Goal: Contribute content

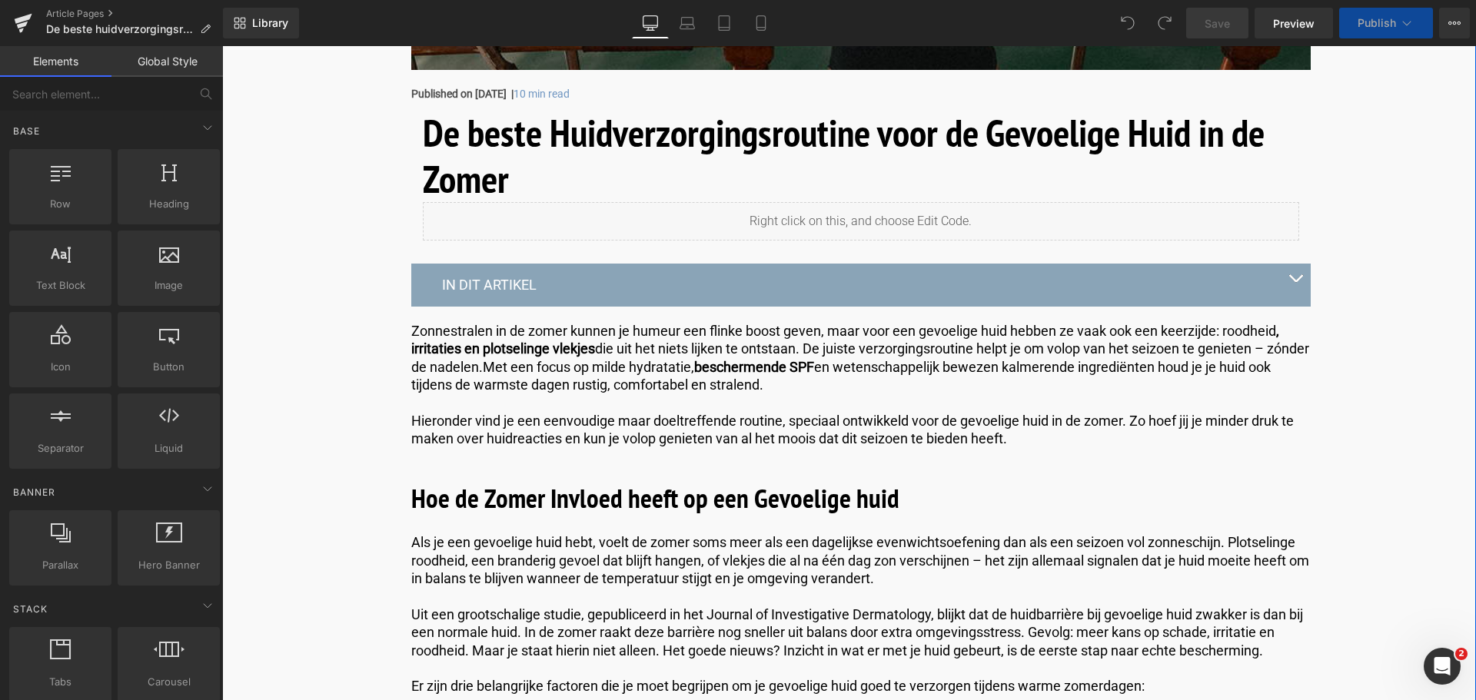
scroll to position [615, 0]
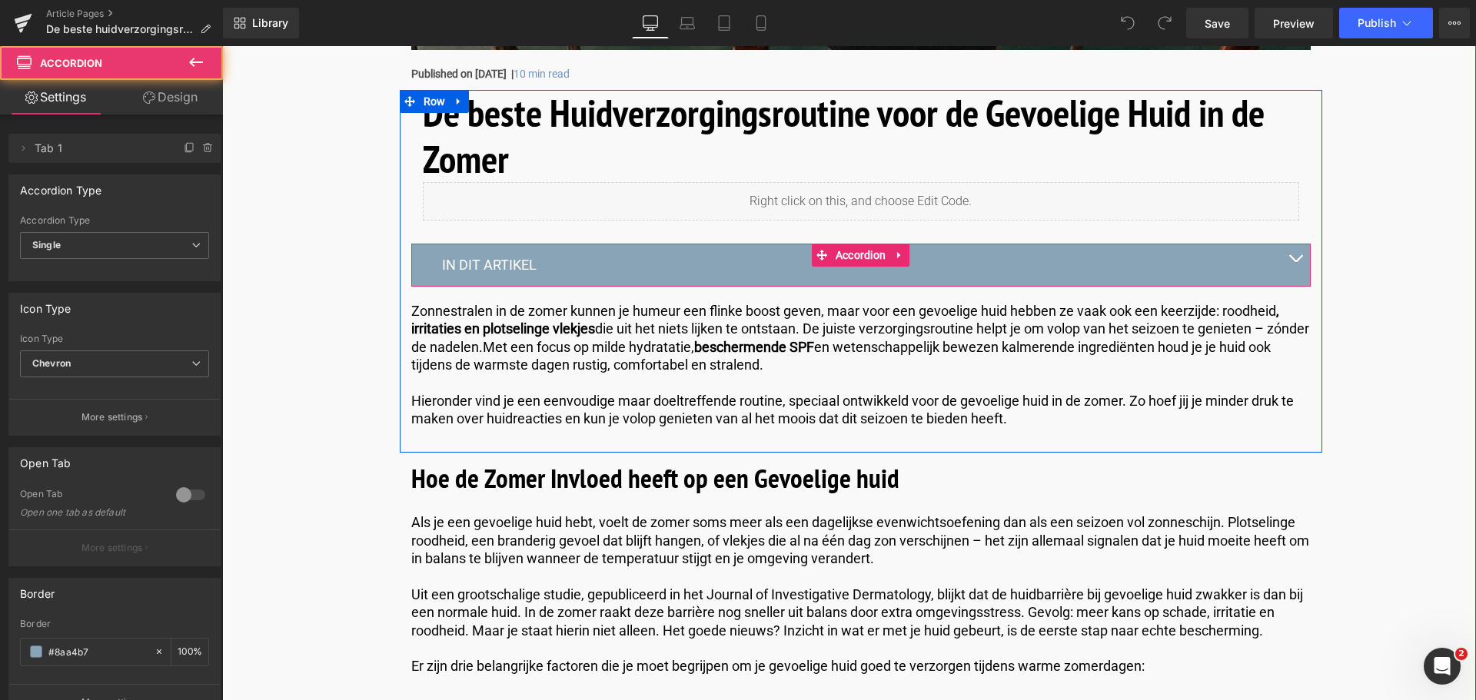
click at [1296, 254] on button "button" at bounding box center [1295, 265] width 31 height 42
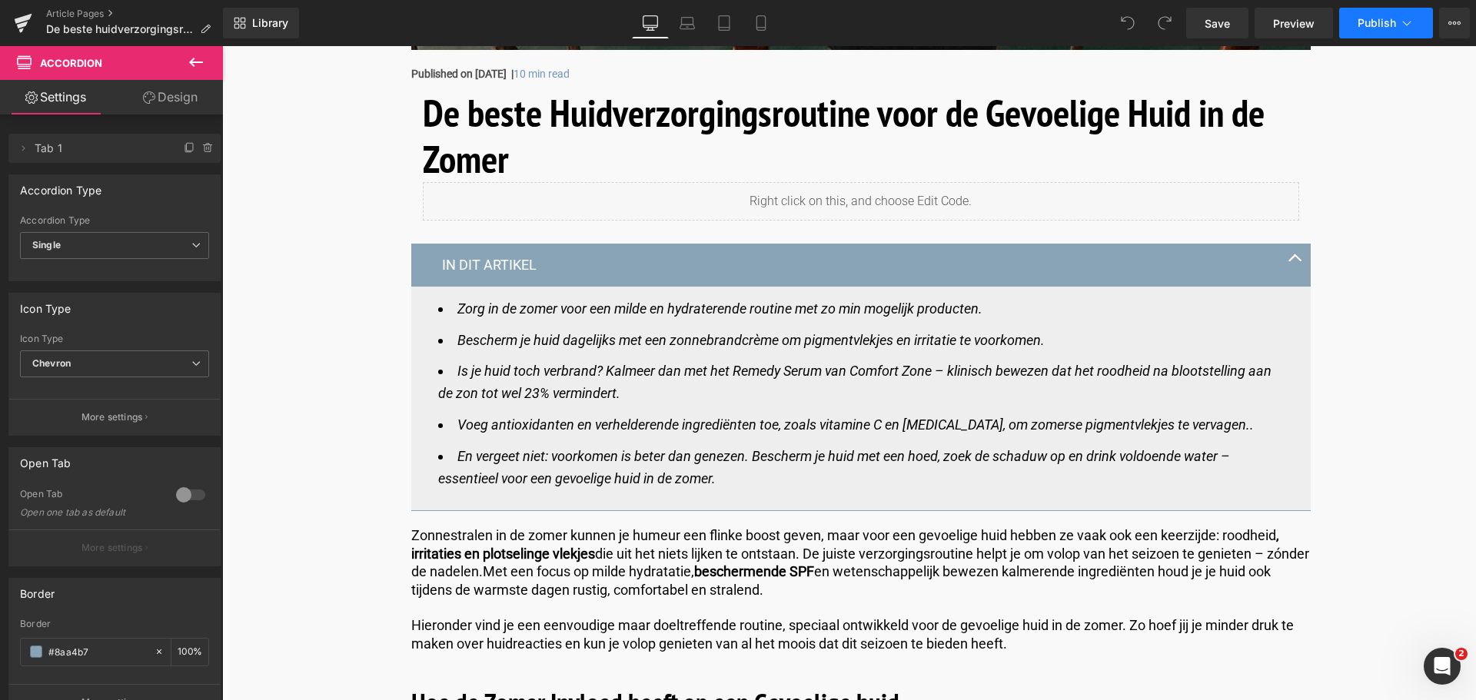
click at [1402, 22] on icon at bounding box center [1406, 22] width 15 height 15
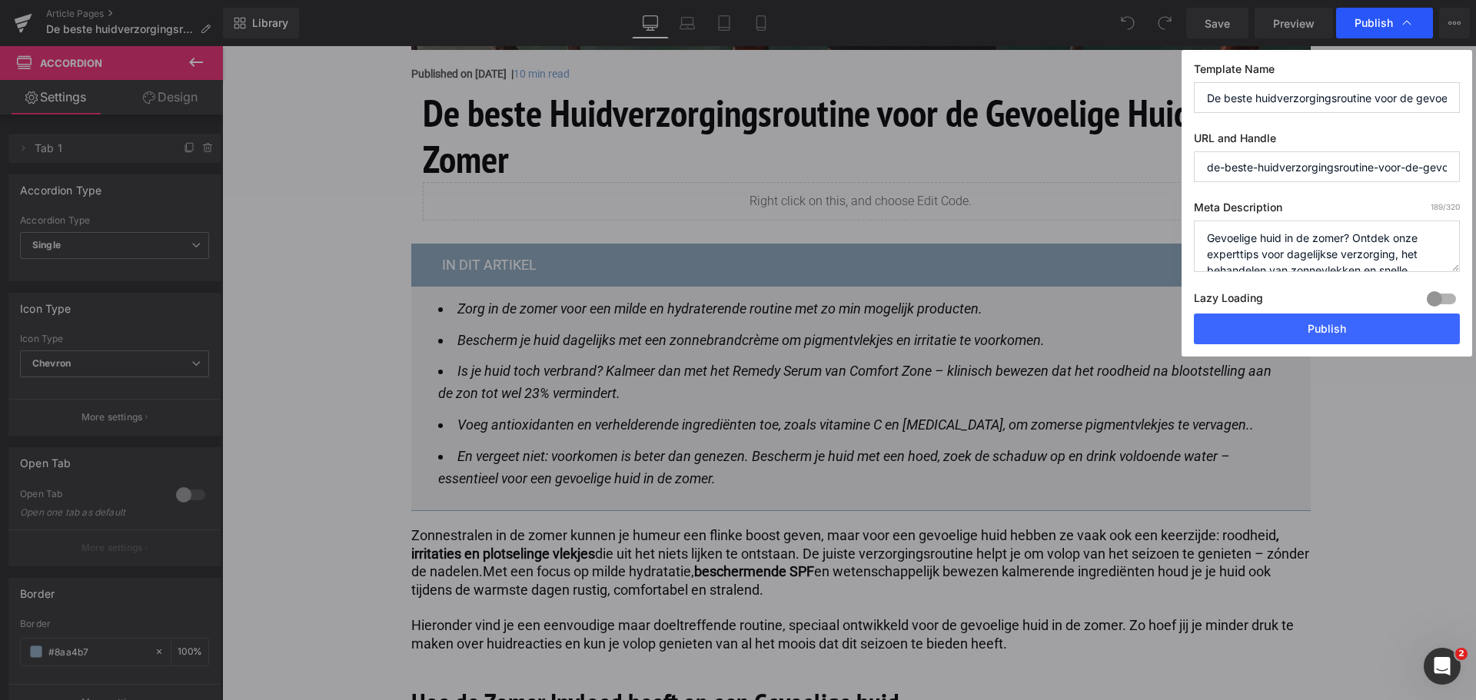
click at [1385, 22] on span "Publish" at bounding box center [1373, 23] width 38 height 14
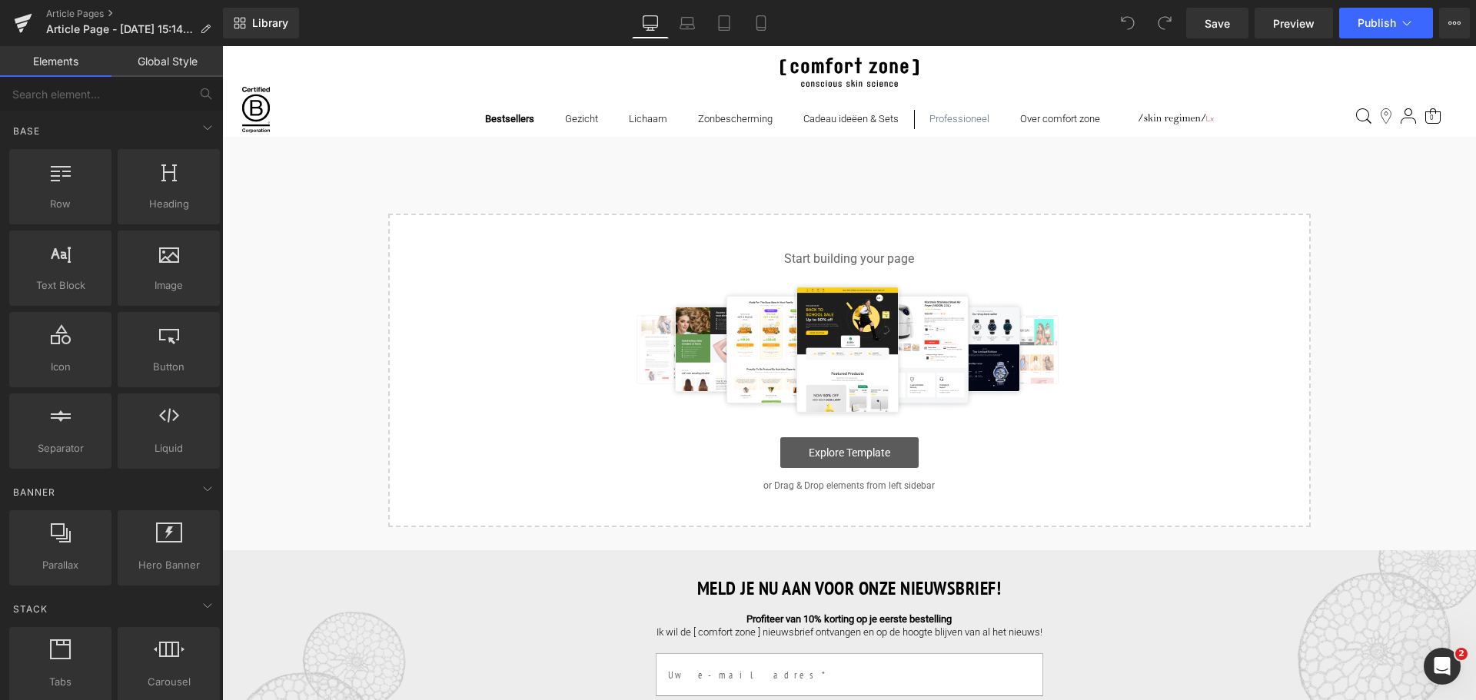
click at [819, 461] on link "Explore Template" at bounding box center [849, 452] width 138 height 31
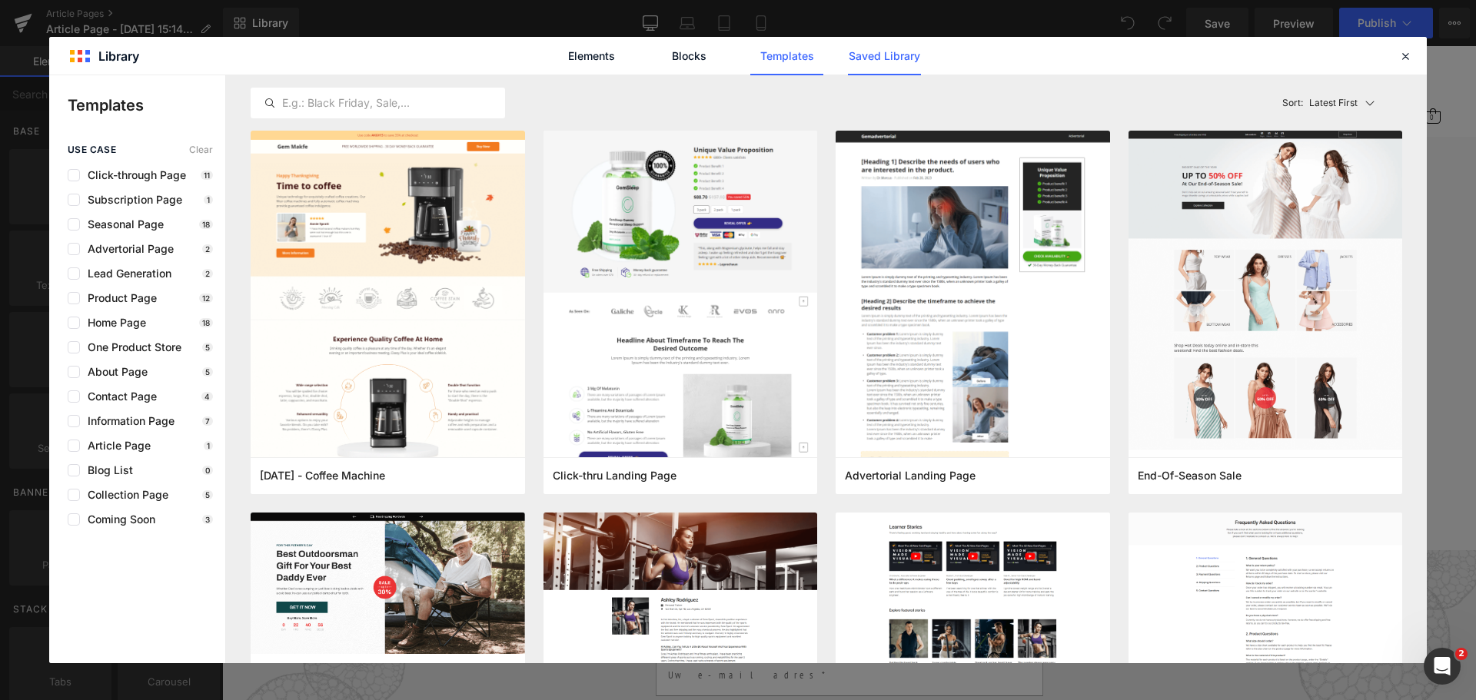
click at [875, 51] on link "Saved Library" at bounding box center [884, 56] width 73 height 38
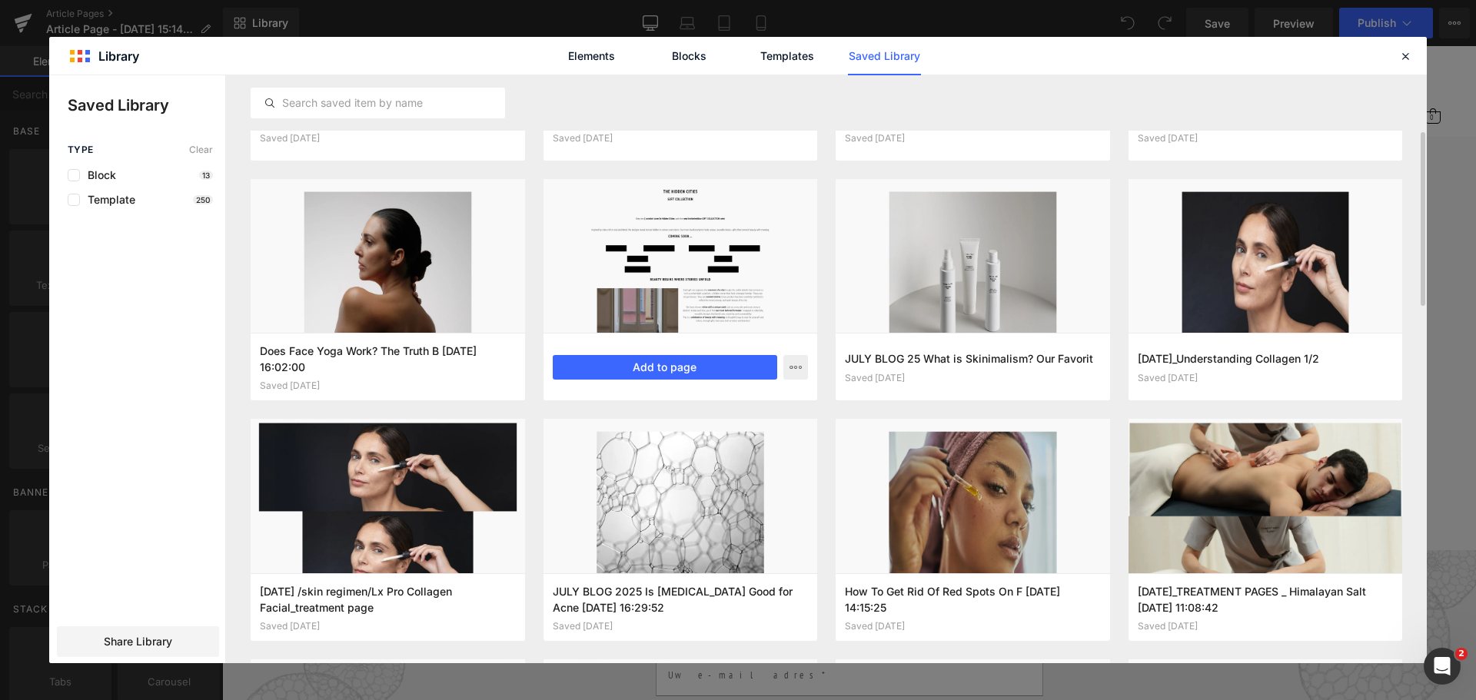
scroll to position [307, 0]
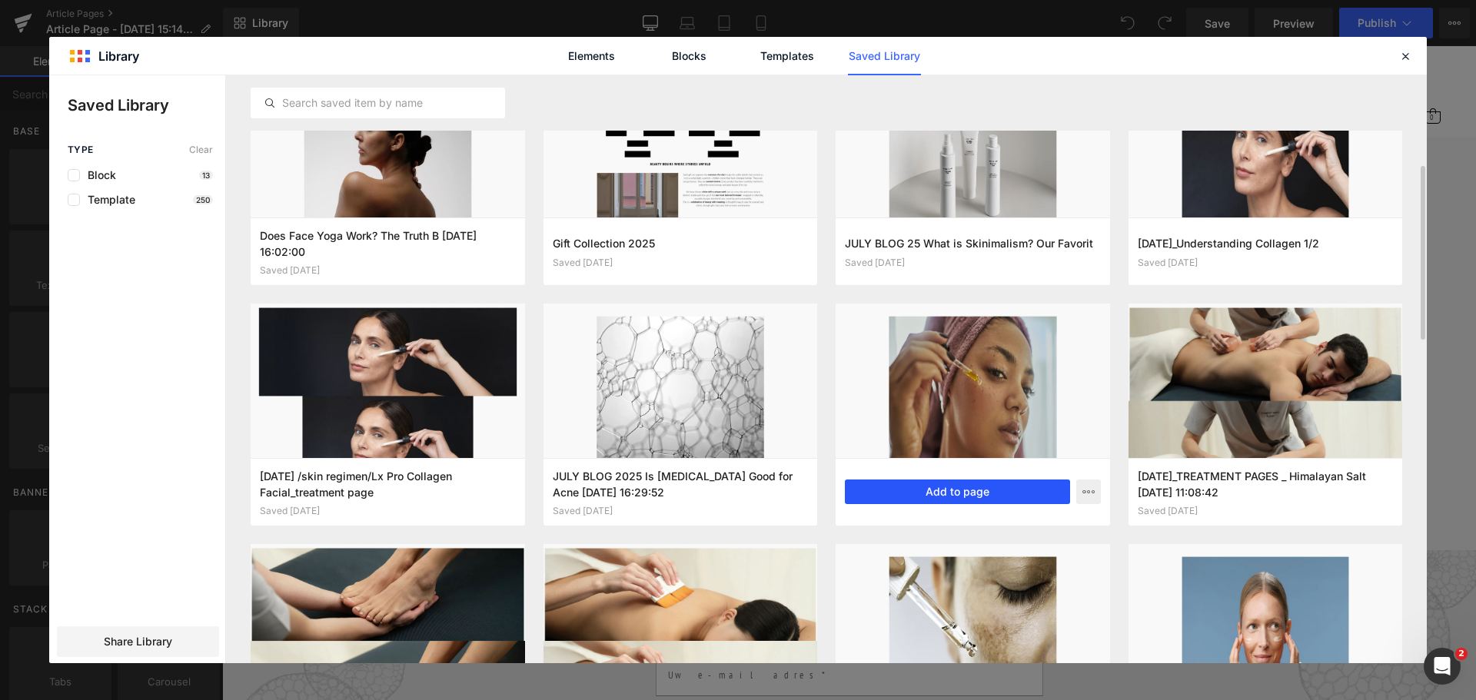
click at [972, 490] on button "Add to page" at bounding box center [957, 492] width 225 height 25
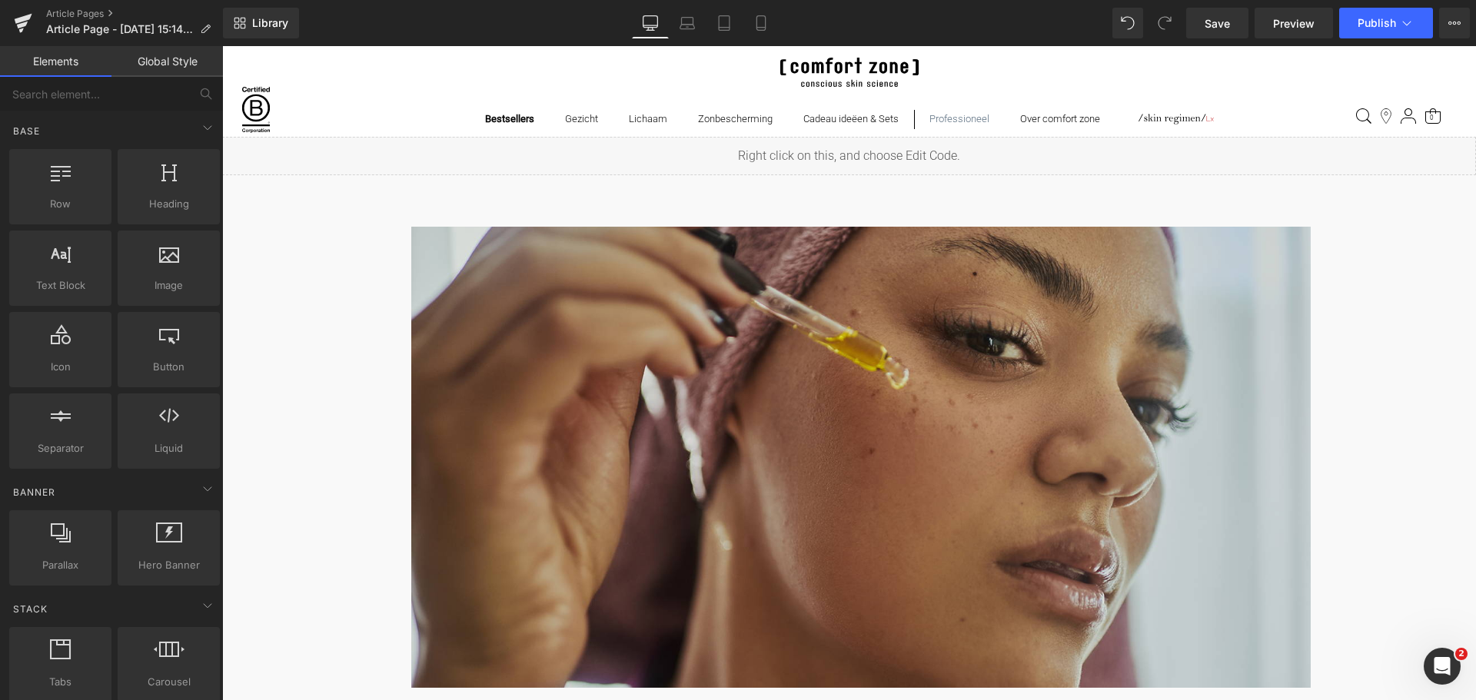
scroll to position [461, 0]
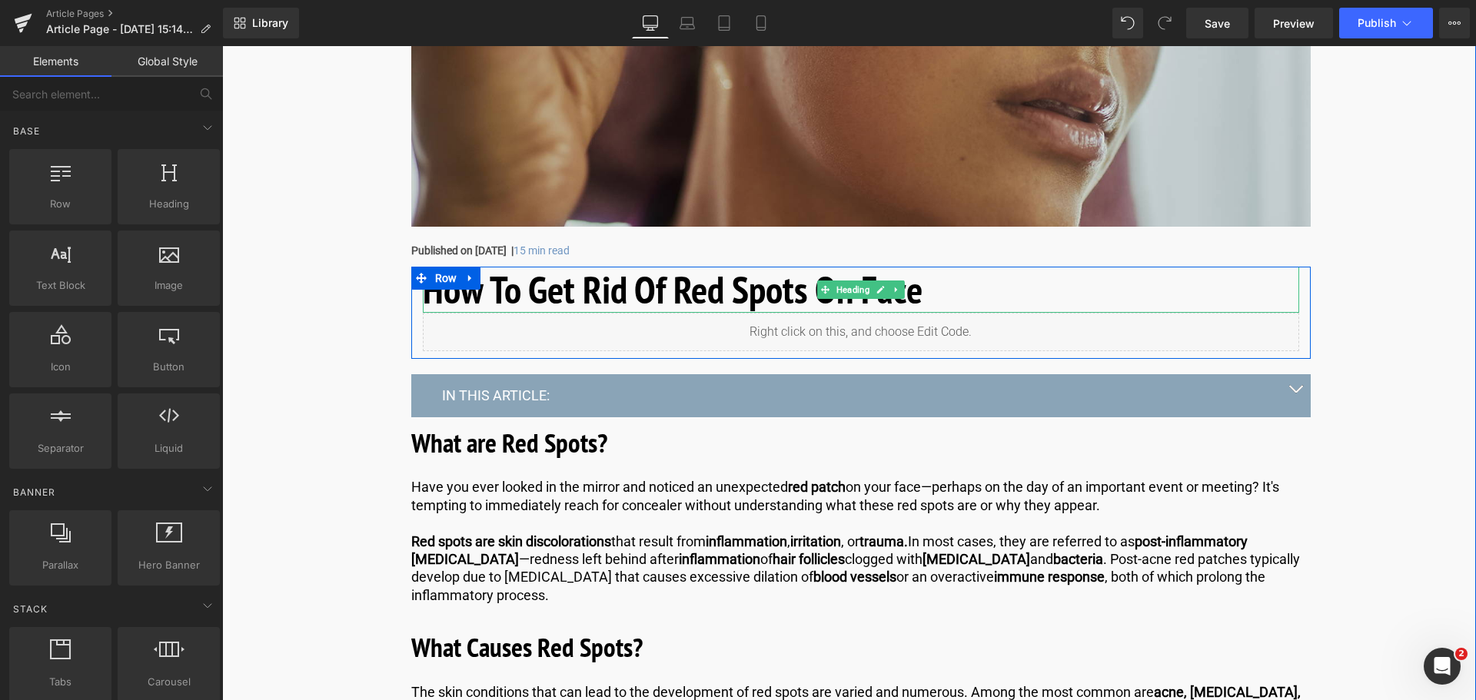
click at [942, 291] on h1 "How To Get Rid Of Red Spots On Face" at bounding box center [861, 290] width 876 height 46
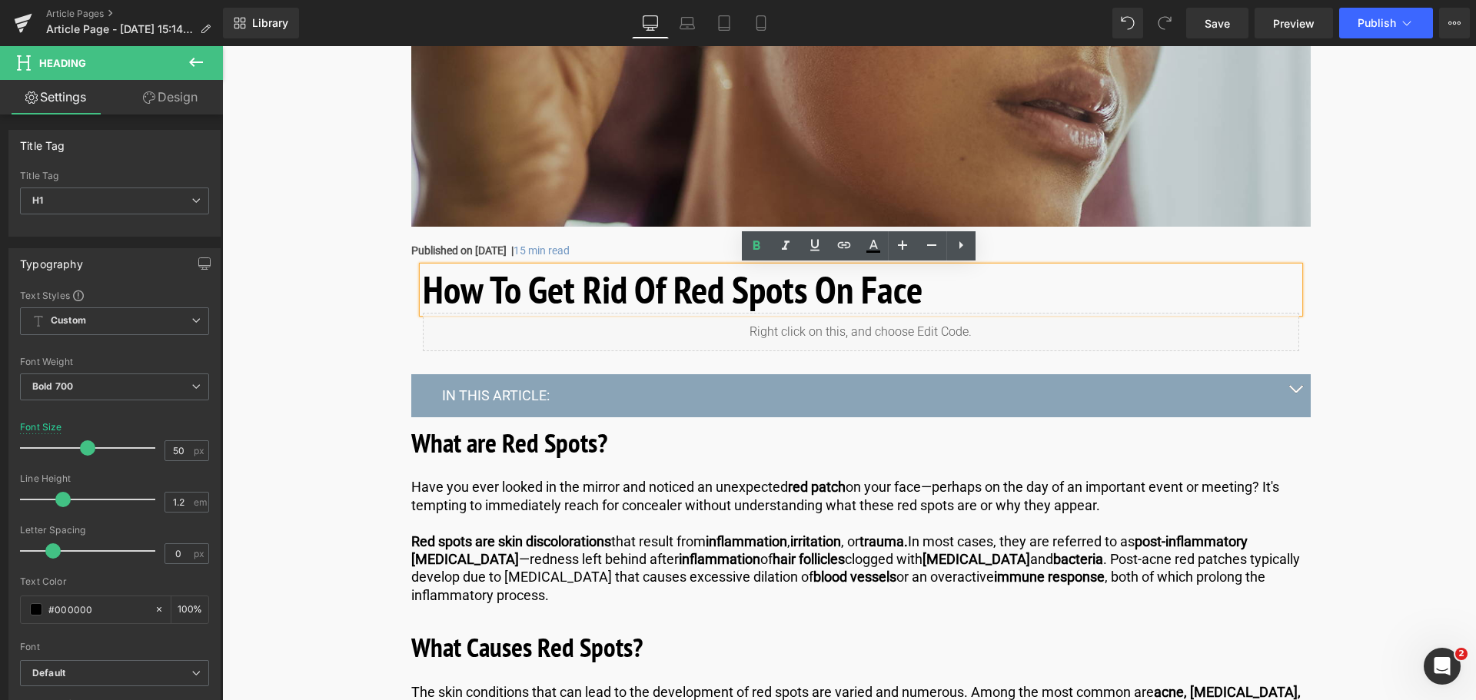
drag, startPoint x: 942, startPoint y: 291, endPoint x: 414, endPoint y: 279, distance: 528.1
click at [414, 279] on div "How To Get Rid Of Red Spots On Face Heading Liquid" at bounding box center [860, 309] width 899 height 85
click at [427, 287] on h1 "How To Get Rid Of Red Spots On Face" at bounding box center [861, 290] width 876 height 46
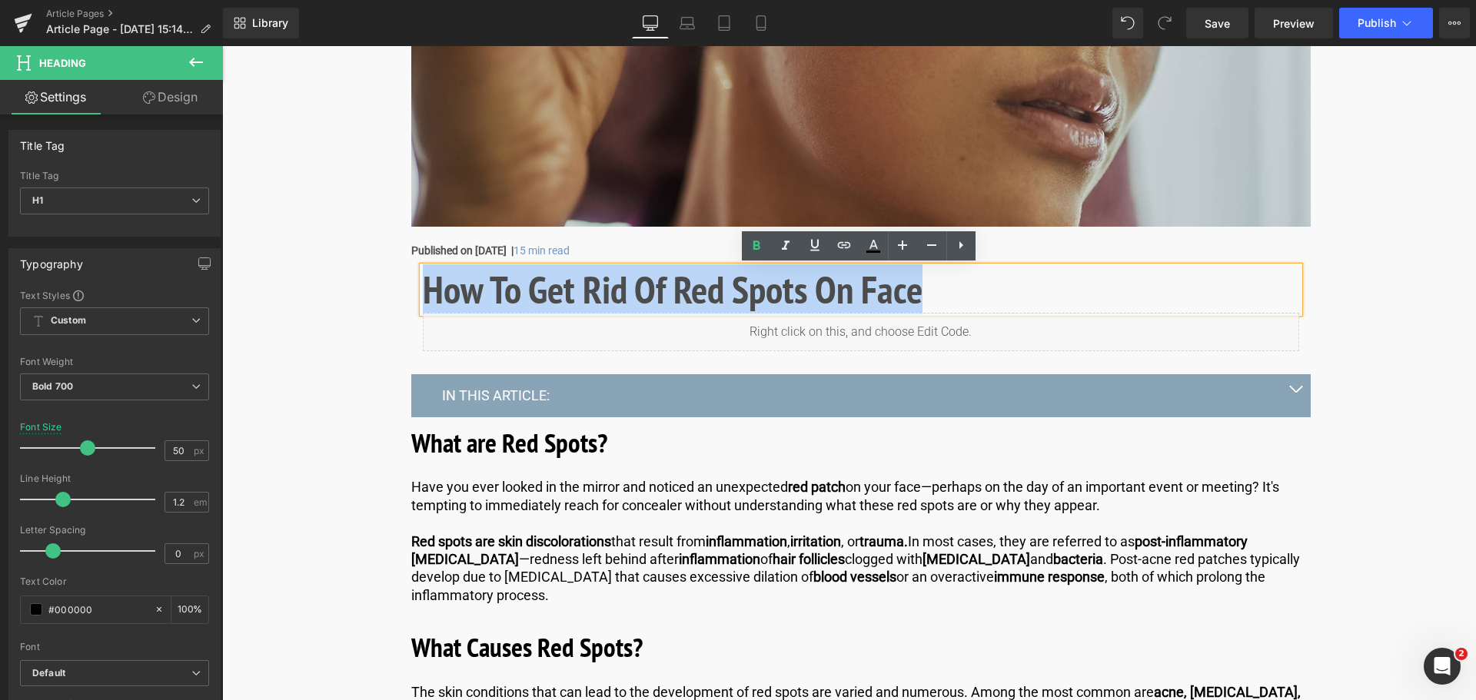
drag, startPoint x: 420, startPoint y: 286, endPoint x: 918, endPoint y: 284, distance: 497.2
click at [918, 284] on h1 "How To Get Rid Of Red Spots On Face" at bounding box center [861, 290] width 876 height 46
copy h1 "How To Get Rid Of Red Spots On Face"
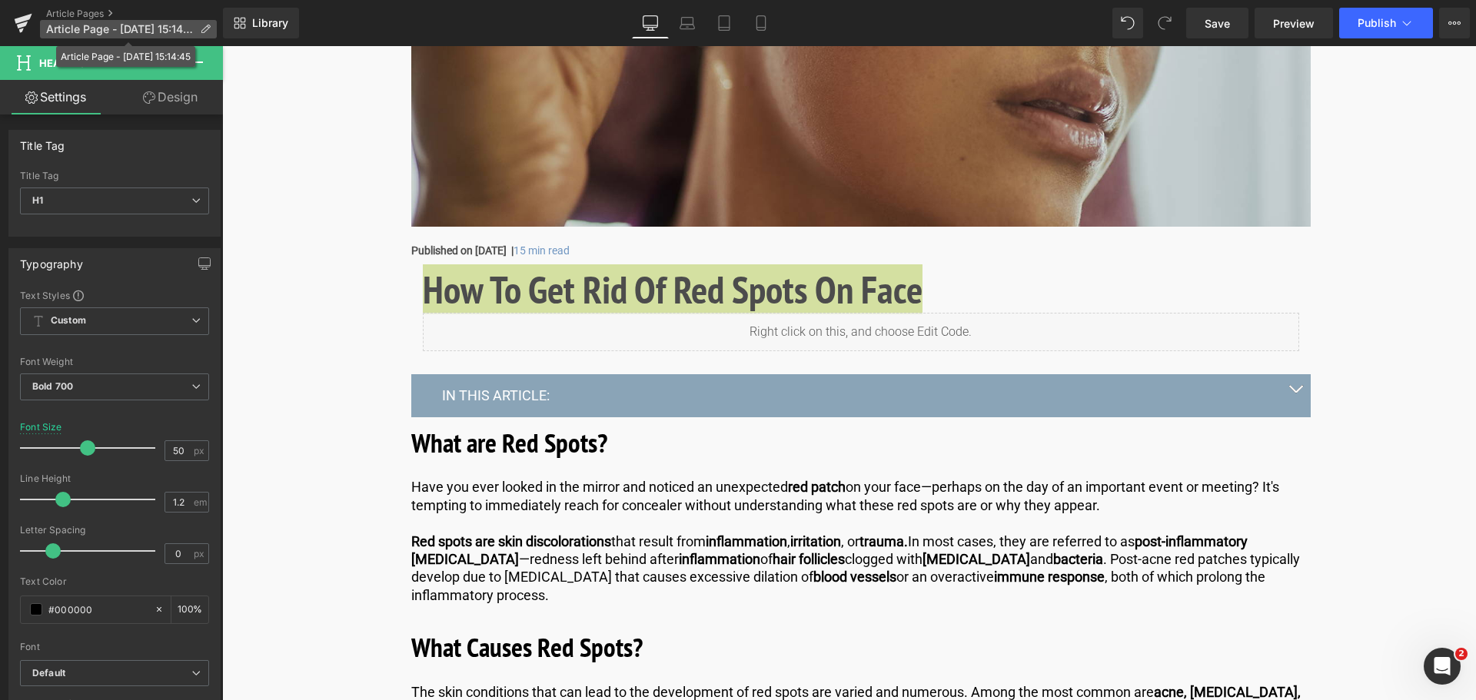
click at [203, 30] on icon at bounding box center [205, 29] width 11 height 11
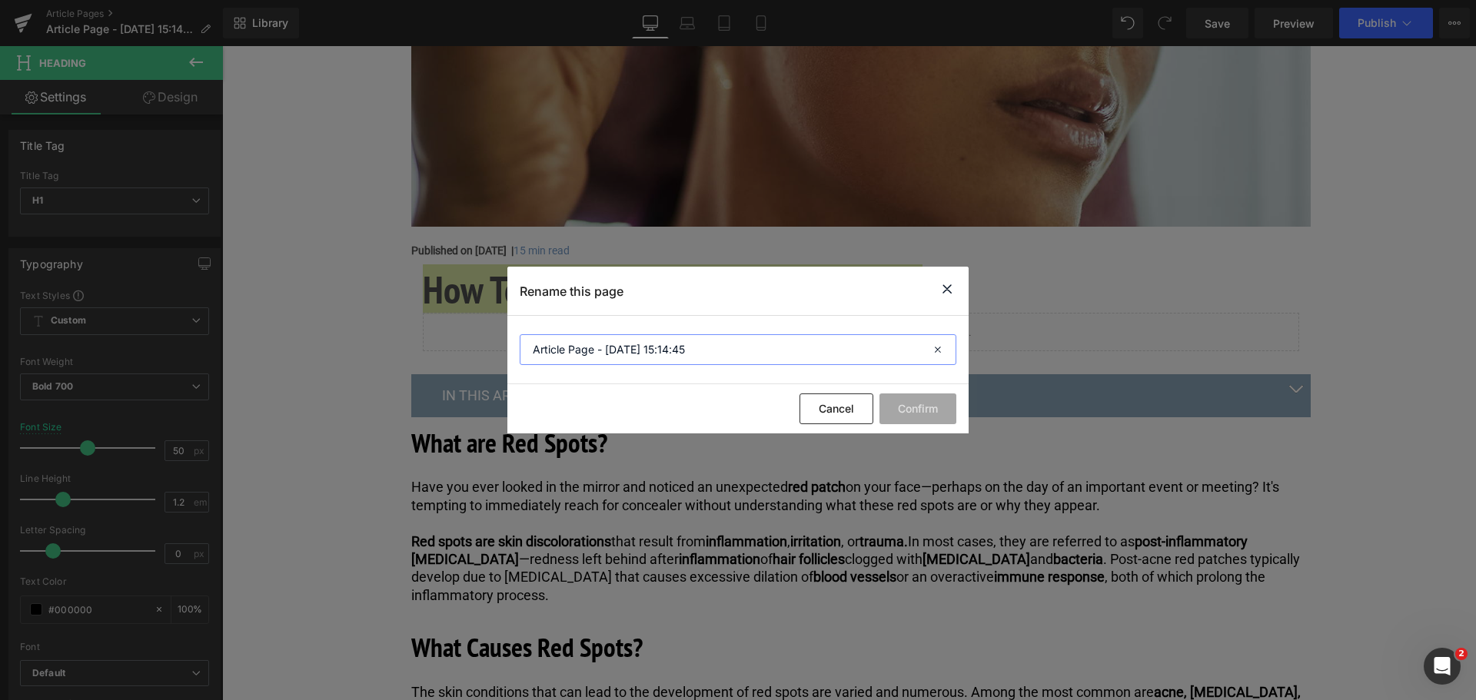
drag, startPoint x: 709, startPoint y: 354, endPoint x: 420, endPoint y: 349, distance: 289.8
paste input "How To Get Rid Of Red Spots On Face"
type input "How To Get Rid Of Red Spots On Face"
click at [0, 0] on button "Confirm" at bounding box center [0, 0] width 0 height 0
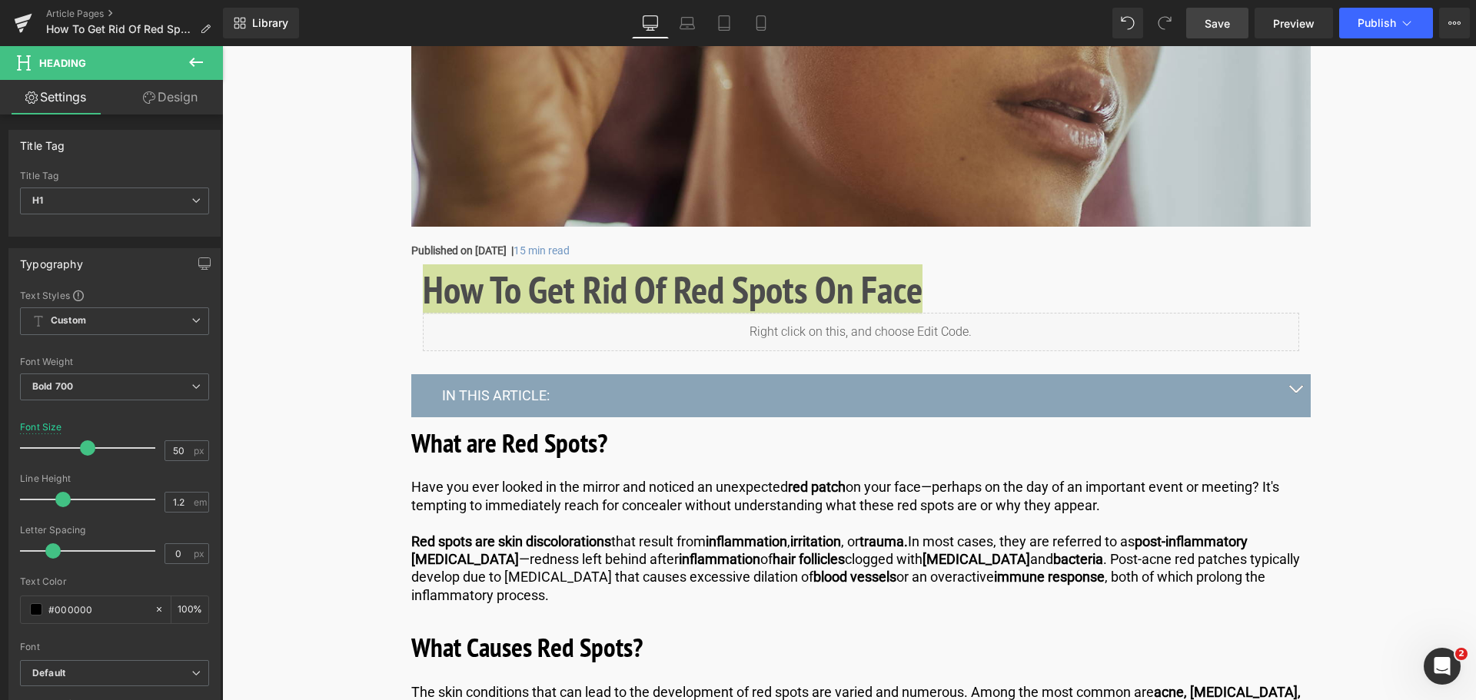
click at [1222, 22] on span "Save" at bounding box center [1216, 23] width 25 height 16
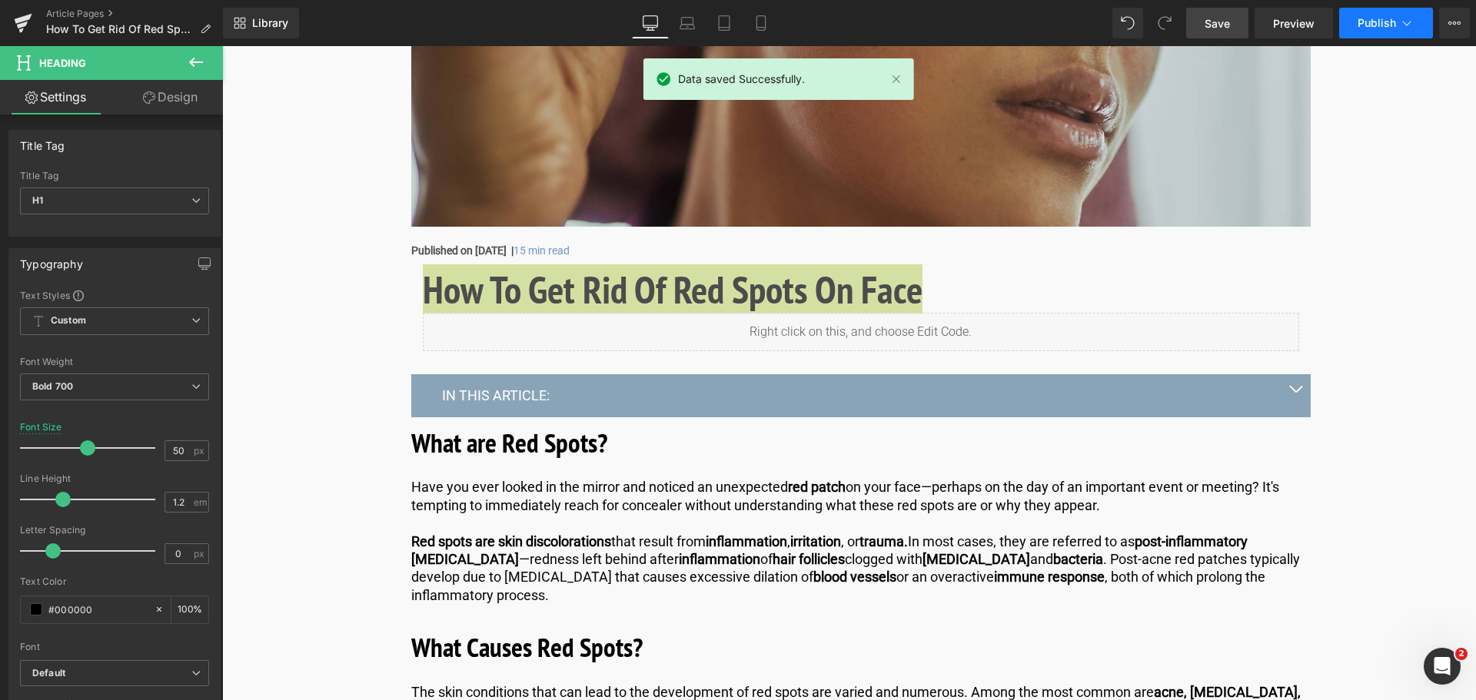
click at [1401, 20] on icon at bounding box center [1406, 22] width 15 height 15
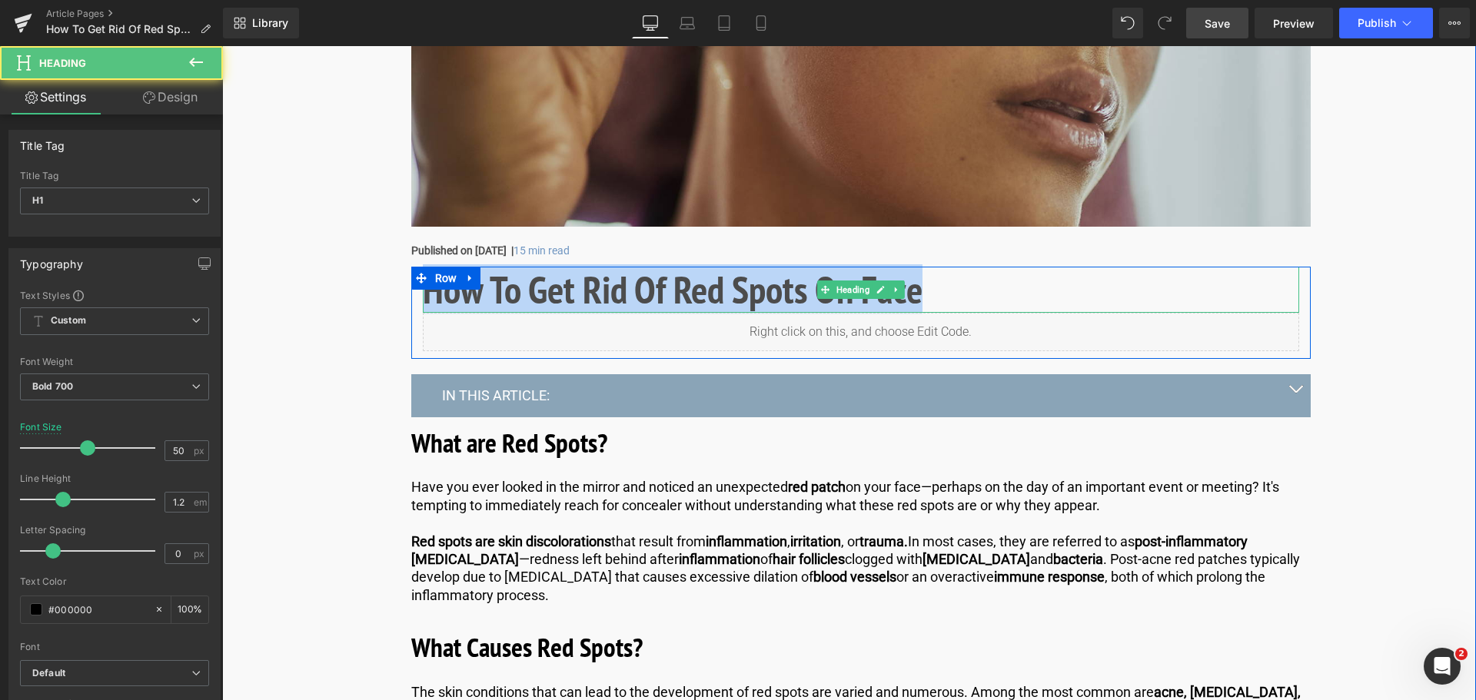
click at [926, 294] on h1 "How To Get Rid Of Red Spots On Face" at bounding box center [861, 290] width 876 height 46
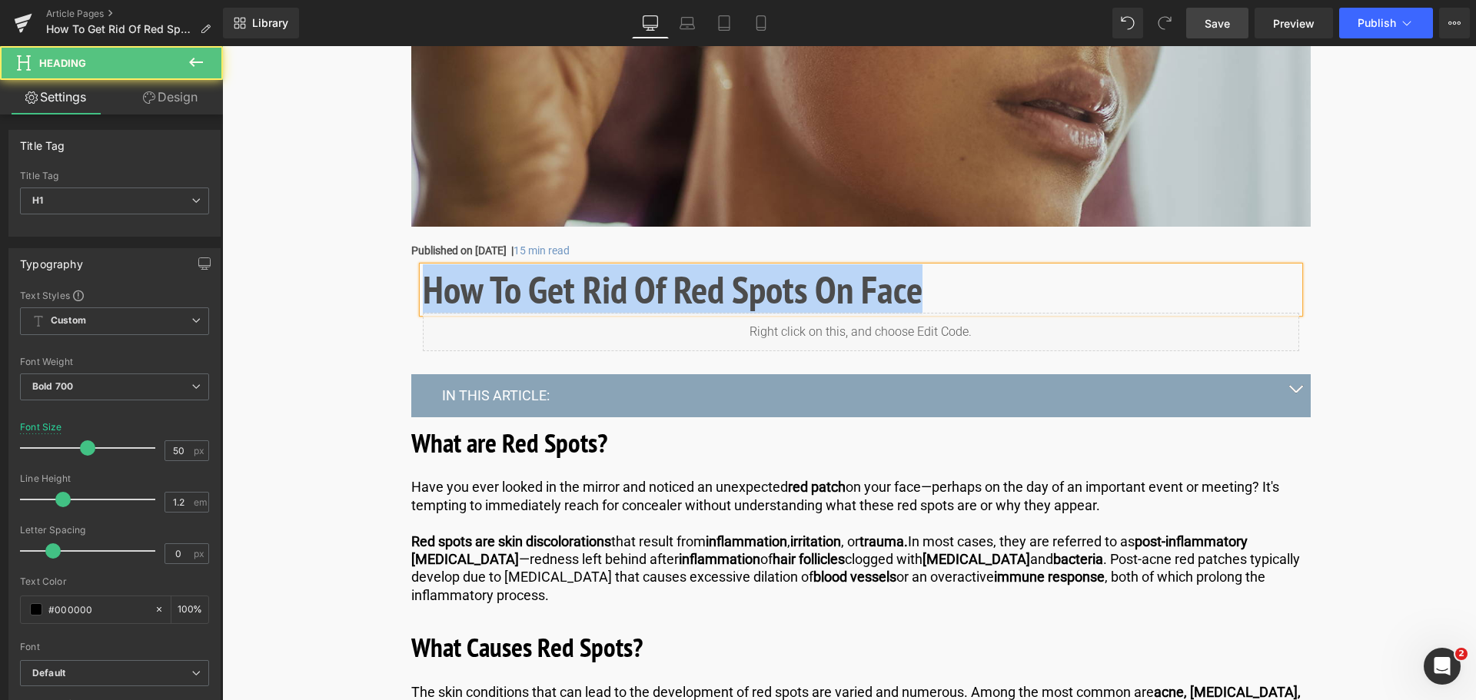
click at [920, 281] on h1 "How To Get Rid Of Red Spots On Face" at bounding box center [861, 290] width 876 height 46
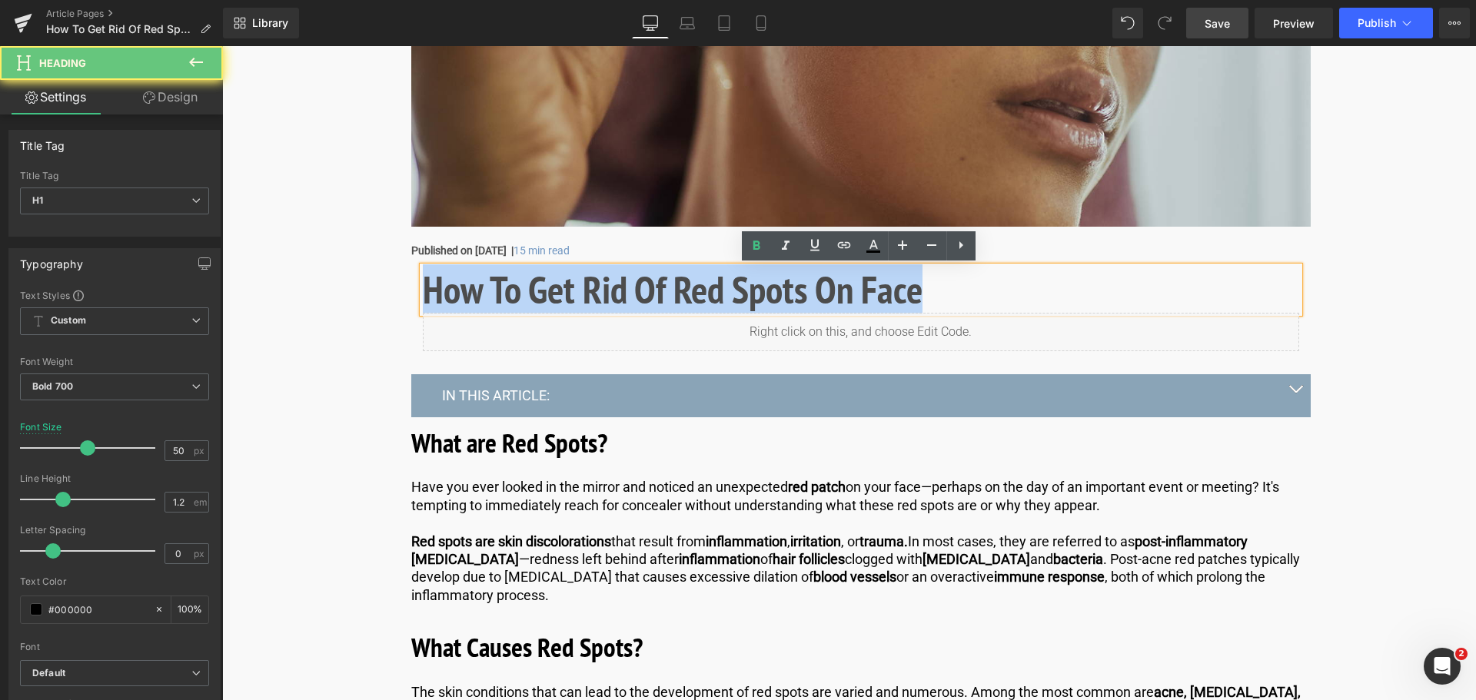
click at [925, 291] on h1 "How To Get Rid Of Red Spots On Face" at bounding box center [861, 290] width 876 height 46
drag, startPoint x: 925, startPoint y: 291, endPoint x: 423, endPoint y: 274, distance: 502.1
click at [423, 274] on h1 "How To Get Rid Of Red Spots On Face" at bounding box center [861, 290] width 876 height 46
paste div
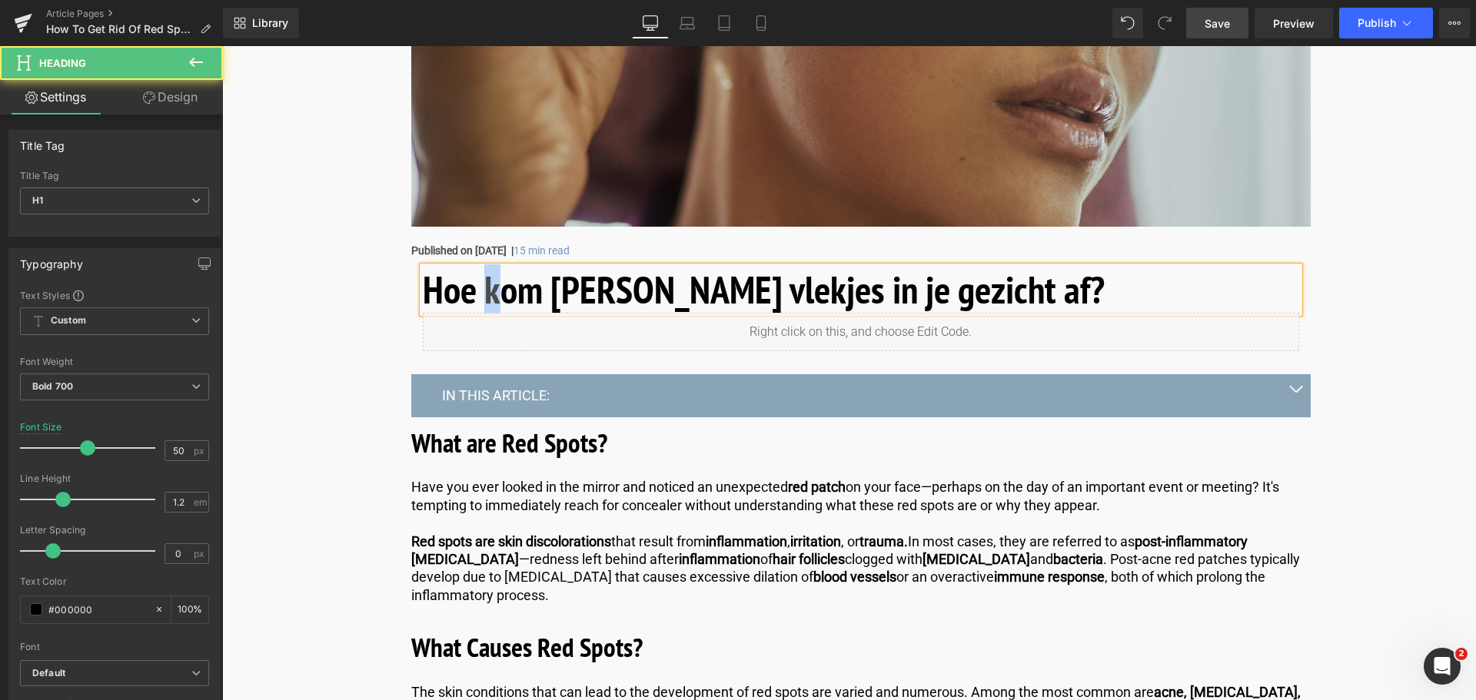
drag, startPoint x: 498, startPoint y: 294, endPoint x: 490, endPoint y: 293, distance: 8.5
click at [490, 293] on h1 "Hoe kom [PERSON_NAME] vlekjes in je gezicht af?" at bounding box center [861, 290] width 876 height 46
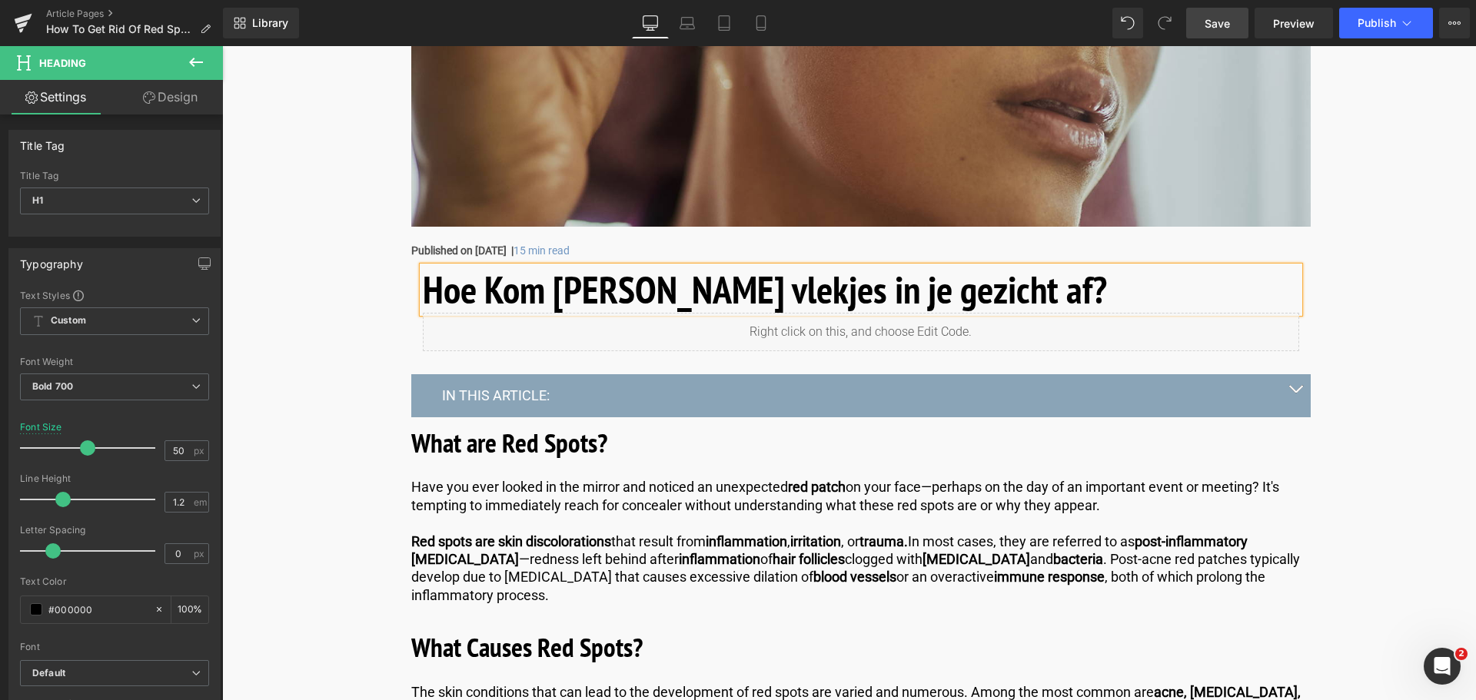
click at [644, 293] on h1 "Hoe Kom [PERSON_NAME] vlekjes in je gezicht af?" at bounding box center [861, 290] width 876 height 46
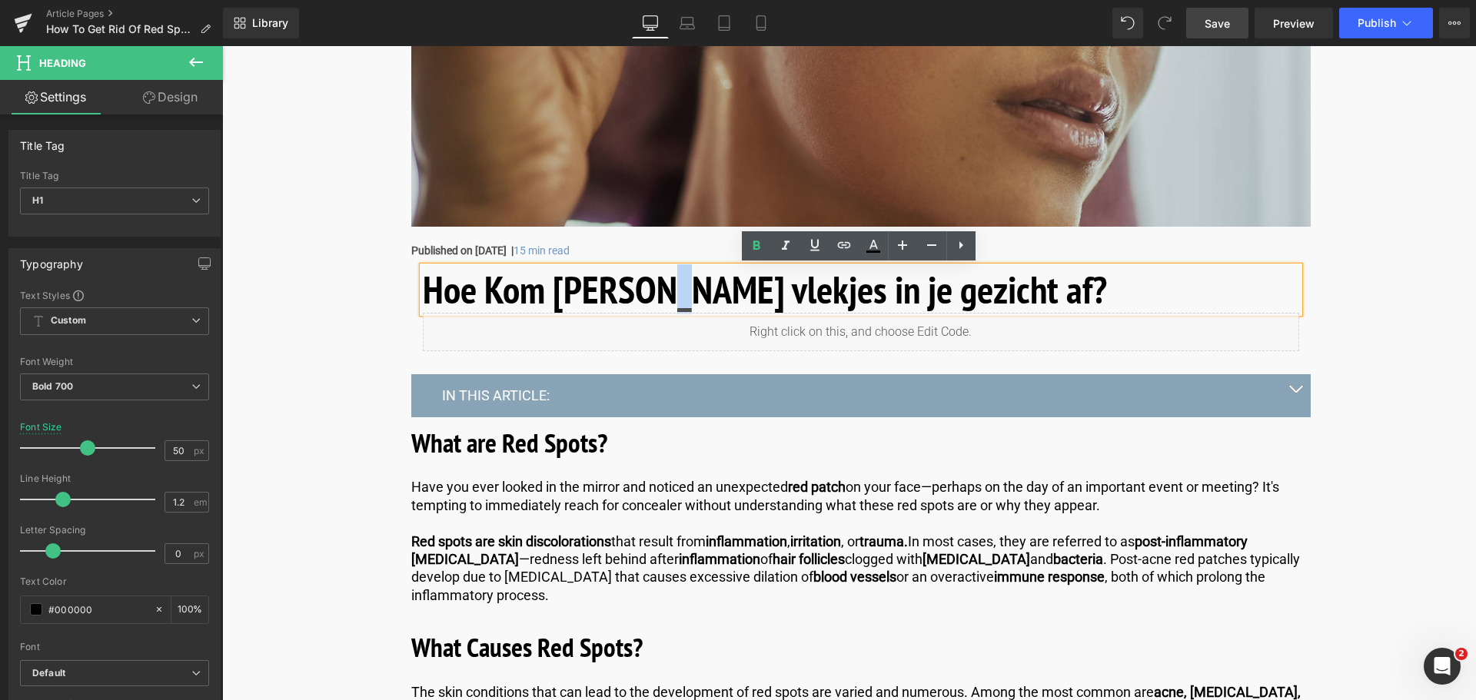
drag, startPoint x: 650, startPoint y: 294, endPoint x: 640, endPoint y: 293, distance: 10.0
click at [640, 293] on h1 "Hoe Kom [PERSON_NAME] vlekjes in je gezicht af?" at bounding box center [861, 290] width 876 height 46
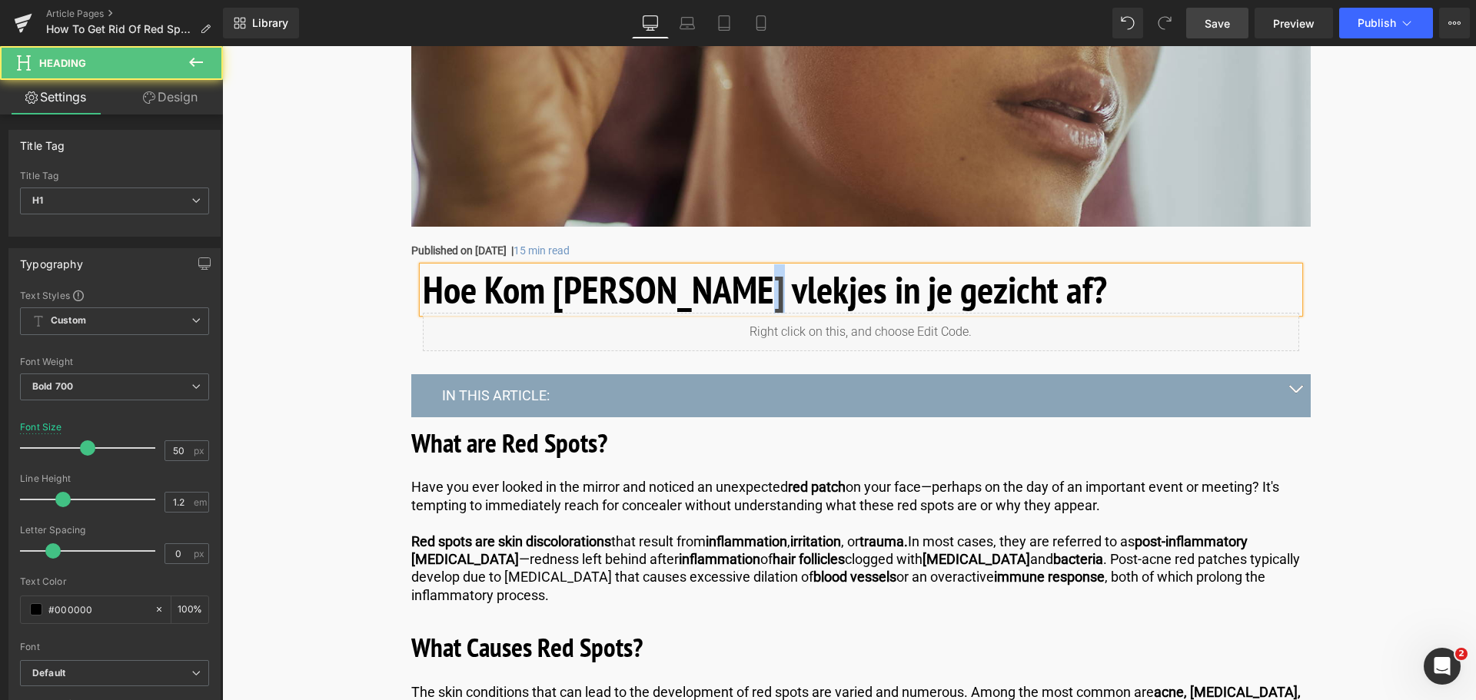
click at [721, 292] on h1 "Hoe Kom [PERSON_NAME] vlekjes in je gezicht af?" at bounding box center [861, 290] width 876 height 46
drag, startPoint x: 903, startPoint y: 291, endPoint x: 894, endPoint y: 291, distance: 9.2
click at [894, 291] on h1 "Hoe Kom [PERSON_NAME] Vlekjes in je gezicht af?" at bounding box center [861, 290] width 876 height 46
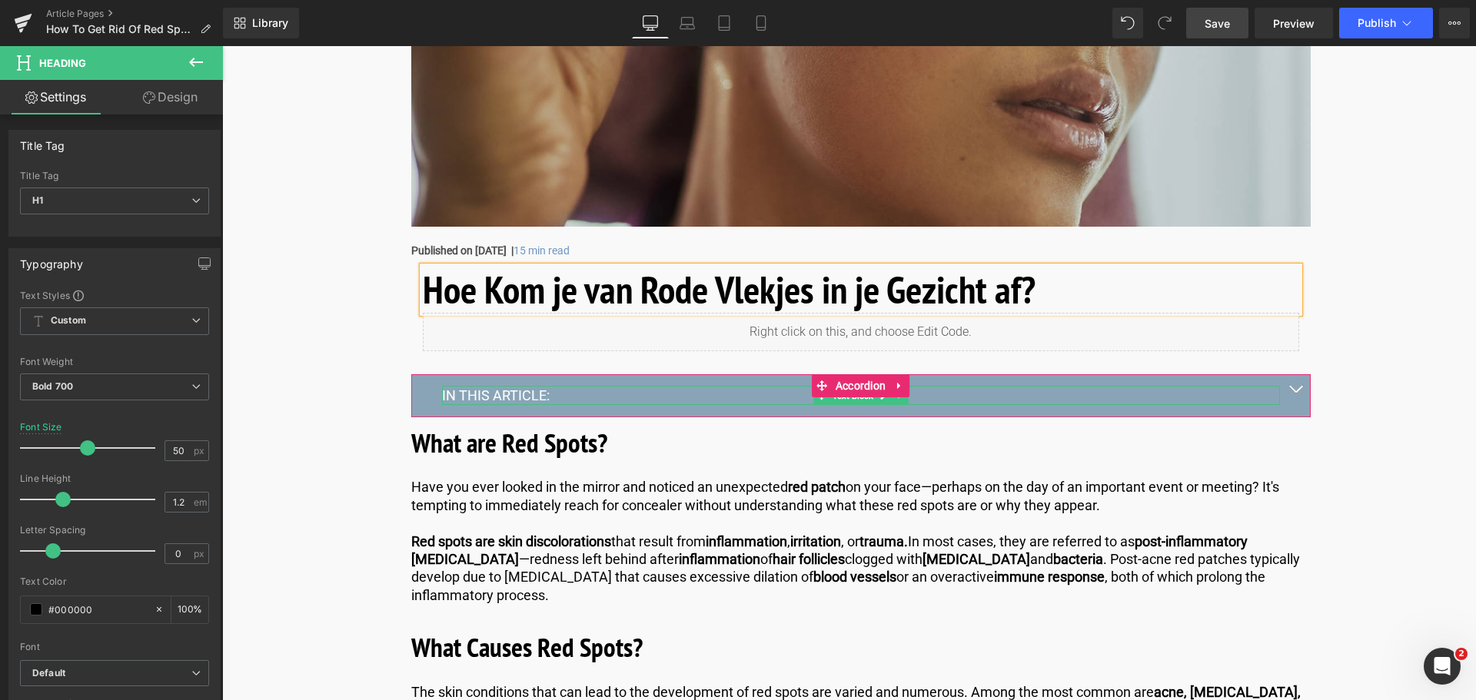
click at [496, 394] on p "IN THIS ARTICLE:" at bounding box center [861, 396] width 838 height 18
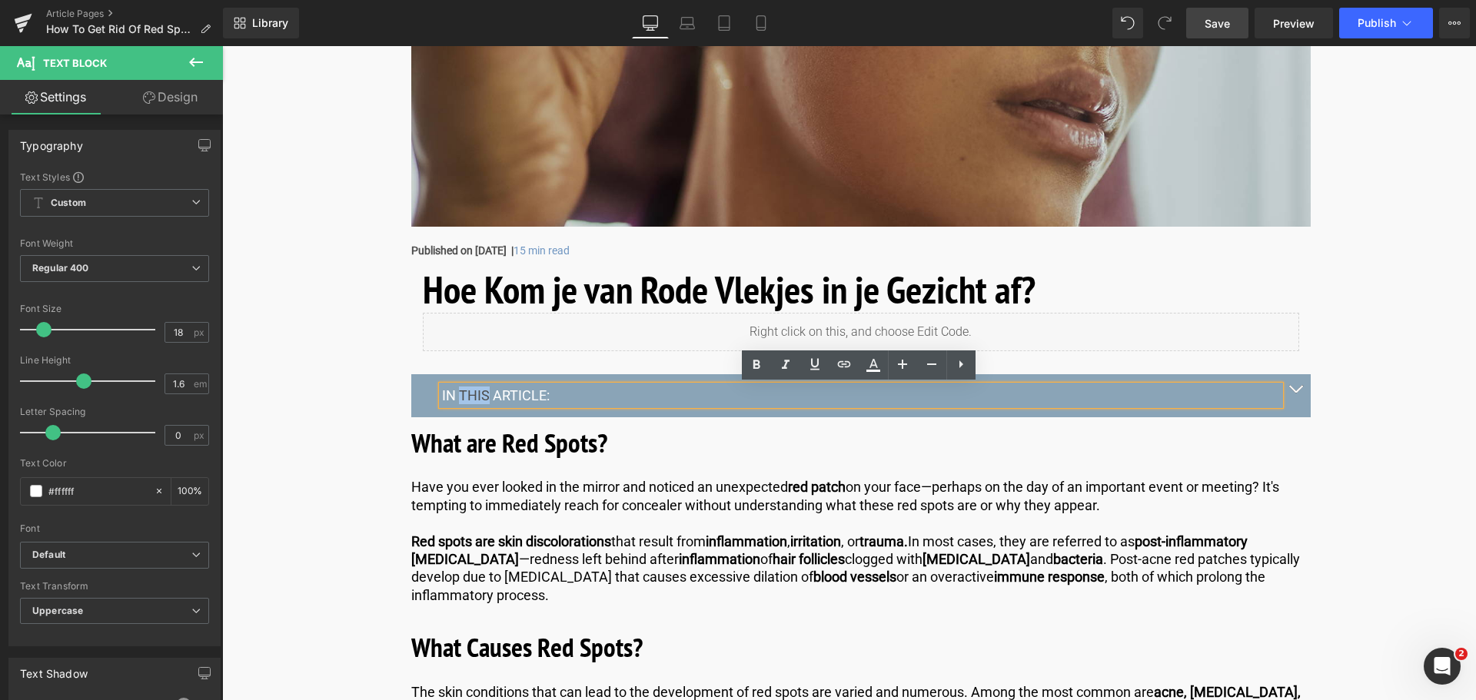
drag, startPoint x: 485, startPoint y: 394, endPoint x: 458, endPoint y: 397, distance: 27.1
click at [458, 397] on p "IN THIS ARTICLE:" at bounding box center [861, 396] width 838 height 18
drag, startPoint x: 532, startPoint y: 395, endPoint x: 513, endPoint y: 395, distance: 19.2
click at [513, 395] on p "IN DIT ARTICLE:" at bounding box center [861, 396] width 838 height 18
click at [1295, 393] on span "button" at bounding box center [1295, 393] width 0 height 0
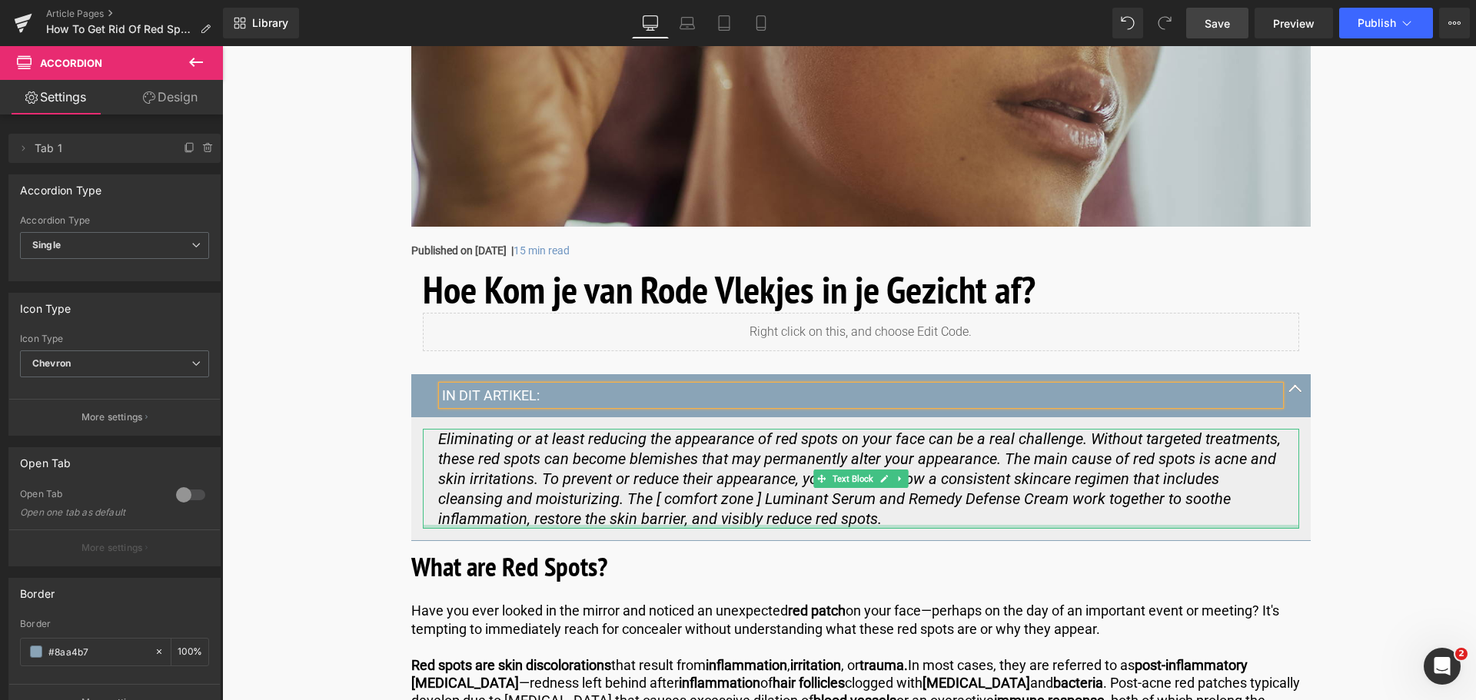
click at [794, 525] on div at bounding box center [861, 527] width 876 height 4
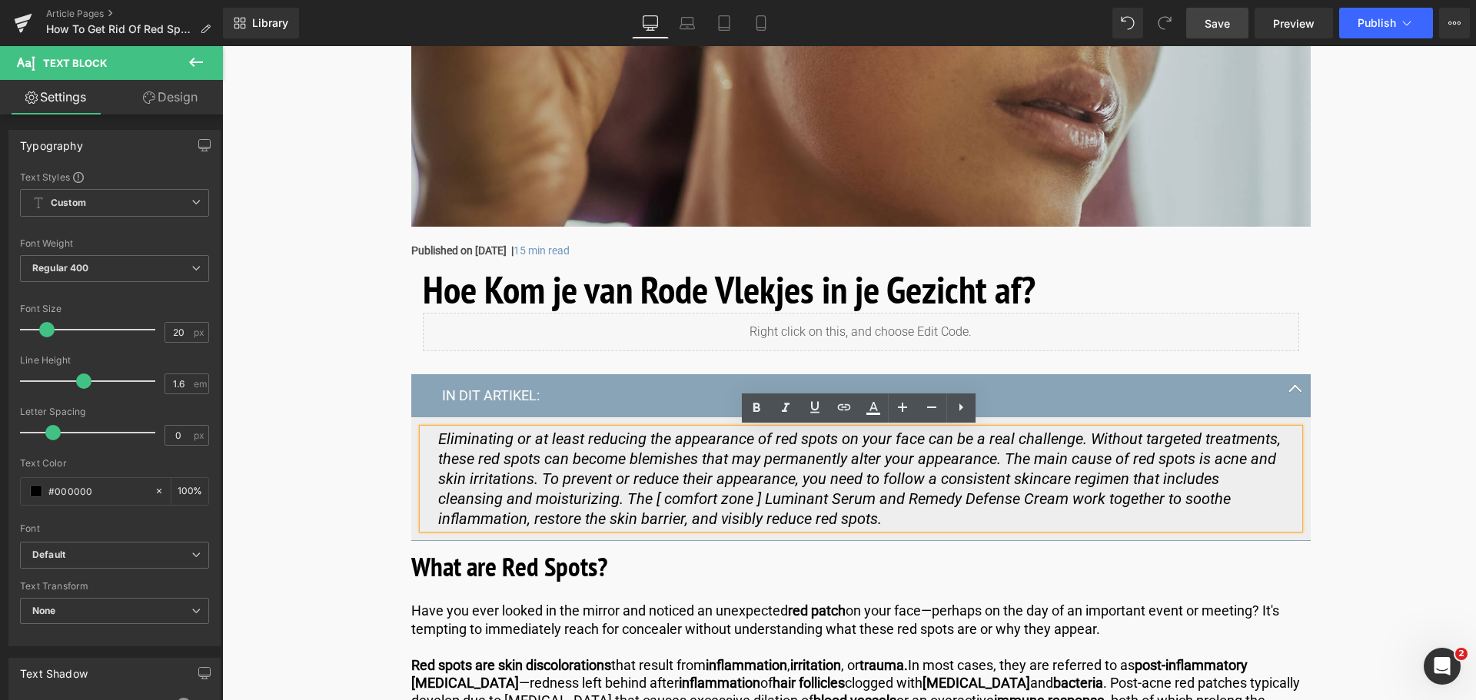
drag, startPoint x: 793, startPoint y: 517, endPoint x: 410, endPoint y: 427, distance: 393.1
click at [411, 427] on article "Eliminating or at least reducing the appearance of red spots on your face can b…" at bounding box center [860, 479] width 899 height 124
copy icon "Eliminating or at least reducing the appearance of red spots on your face can b…"
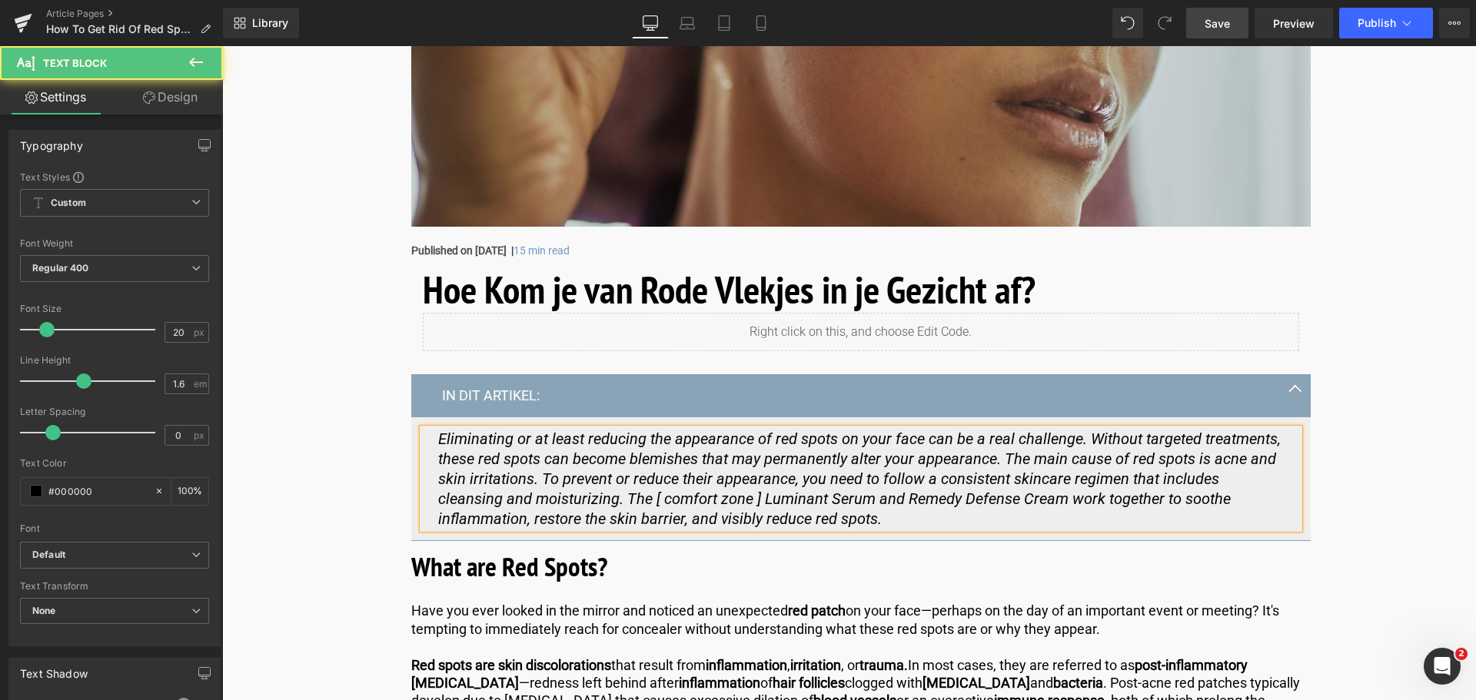
click at [819, 522] on p "Eliminating or at least reducing the appearance of red spots on your face can b…" at bounding box center [860, 479] width 845 height 100
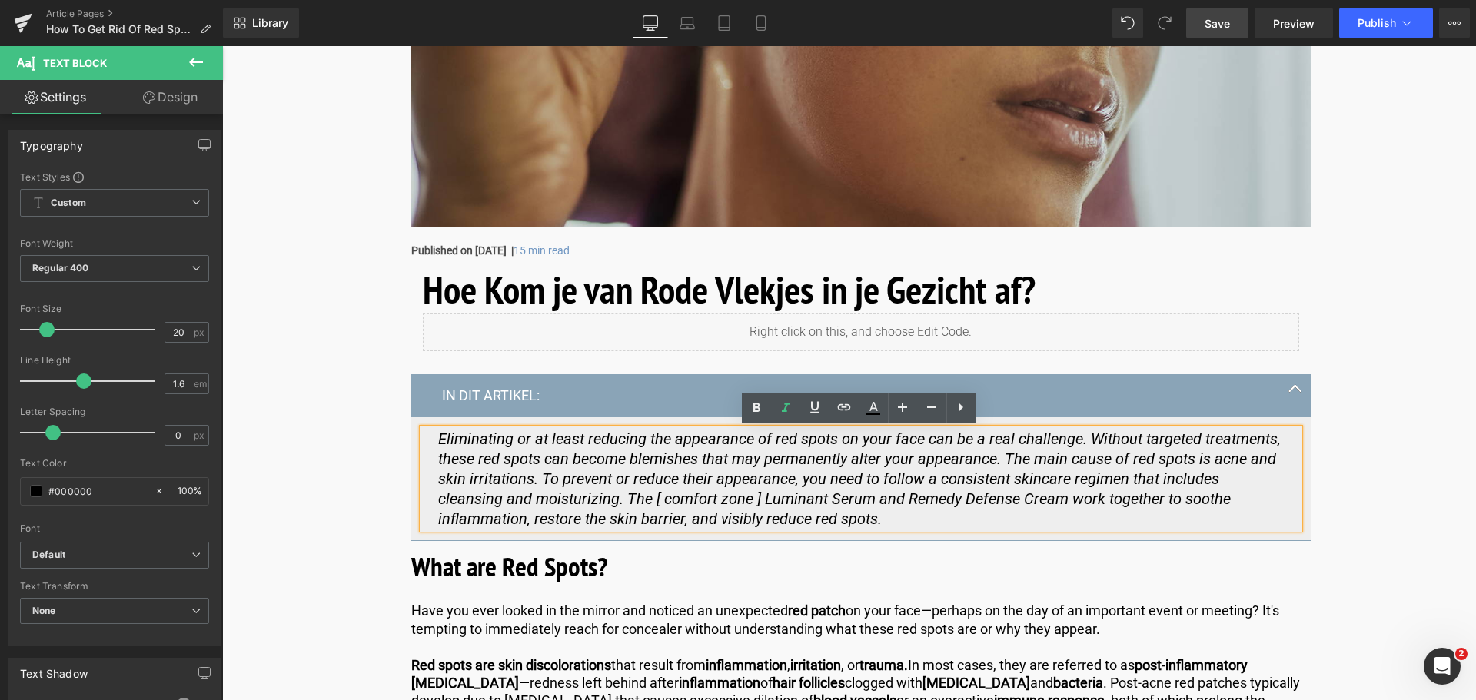
drag, startPoint x: 819, startPoint y: 522, endPoint x: 373, endPoint y: 436, distance: 454.7
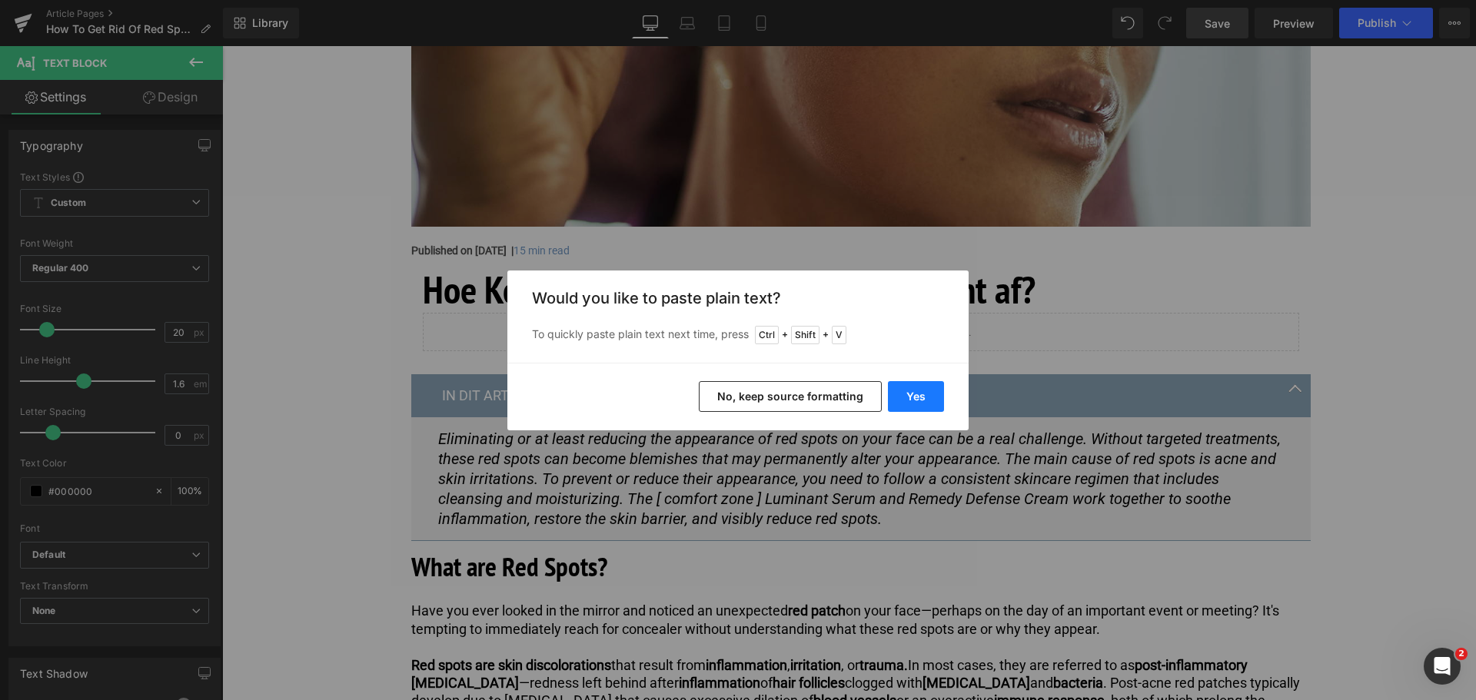
click at [903, 393] on button "Yes" at bounding box center [916, 396] width 56 height 31
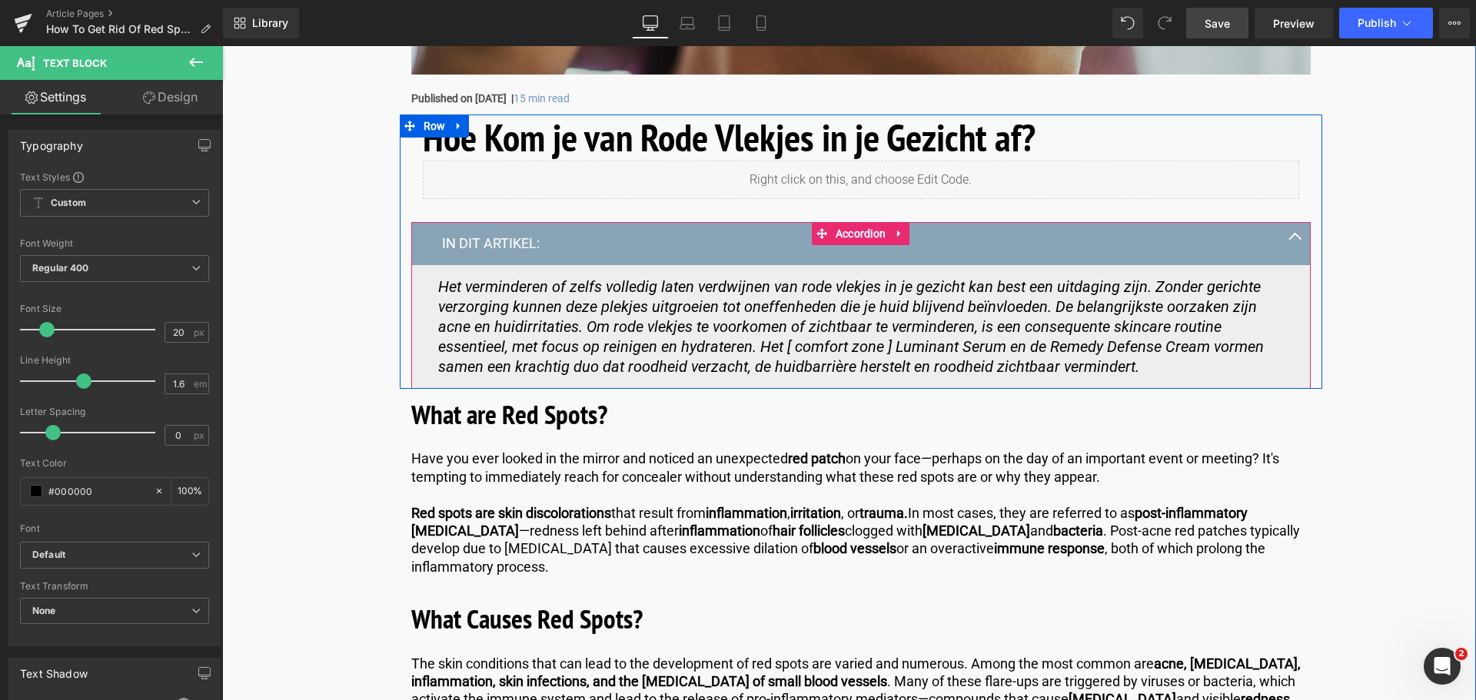
scroll to position [615, 0]
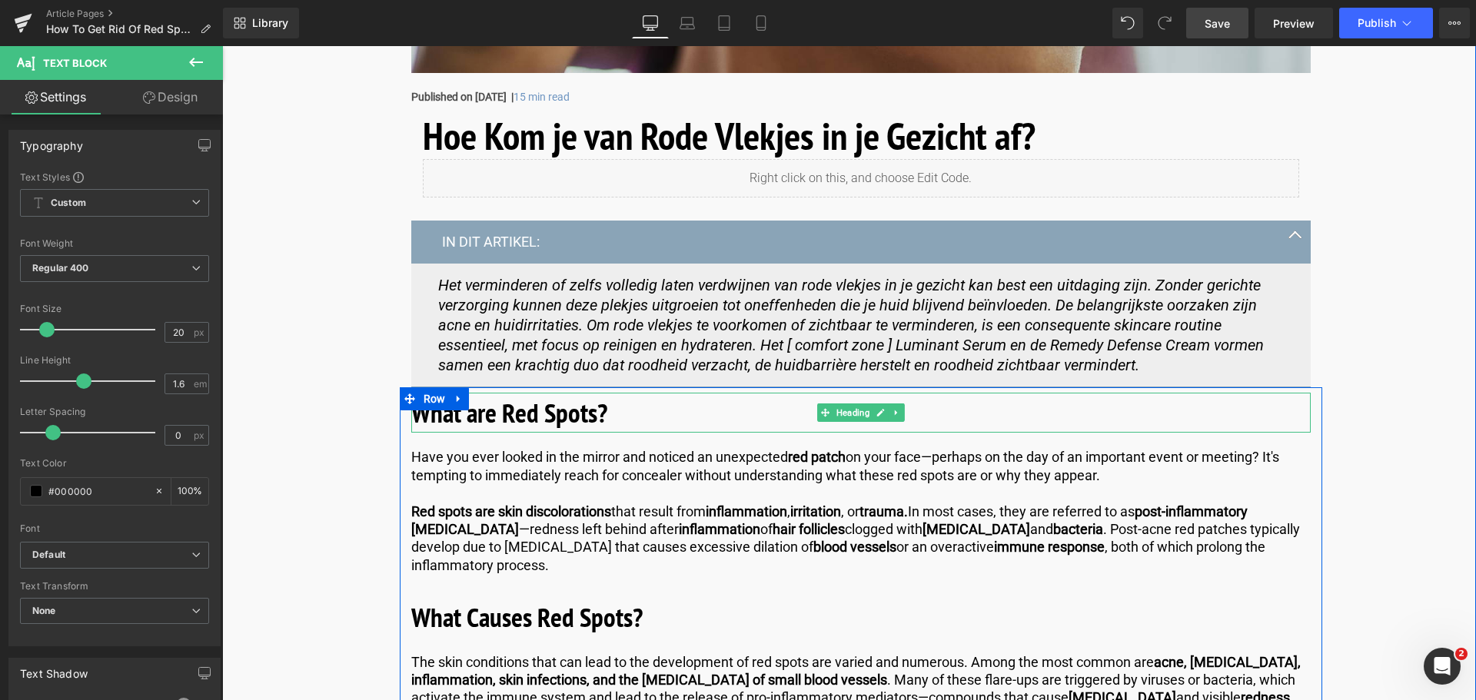
click at [613, 417] on h2 "What are Red Spots?" at bounding box center [860, 413] width 899 height 41
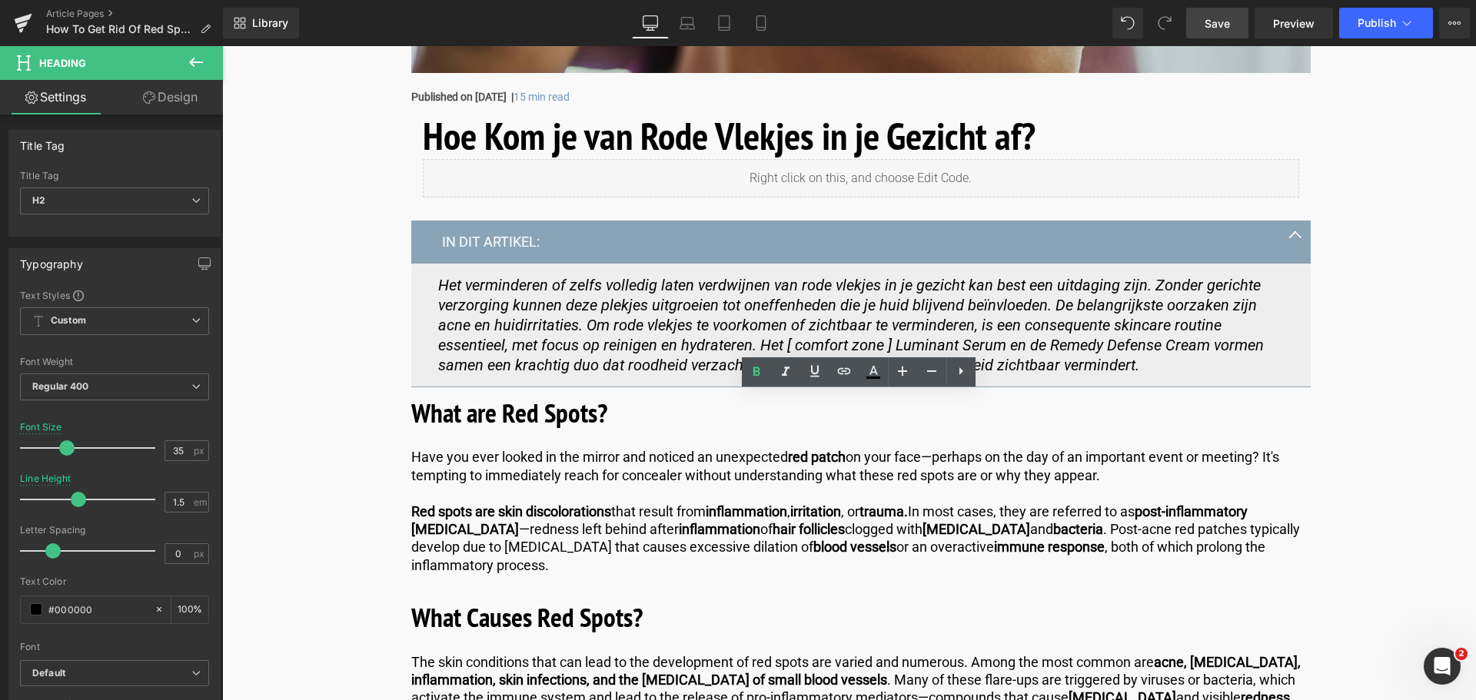
click at [1213, 27] on span "Save" at bounding box center [1216, 23] width 25 height 16
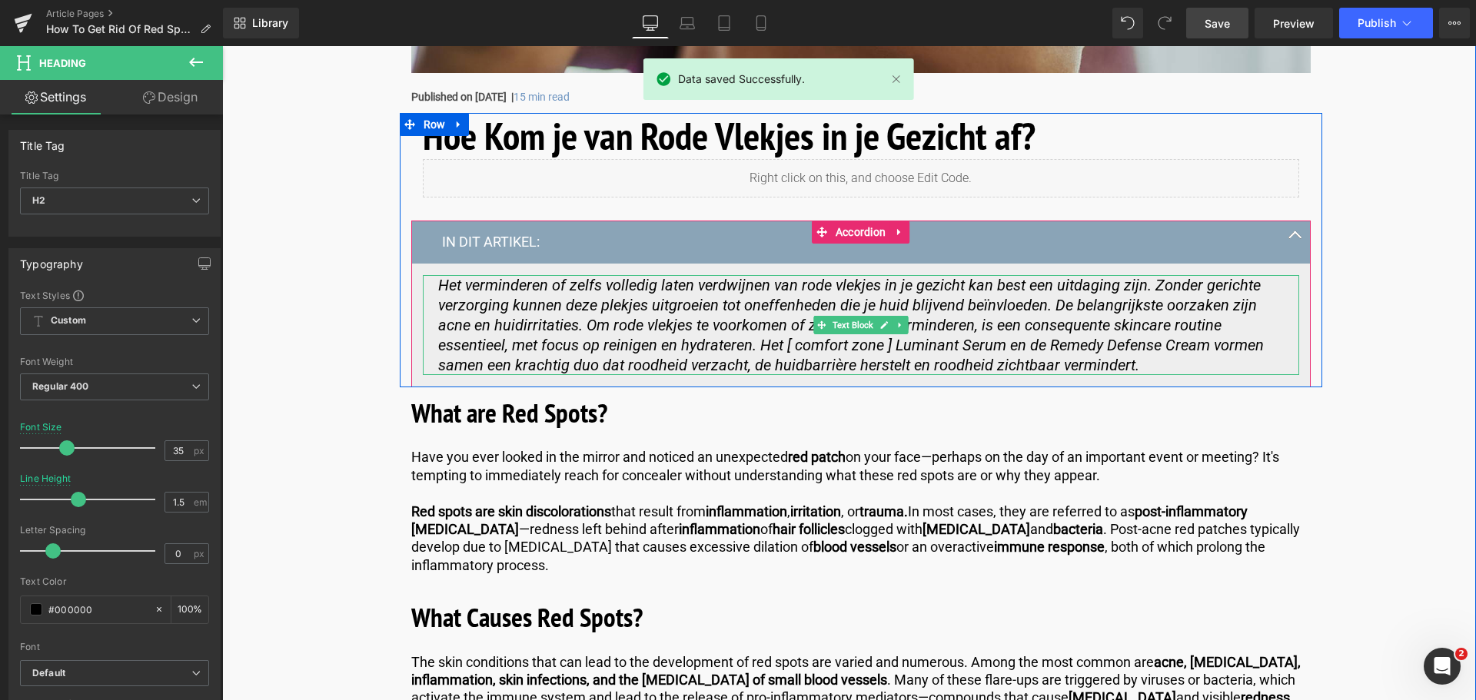
scroll to position [692, 0]
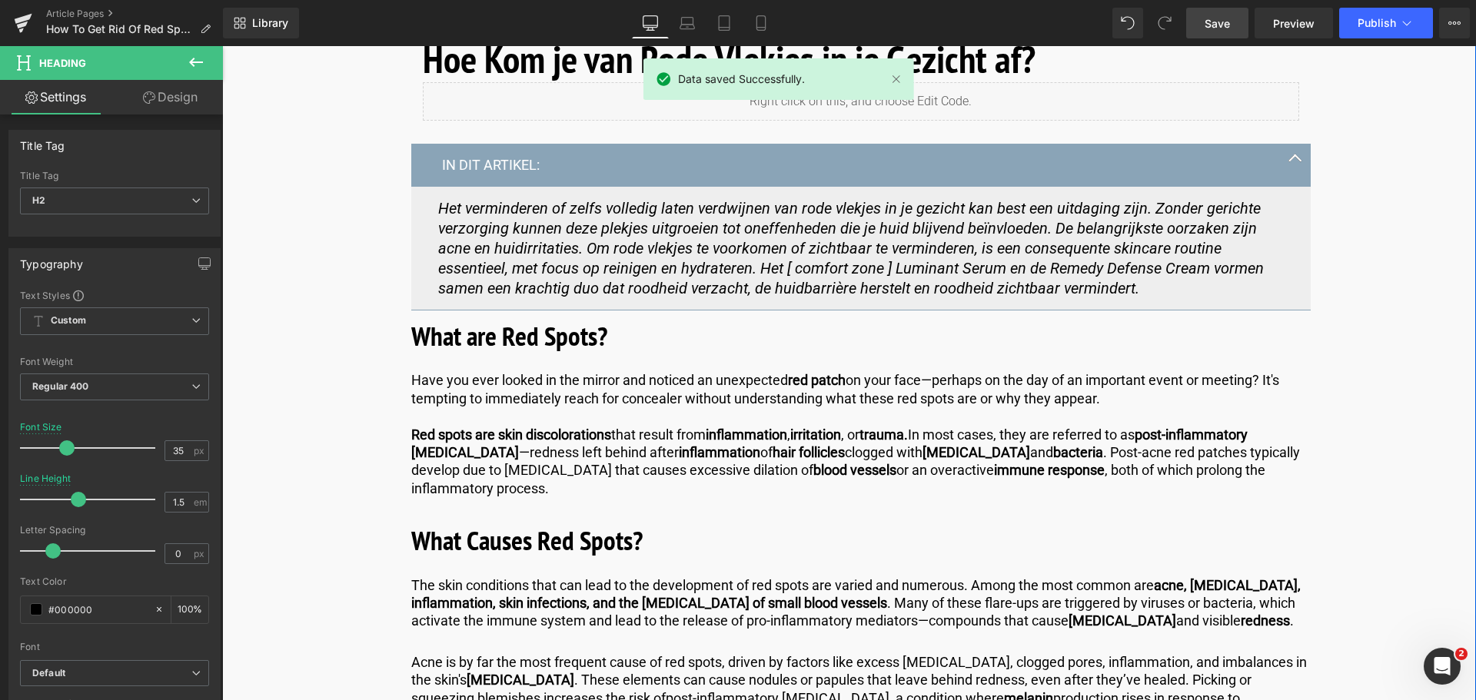
click at [609, 331] on h2 "What are Red Spots?" at bounding box center [860, 336] width 899 height 41
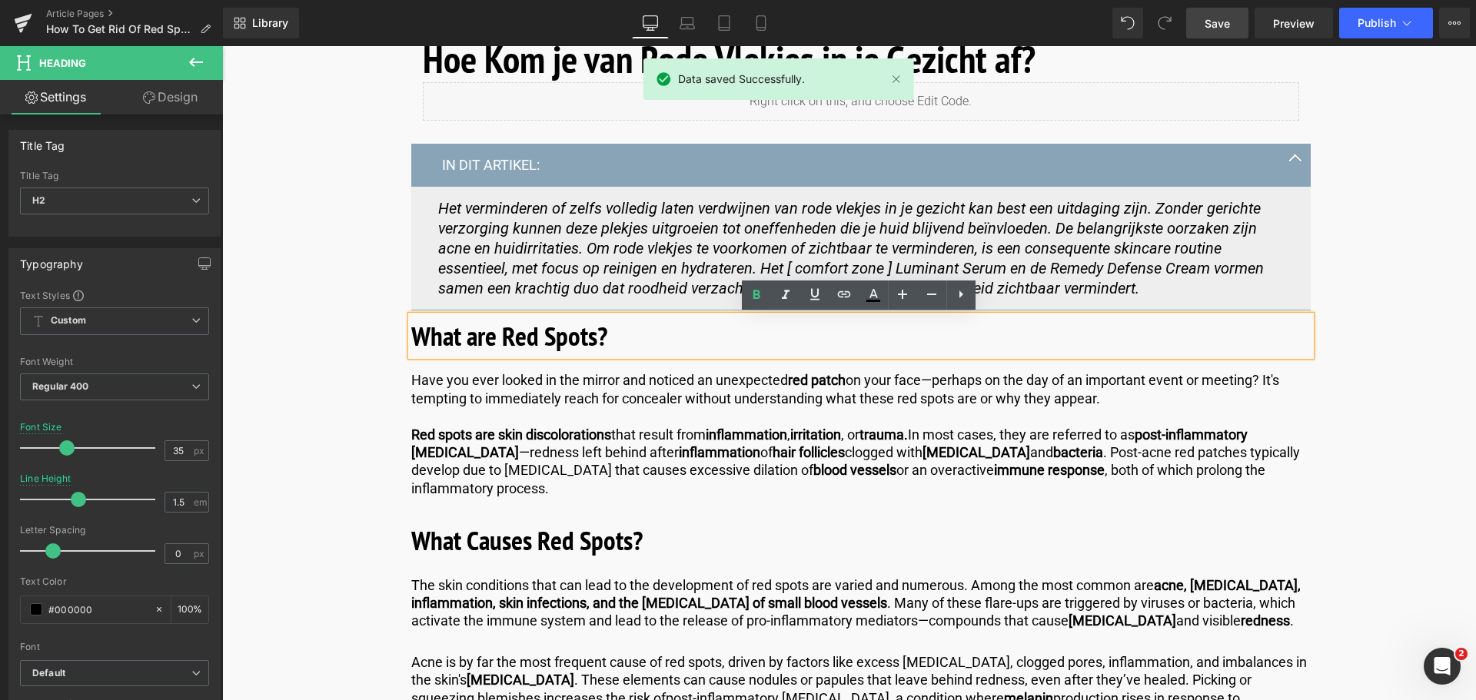
drag, startPoint x: 609, startPoint y: 331, endPoint x: 404, endPoint y: 334, distance: 204.5
click at [411, 334] on div "What are Red Spots?" at bounding box center [860, 336] width 899 height 41
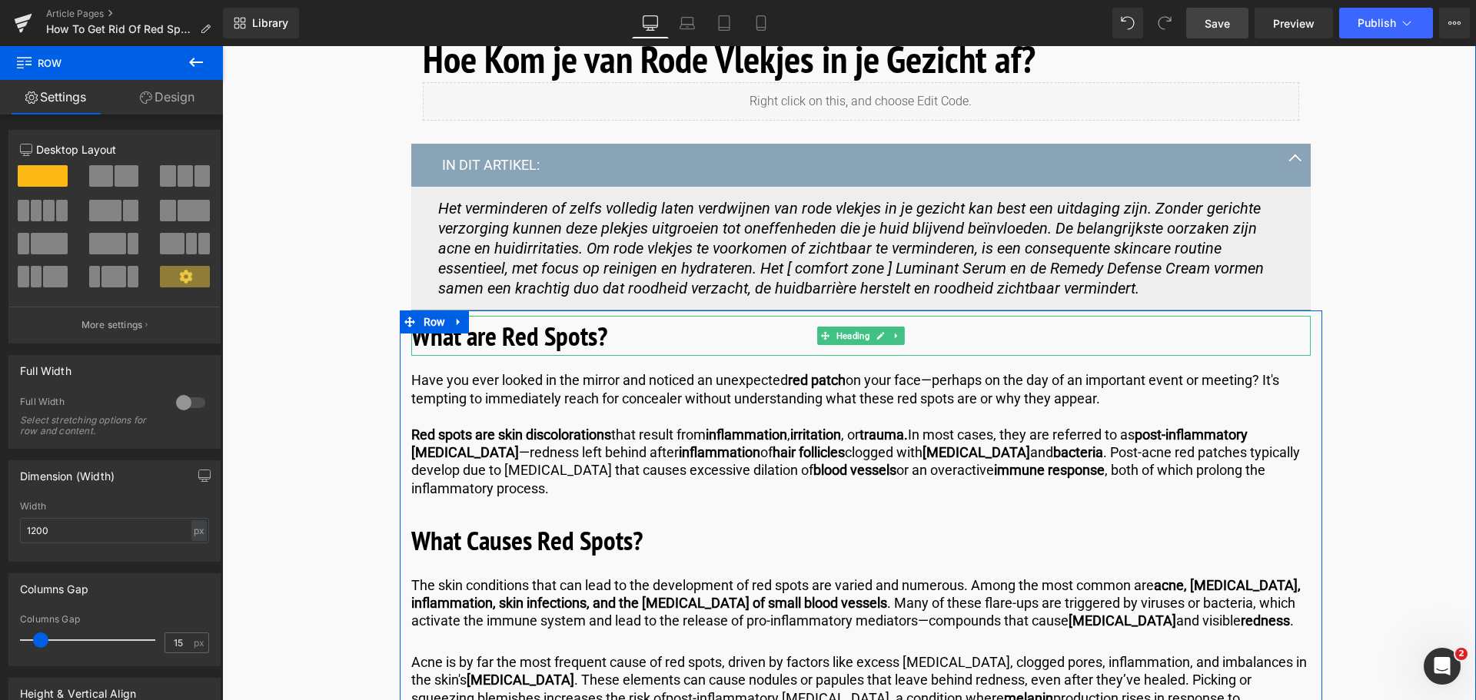
click at [619, 342] on h2 "What are Red Spots?" at bounding box center [860, 336] width 899 height 41
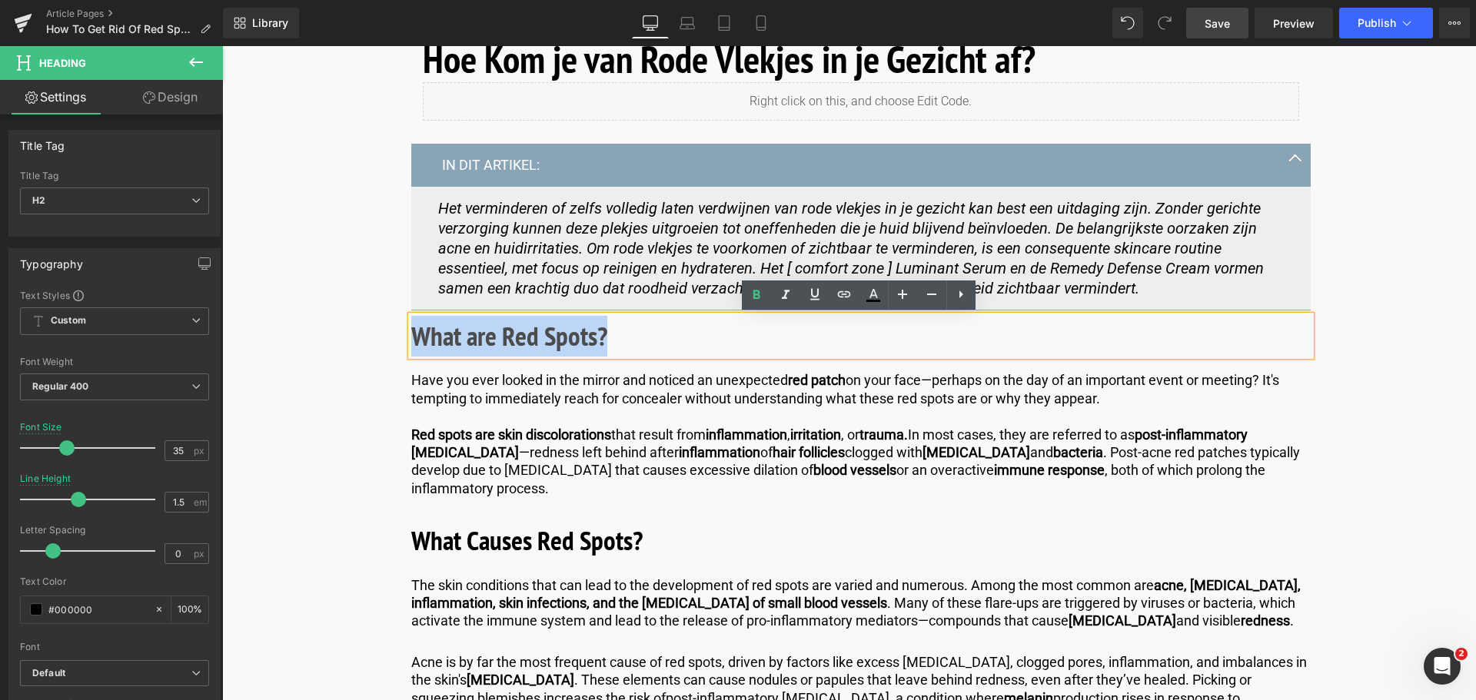
drag, startPoint x: 610, startPoint y: 336, endPoint x: 409, endPoint y: 337, distance: 201.4
click at [411, 337] on h2 "What are Red Spots?" at bounding box center [860, 336] width 899 height 41
copy b "What are Red Spots?"
click at [636, 336] on h2 "What are Red Spots?" at bounding box center [860, 336] width 899 height 41
drag, startPoint x: 636, startPoint y: 336, endPoint x: 357, endPoint y: 351, distance: 279.4
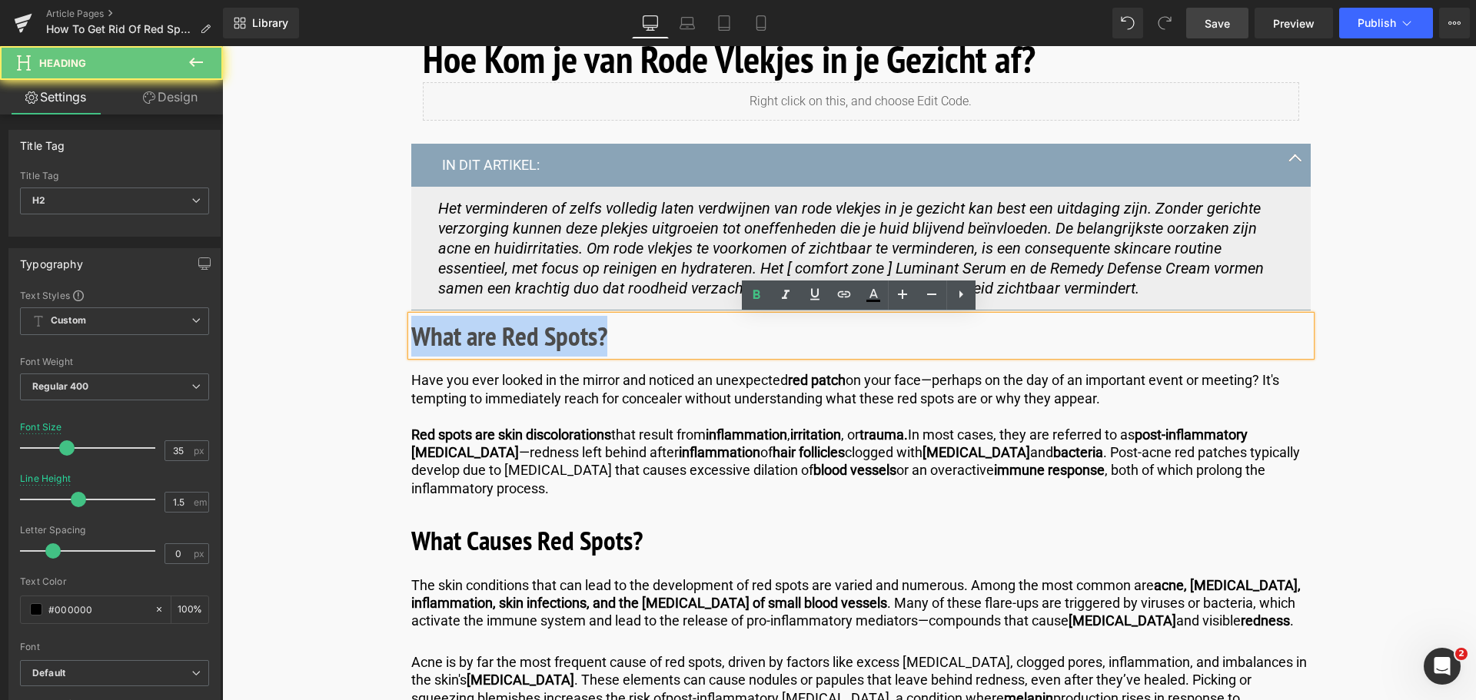
paste div
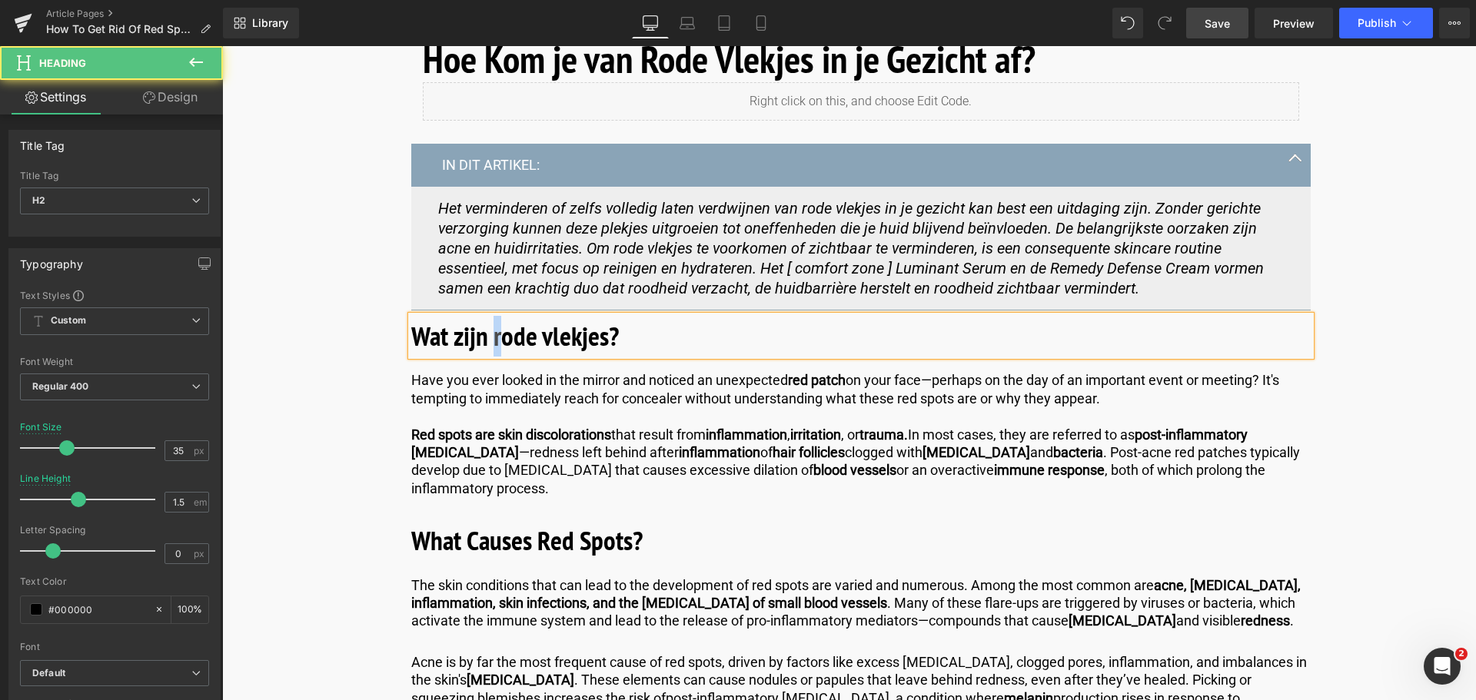
click at [500, 339] on b "Wat zijn rode vlekjes?" at bounding box center [515, 335] width 208 height 35
click at [547, 339] on b "Wat zijn Rode vlekjes?" at bounding box center [517, 335] width 213 height 35
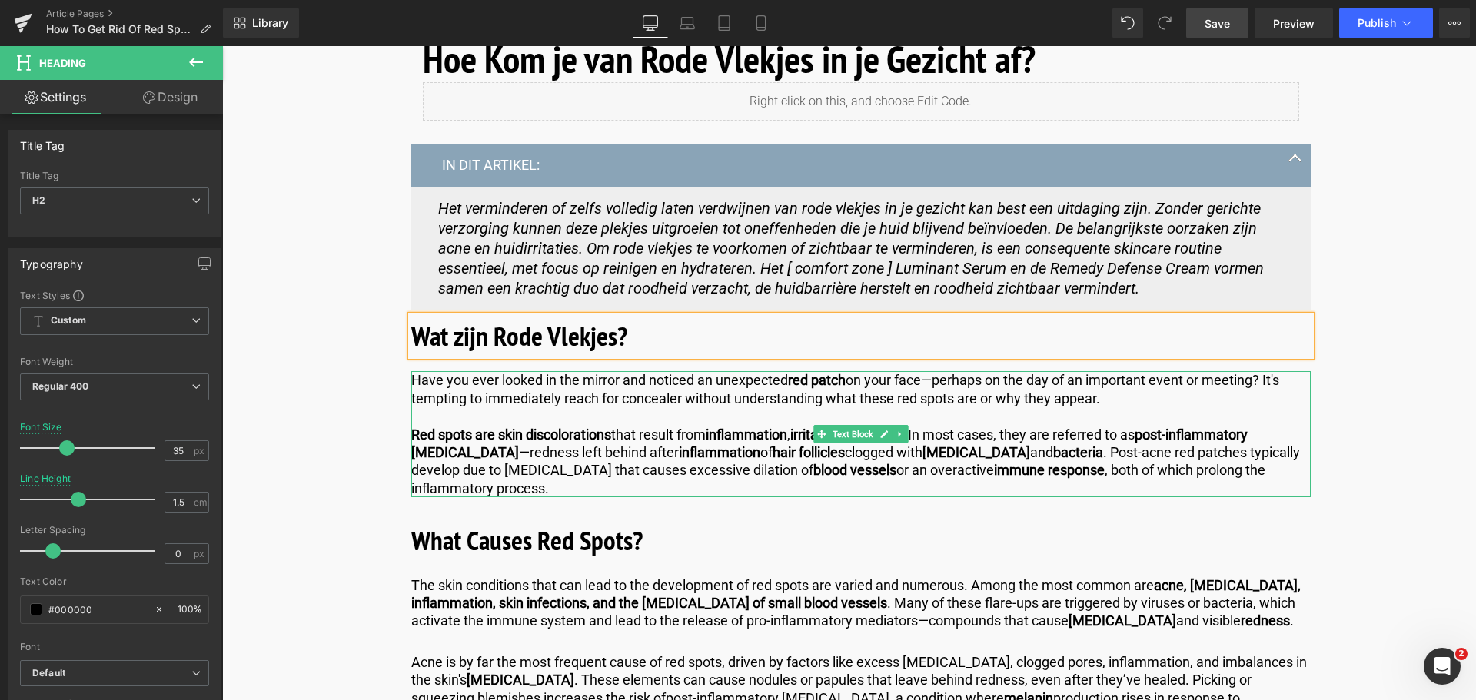
click at [549, 456] on p "Red spots are skin discolorations that result from inflammation , irritation , …" at bounding box center [860, 462] width 899 height 72
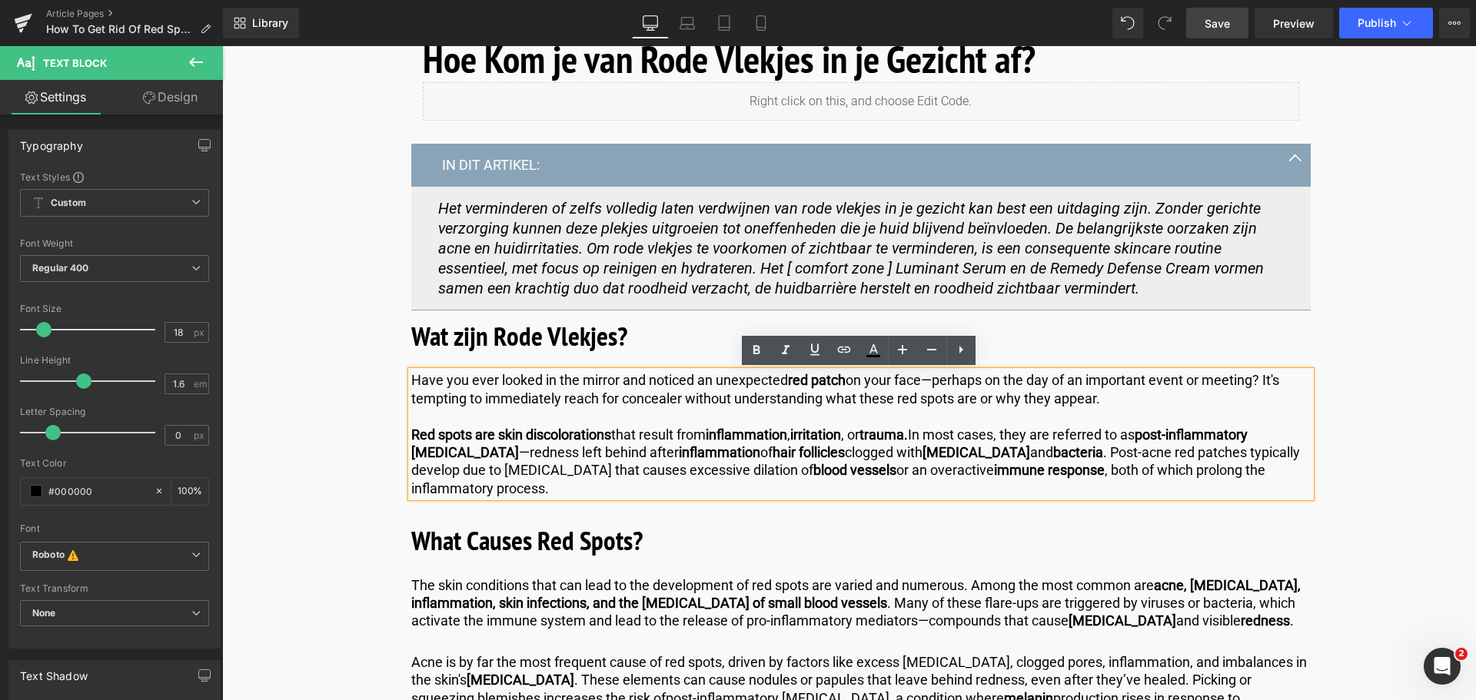
drag, startPoint x: 466, startPoint y: 489, endPoint x: 387, endPoint y: 381, distance: 134.0
copy div "Have you ever looked in the mirror and noticed an unexpected red patch on your …"
click at [468, 493] on p "Red spots are skin discolorations that result from inflammation , irritation , …" at bounding box center [860, 462] width 899 height 72
drag, startPoint x: 468, startPoint y: 493, endPoint x: 399, endPoint y: 373, distance: 138.4
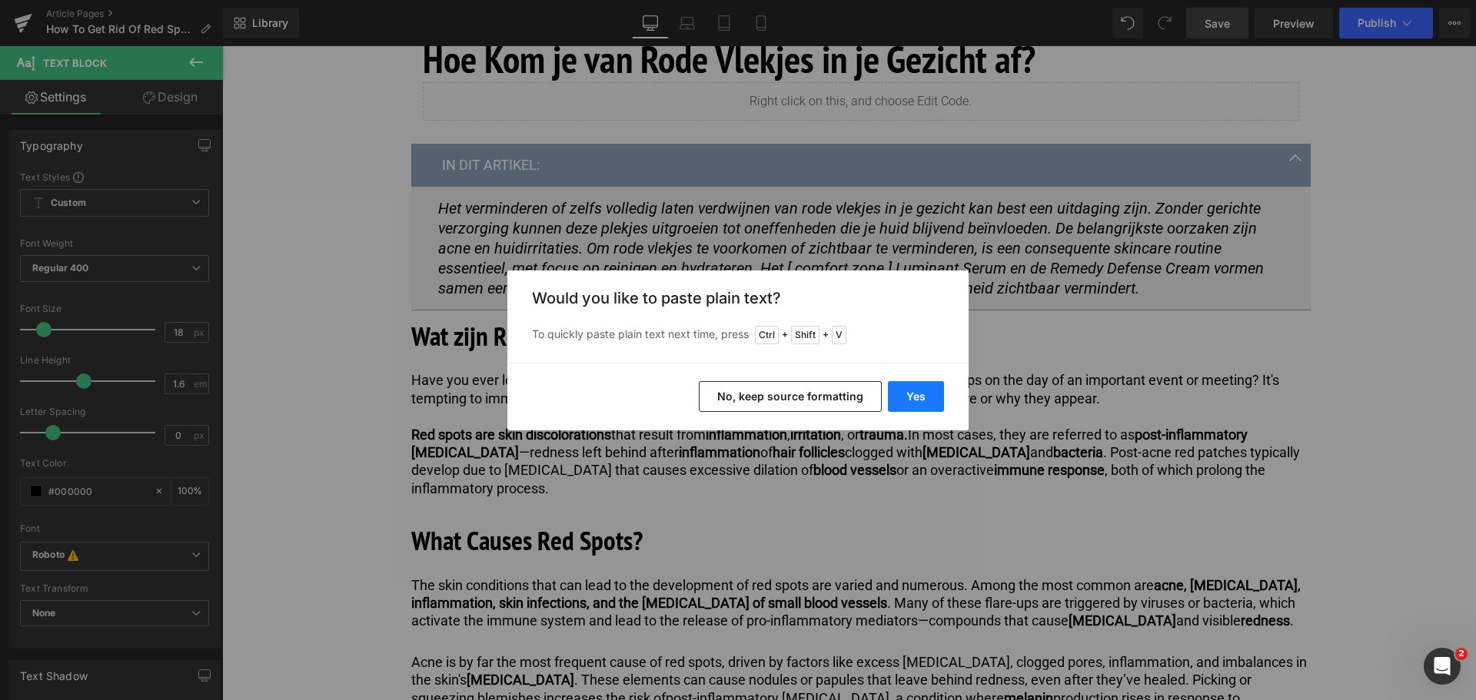
click at [891, 398] on button "Yes" at bounding box center [916, 396] width 56 height 31
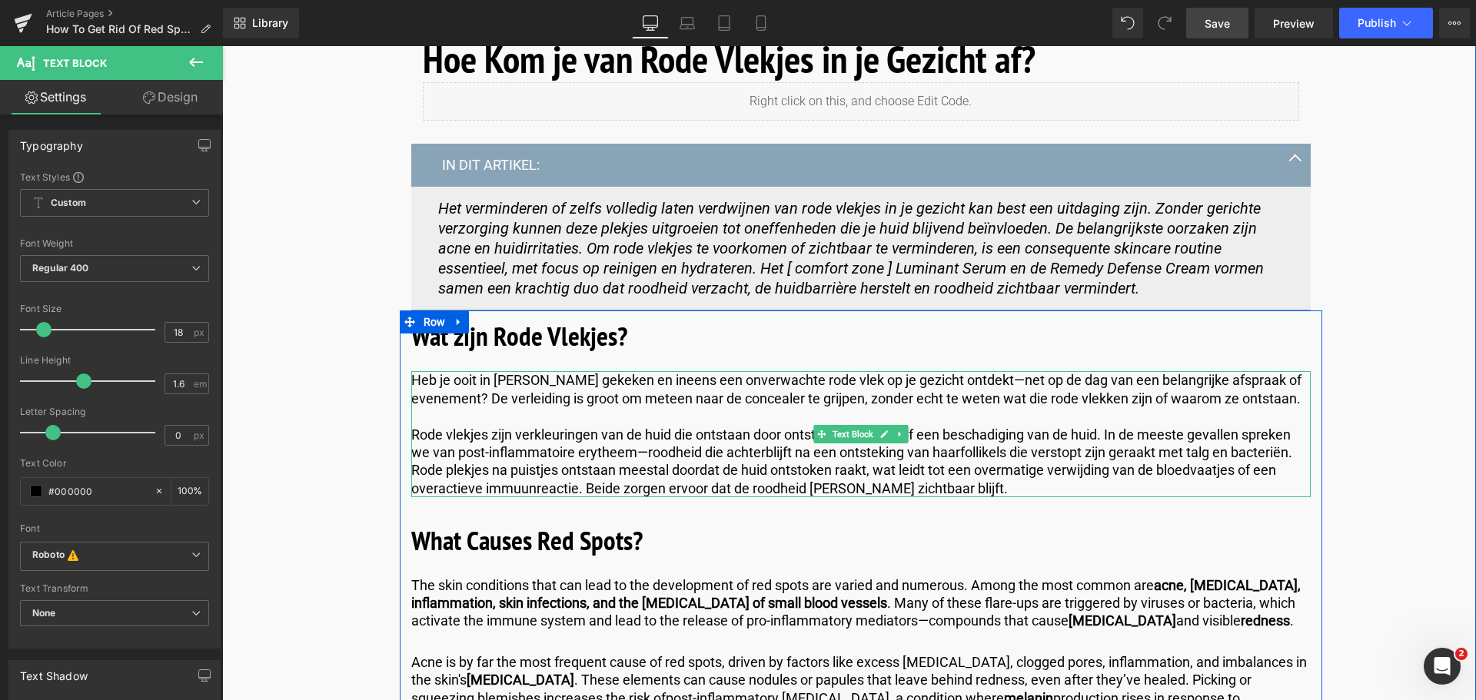
click at [745, 411] on p at bounding box center [860, 416] width 899 height 18
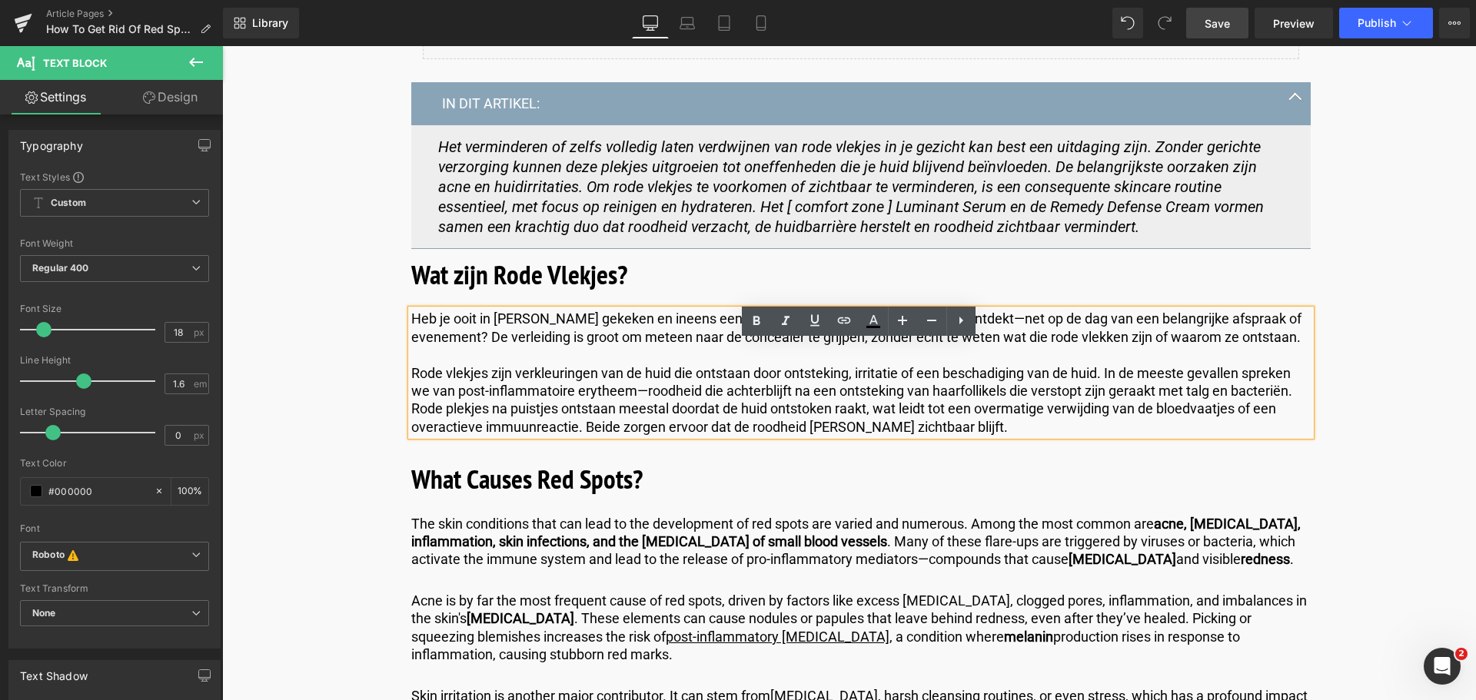
scroll to position [769, 0]
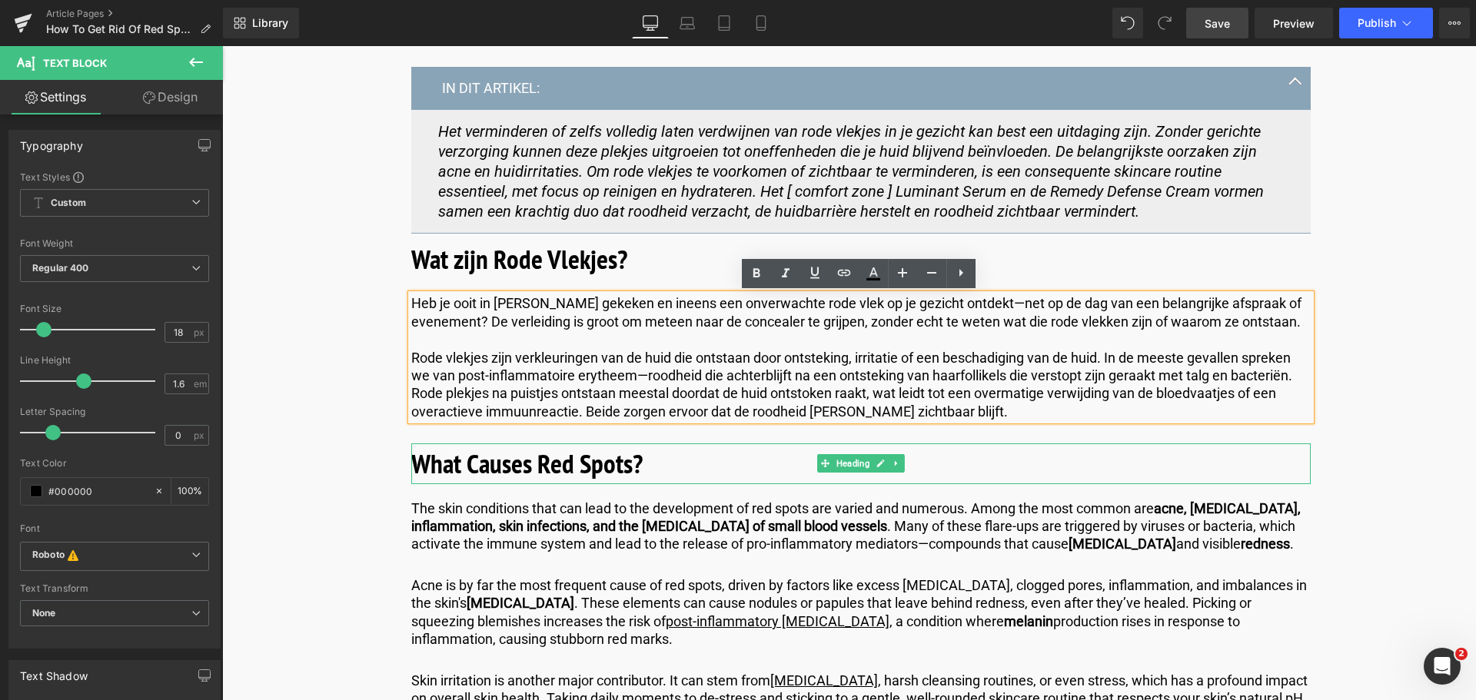
click at [645, 465] on h2 "What Causes Red Spots?" at bounding box center [860, 463] width 899 height 41
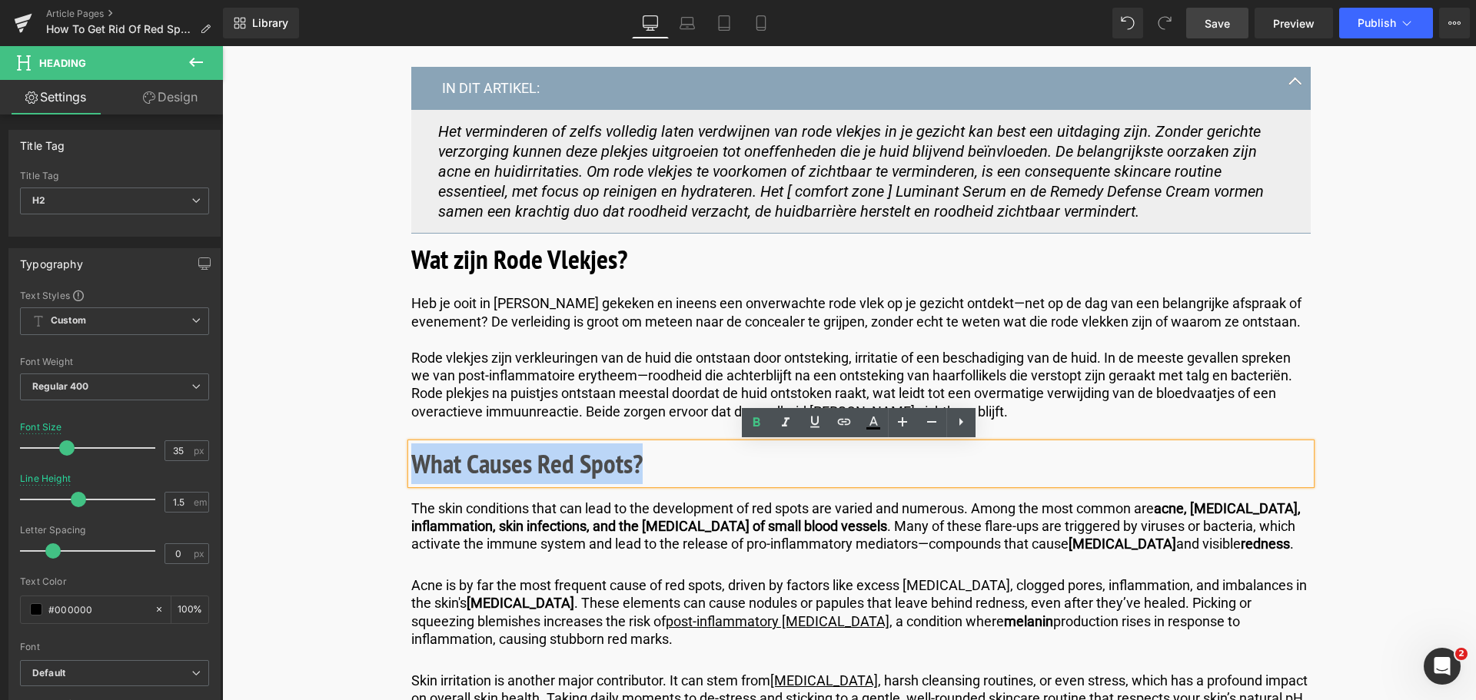
drag, startPoint x: 645, startPoint y: 465, endPoint x: 386, endPoint y: 460, distance: 259.0
copy b "What Causes Red Spots?"
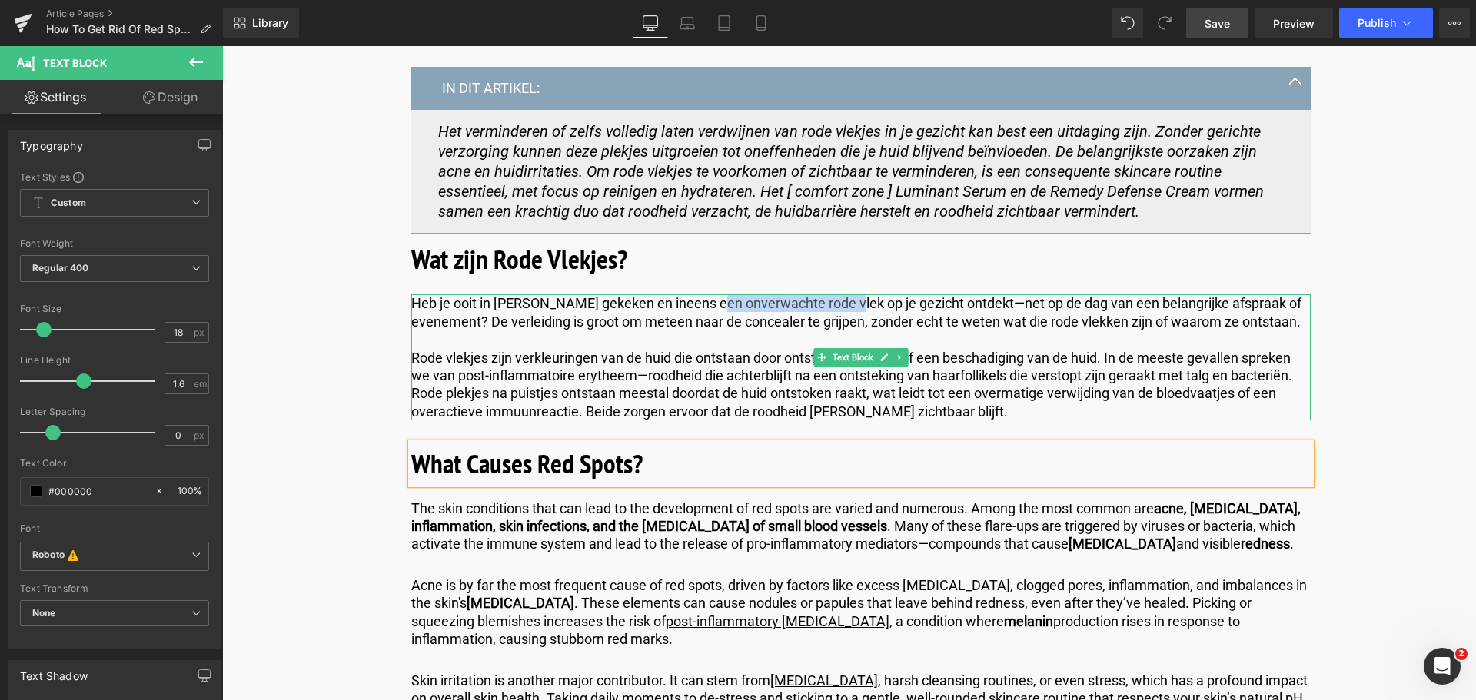
drag, startPoint x: 836, startPoint y: 300, endPoint x: 701, endPoint y: 303, distance: 135.3
click at [701, 303] on p "Heb je ooit in [PERSON_NAME] gekeken en ineens een onverwachte rode vlek op je …" at bounding box center [860, 312] width 899 height 36
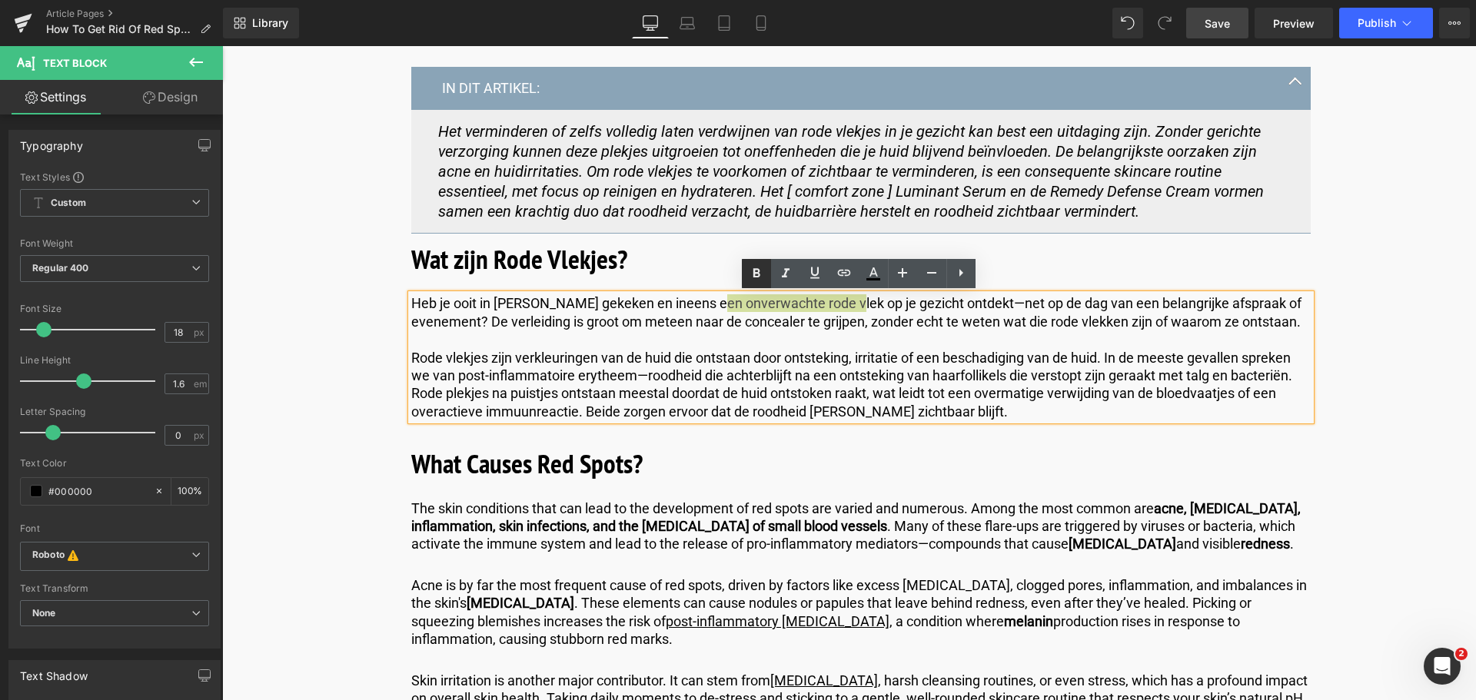
click at [0, 0] on icon at bounding box center [0, 0] width 0 height 0
drag, startPoint x: 849, startPoint y: 360, endPoint x: 787, endPoint y: 355, distance: 62.5
click at [787, 355] on p "Rode vlekjes zijn verkleuringen van de huid die ontstaan door ontsteking, irrit…" at bounding box center [860, 385] width 899 height 72
click at [0, 0] on icon at bounding box center [0, 0] width 0 height 0
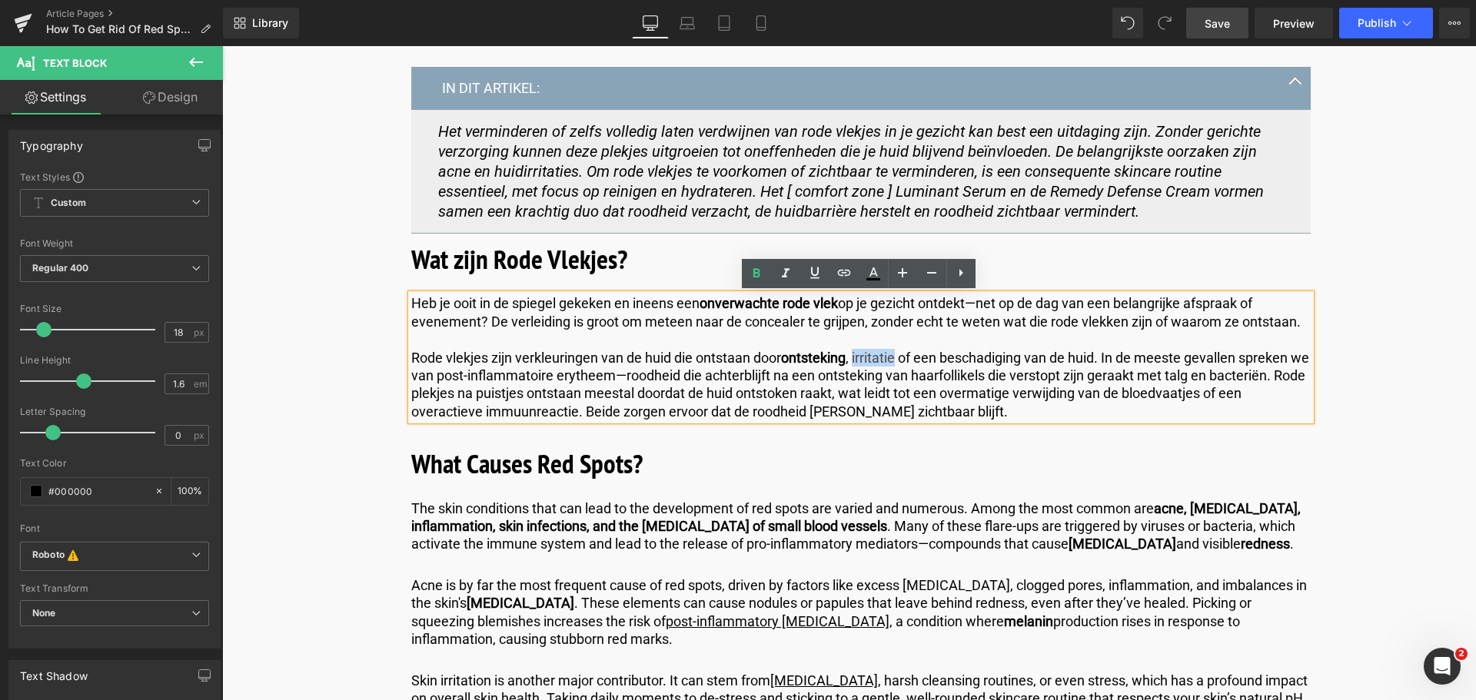
drag, startPoint x: 899, startPoint y: 360, endPoint x: 856, endPoint y: 357, distance: 43.1
click at [856, 357] on p "Rode vlekjes zijn verkleuringen van de huid die ontstaan door ontsteking , irri…" at bounding box center [860, 385] width 899 height 72
click at [0, 0] on icon at bounding box center [0, 0] width 0 height 0
drag, startPoint x: 1100, startPoint y: 357, endPoint x: 945, endPoint y: 348, distance: 155.5
click at [945, 349] on p "Rode vlekjes zijn verkleuringen van de huid die ontstaan door ontsteking , irri…" at bounding box center [860, 385] width 899 height 72
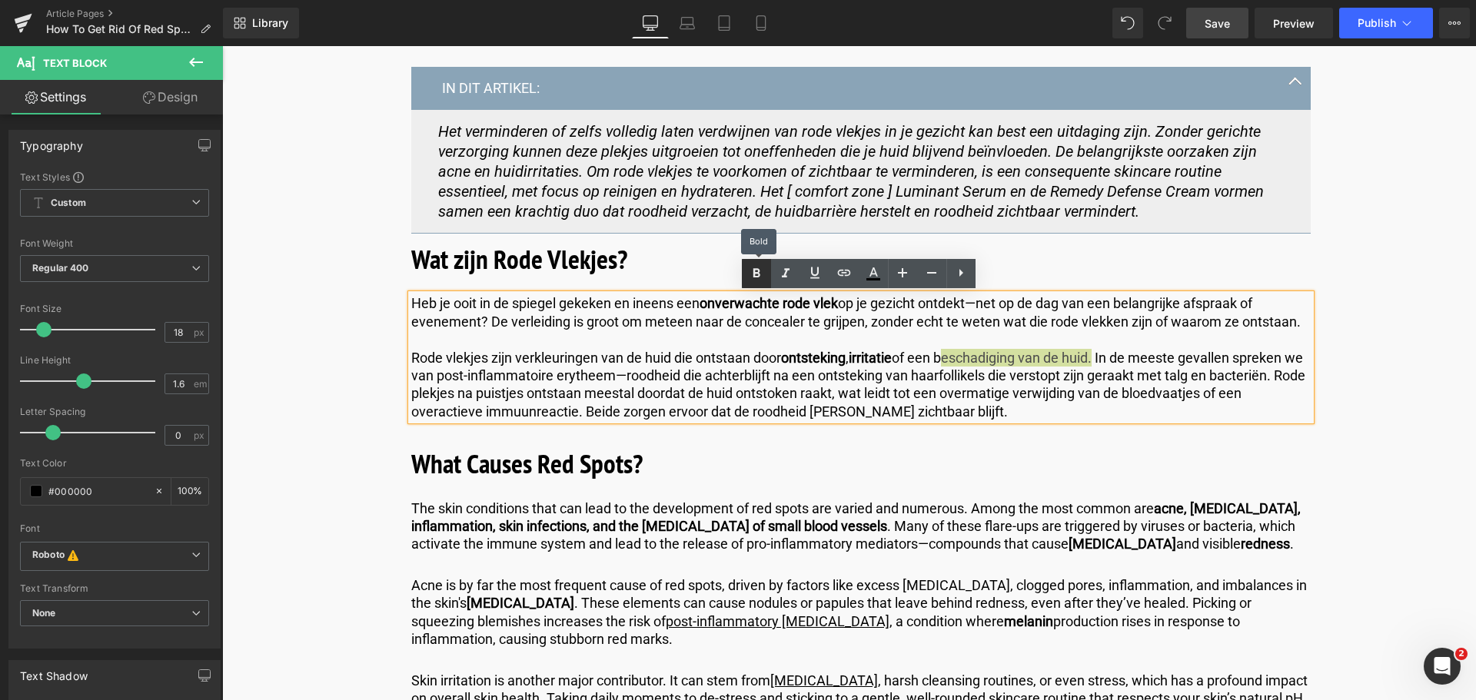
click at [758, 275] on icon at bounding box center [755, 273] width 7 height 9
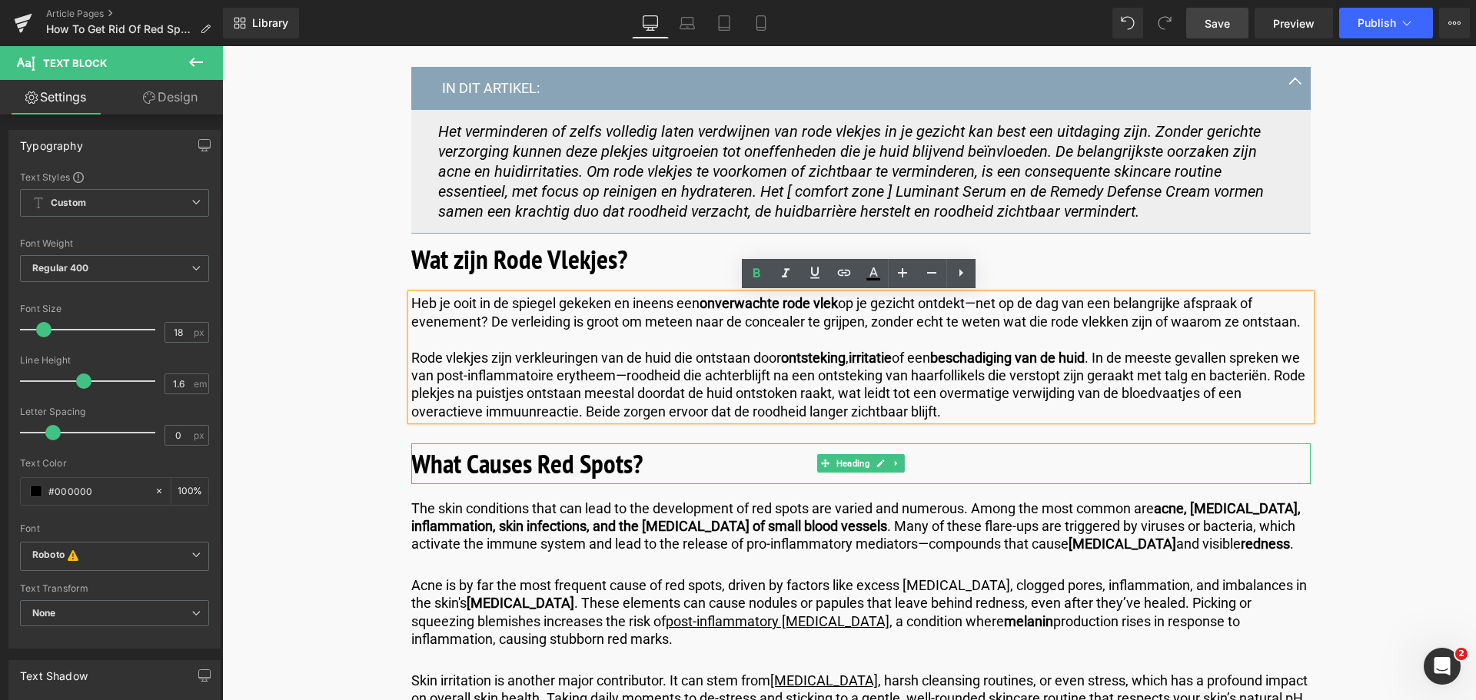
click at [644, 468] on h2 "What Causes Red Spots?" at bounding box center [860, 463] width 899 height 41
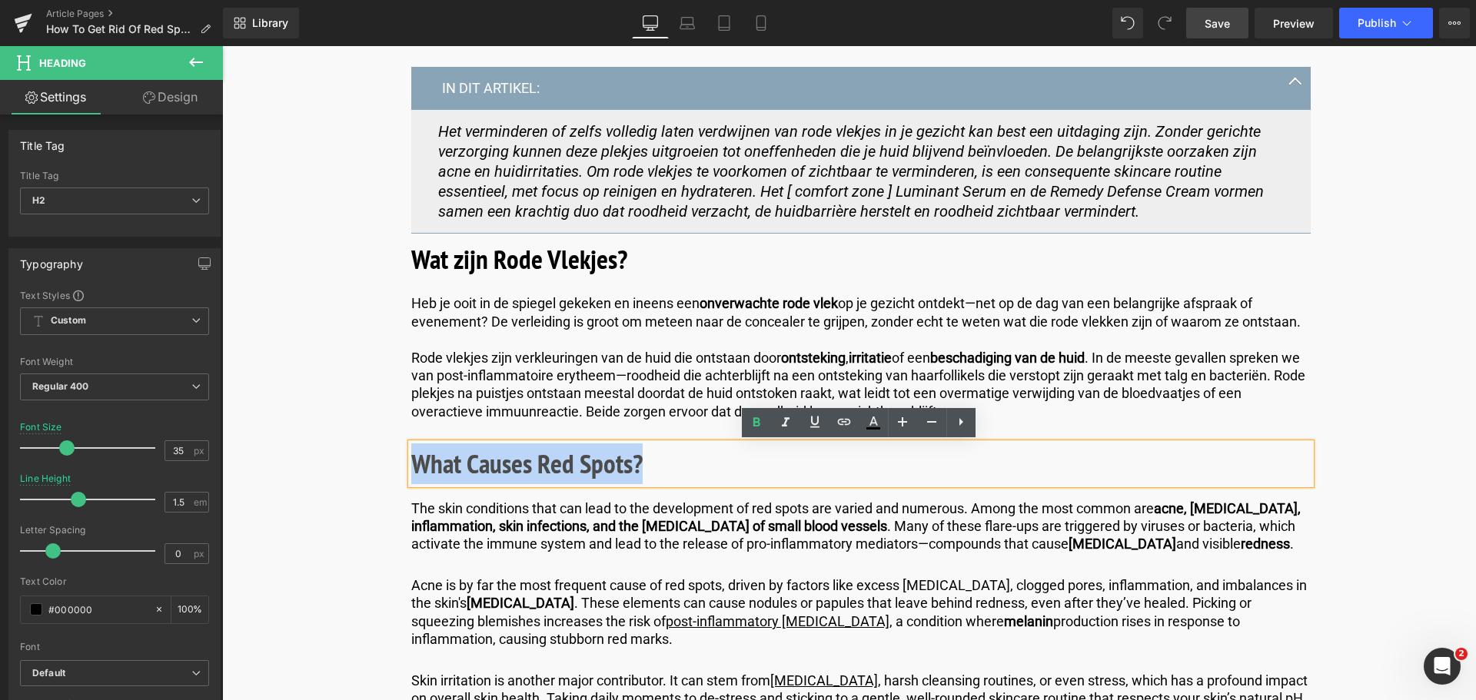
drag, startPoint x: 644, startPoint y: 468, endPoint x: 349, endPoint y: 461, distance: 295.2
click at [646, 465] on h2 "What Causes Red Spots?" at bounding box center [860, 463] width 899 height 41
drag, startPoint x: 646, startPoint y: 465, endPoint x: 281, endPoint y: 450, distance: 364.6
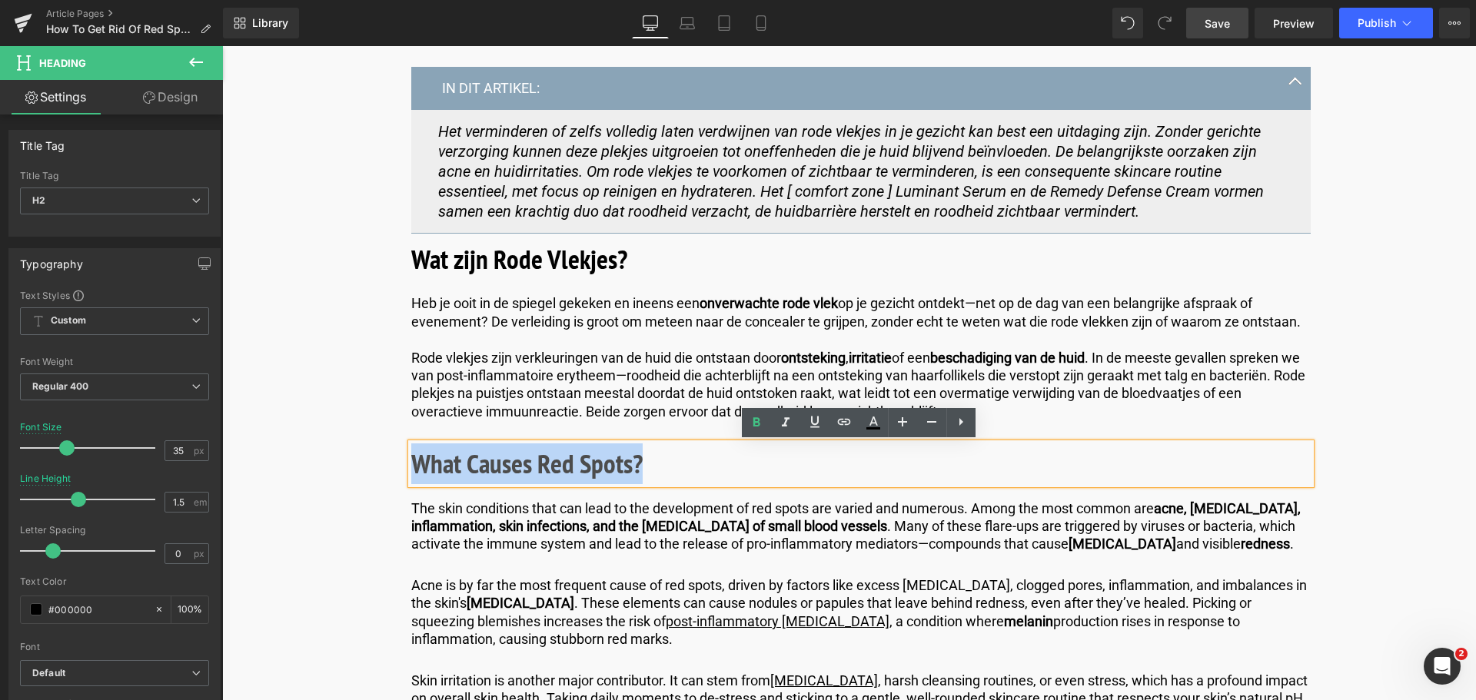
paste div
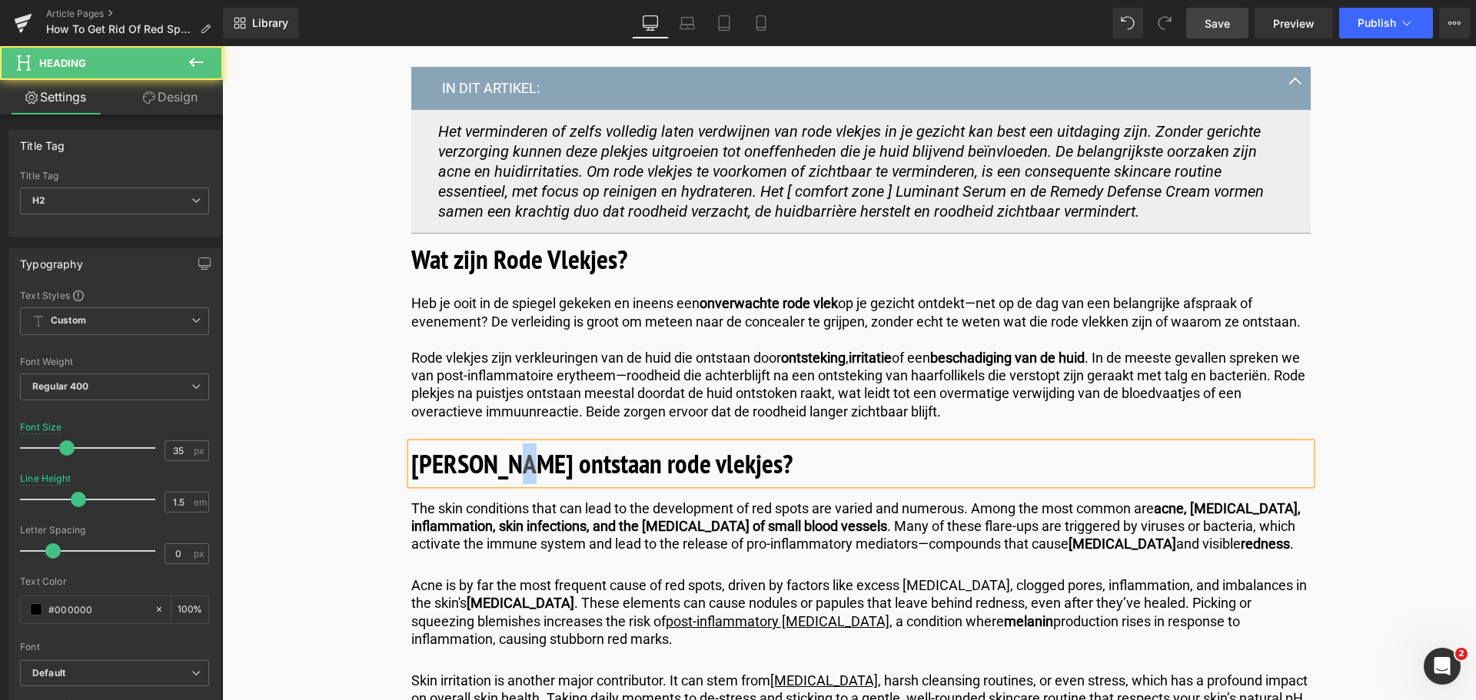
drag, startPoint x: 515, startPoint y: 466, endPoint x: 506, endPoint y: 466, distance: 9.3
click at [506, 466] on b "[PERSON_NAME] ontstaan rode vlekjes?" at bounding box center [601, 463] width 381 height 35
drag, startPoint x: 606, startPoint y: 467, endPoint x: 597, endPoint y: 466, distance: 8.5
click at [597, 466] on b "[PERSON_NAME] Ontstaan rode vlekjes?" at bounding box center [602, 463] width 383 height 35
click at [655, 464] on b "[PERSON_NAME] Ontstaan Rode vlekjes?" at bounding box center [605, 463] width 389 height 35
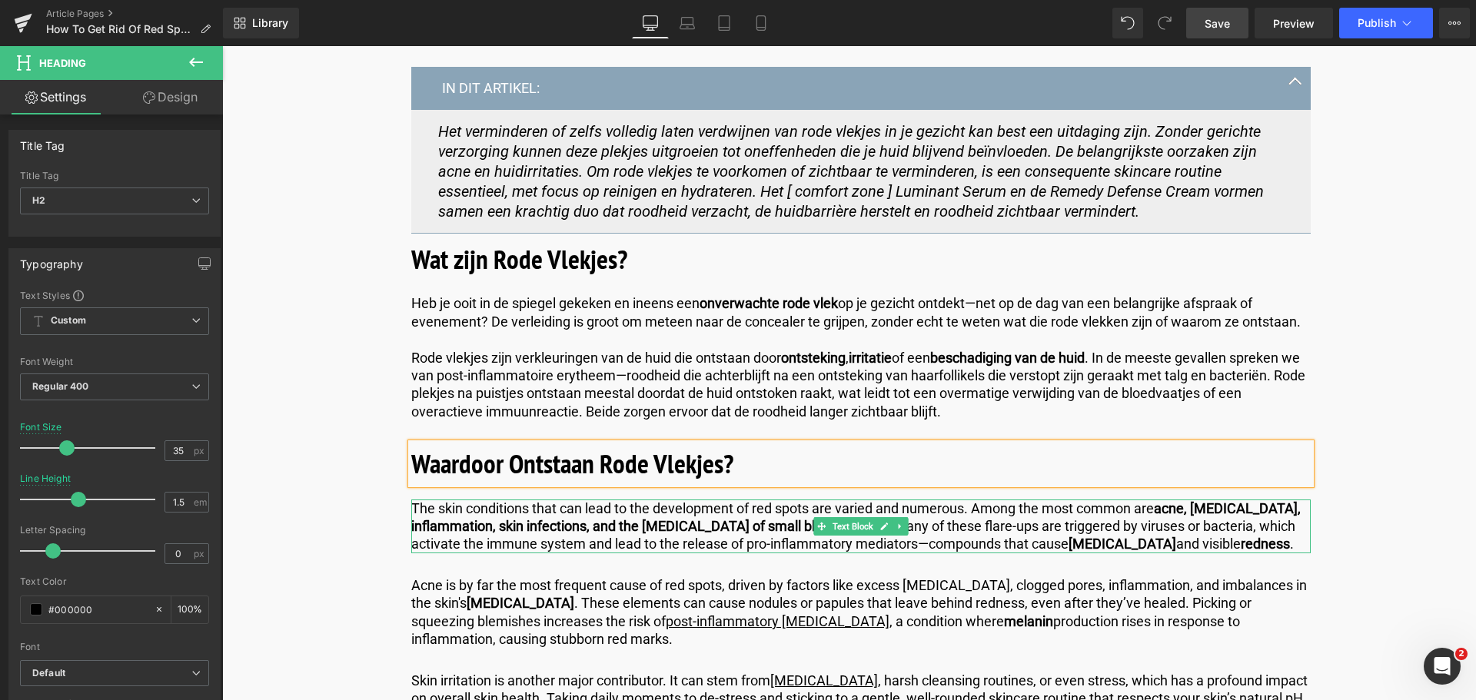
click at [1236, 540] on p "The skin conditions that can lead to the development of red spots are varied an…" at bounding box center [860, 527] width 899 height 54
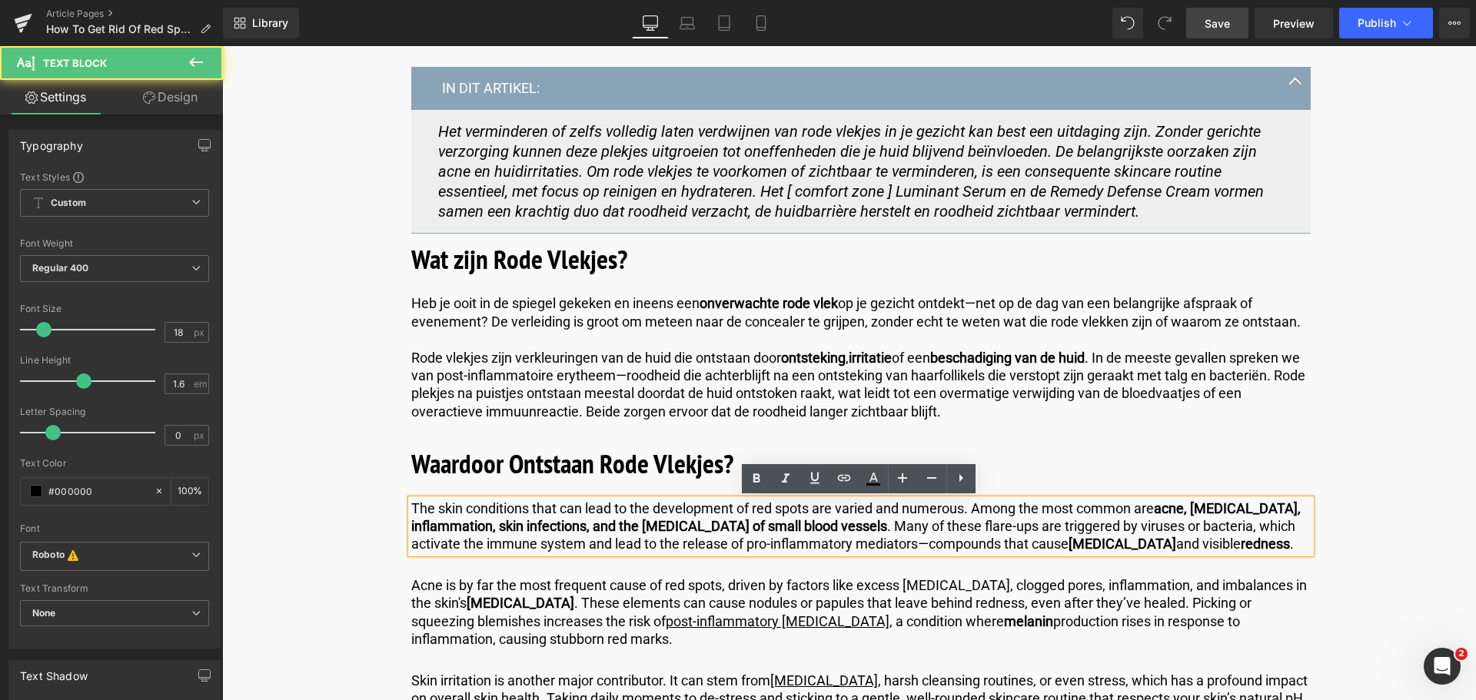
click at [1236, 540] on p "The skin conditions that can lead to the development of red spots are varied an…" at bounding box center [860, 527] width 899 height 54
drag, startPoint x: 1233, startPoint y: 543, endPoint x: 281, endPoint y: 503, distance: 952.3
copy p "The skin conditions that can lead to the development of red spots are varied an…"
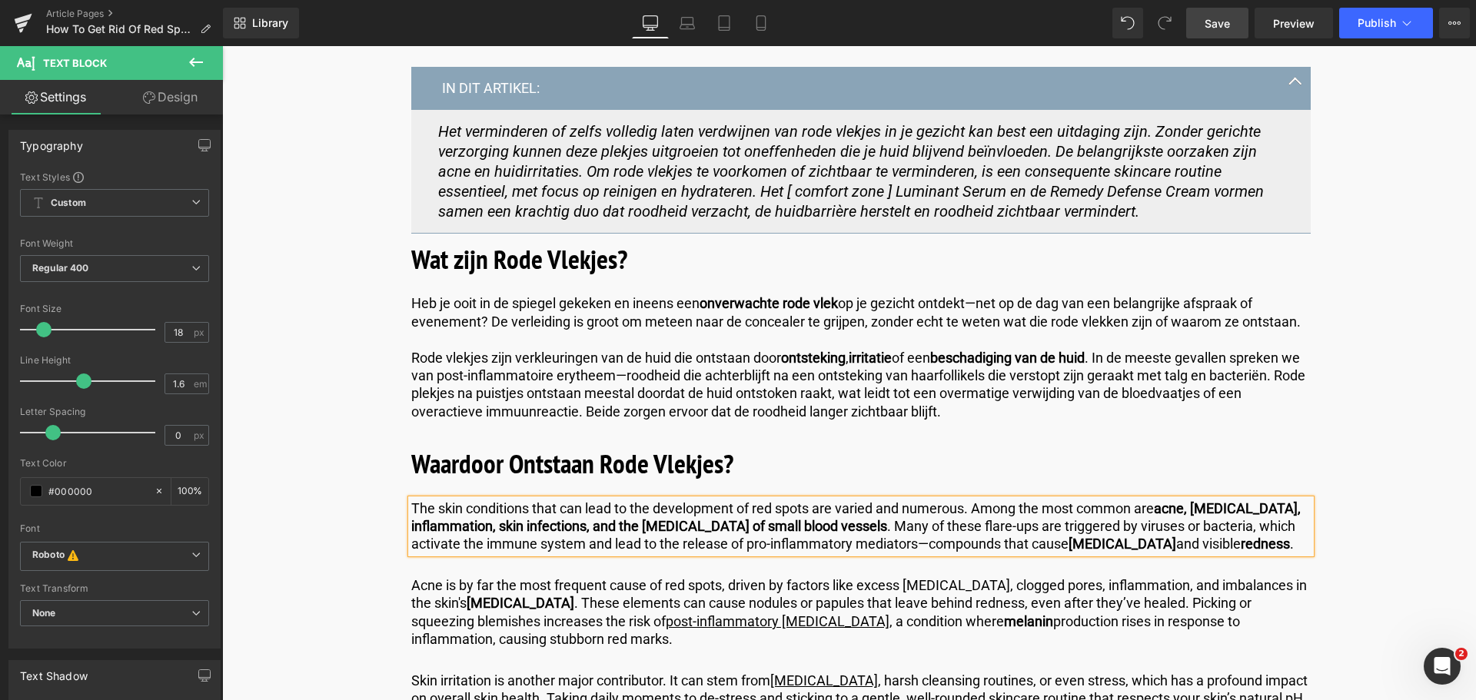
click at [1230, 551] on p "The skin conditions that can lead to the development of red spots are varied an…" at bounding box center [860, 527] width 899 height 54
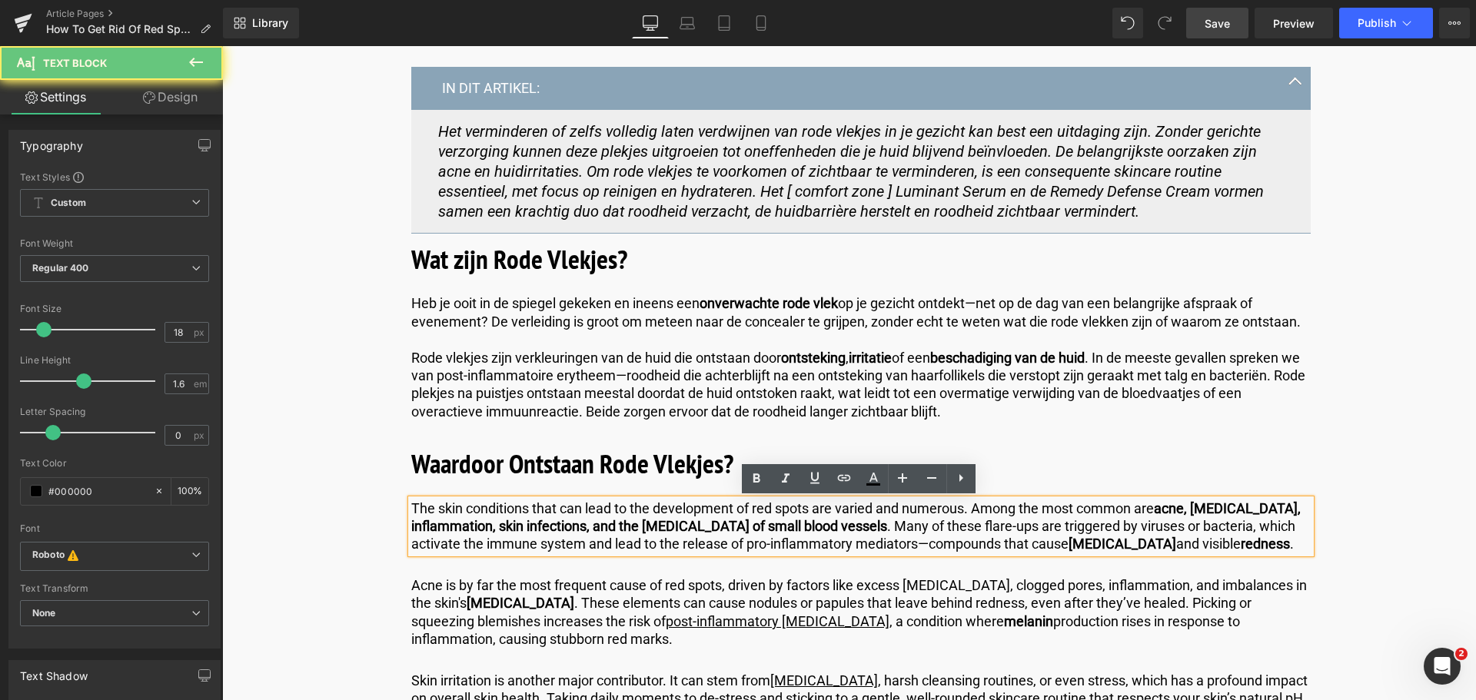
click at [1224, 547] on p "The skin conditions that can lead to the development of red spots are varied an…" at bounding box center [860, 527] width 899 height 54
drag, startPoint x: 1225, startPoint y: 543, endPoint x: 303, endPoint y: 486, distance: 923.9
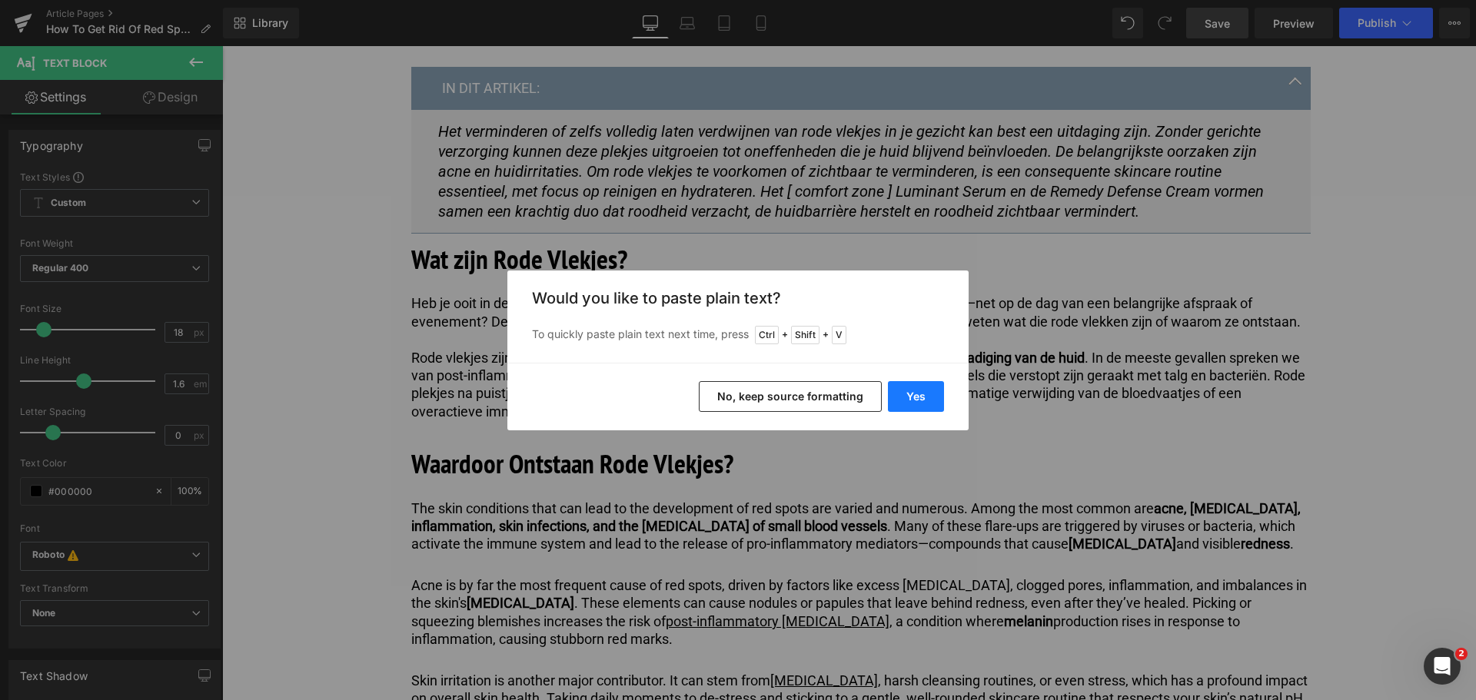
click at [907, 390] on button "Yes" at bounding box center [916, 396] width 56 height 31
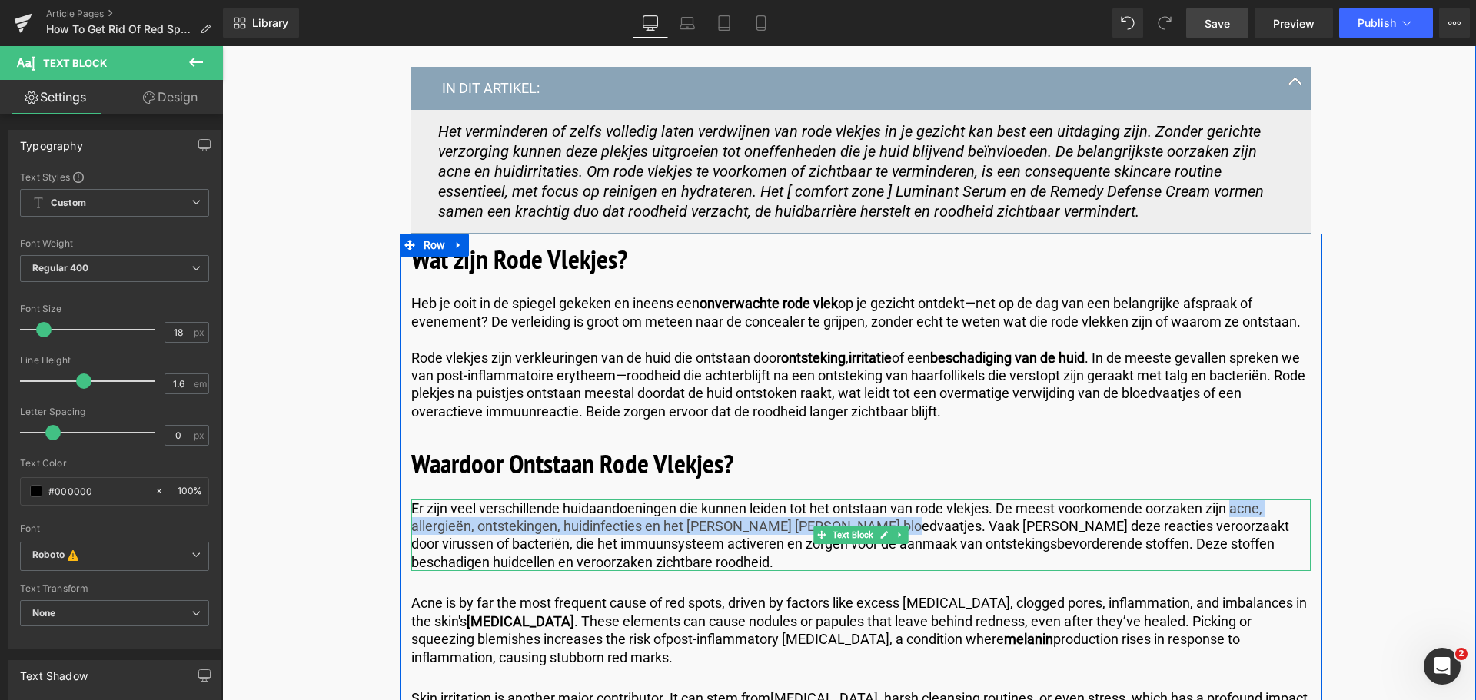
drag, startPoint x: 1230, startPoint y: 509, endPoint x: 884, endPoint y: 517, distance: 345.9
click at [884, 517] on p "Er zijn veel verschillende huidaandoeningen die kunnen leiden tot het ontstaan …" at bounding box center [860, 536] width 899 height 72
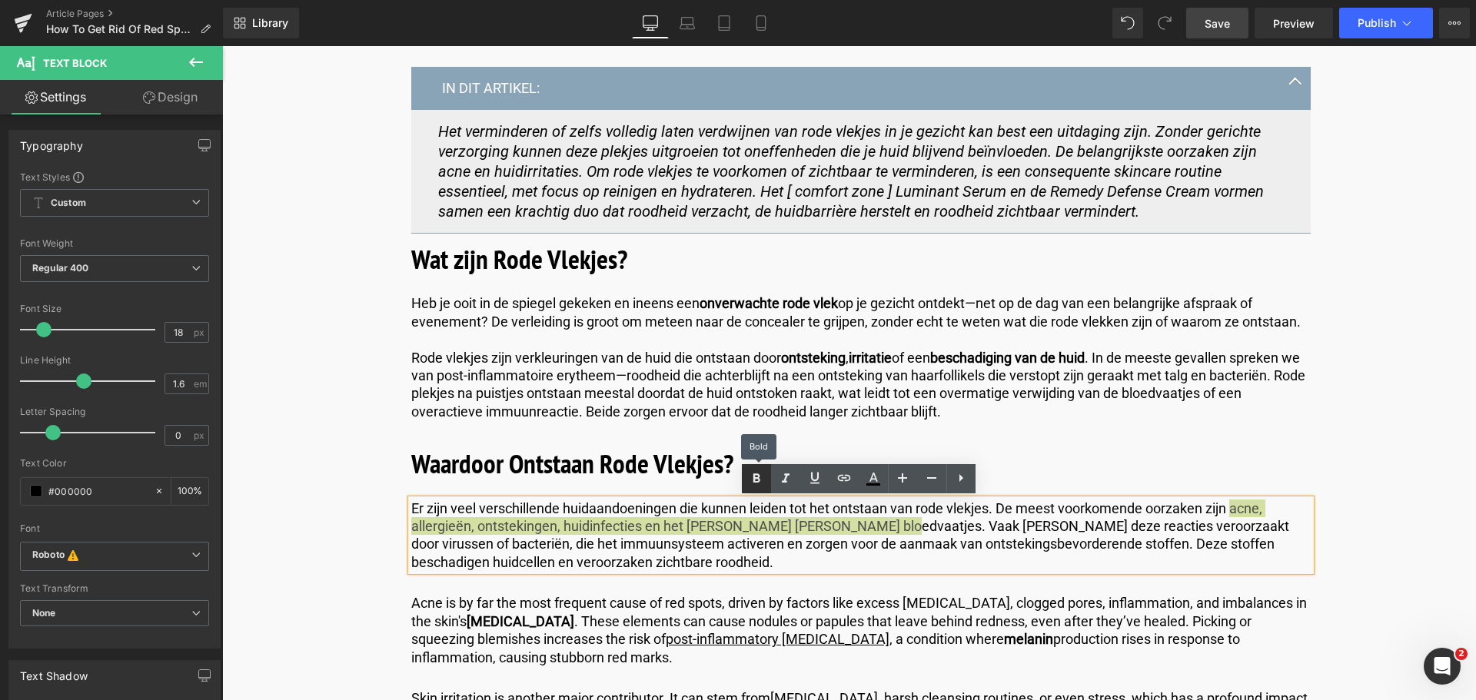
click at [0, 0] on icon at bounding box center [0, 0] width 0 height 0
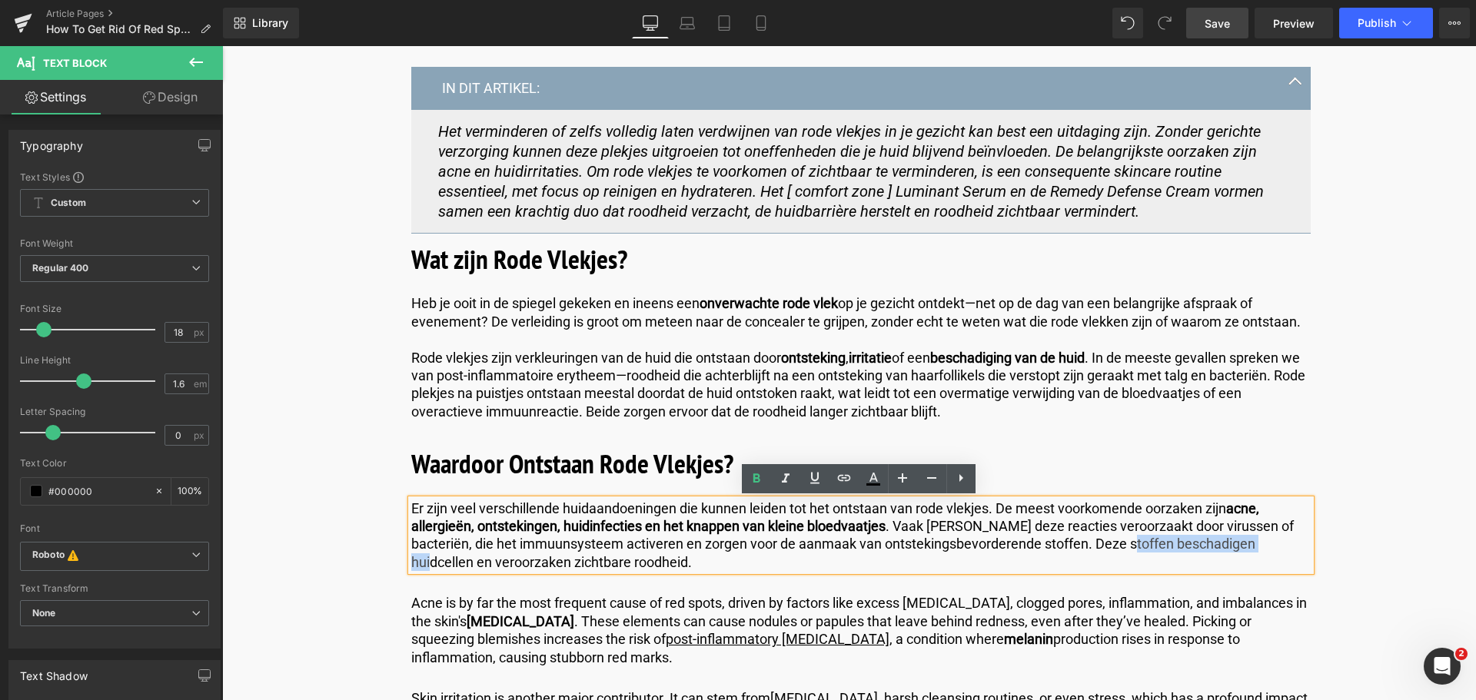
drag, startPoint x: 1111, startPoint y: 546, endPoint x: 1252, endPoint y: 543, distance: 141.4
click at [1252, 543] on p "Er zijn veel verschillende huidaandoeningen die kunnen leiden tot het ontstaan …" at bounding box center [860, 536] width 899 height 72
click at [0, 0] on icon at bounding box center [0, 0] width 0 height 0
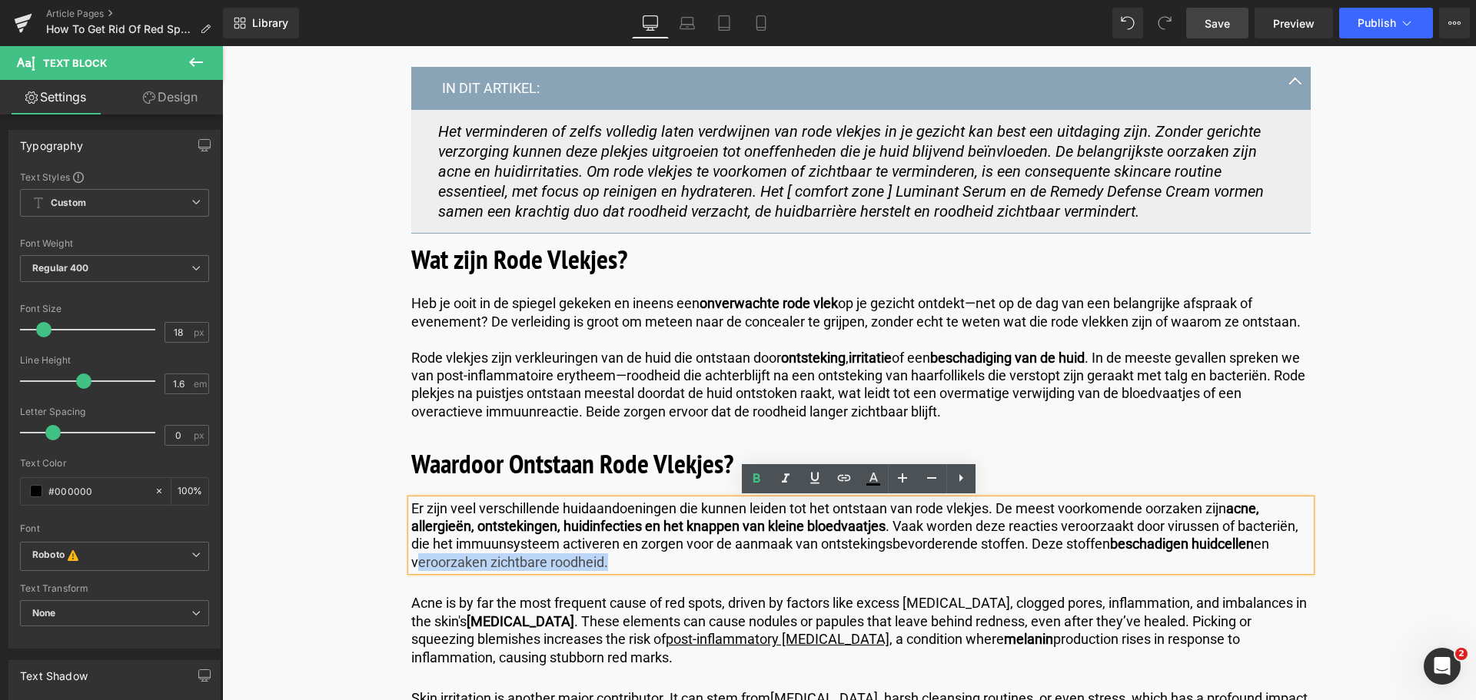
drag, startPoint x: 410, startPoint y: 562, endPoint x: 599, endPoint y: 564, distance: 189.8
click at [599, 564] on p "Er zijn veel verschillende huidaandoeningen die kunnen leiden tot het ontstaan …" at bounding box center [860, 536] width 899 height 72
click at [0, 0] on icon at bounding box center [0, 0] width 0 height 0
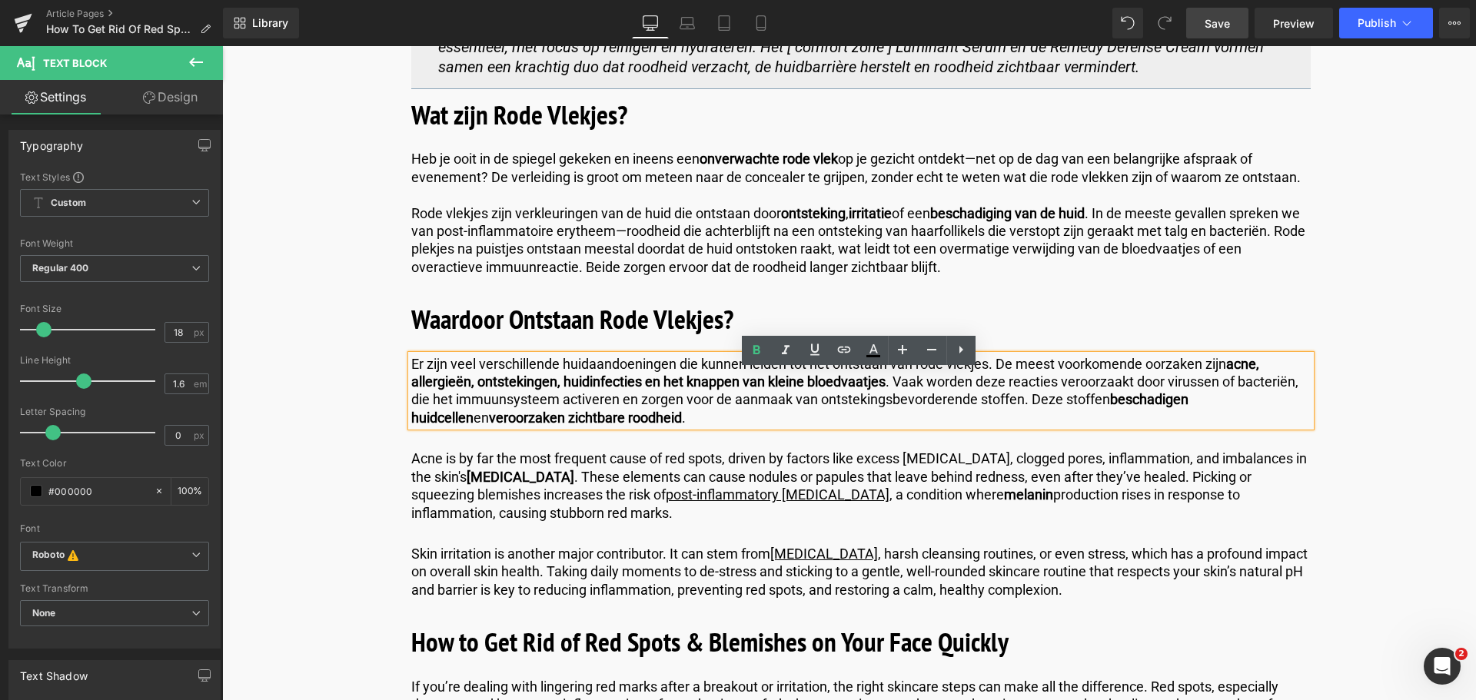
scroll to position [922, 0]
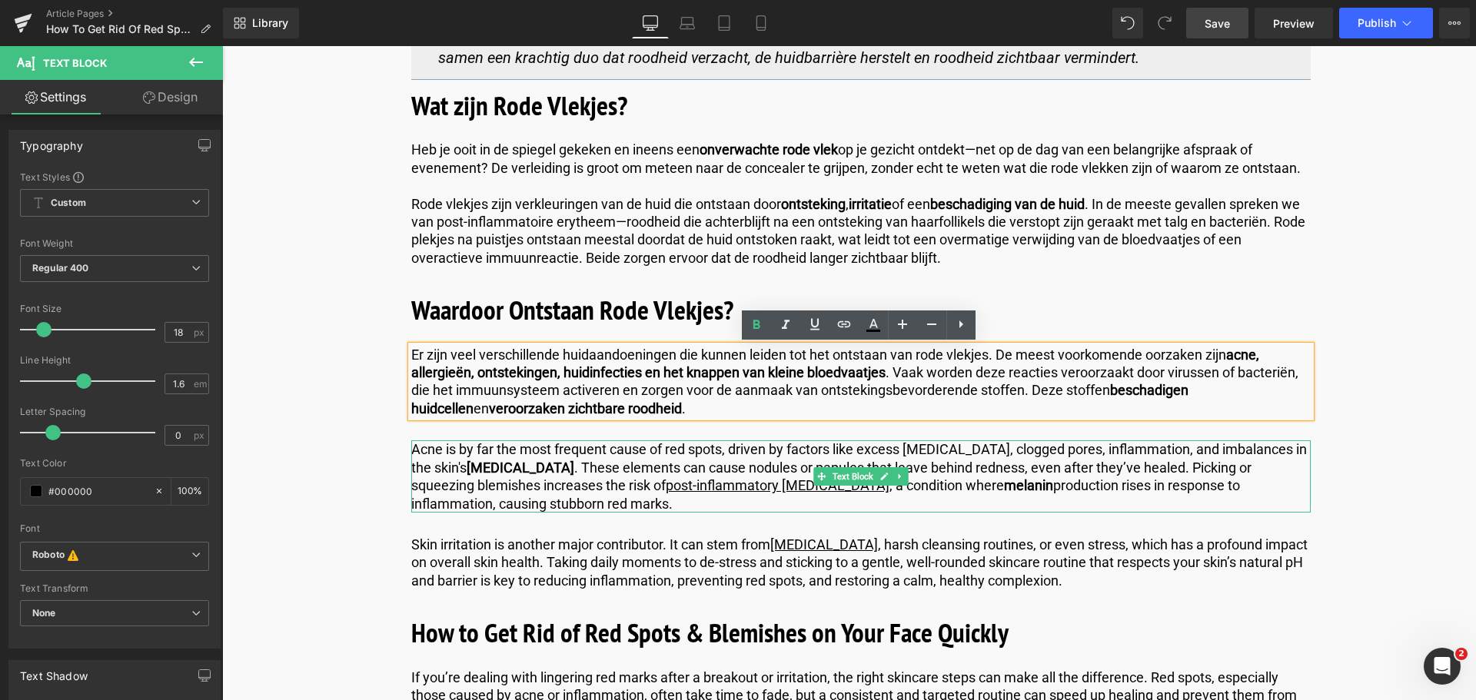
click at [501, 483] on p "Acne is by far the most frequent cause of red spots, driven by factors like exc…" at bounding box center [860, 476] width 899 height 72
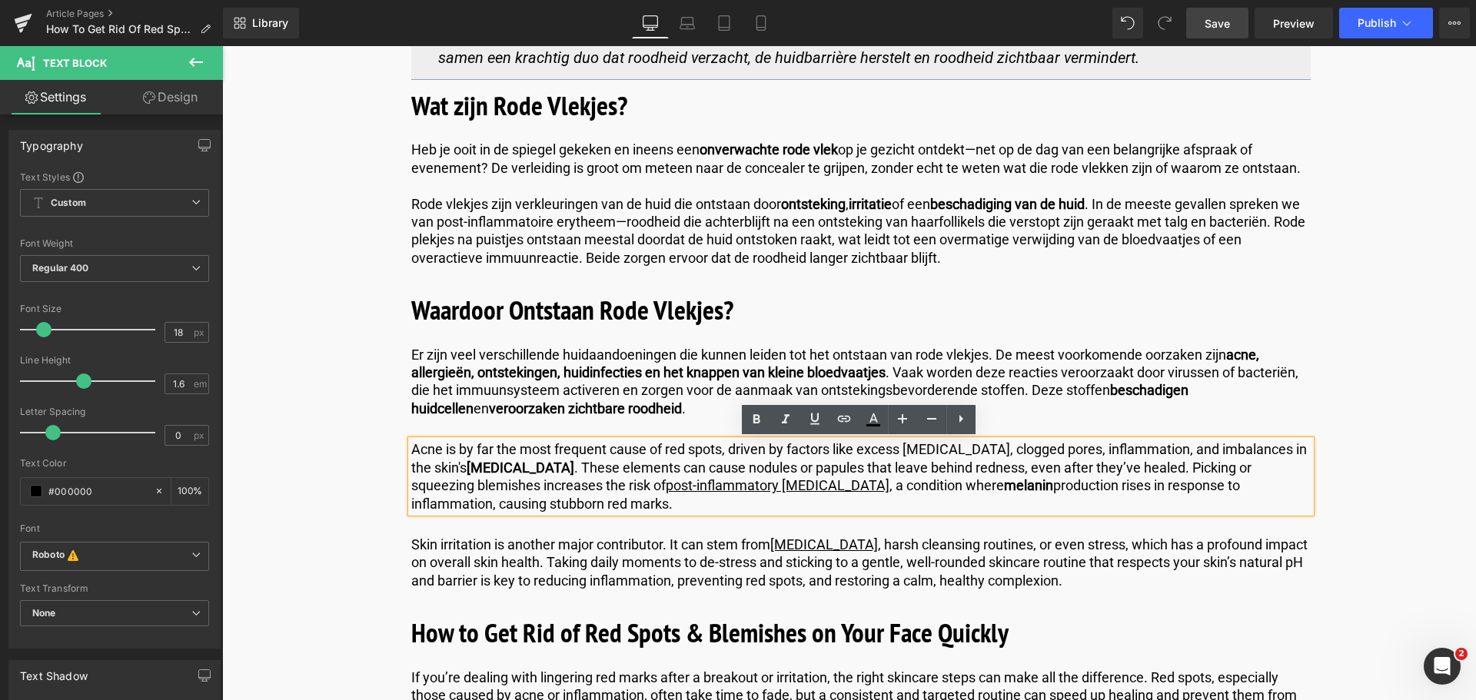
drag, startPoint x: 545, startPoint y: 504, endPoint x: 410, endPoint y: 447, distance: 146.3
click at [411, 447] on p "Acne is by far the most frequent cause of red spots, driven by factors like exc…" at bounding box center [860, 476] width 899 height 72
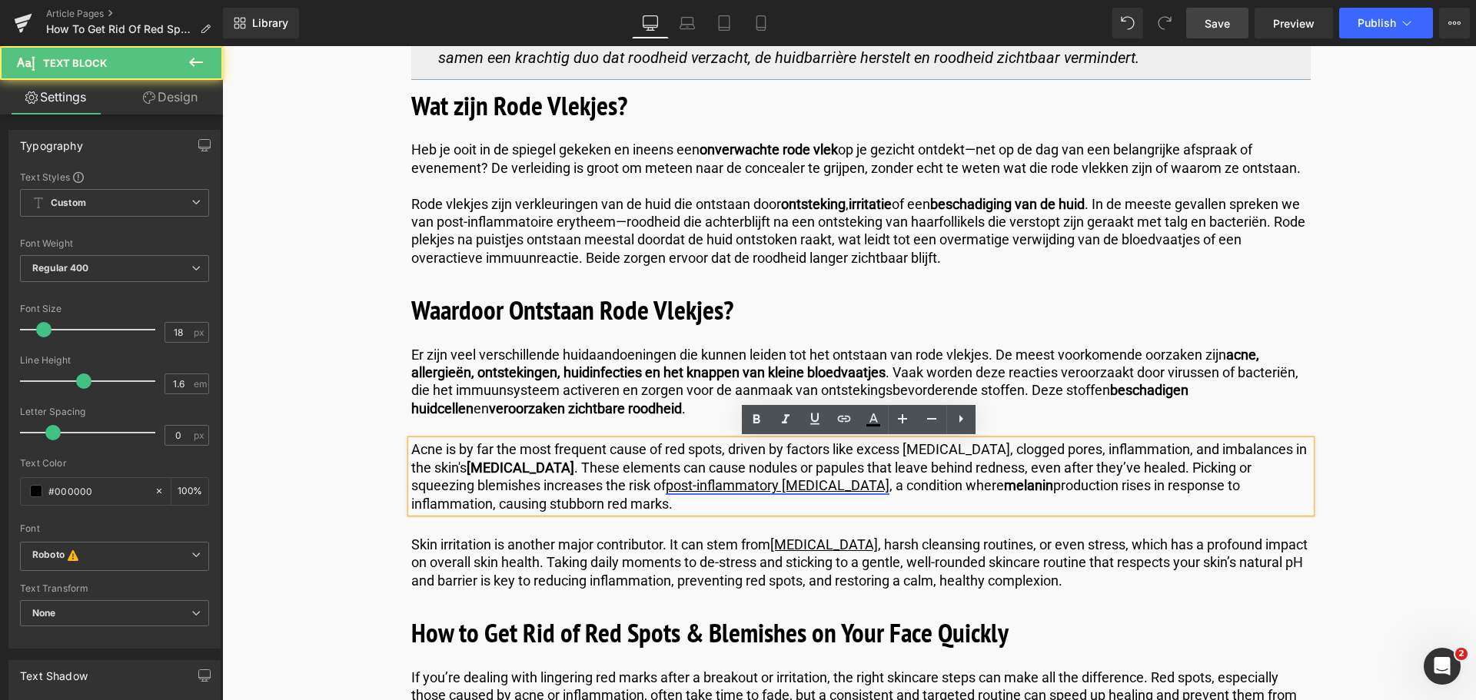
click at [696, 487] on link "post-inflammatory [MEDICAL_DATA]" at bounding box center [778, 485] width 224 height 16
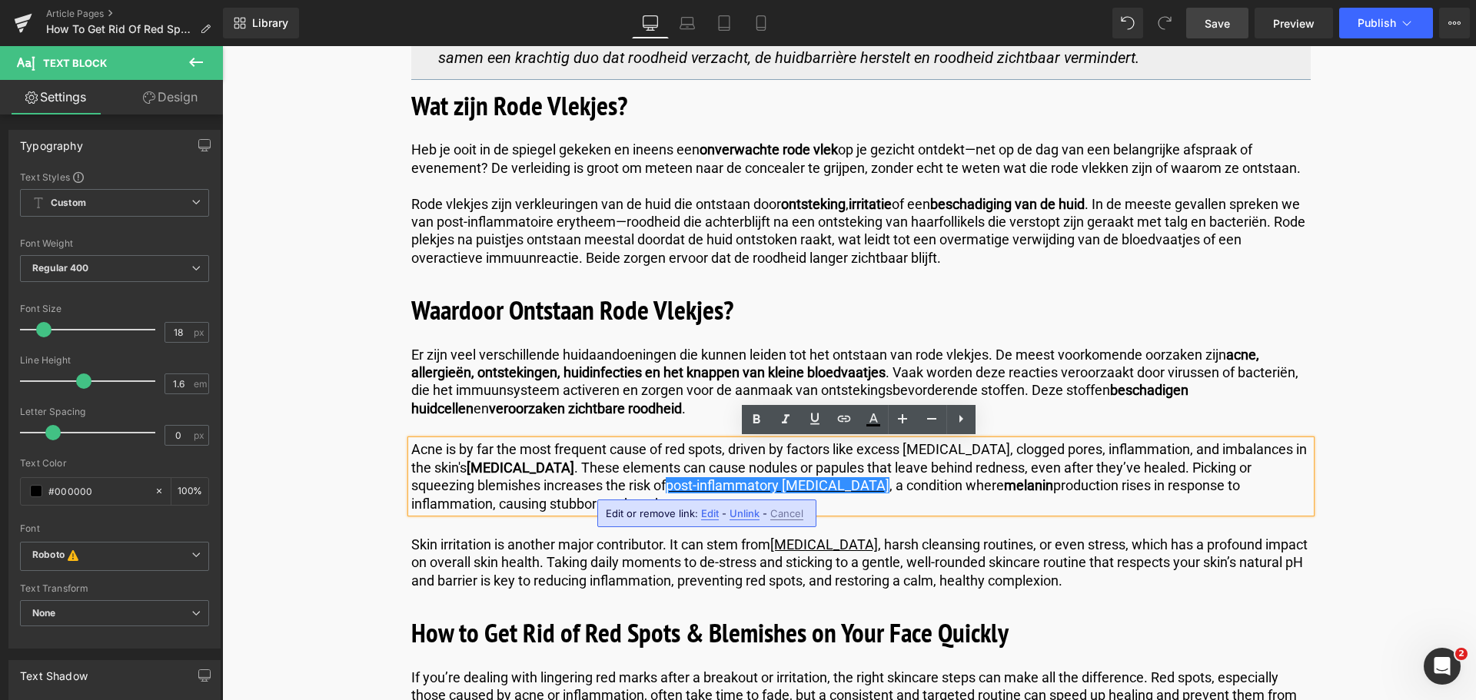
click at [0, 0] on span "Edit" at bounding box center [0, 0] width 0 height 0
drag, startPoint x: 727, startPoint y: 518, endPoint x: 805, endPoint y: 510, distance: 78.8
click at [805, 510] on input "[URL][DOMAIN_NAME]" at bounding box center [693, 519] width 237 height 38
click at [536, 503] on p "Acne is by far the most frequent cause of red spots, driven by factors like exc…" at bounding box center [860, 476] width 899 height 72
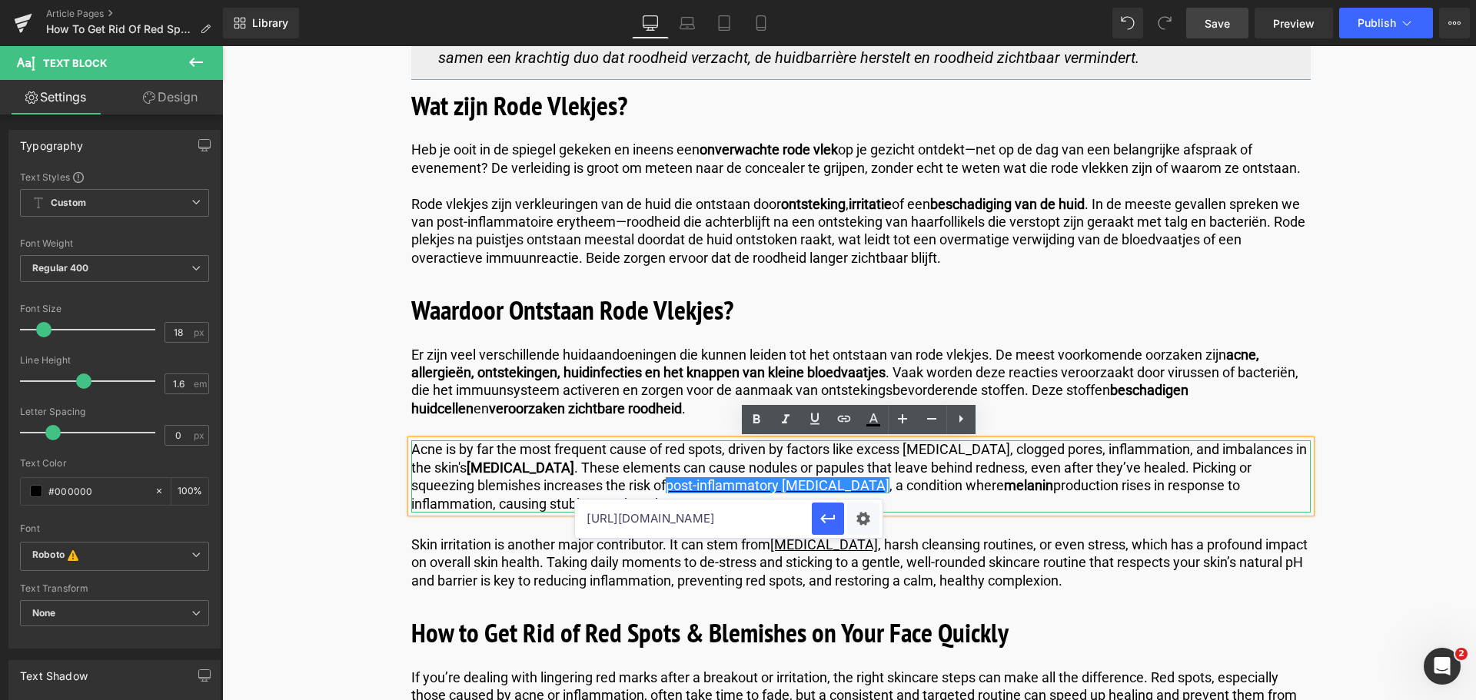
scroll to position [0, 0]
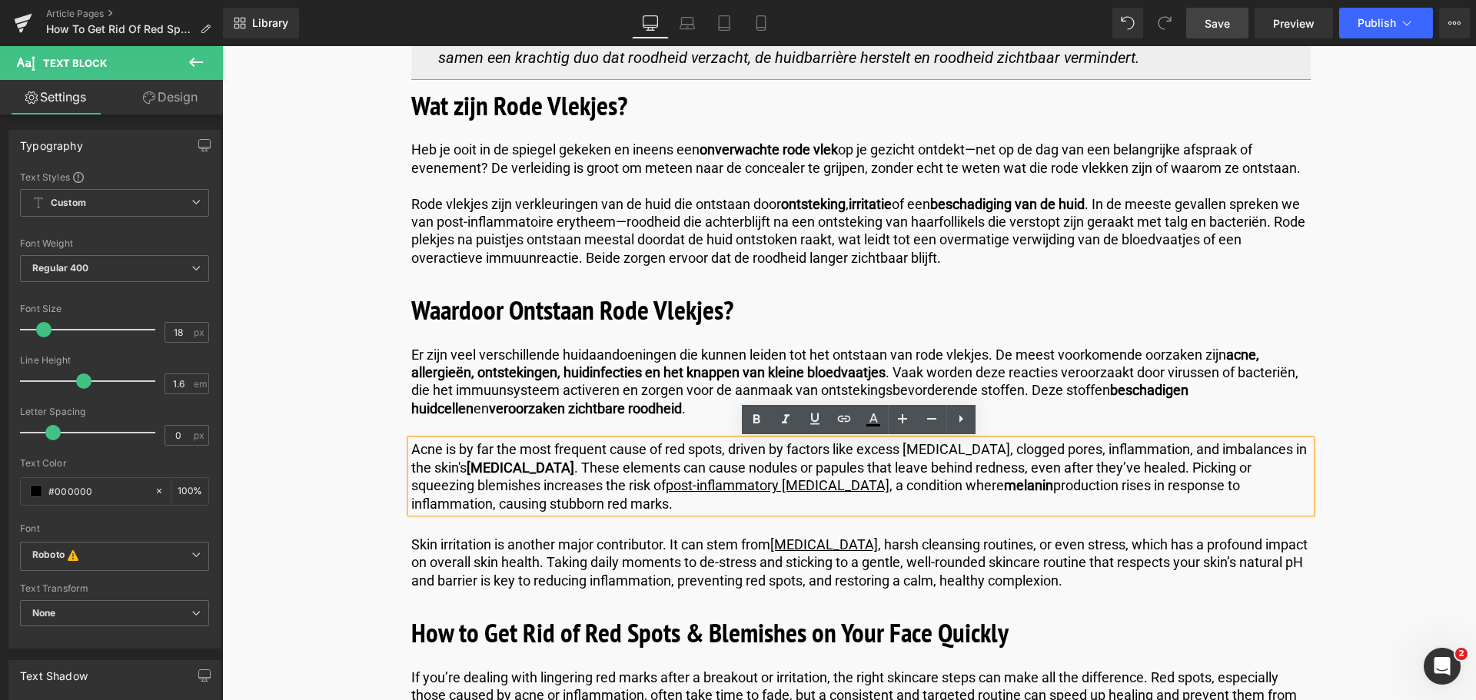
drag, startPoint x: 540, startPoint y: 506, endPoint x: 410, endPoint y: 445, distance: 143.7
click at [411, 445] on p "Acne is by far the most frequent cause of red spots, driven by factors like exc…" at bounding box center [860, 476] width 899 height 72
copy p "Acne is by far the most frequent cause of red spots, driven by factors like exc…"
click at [536, 502] on p "Acne is by far the most frequent cause of red spots, driven by factors like exc…" at bounding box center [860, 476] width 899 height 72
drag, startPoint x: 536, startPoint y: 502, endPoint x: 377, endPoint y: 441, distance: 170.3
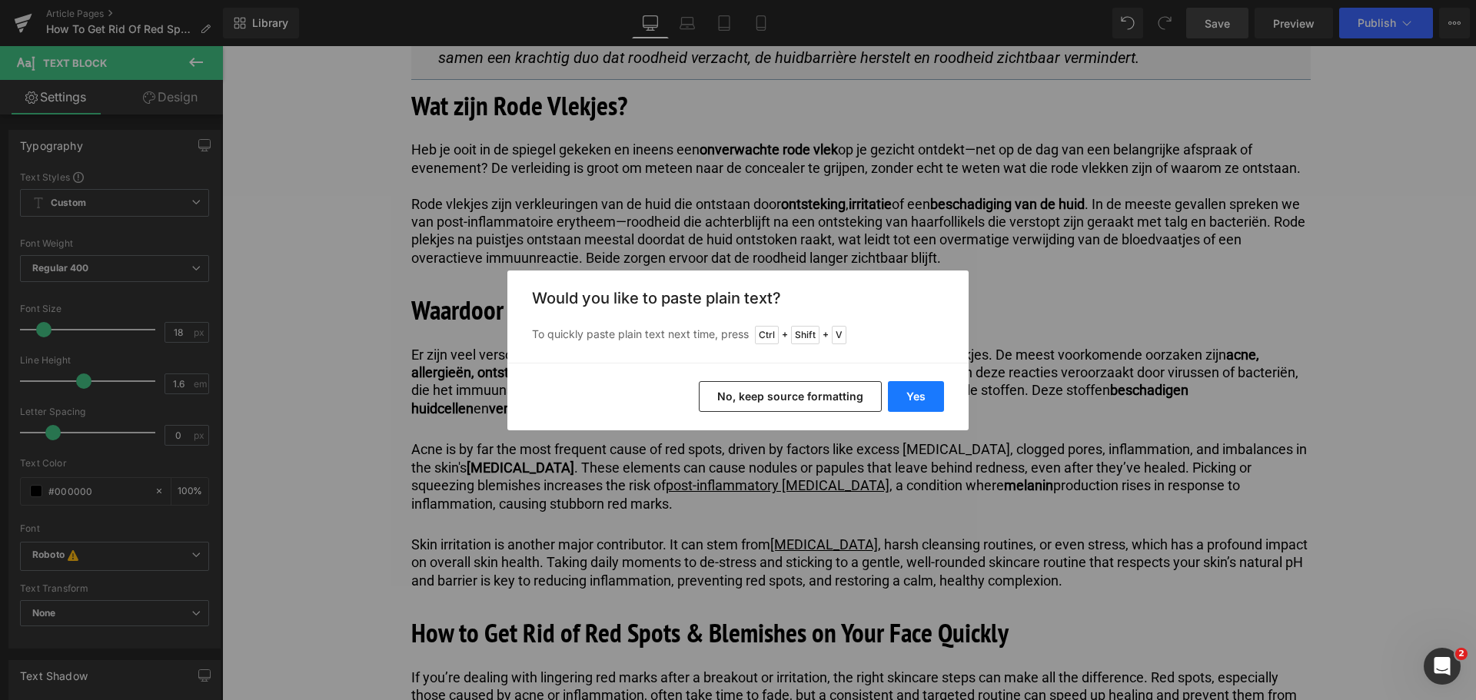
click at [908, 392] on button "Yes" at bounding box center [916, 396] width 56 height 31
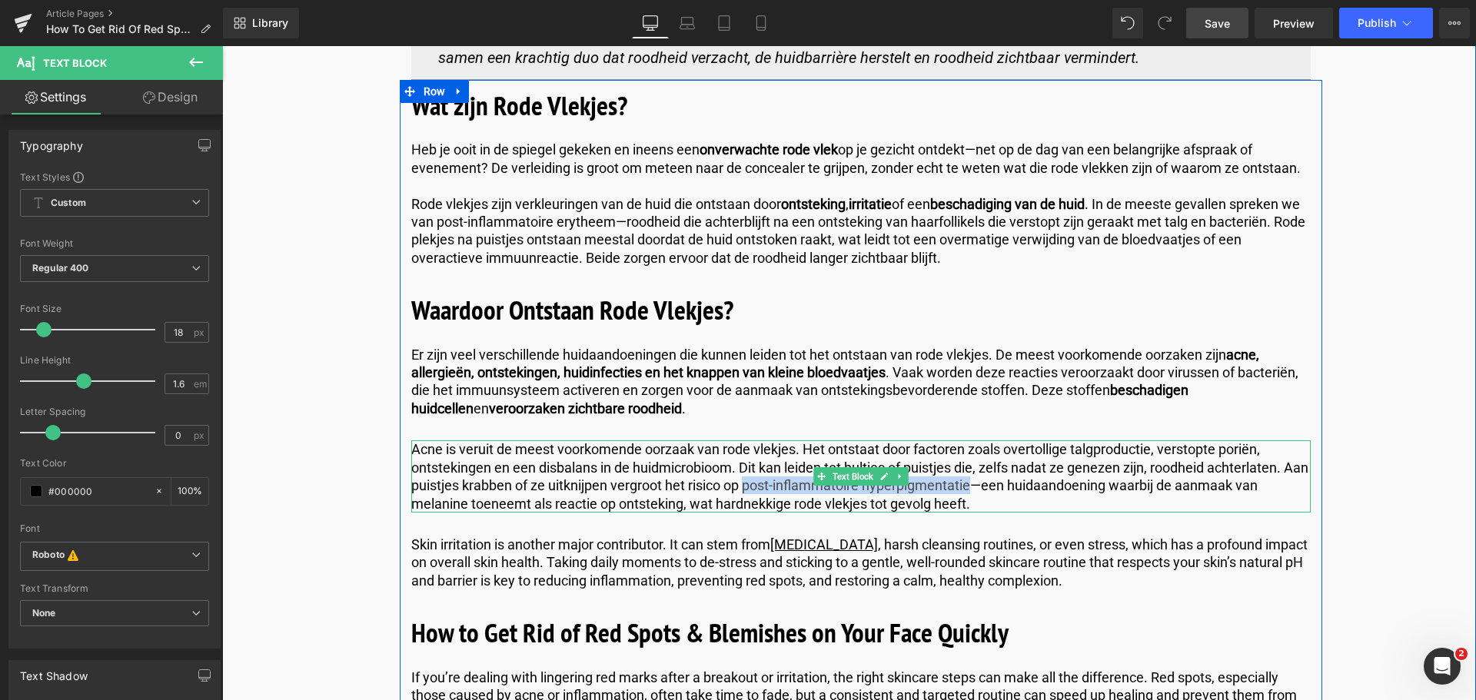
drag, startPoint x: 998, startPoint y: 483, endPoint x: 773, endPoint y: 483, distance: 225.2
click at [773, 483] on p "Acne is veruit de meest voorkomende oorzaak van rode vlekjes. Het ontstaat door…" at bounding box center [860, 476] width 899 height 72
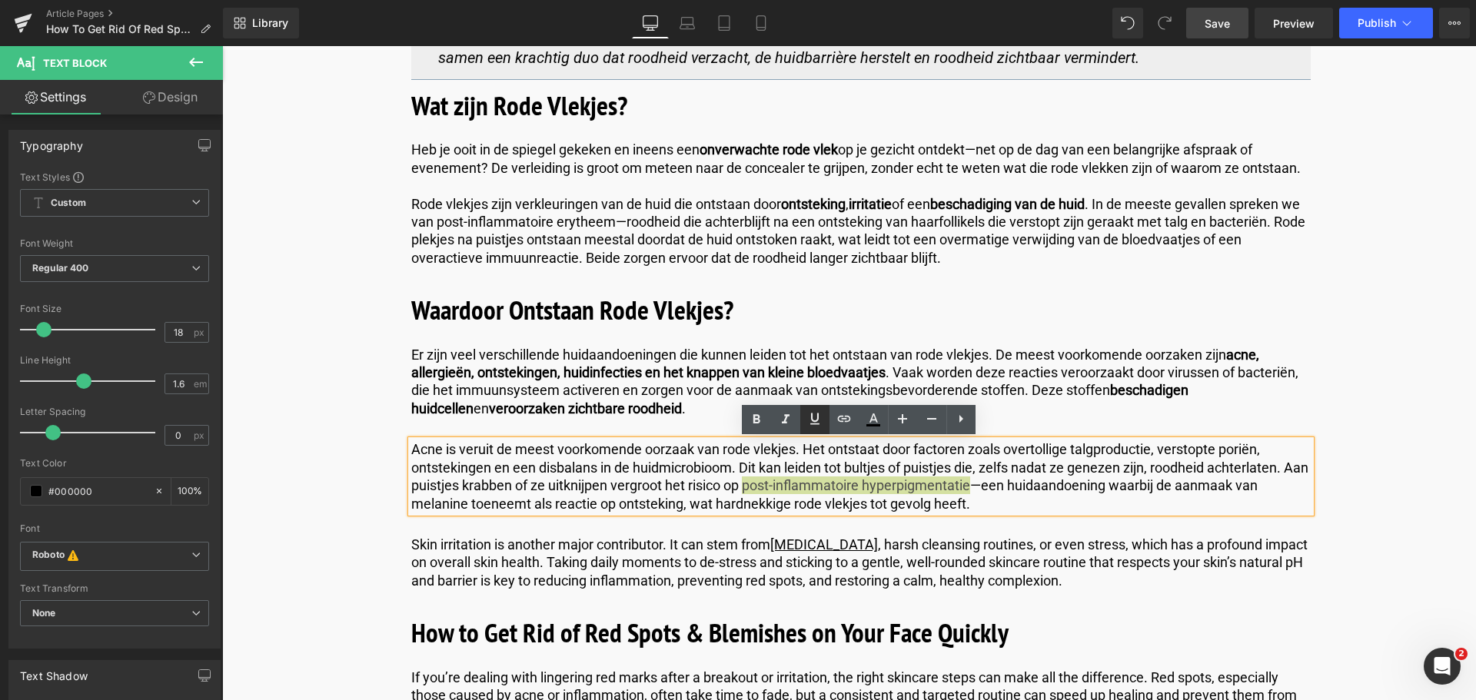
click at [817, 420] on icon at bounding box center [814, 419] width 9 height 12
click at [842, 417] on icon at bounding box center [843, 419] width 13 height 6
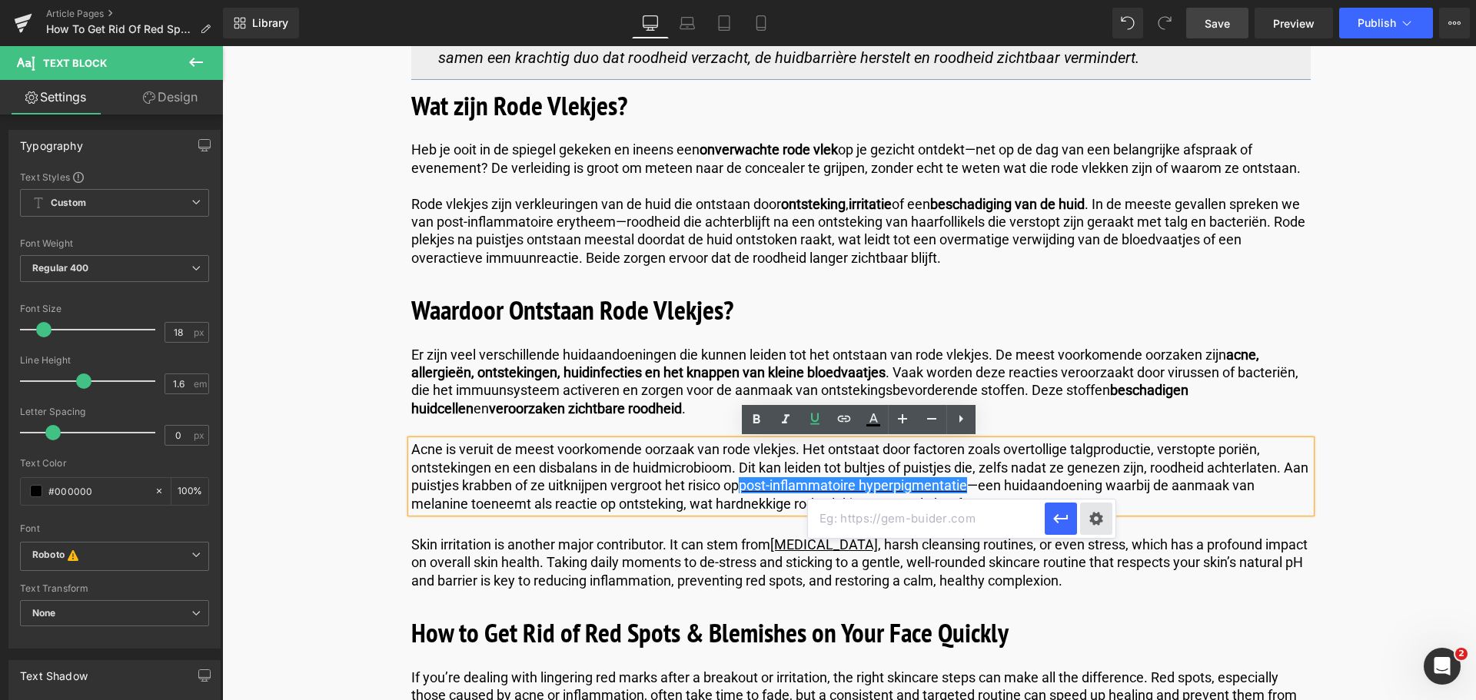
click at [1098, 0] on div "Text Color Highlight Color #333333 Edit or remove link: Edit - Unlink - Cancel" at bounding box center [738, 0] width 1476 height 0
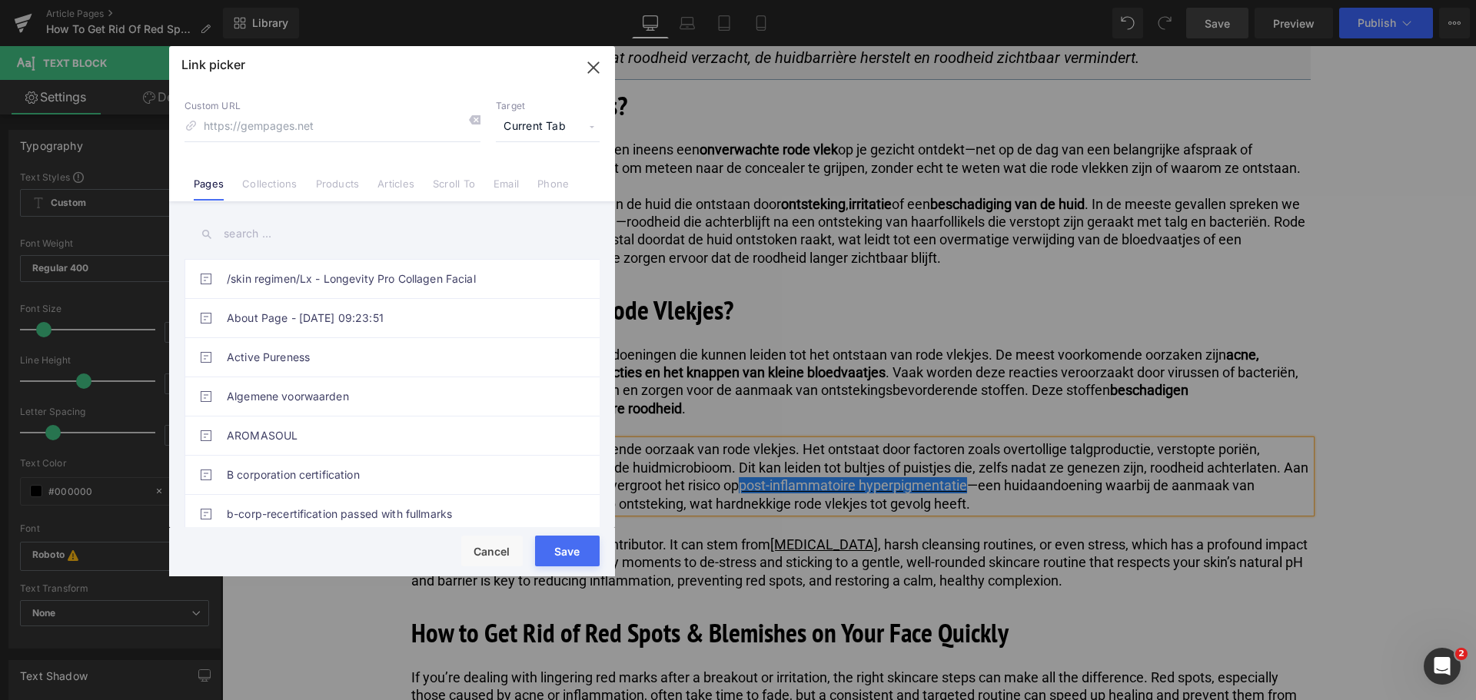
click at [393, 181] on link "Articles" at bounding box center [395, 189] width 37 height 23
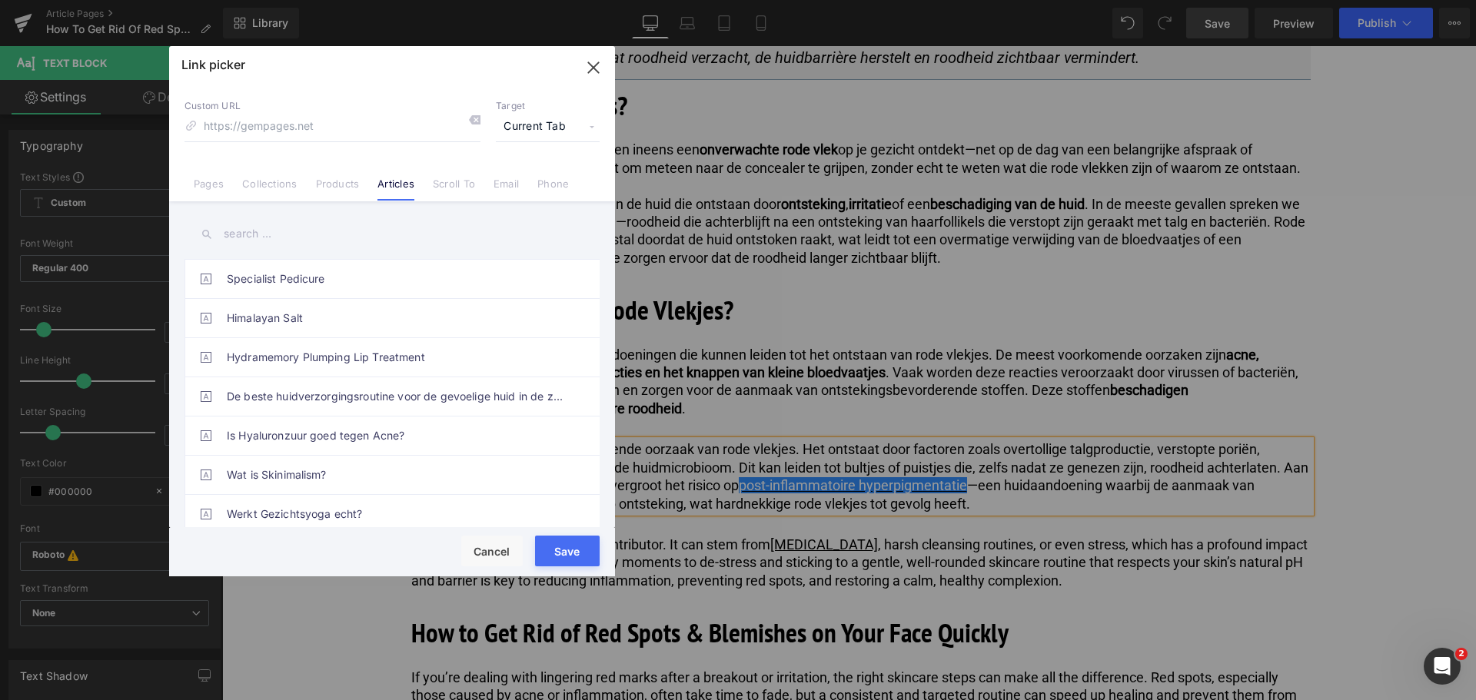
click at [316, 254] on div "/skin regimen/Lx - Longevity Pro Collagen Facial About Page - [DATE] 09:23:51 A…" at bounding box center [392, 366] width 446 height 330
click at [318, 241] on input "text" at bounding box center [391, 234] width 415 height 35
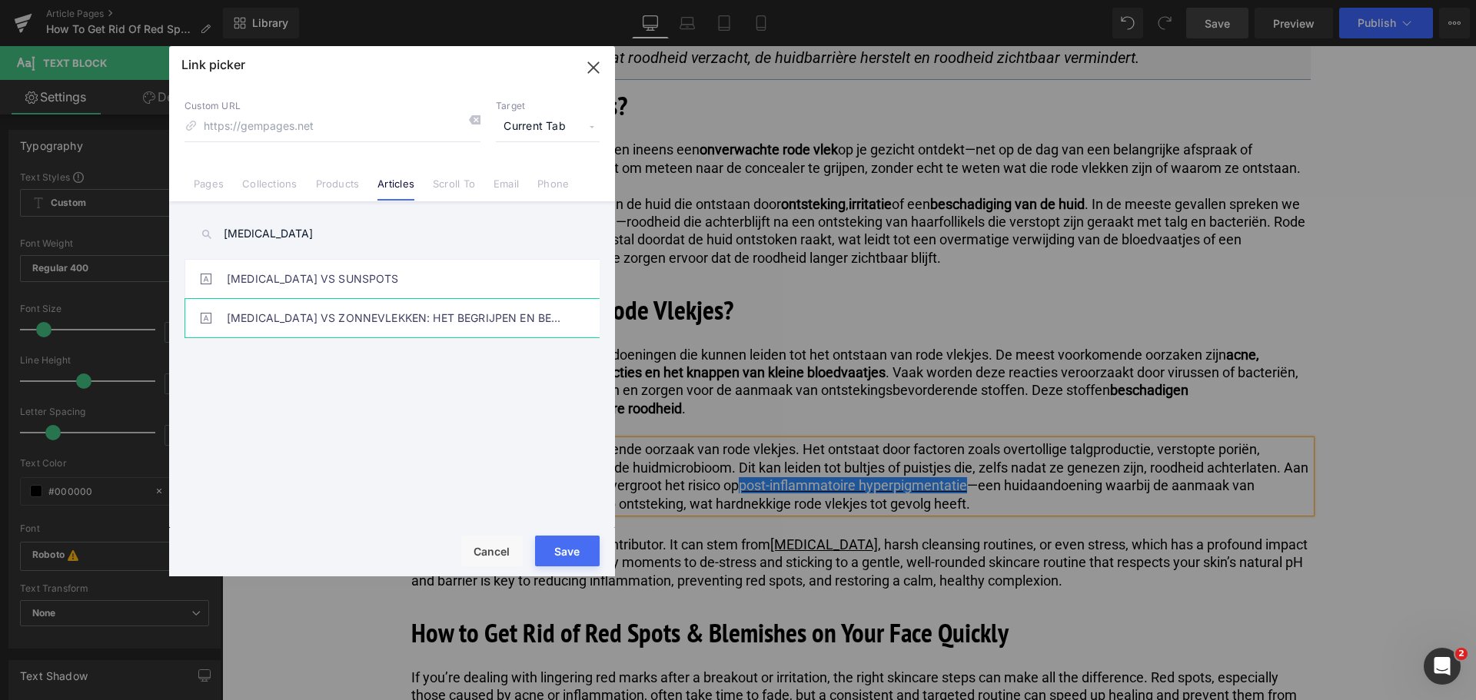
type input "[MEDICAL_DATA]"
click at [343, 319] on link "[MEDICAL_DATA] VS ZONNEVLEKKEN: HET BEGRIJPEN EN BEHANDELEN VAN HYPERPIGMENTATIE" at bounding box center [396, 318] width 338 height 38
type input "/blogs/blog/melasma-vs-zonnevlekken"
click at [553, 549] on button "Save" at bounding box center [567, 551] width 65 height 31
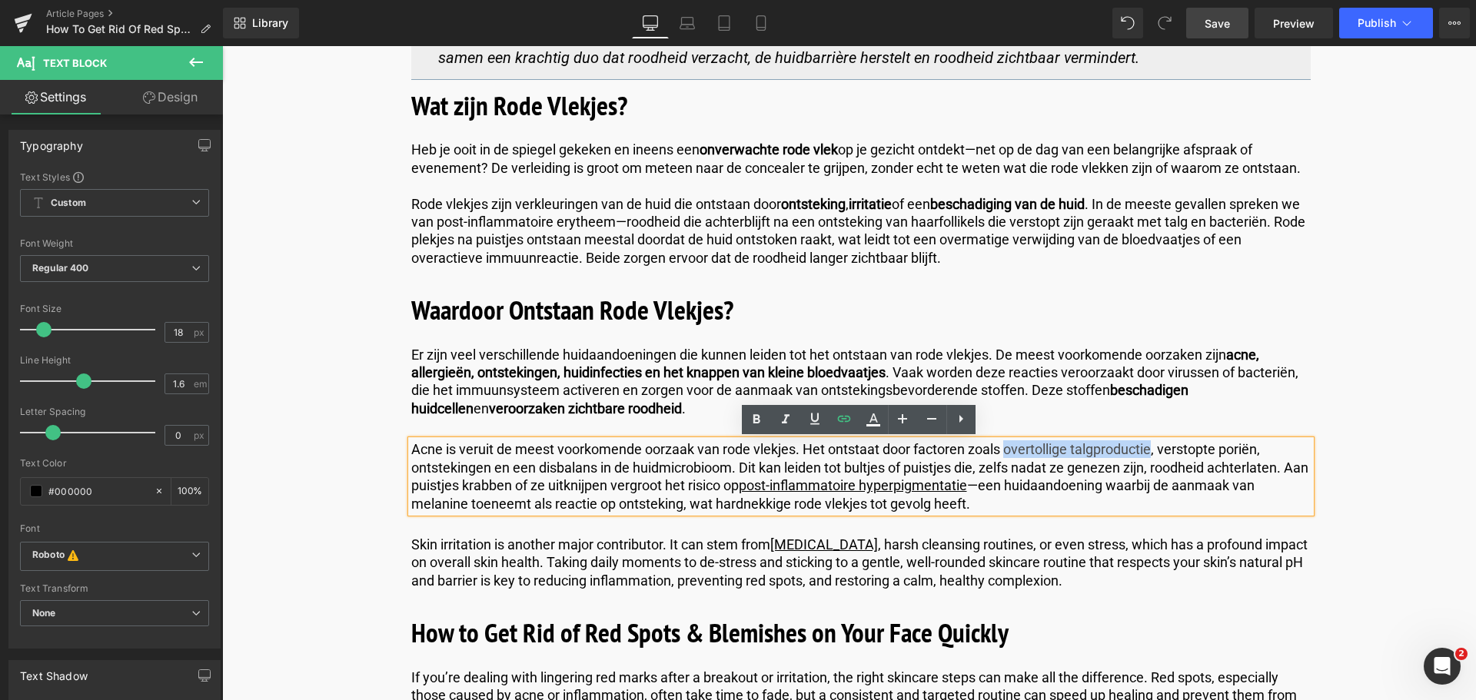
drag, startPoint x: 1150, startPoint y: 449, endPoint x: 1004, endPoint y: 450, distance: 146.0
click at [1004, 450] on p "Acne is veruit de meest voorkomende oorzaak van rode vlekjes. Het ontstaat door…" at bounding box center [860, 476] width 899 height 72
click at [0, 0] on icon at bounding box center [0, 0] width 0 height 0
drag, startPoint x: 1259, startPoint y: 448, endPoint x: 1160, endPoint y: 447, distance: 99.2
click at [1160, 447] on p "Acne is veruit de meest voorkomende oorzaak van rode vlekjes. Het ontstaat door…" at bounding box center [860, 476] width 899 height 72
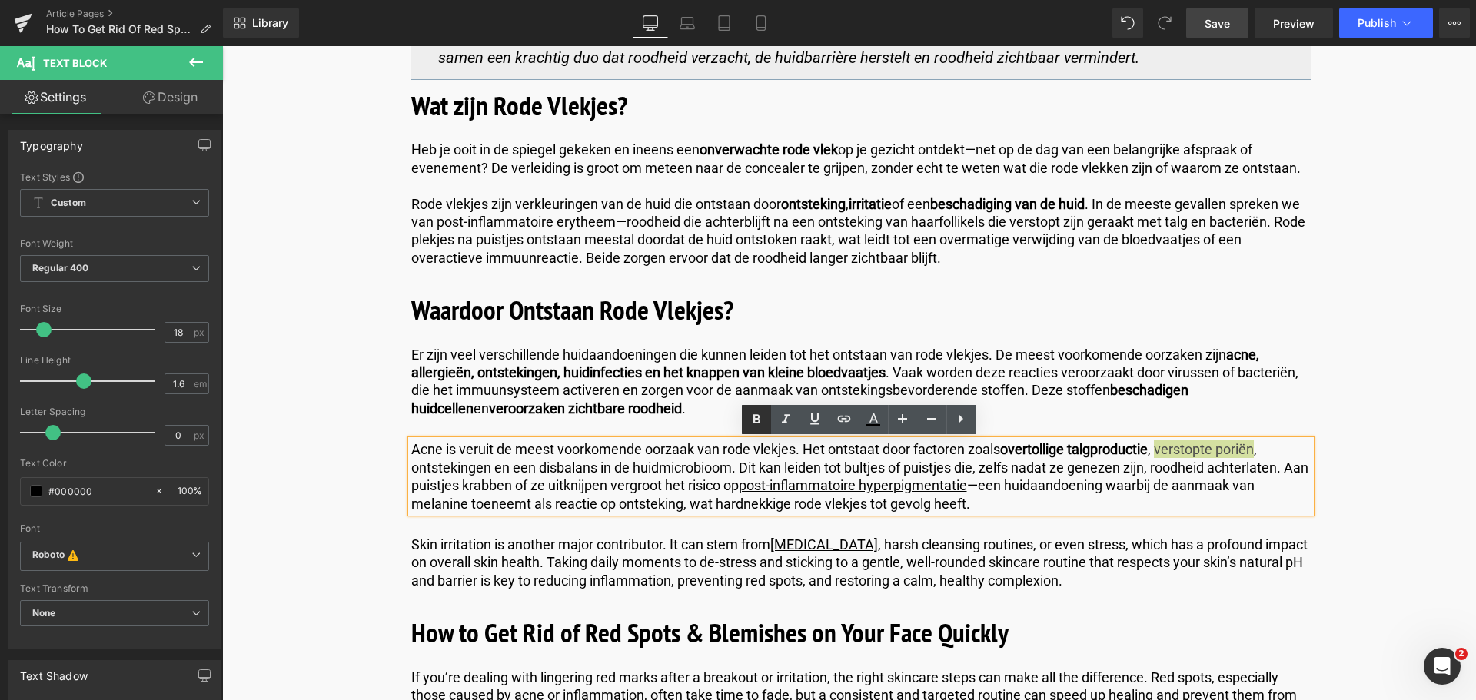
click at [0, 0] on icon at bounding box center [0, 0] width 0 height 0
click at [583, 567] on p "Skin irritation is another major contributor. It can stem from [MEDICAL_DATA] ,…" at bounding box center [860, 563] width 899 height 54
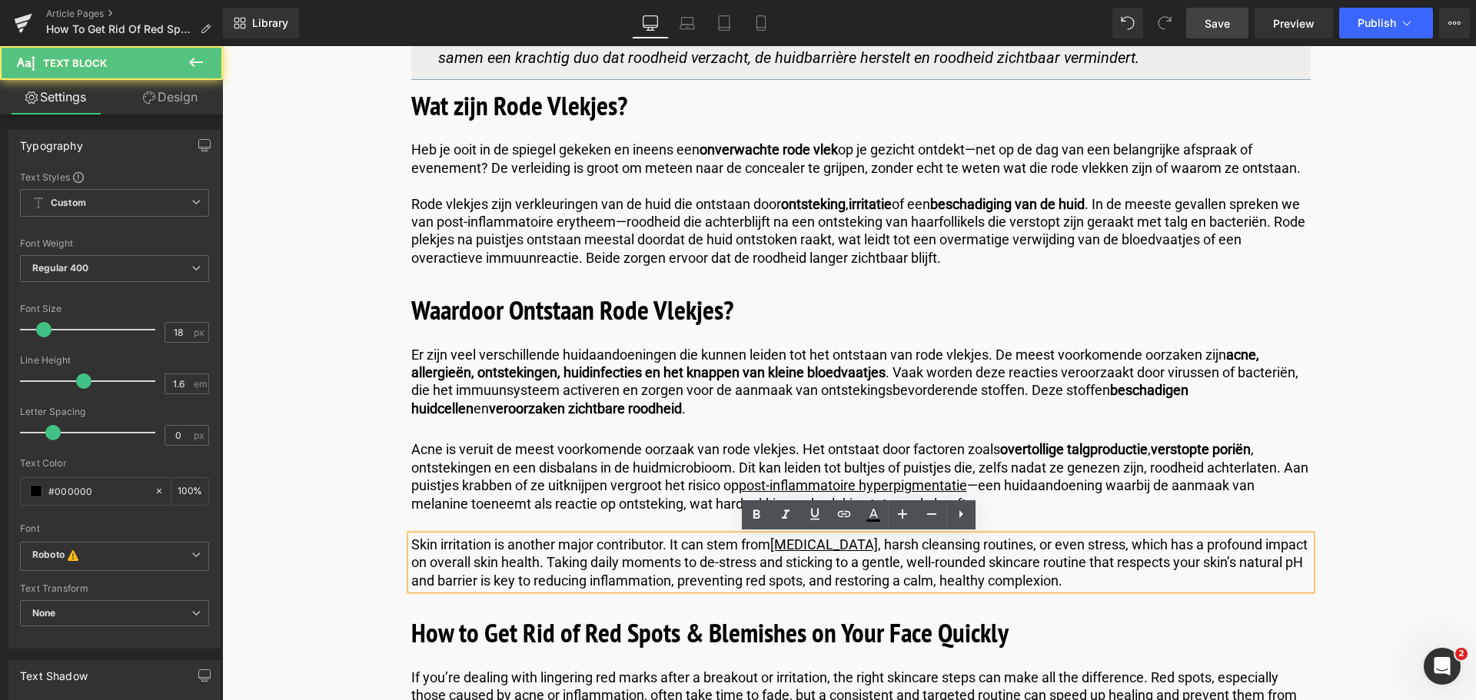
drag, startPoint x: 1068, startPoint y: 582, endPoint x: 419, endPoint y: 579, distance: 649.4
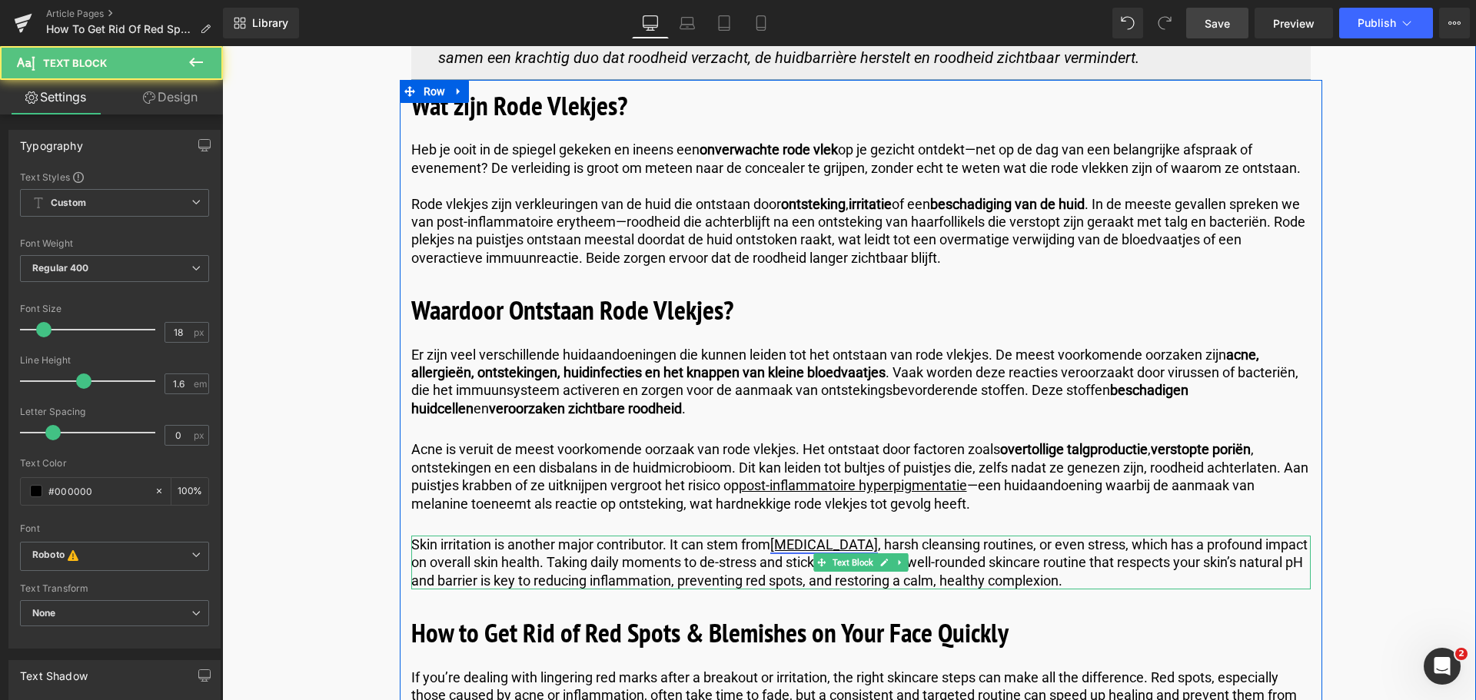
click at [822, 541] on u "[MEDICAL_DATA]" at bounding box center [824, 544] width 108 height 16
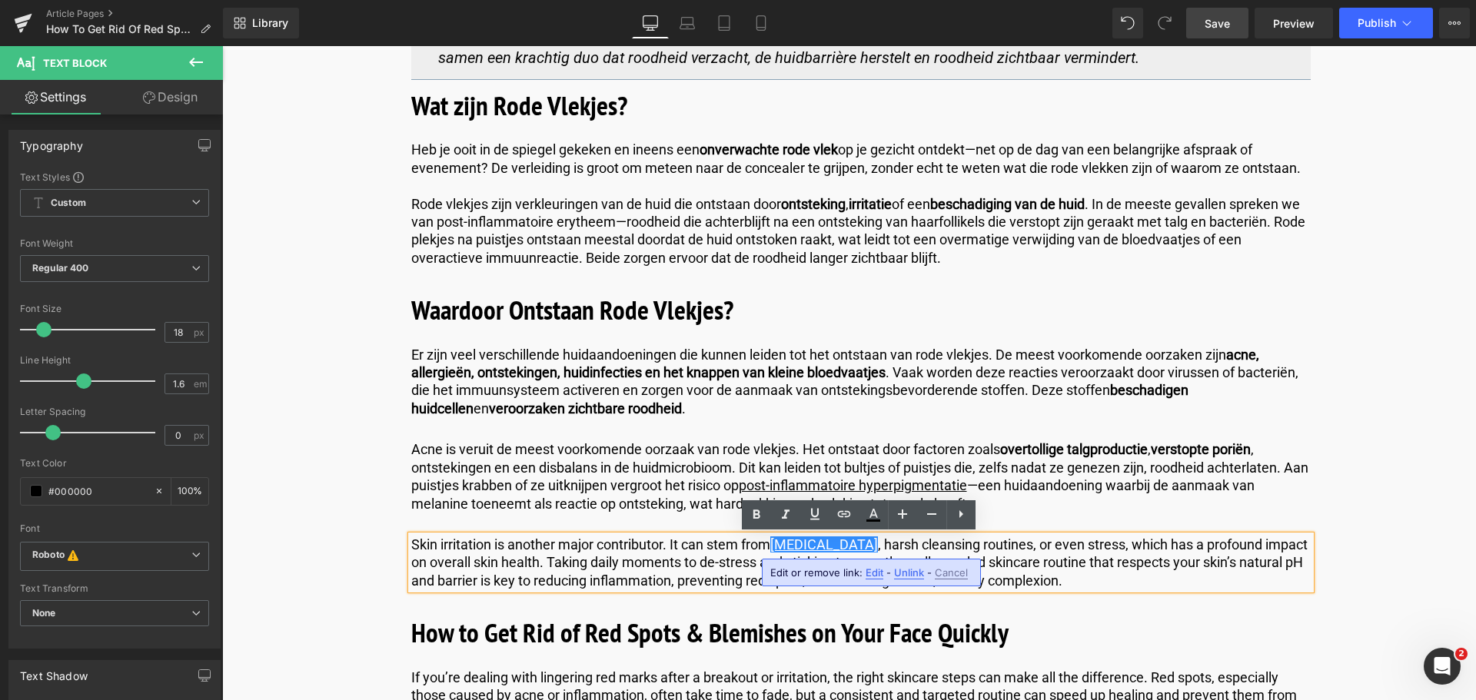
click at [0, 0] on span "Edit" at bounding box center [0, 0] width 0 height 0
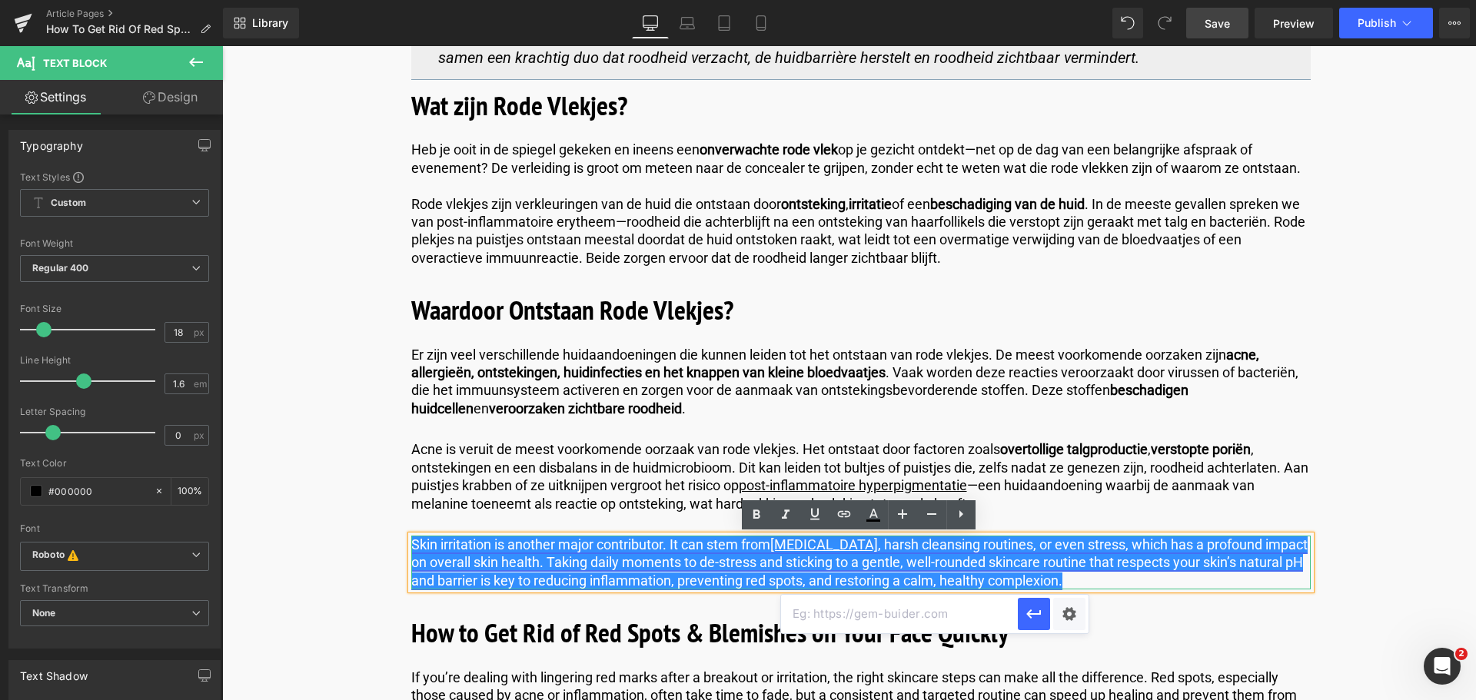
click at [823, 544] on u "[MEDICAL_DATA]" at bounding box center [824, 544] width 108 height 16
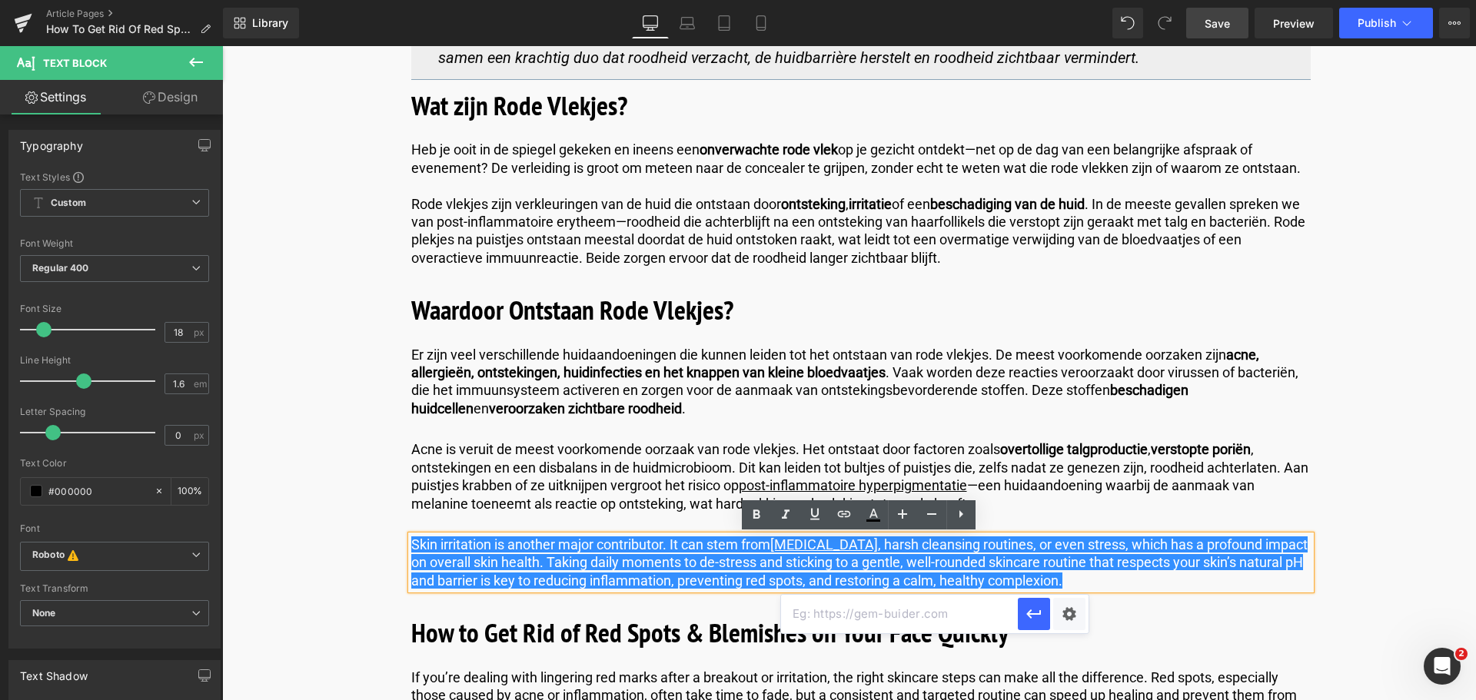
click at [898, 614] on input "text" at bounding box center [899, 614] width 237 height 38
click at [1092, 581] on p "Skin irritation is another major contributor. It can stem from [MEDICAL_DATA] ,…" at bounding box center [860, 563] width 899 height 54
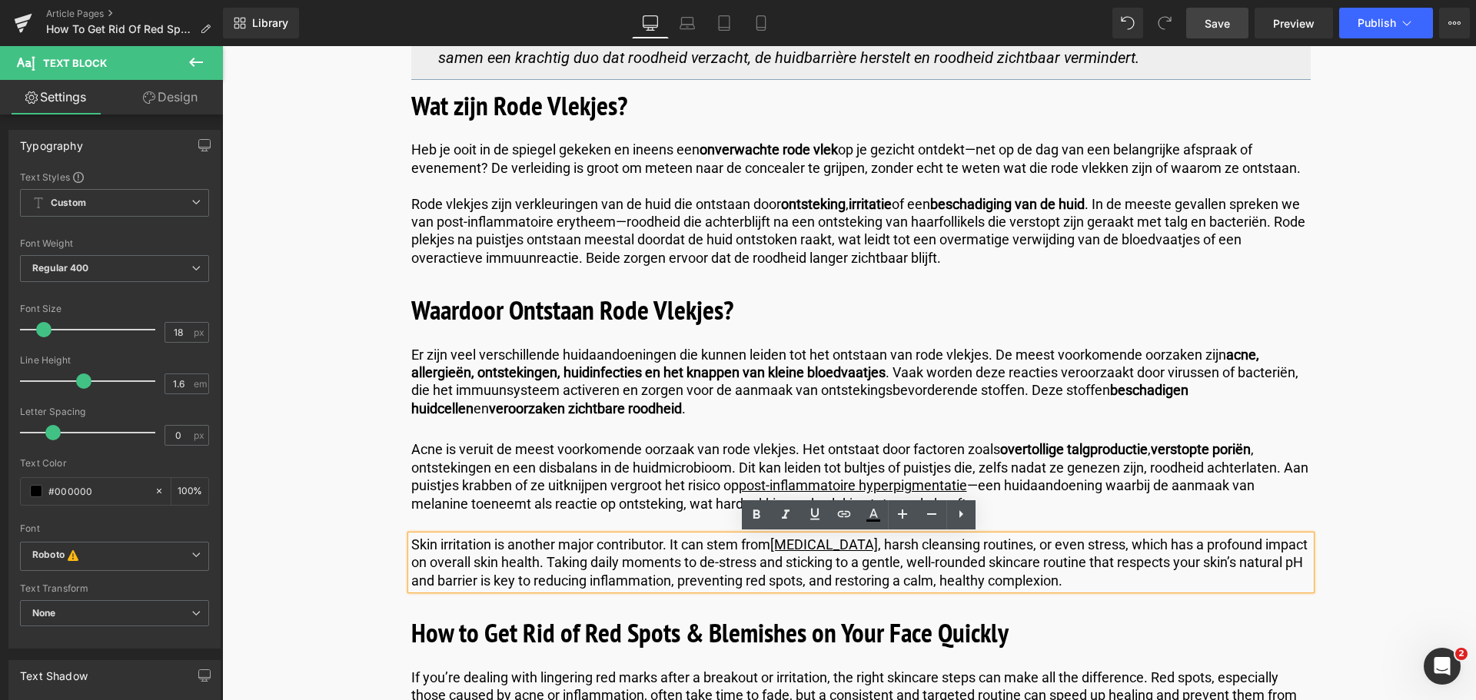
drag, startPoint x: 1092, startPoint y: 581, endPoint x: 248, endPoint y: 528, distance: 845.5
copy p "Skin irritation is another major contributor. It can stem from [MEDICAL_DATA] ,…"
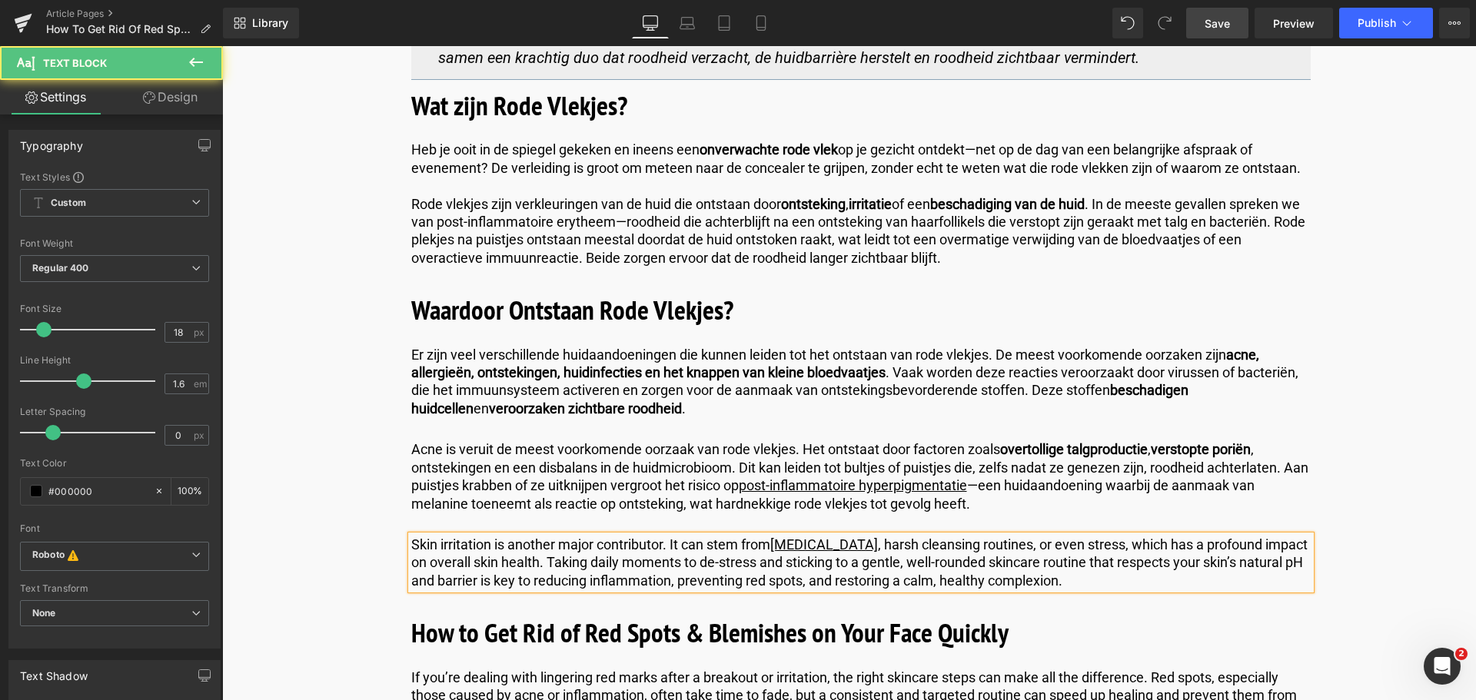
click at [1110, 580] on p "Skin irritation is another major contributor. It can stem from [MEDICAL_DATA] ,…" at bounding box center [860, 563] width 899 height 54
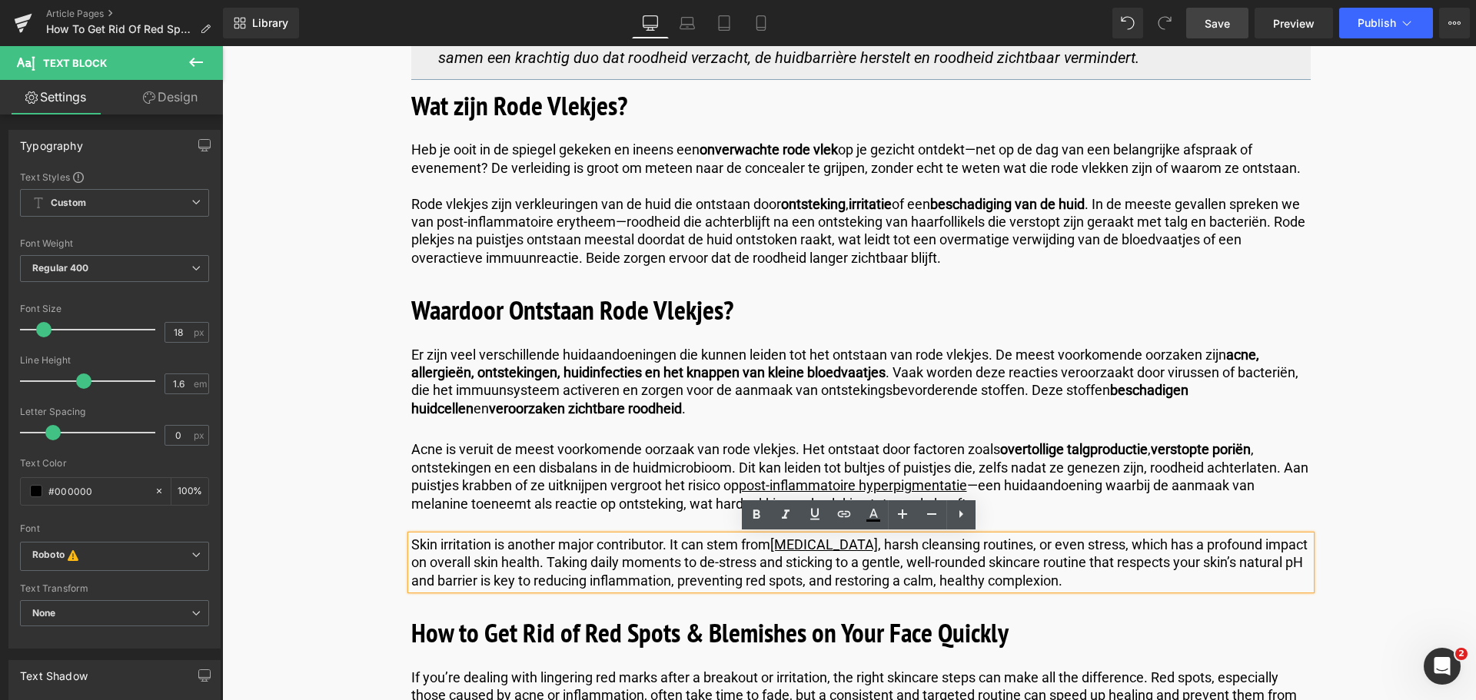
click at [1101, 589] on p "Skin irritation is another major contributor. It can stem from [MEDICAL_DATA] ,…" at bounding box center [860, 563] width 899 height 54
click at [1088, 583] on p "Skin irritation is another major contributor. It can stem from [MEDICAL_DATA] ,…" at bounding box center [860, 563] width 899 height 54
drag, startPoint x: 1083, startPoint y: 582, endPoint x: 239, endPoint y: 530, distance: 845.5
copy p "Skin irritation is another major contributor. It can stem from [MEDICAL_DATA] ,…"
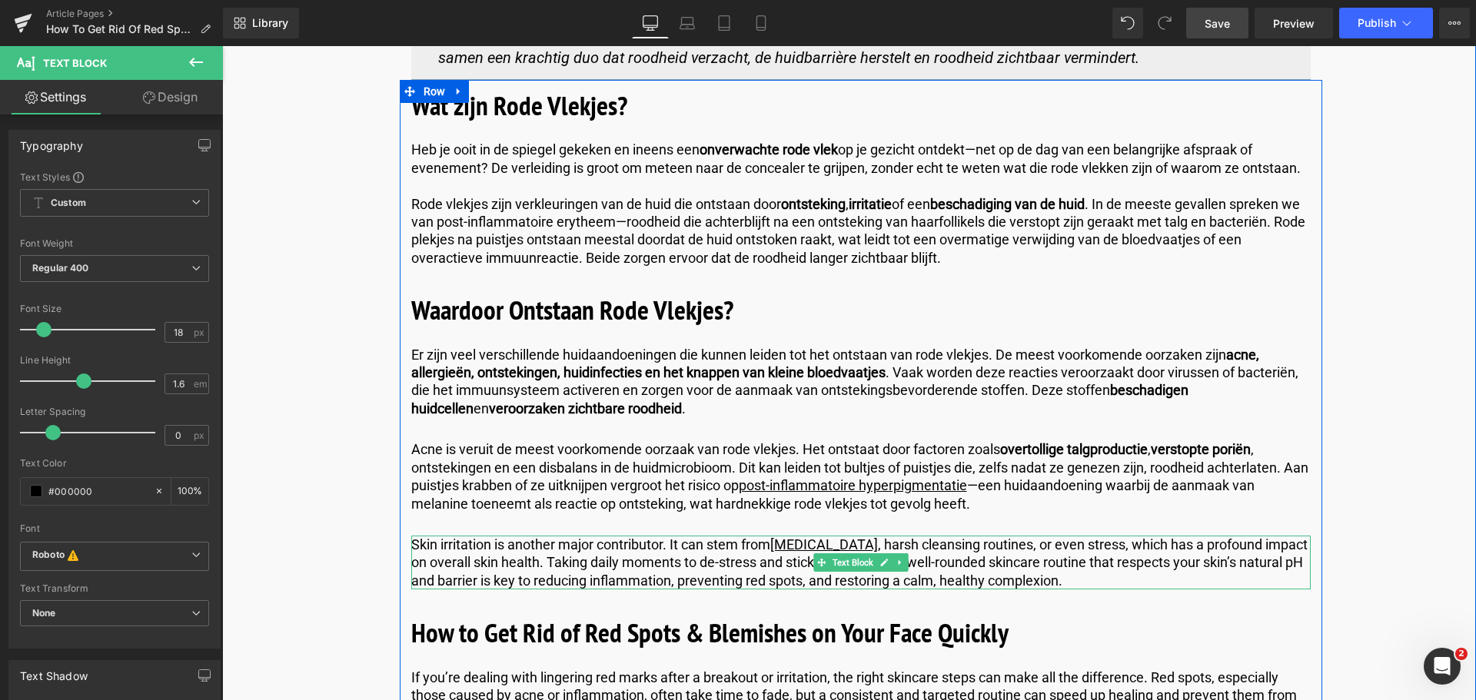
click at [1106, 576] on p "Skin irritation is another major contributor. It can stem from [MEDICAL_DATA] ,…" at bounding box center [860, 563] width 899 height 54
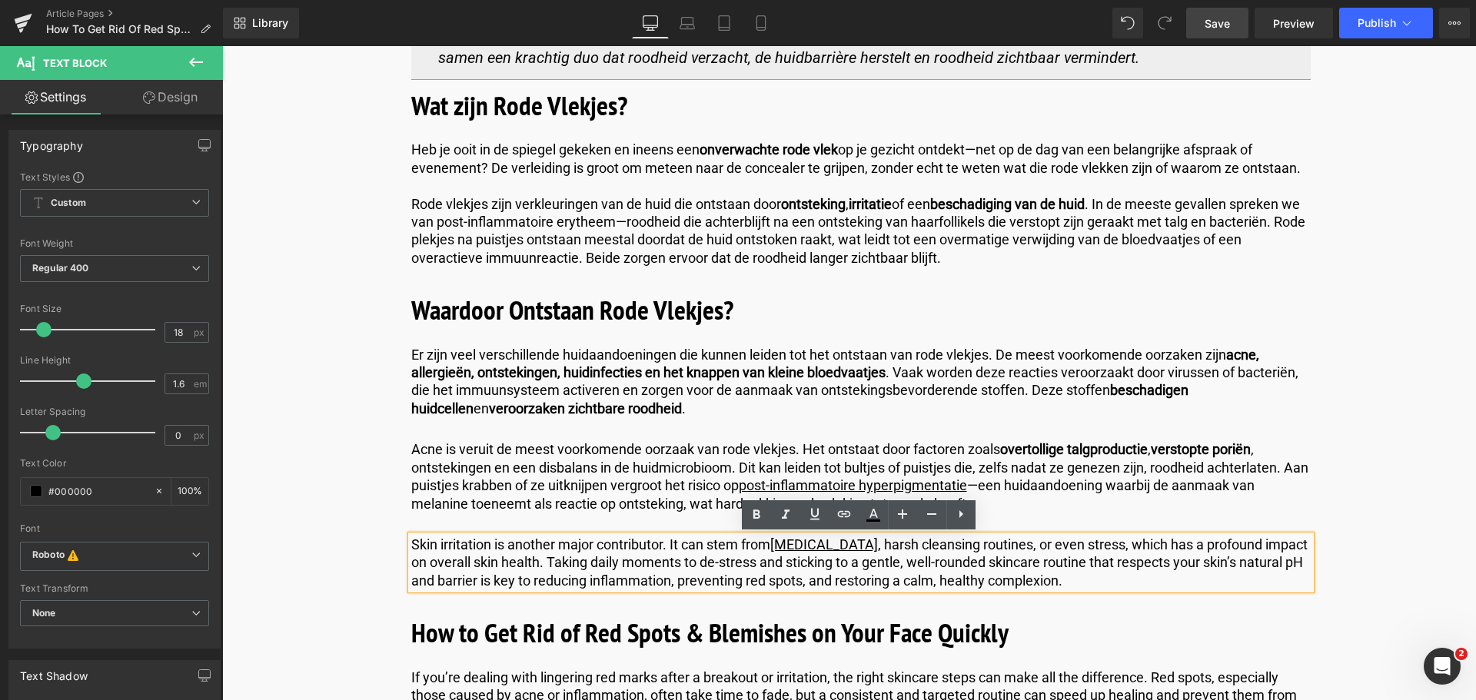
drag, startPoint x: 1095, startPoint y: 588, endPoint x: 433, endPoint y: 566, distance: 662.8
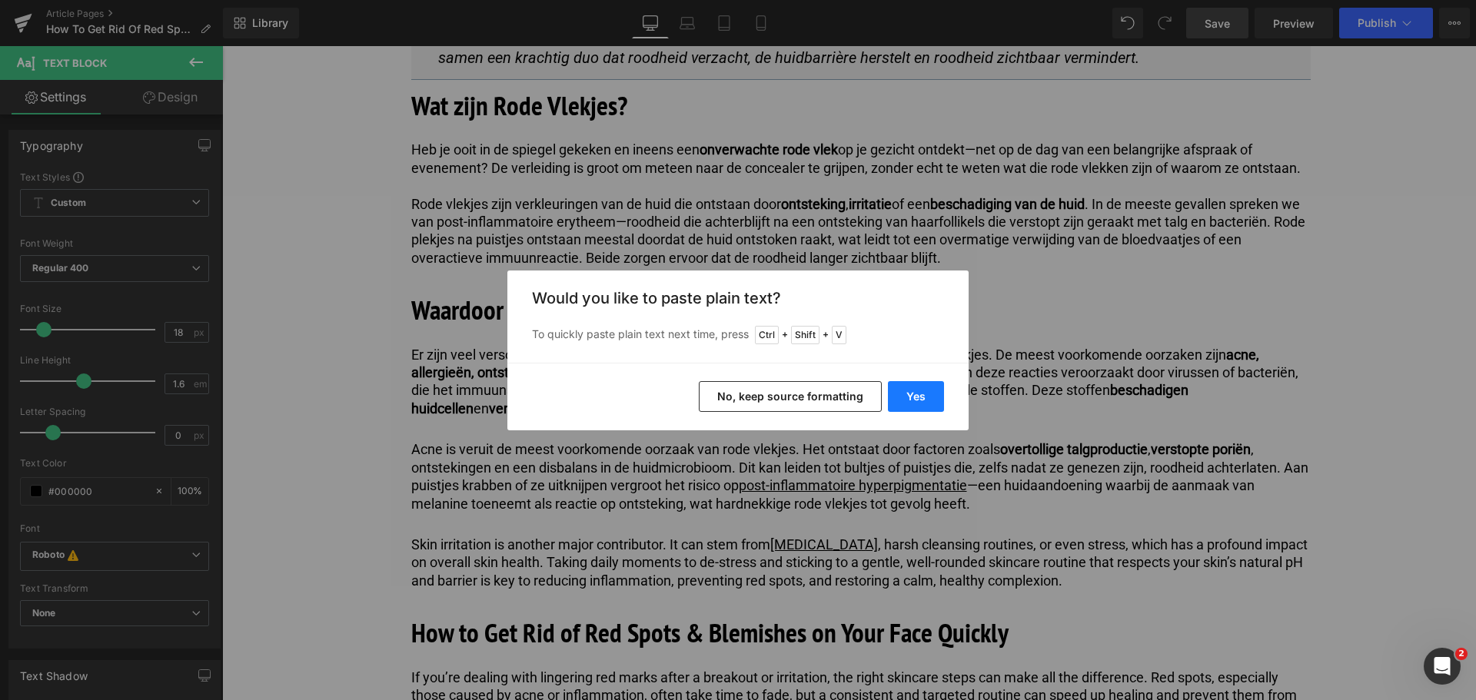
click at [903, 401] on button "Yes" at bounding box center [916, 396] width 56 height 31
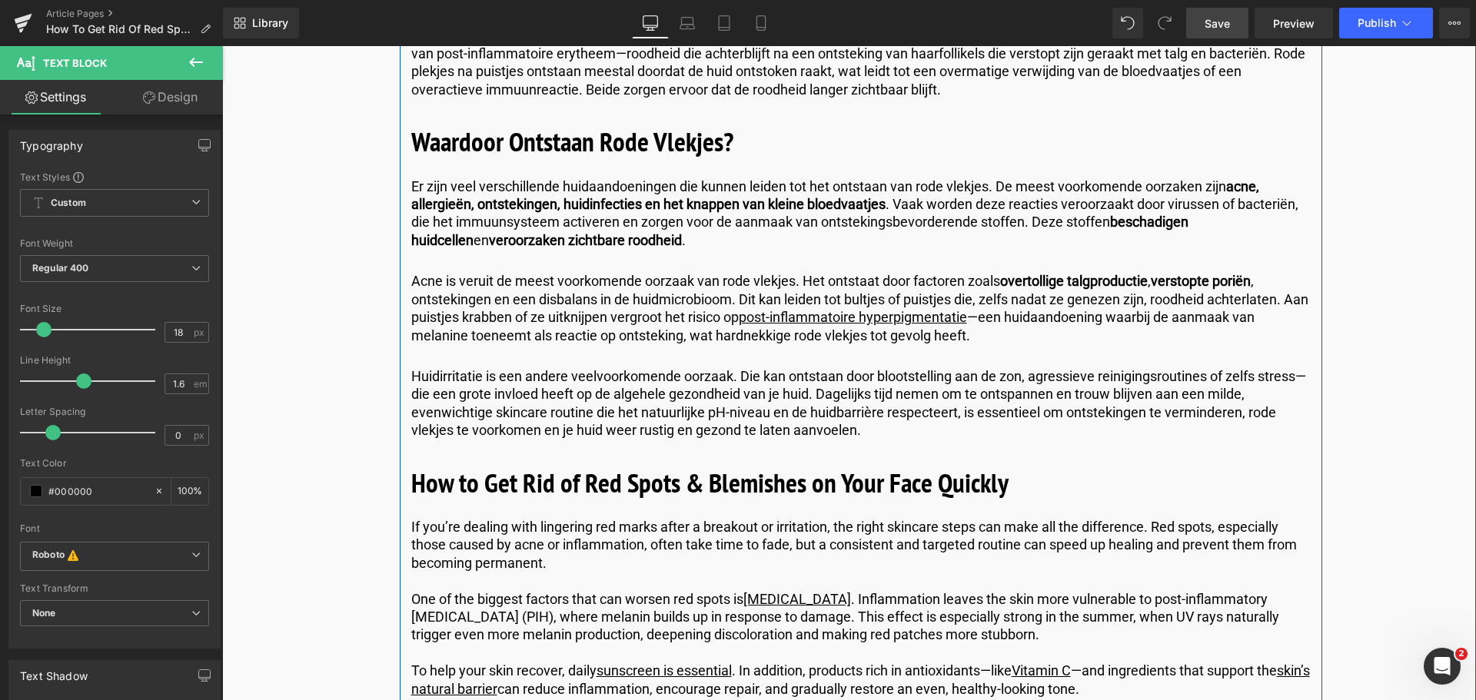
scroll to position [1153, 0]
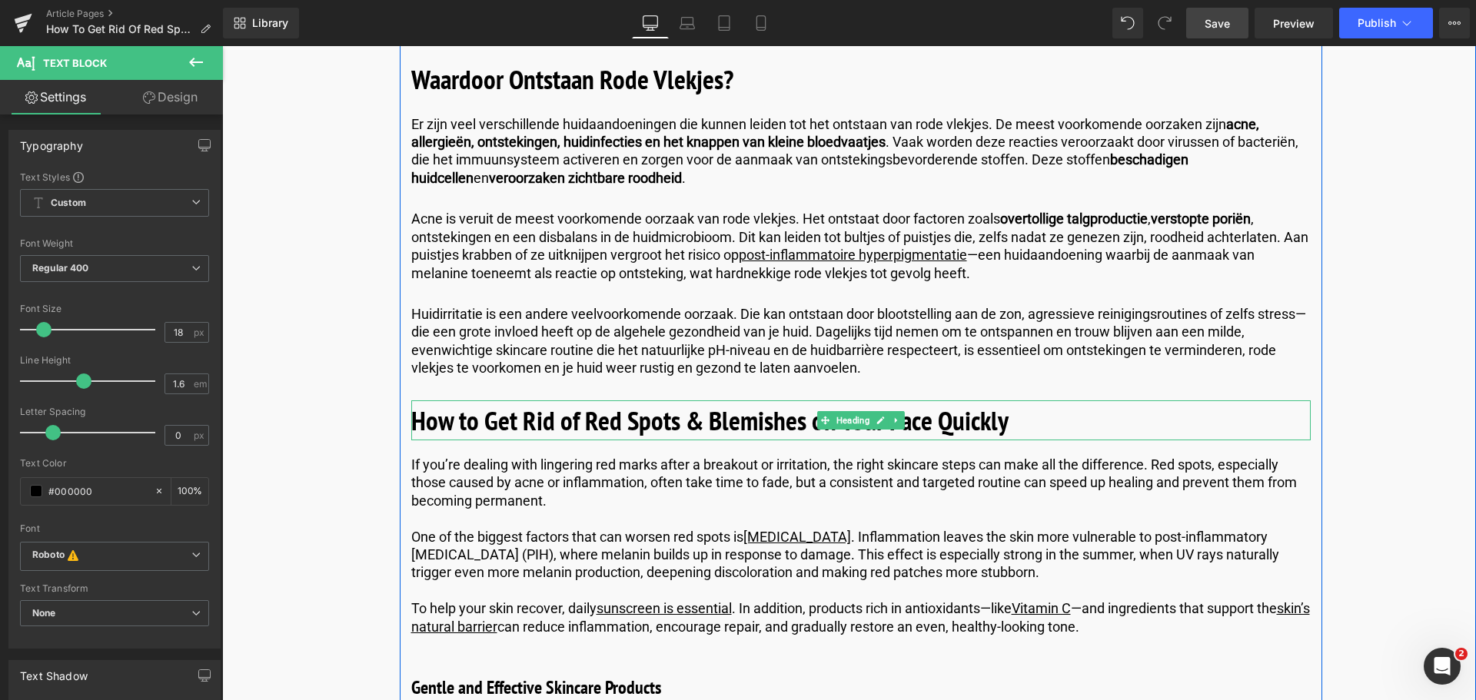
click at [1014, 421] on h2 "How to Get Rid of Red Spots & Blemishes on Your Face Quickly" at bounding box center [860, 420] width 899 height 41
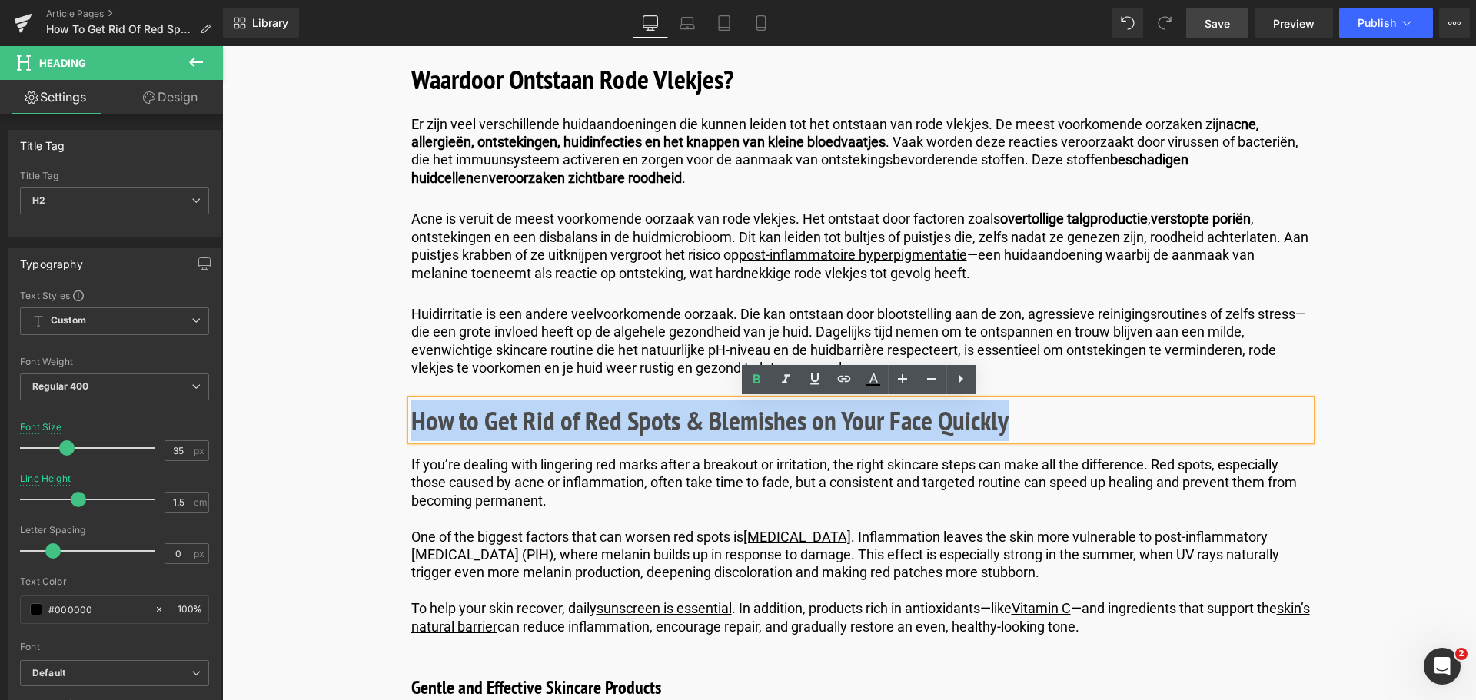
drag, startPoint x: 1014, startPoint y: 421, endPoint x: 312, endPoint y: 410, distance: 701.8
copy b "How to Get Rid of Red Spots & Blemishes on Your Face Quickly"
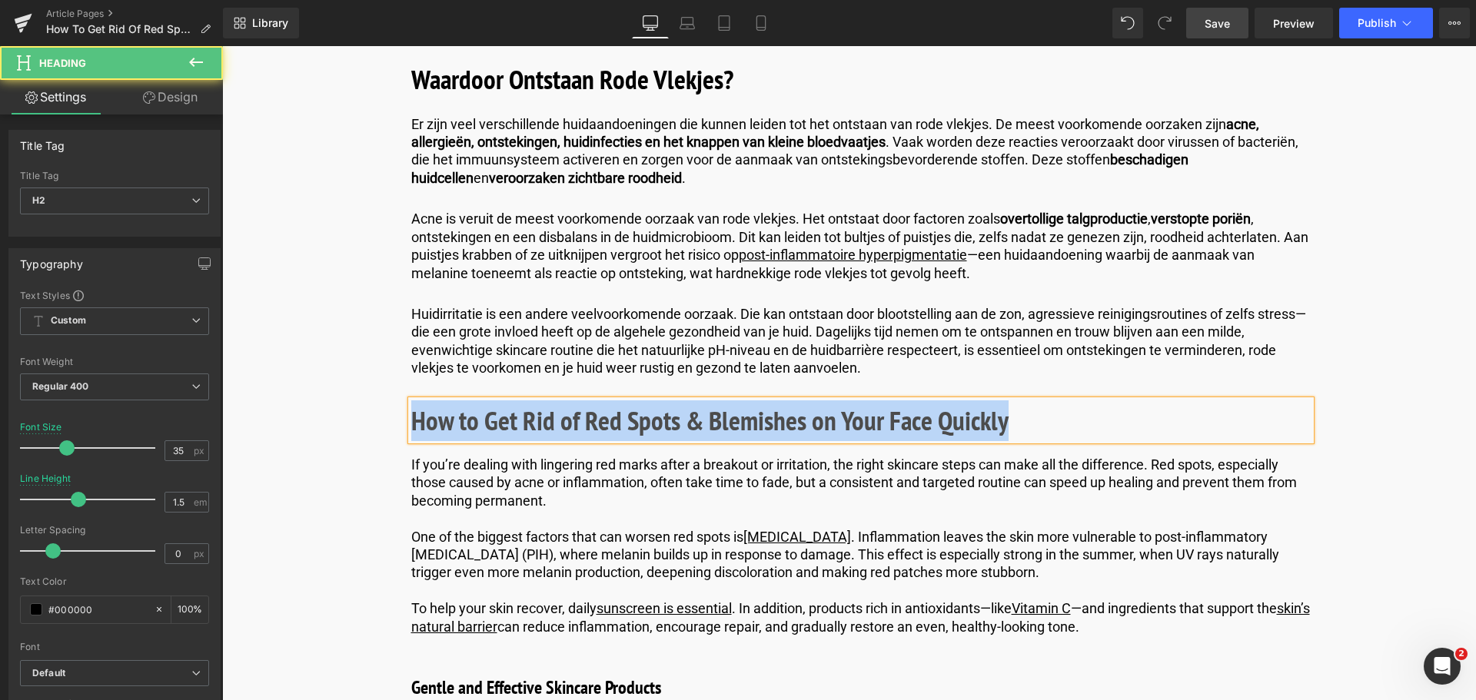
click at [1007, 427] on h2 "How to Get Rid of Red Spots & Blemishes on Your Face Quickly" at bounding box center [860, 420] width 899 height 41
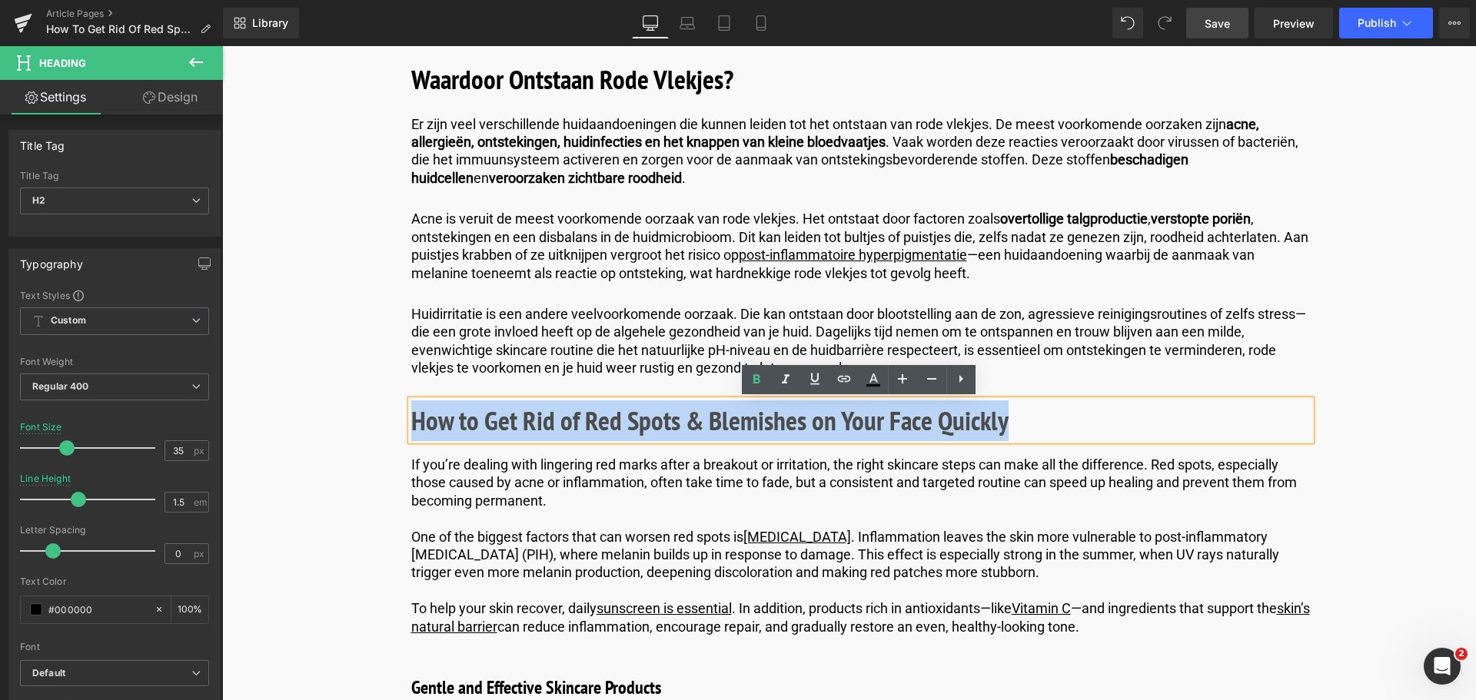
drag, startPoint x: 1001, startPoint y: 425, endPoint x: 177, endPoint y: 406, distance: 824.9
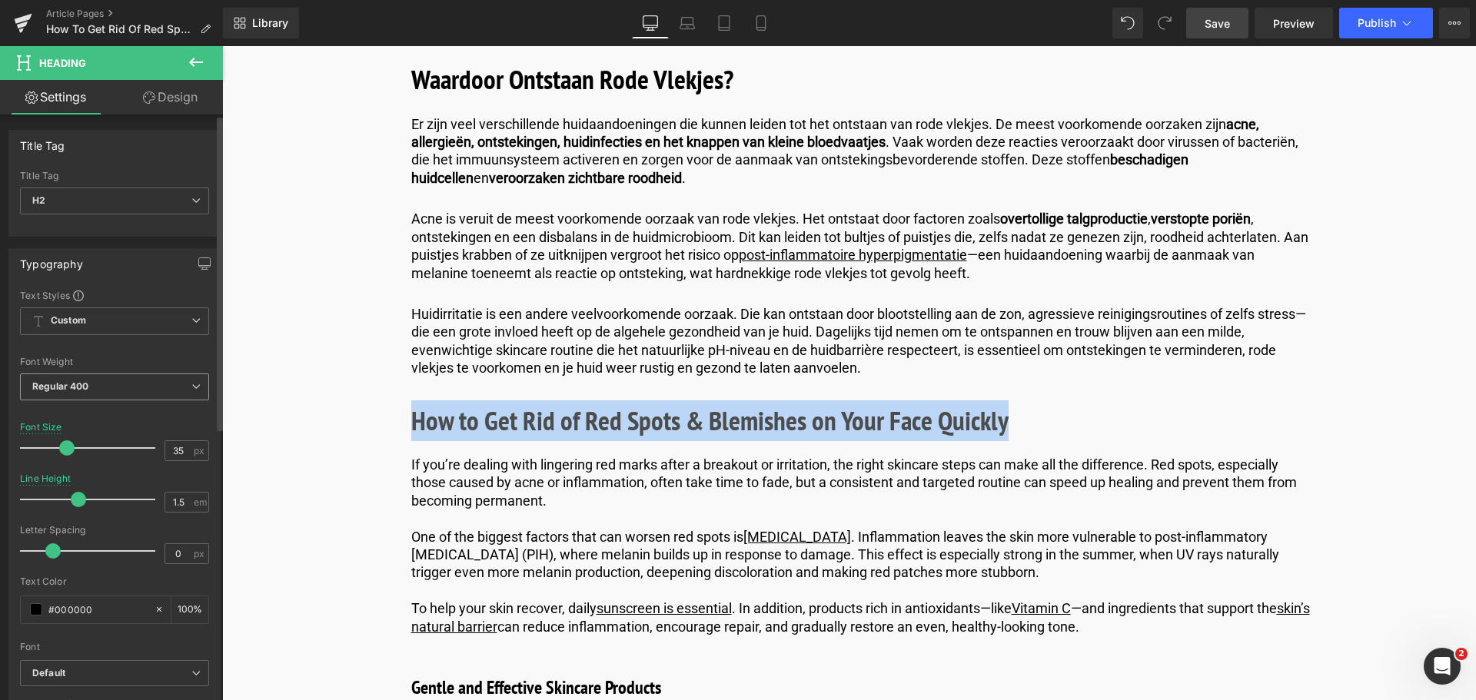
paste div
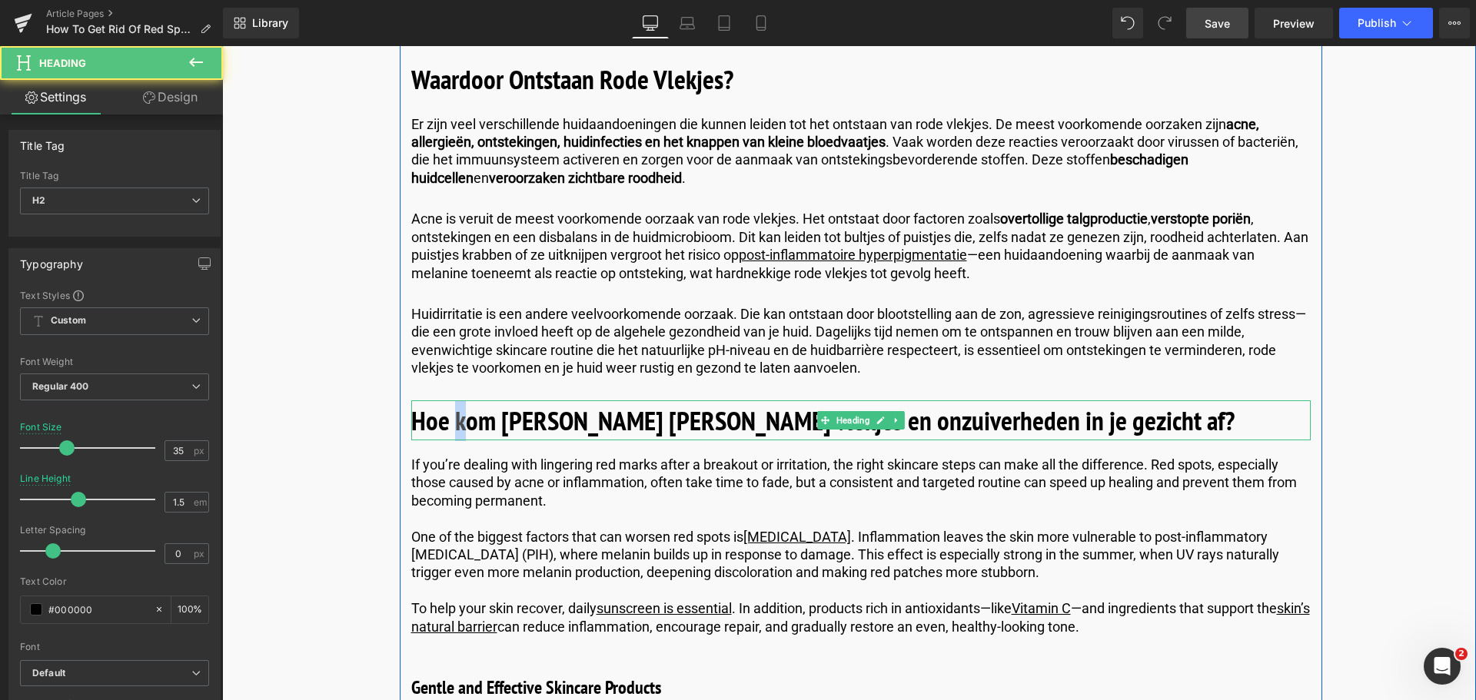
drag, startPoint x: 462, startPoint y: 420, endPoint x: 451, endPoint y: 422, distance: 10.9
click at [451, 422] on b "Hoe kom [PERSON_NAME] [PERSON_NAME] vlekjes en onzuiverheden in je gezicht af?" at bounding box center [822, 420] width 823 height 35
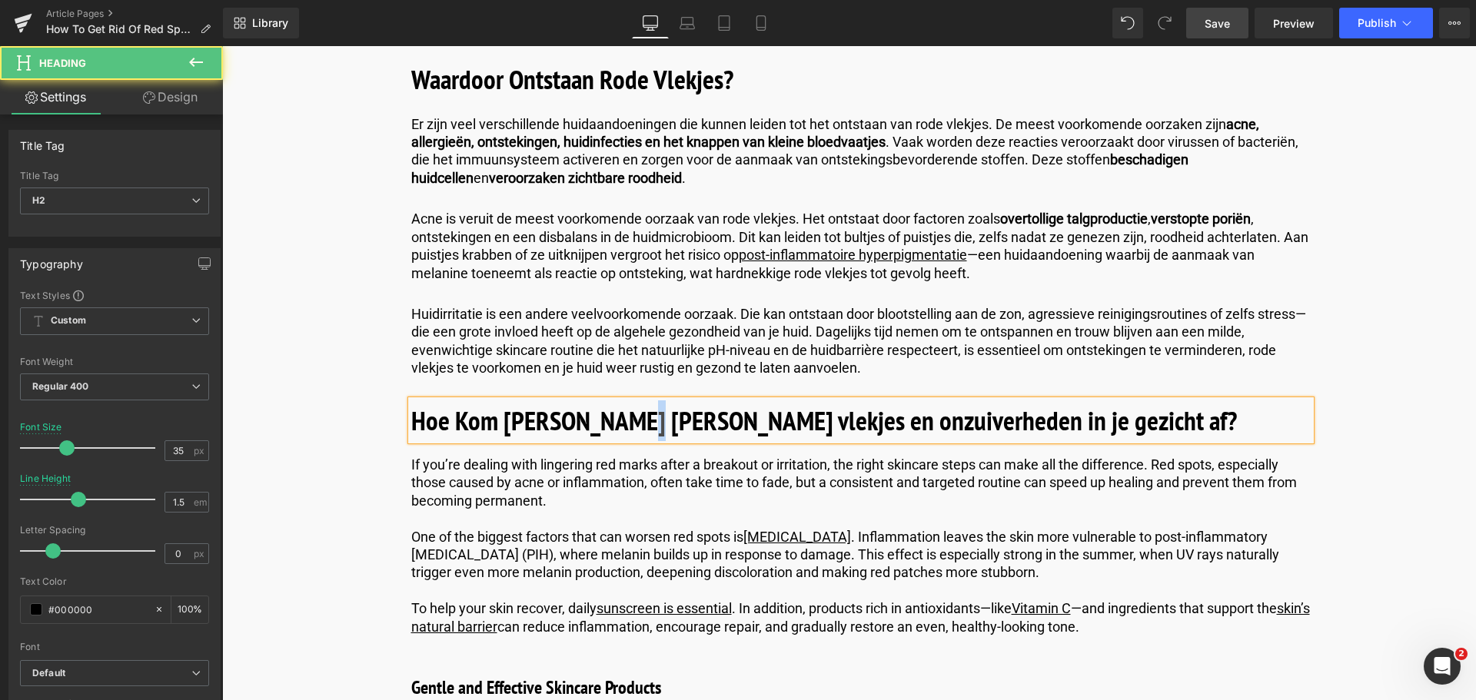
click at [608, 423] on b "Hoe Kom [PERSON_NAME] [PERSON_NAME] vlekjes en onzuiverheden in je gezicht af?" at bounding box center [823, 420] width 825 height 35
click at [665, 429] on b "Hoe Kom [PERSON_NAME] [PERSON_NAME] vlekjes en onzuiverheden in je gezicht af?" at bounding box center [823, 420] width 825 height 35
click at [769, 422] on b "Hoe Kom [PERSON_NAME] [PERSON_NAME] Vlekjes en onzuiverheden in je gezicht af?" at bounding box center [825, 420] width 828 height 35
click at [965, 420] on b "Hoe Kom [PERSON_NAME] [PERSON_NAME] Vlekjes en Onzuiverheden in je gezicht af?" at bounding box center [826, 420] width 831 height 35
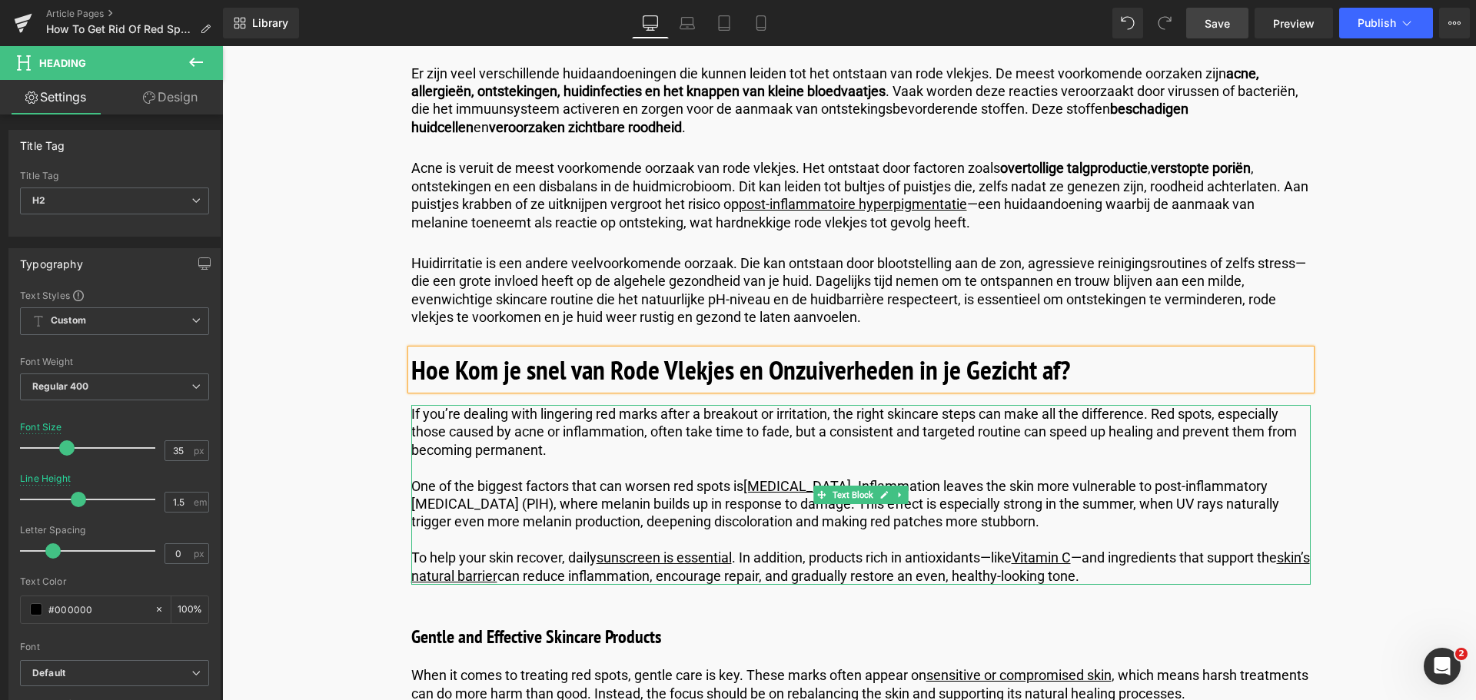
scroll to position [1230, 0]
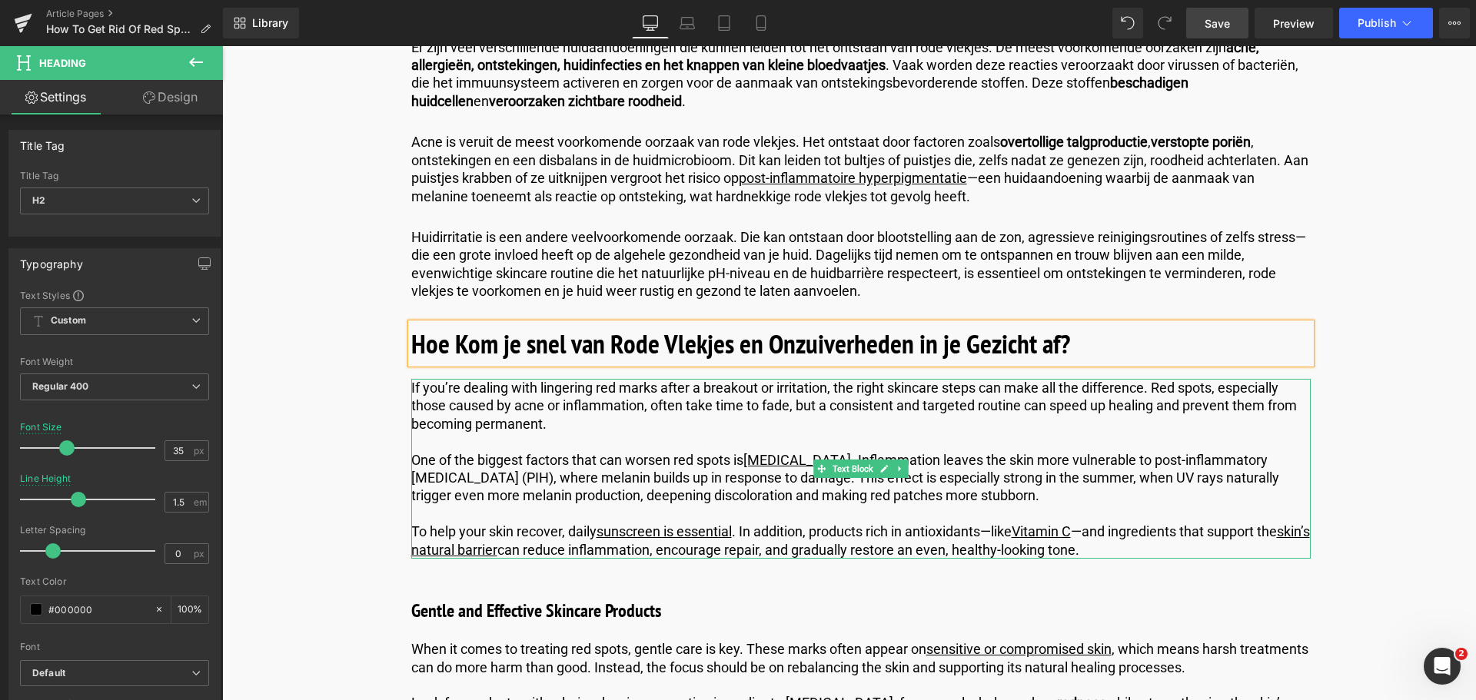
click at [1144, 547] on p "To help your skin recover, daily sunscreen is essential . In addition, products…" at bounding box center [860, 541] width 899 height 36
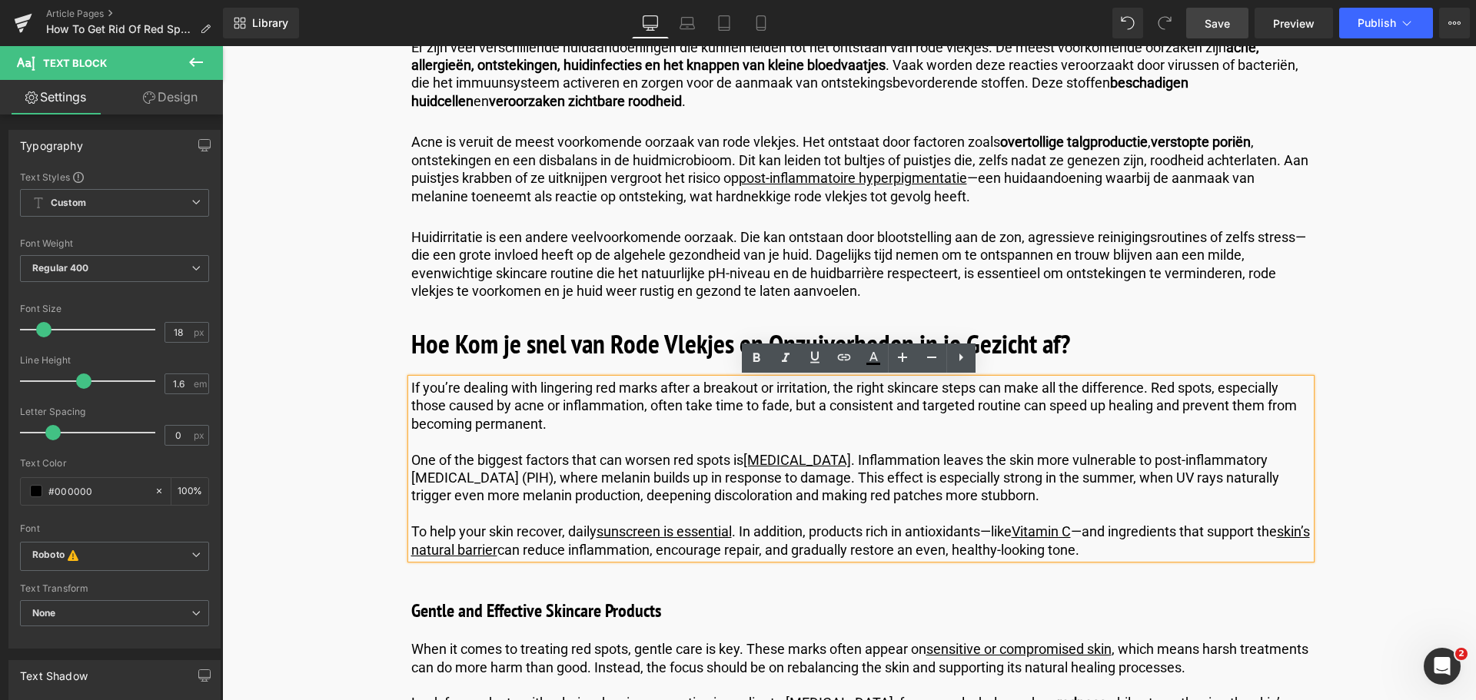
drag, startPoint x: 1144, startPoint y: 547, endPoint x: 291, endPoint y: 369, distance: 871.5
click at [1129, 552] on p "To help your skin recover, daily sunscreen is essential . In addition, products…" at bounding box center [860, 541] width 899 height 36
drag, startPoint x: 1129, startPoint y: 556, endPoint x: 377, endPoint y: 354, distance: 779.1
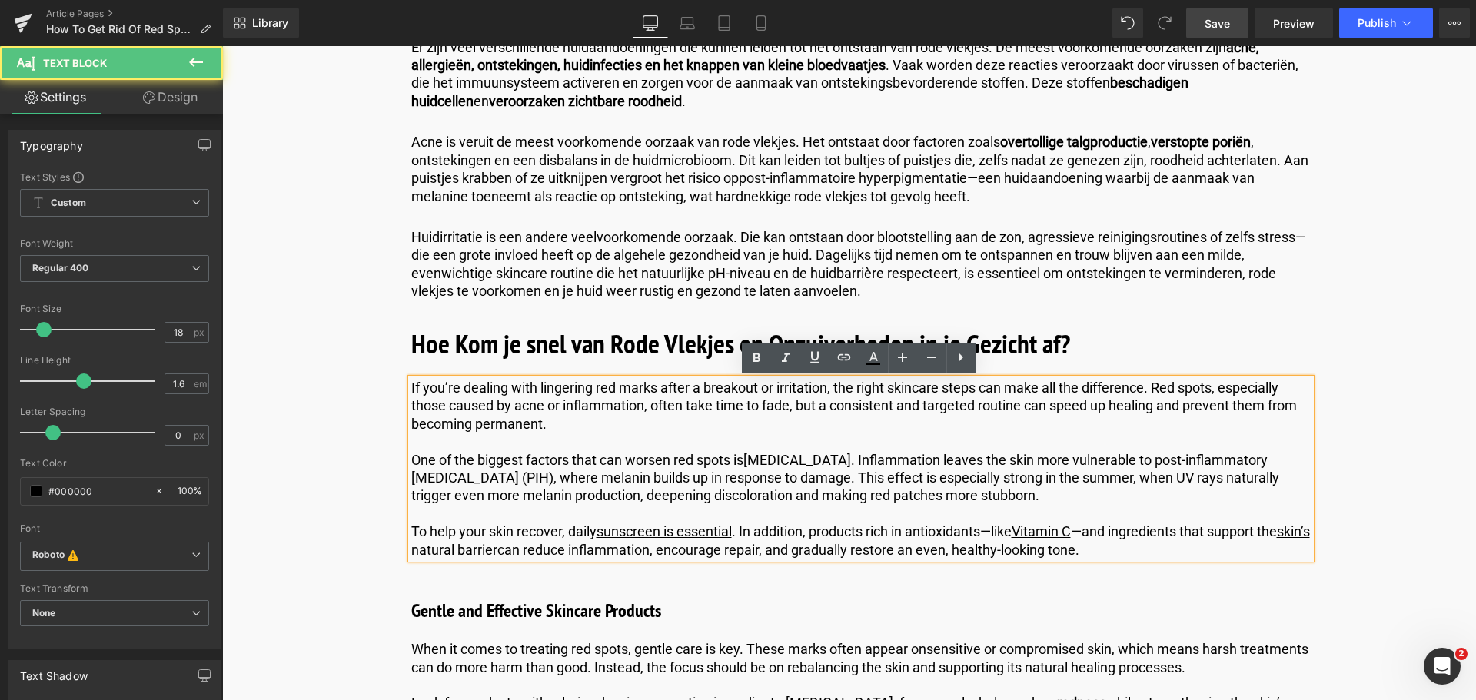
click at [1138, 552] on p "To help your skin recover, daily sunscreen is essential . In addition, products…" at bounding box center [860, 541] width 899 height 36
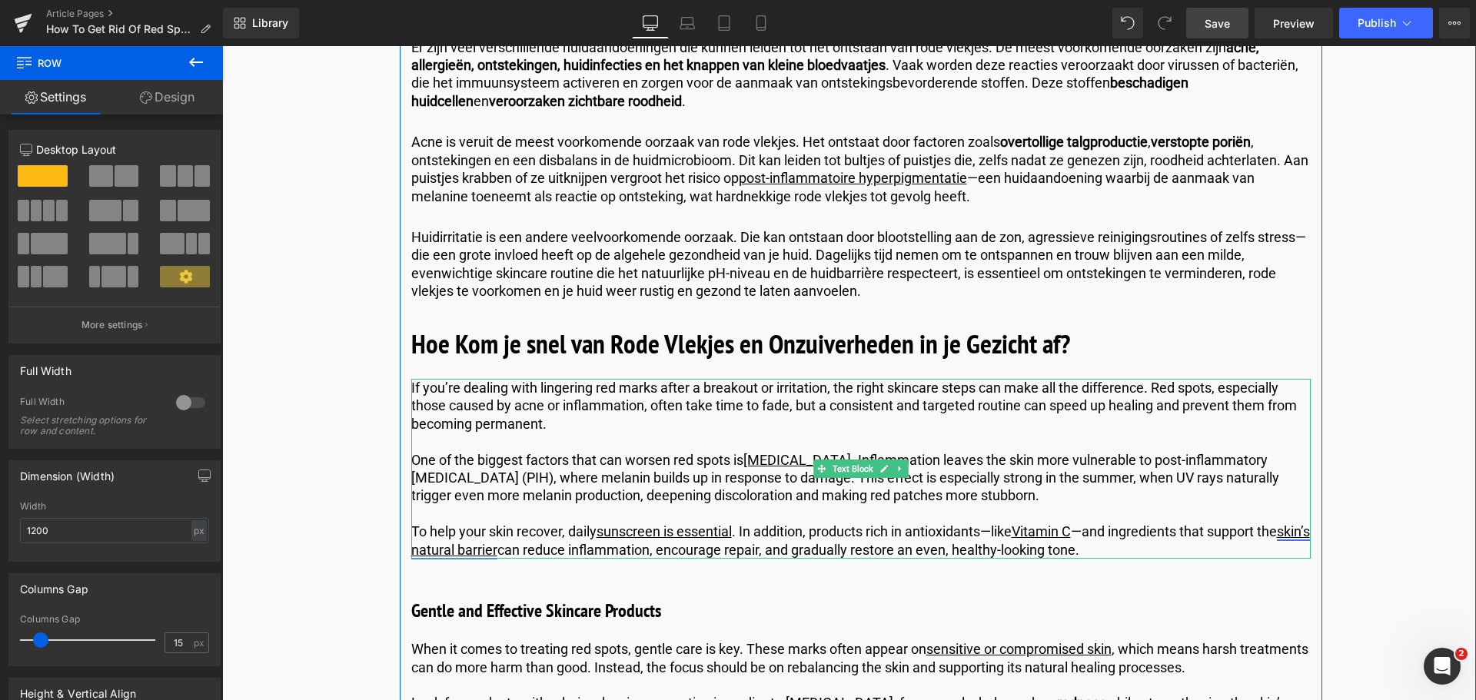
click at [483, 553] on link "skin’s natural barrier" at bounding box center [860, 540] width 898 height 34
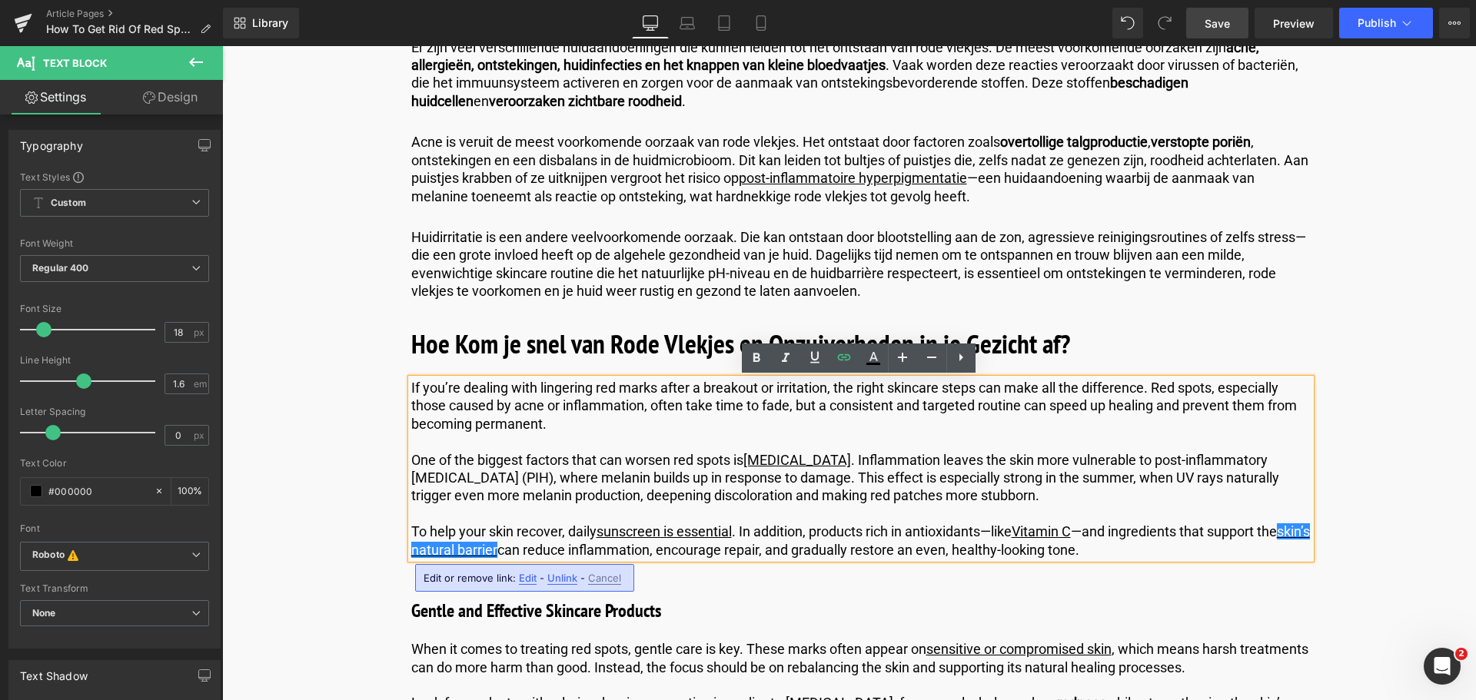
click at [0, 0] on span "Edit" at bounding box center [0, 0] width 0 height 0
type input "[URL][DOMAIN_NAME]"
drag, startPoint x: 562, startPoint y: 575, endPoint x: 674, endPoint y: 575, distance: 112.2
click at [674, 575] on div "[URL][DOMAIN_NAME]" at bounding box center [556, 583] width 307 height 38
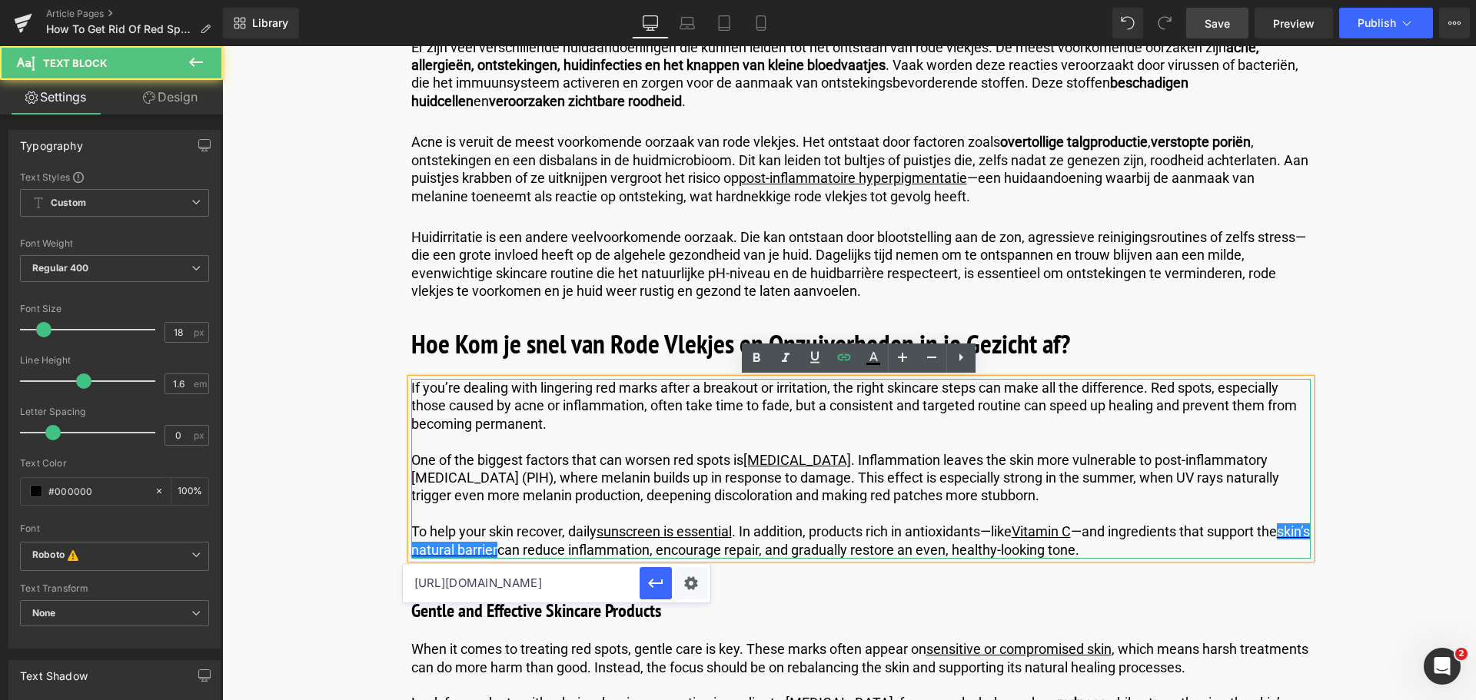
scroll to position [0, 0]
click at [1167, 545] on p "To help your skin recover, daily sunscreen is essential . In addition, products…" at bounding box center [860, 541] width 899 height 36
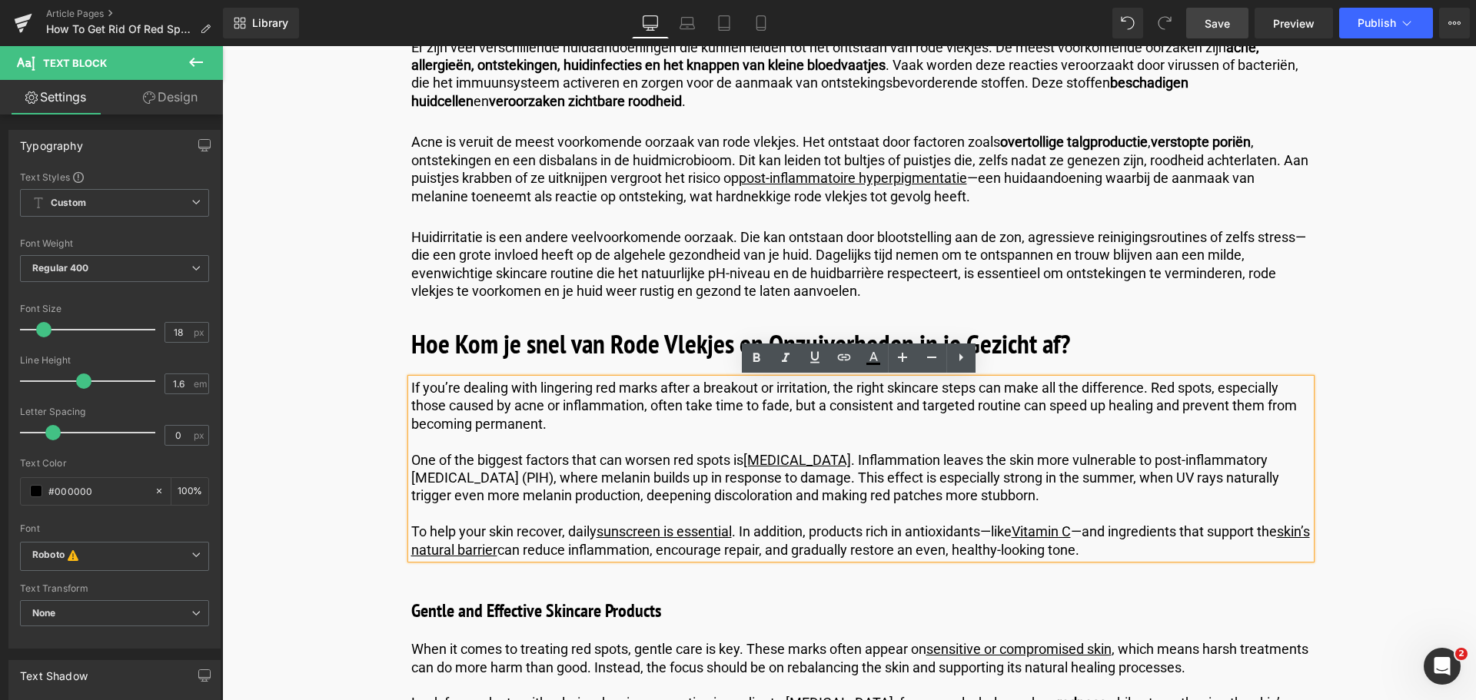
click at [1146, 553] on p "To help your skin recover, daily sunscreen is essential . In addition, products…" at bounding box center [860, 541] width 899 height 36
drag, startPoint x: 1146, startPoint y: 553, endPoint x: 392, endPoint y: 325, distance: 787.5
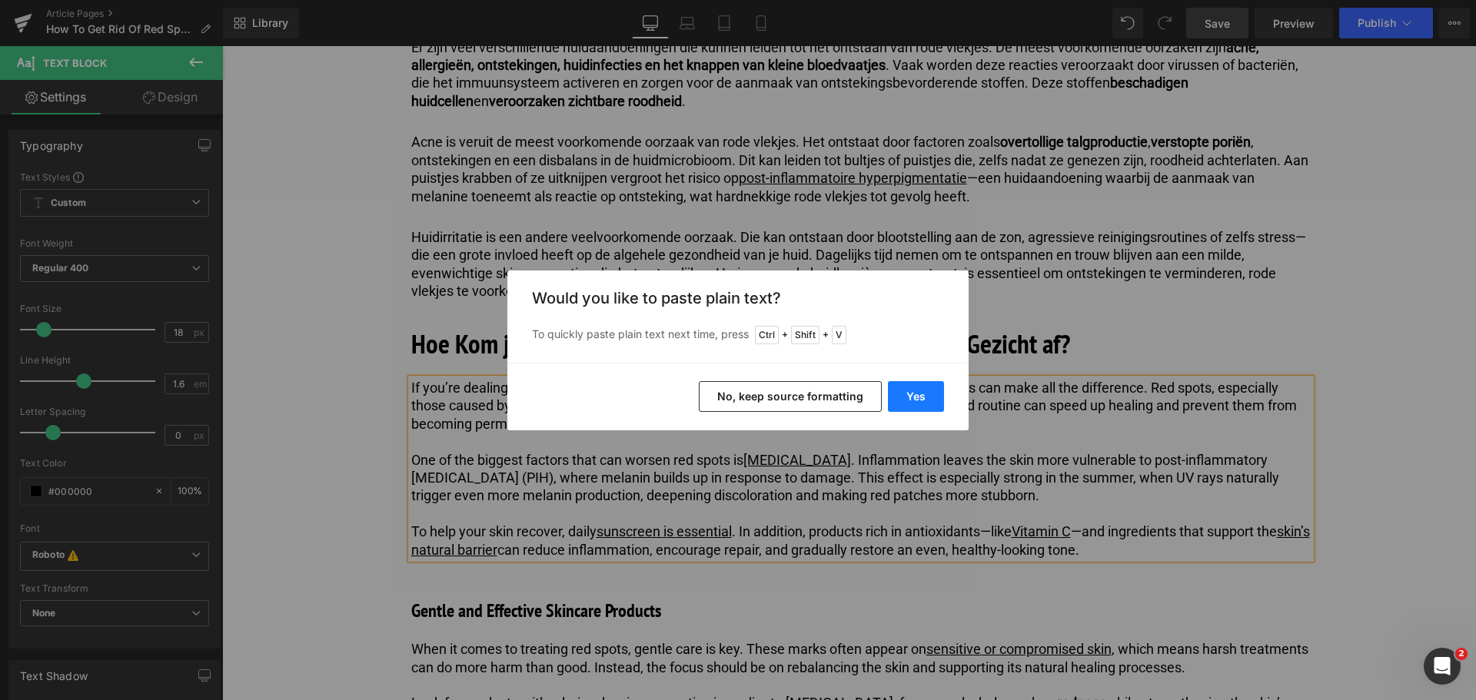
click at [913, 393] on button "Yes" at bounding box center [916, 396] width 56 height 31
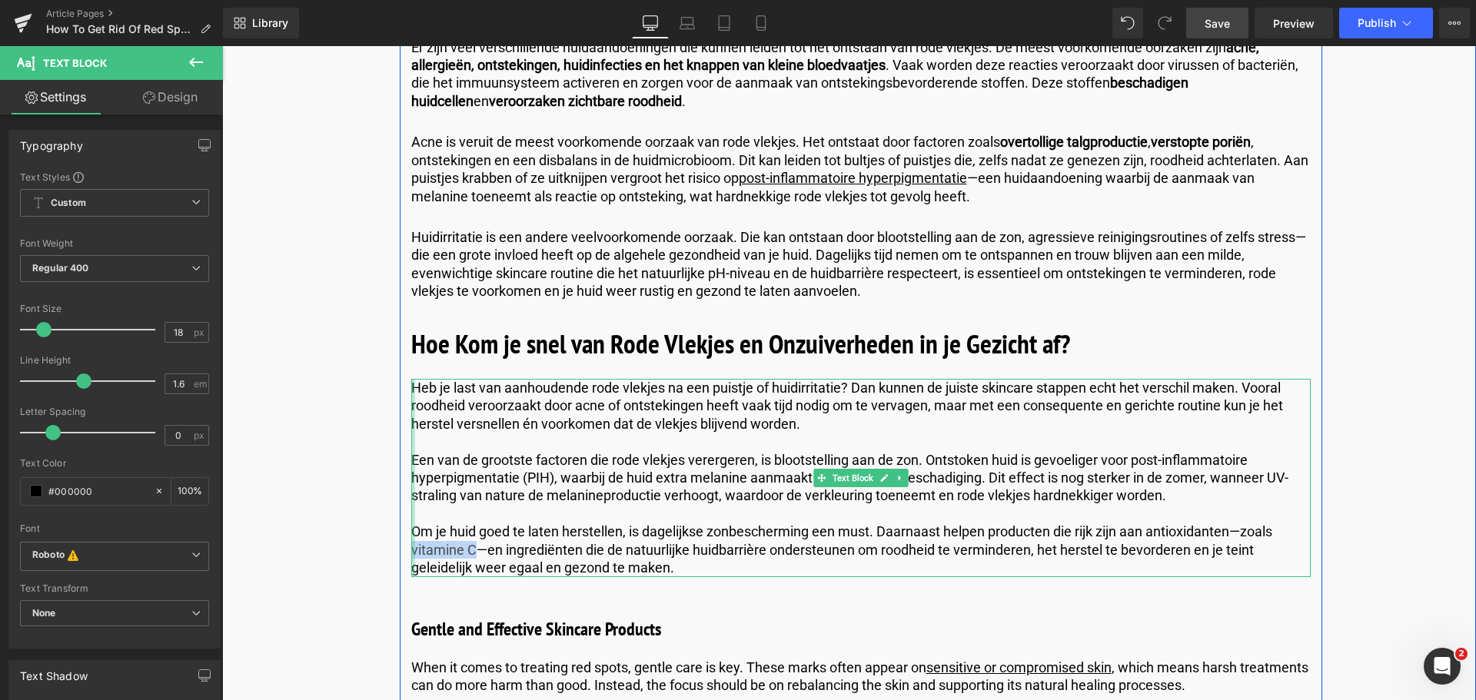
drag, startPoint x: 472, startPoint y: 549, endPoint x: 411, endPoint y: 549, distance: 60.7
click at [411, 549] on div "Heb je last van aanhoudende rode vlekjes na een puistje of huidirritatie? [PERS…" at bounding box center [860, 478] width 899 height 198
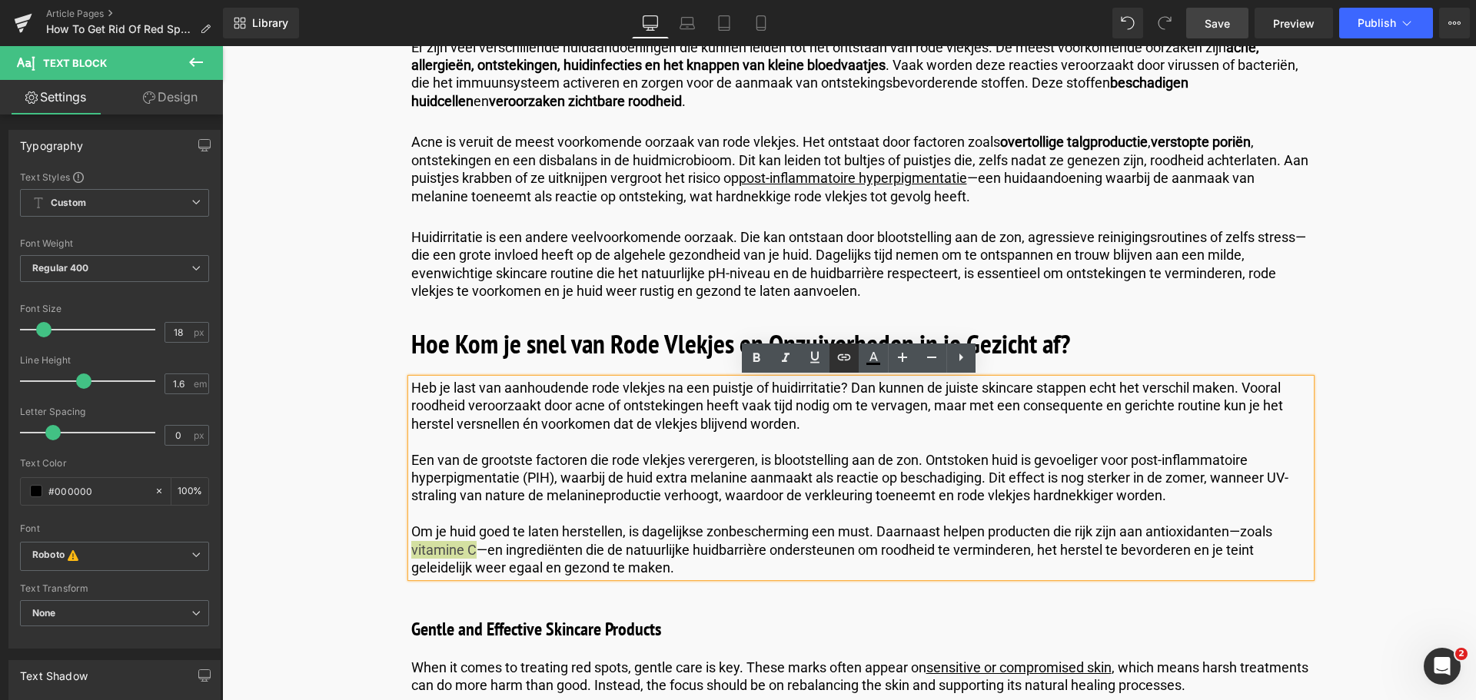
click at [0, 0] on icon at bounding box center [0, 0] width 0 height 0
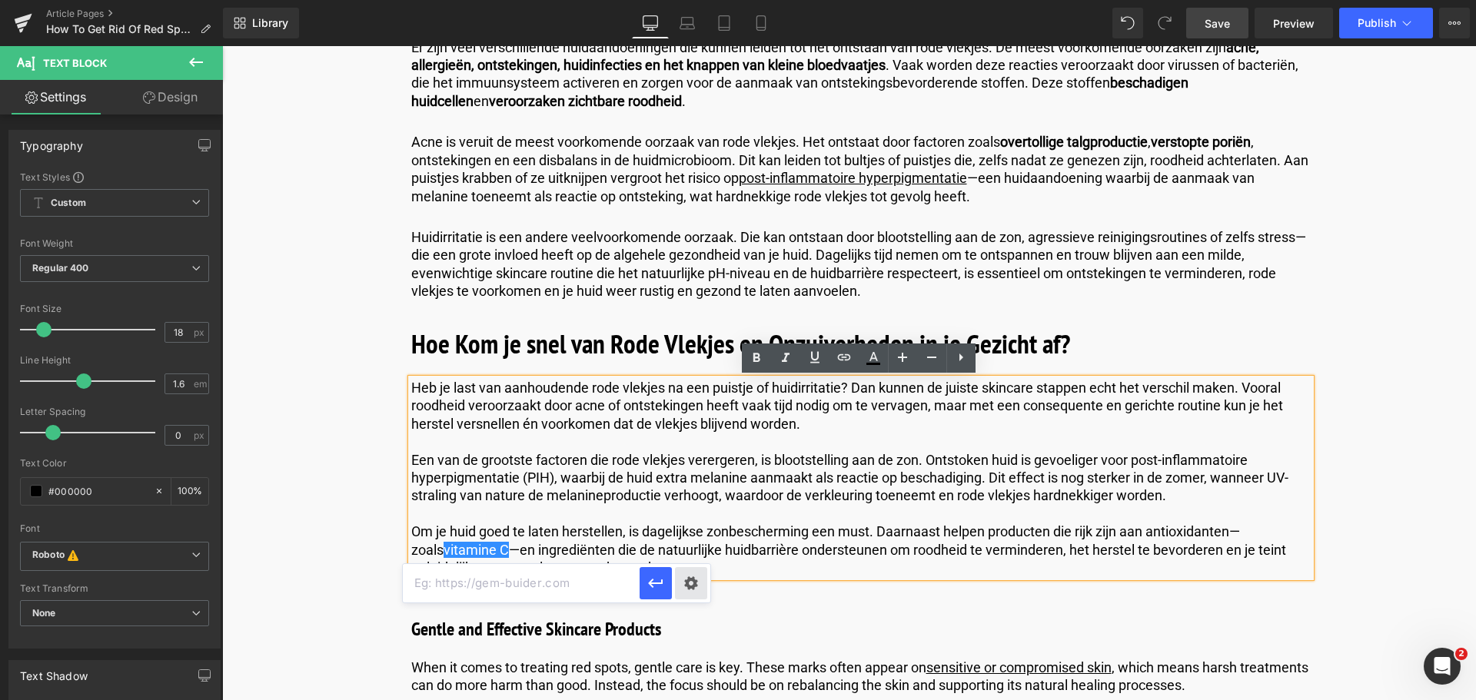
click at [689, 0] on div "Text Color Highlight Color #333333 Edit or remove link: Edit - Unlink - Cancel" at bounding box center [738, 0] width 1476 height 0
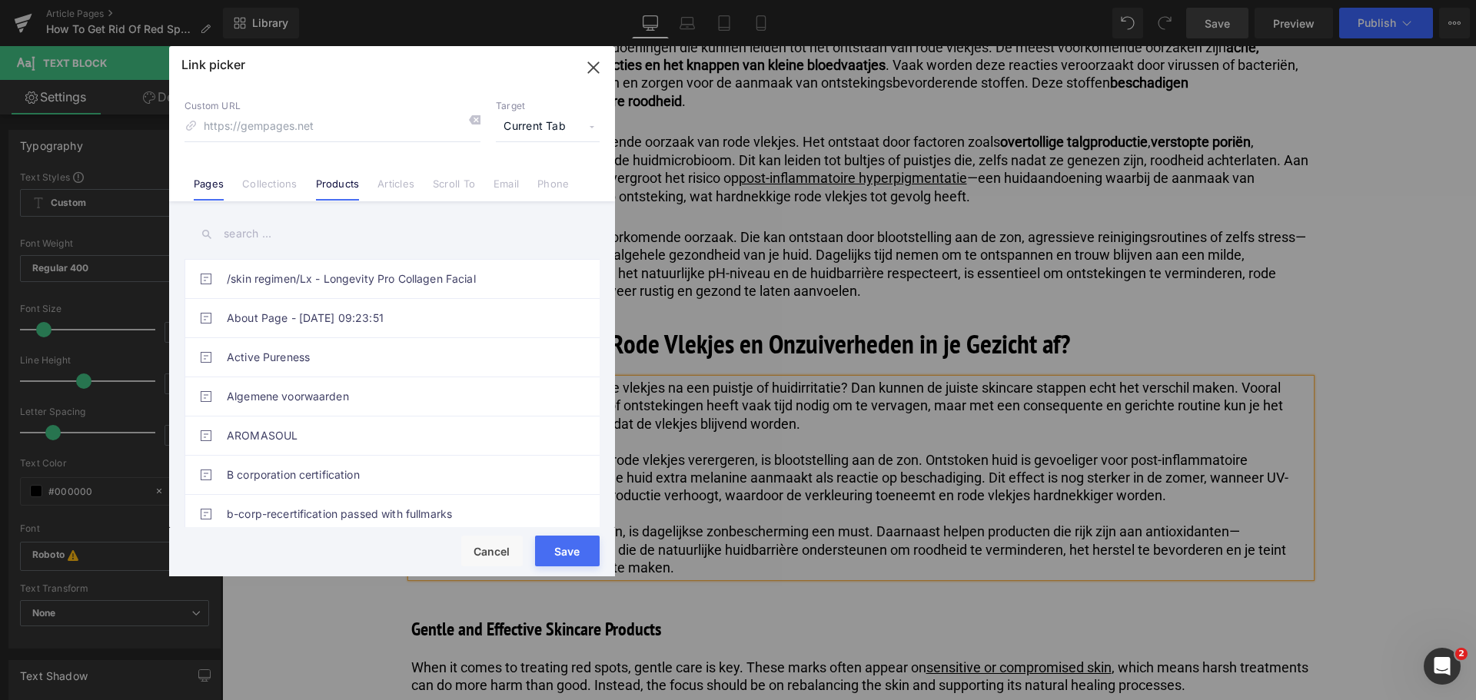
click at [340, 186] on link "Products" at bounding box center [338, 189] width 44 height 23
click at [320, 241] on input "text" at bounding box center [391, 234] width 415 height 35
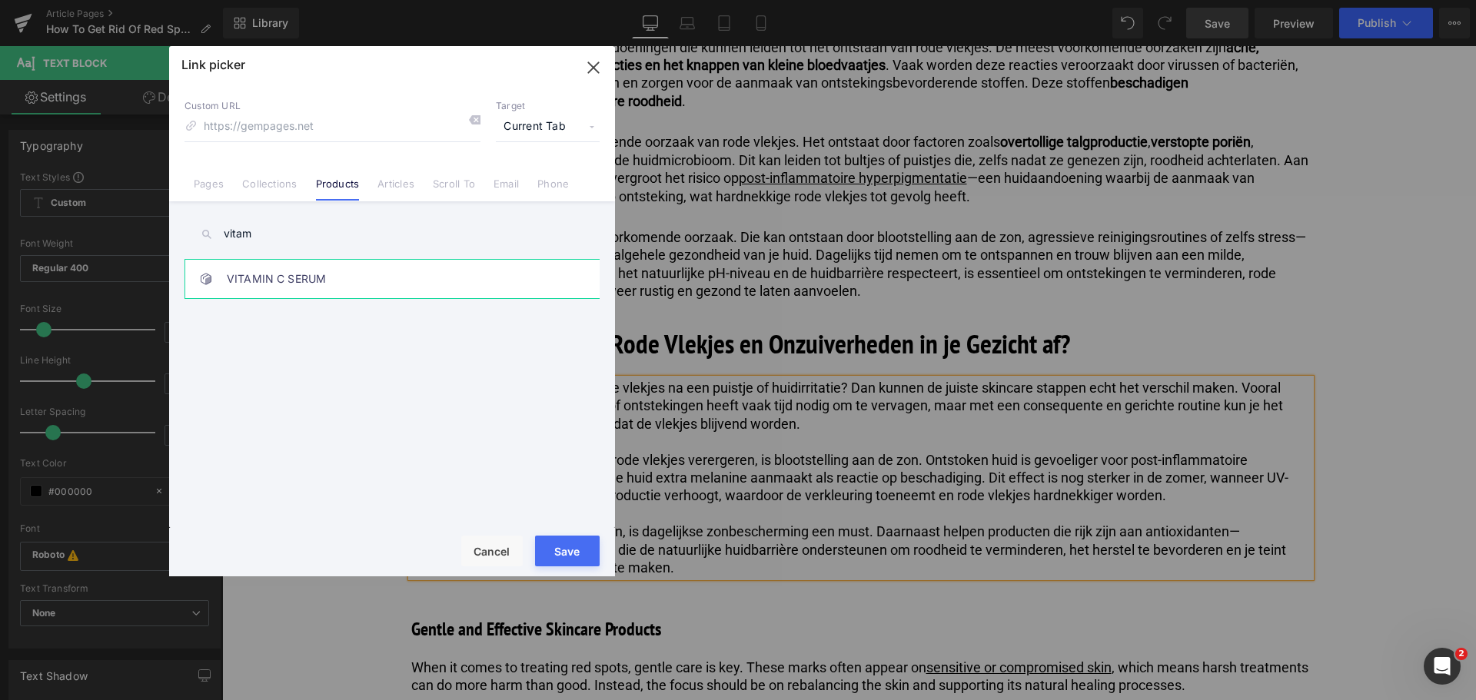
type input "vitam"
click at [356, 272] on link "VITAMIN C SERUM" at bounding box center [396, 279] width 338 height 38
type input "/products/skin-regimen-lx-vitamin-c-serum"
click at [549, 553] on button "Save" at bounding box center [567, 551] width 65 height 31
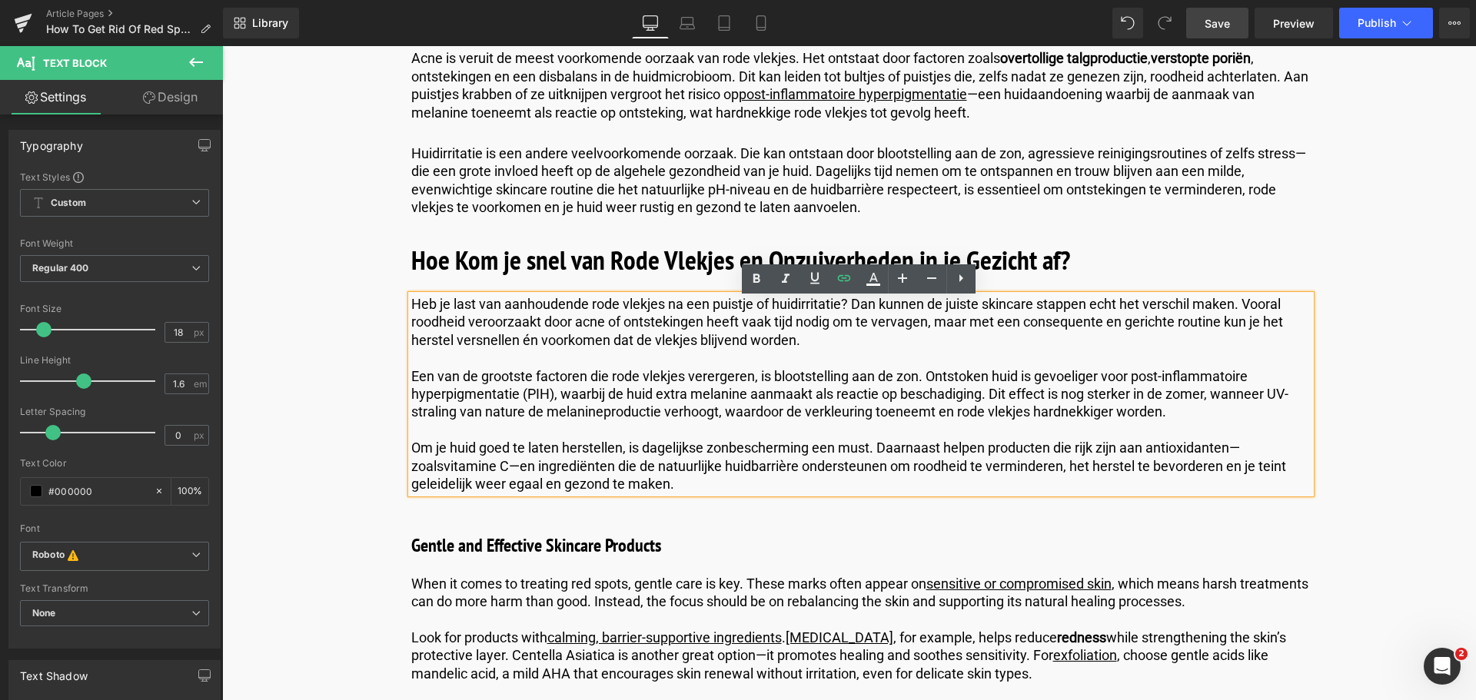
scroll to position [1383, 0]
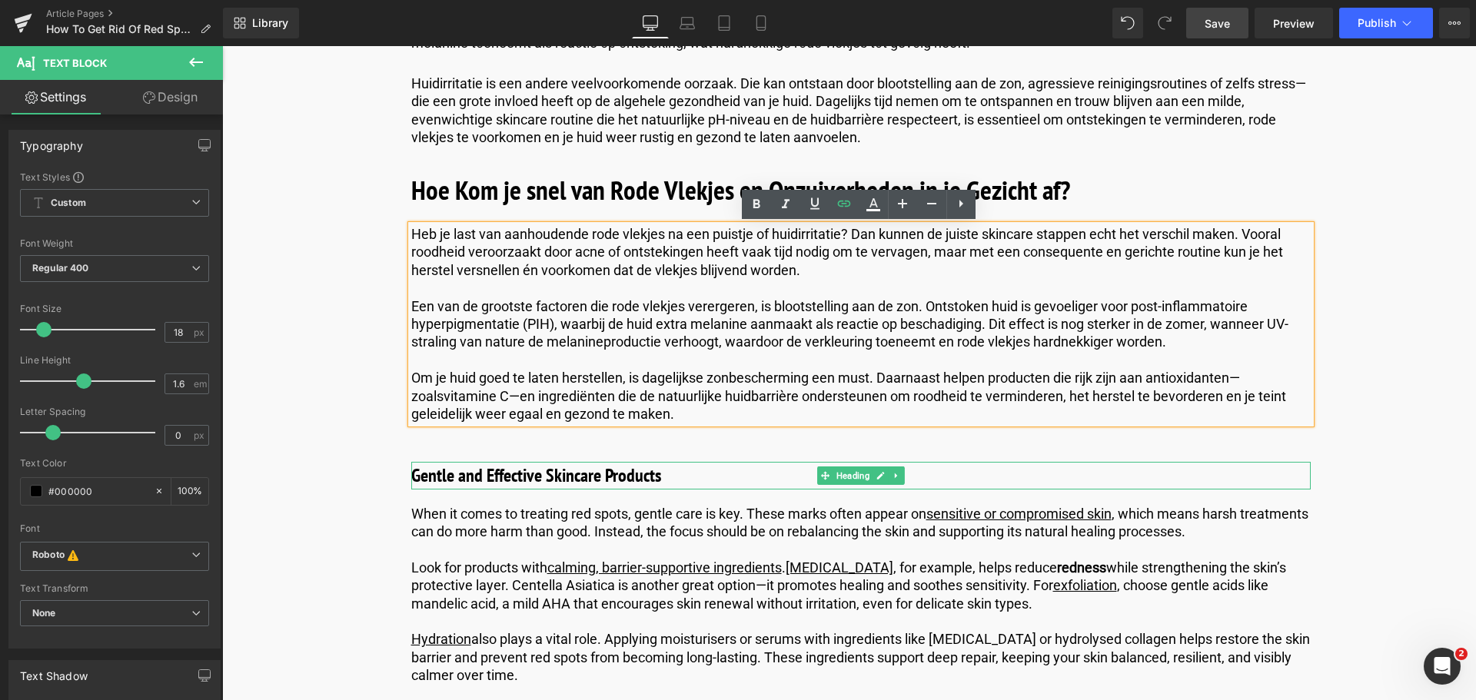
click at [634, 473] on h3 "Gentle and Effective Skincare Products" at bounding box center [860, 476] width 899 height 28
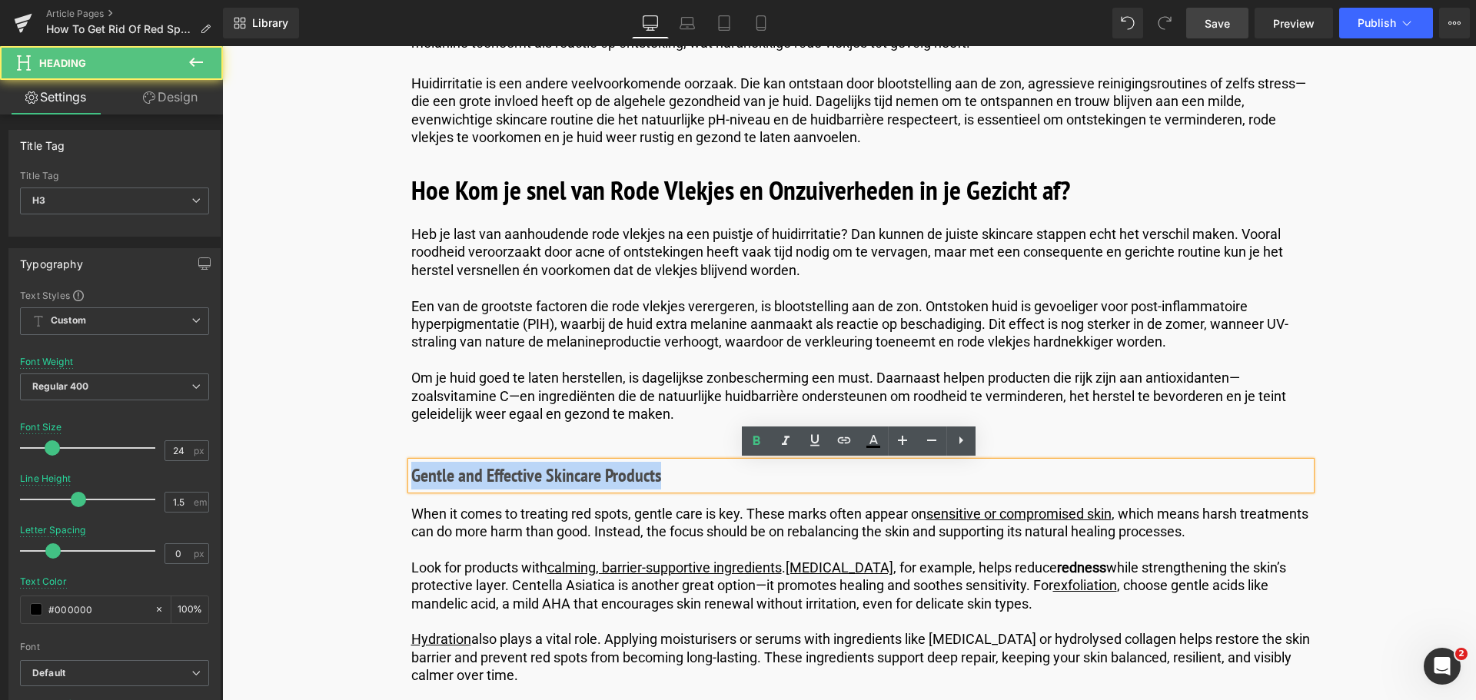
drag, startPoint x: 686, startPoint y: 476, endPoint x: 299, endPoint y: 470, distance: 387.4
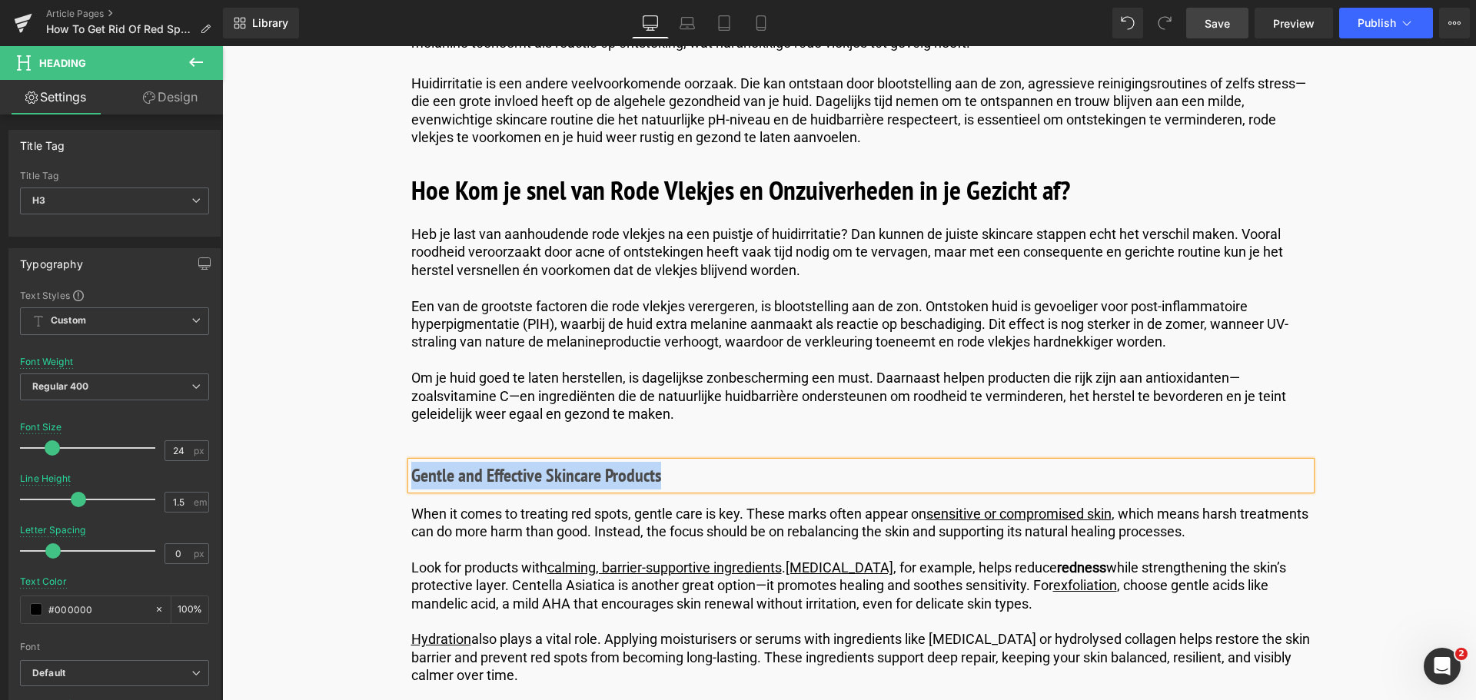
click at [669, 484] on h3 "Gentle and Effective Skincare Products" at bounding box center [860, 476] width 899 height 28
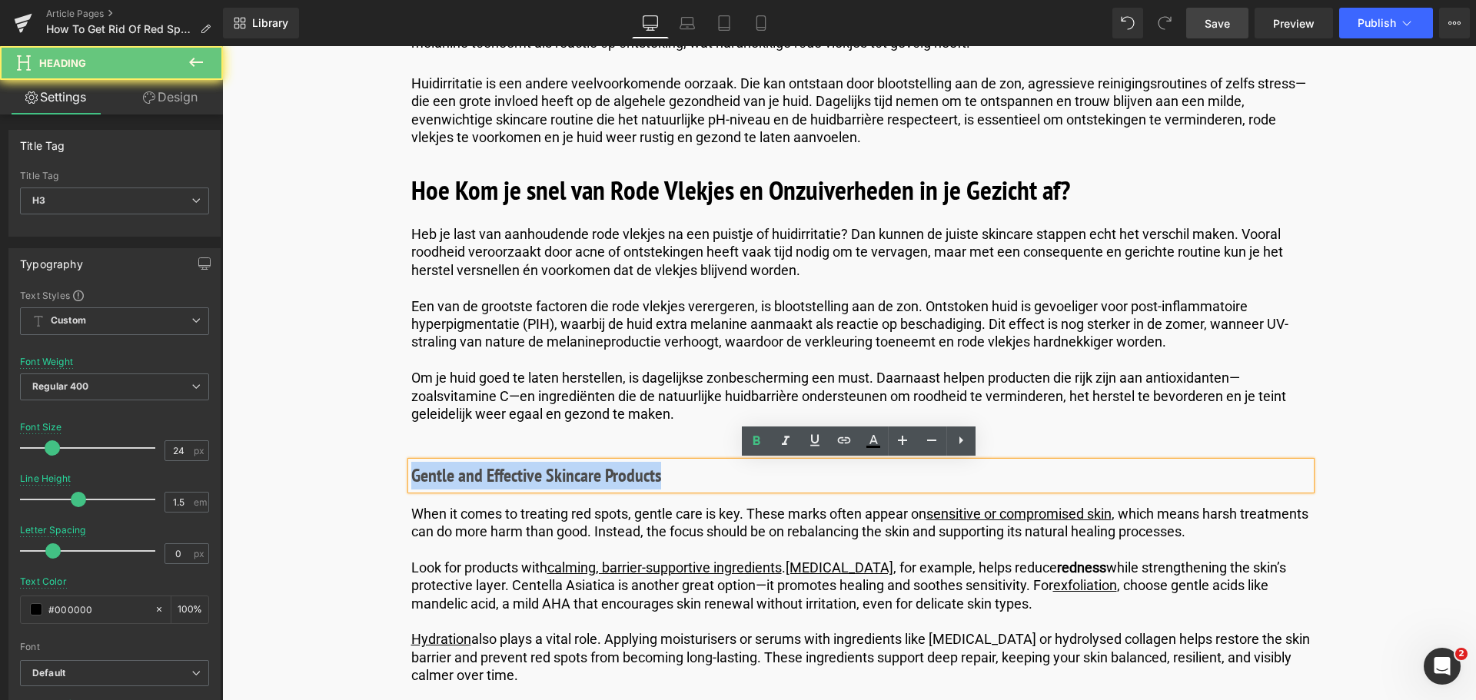
drag, startPoint x: 669, startPoint y: 484, endPoint x: 241, endPoint y: 456, distance: 429.8
paste div
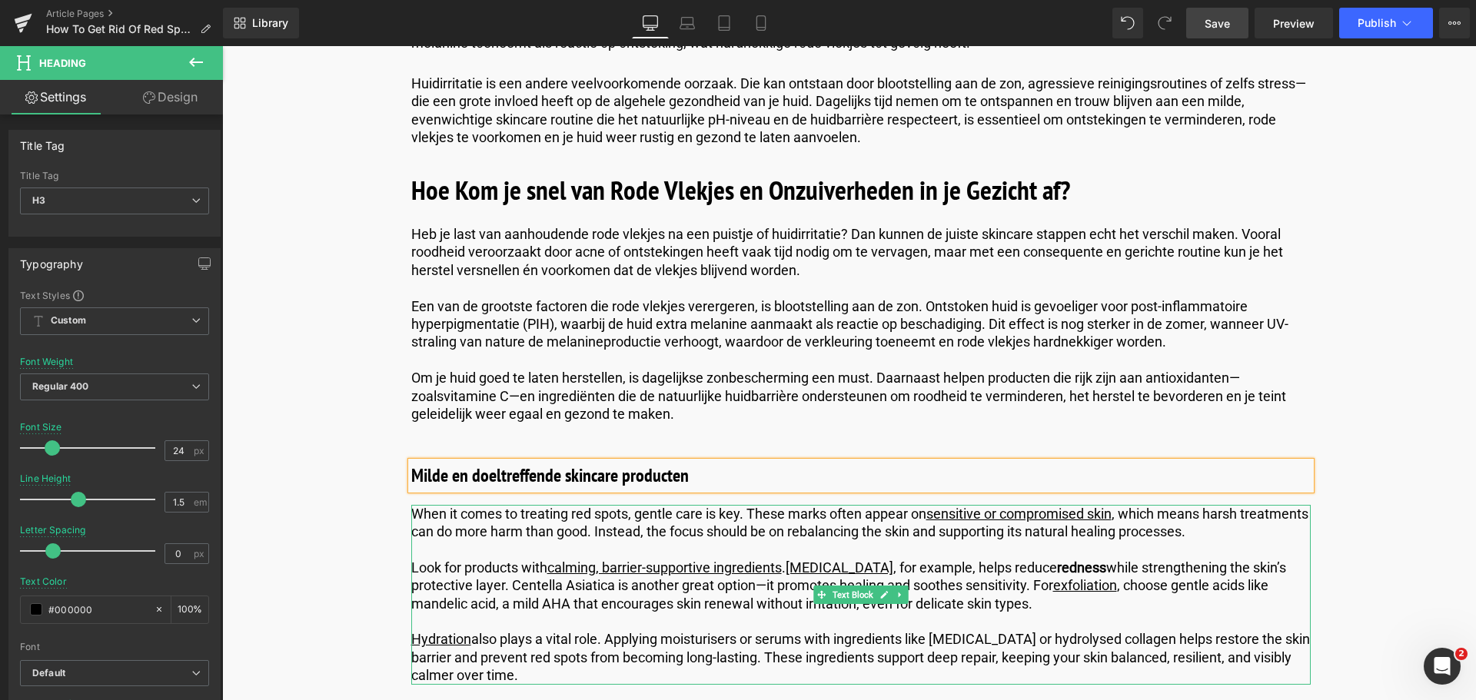
click at [530, 521] on p "When it comes to treating red spots, gentle care is key. These marks often appe…" at bounding box center [860, 523] width 899 height 36
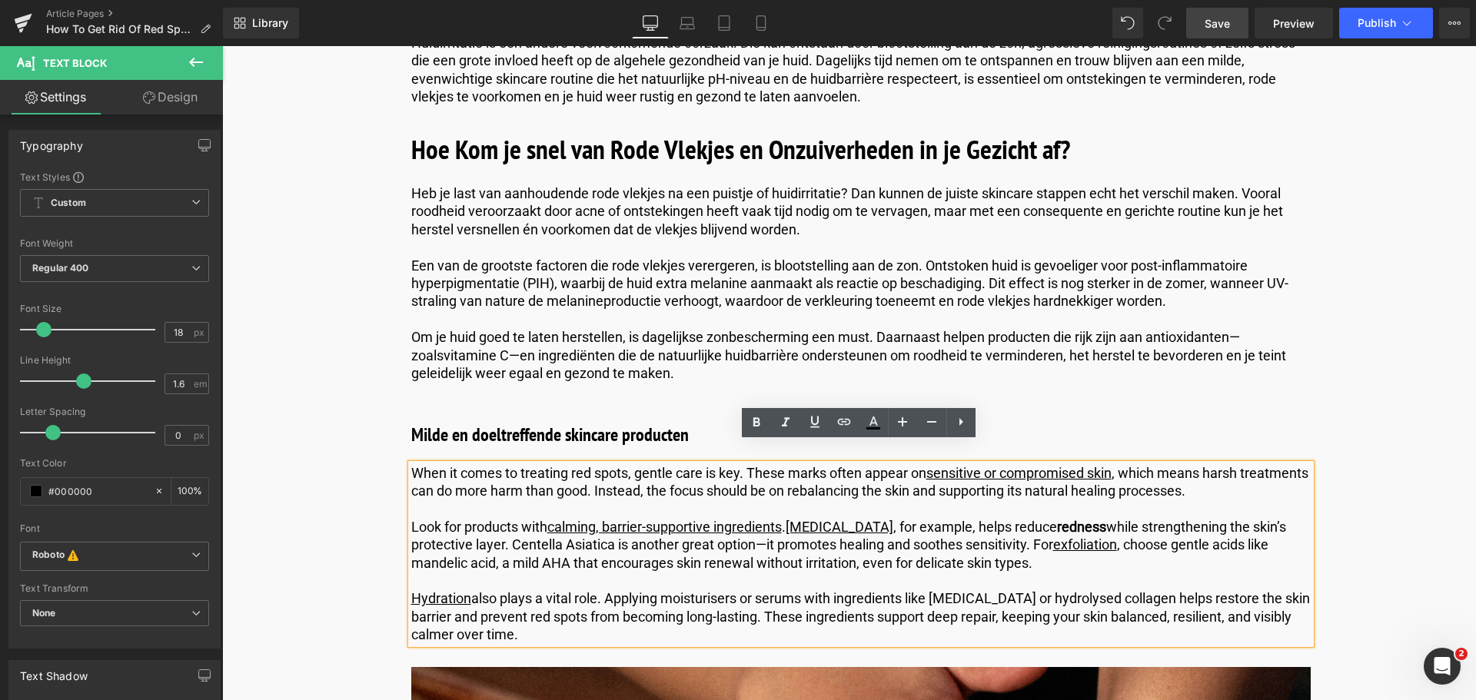
scroll to position [1460, 0]
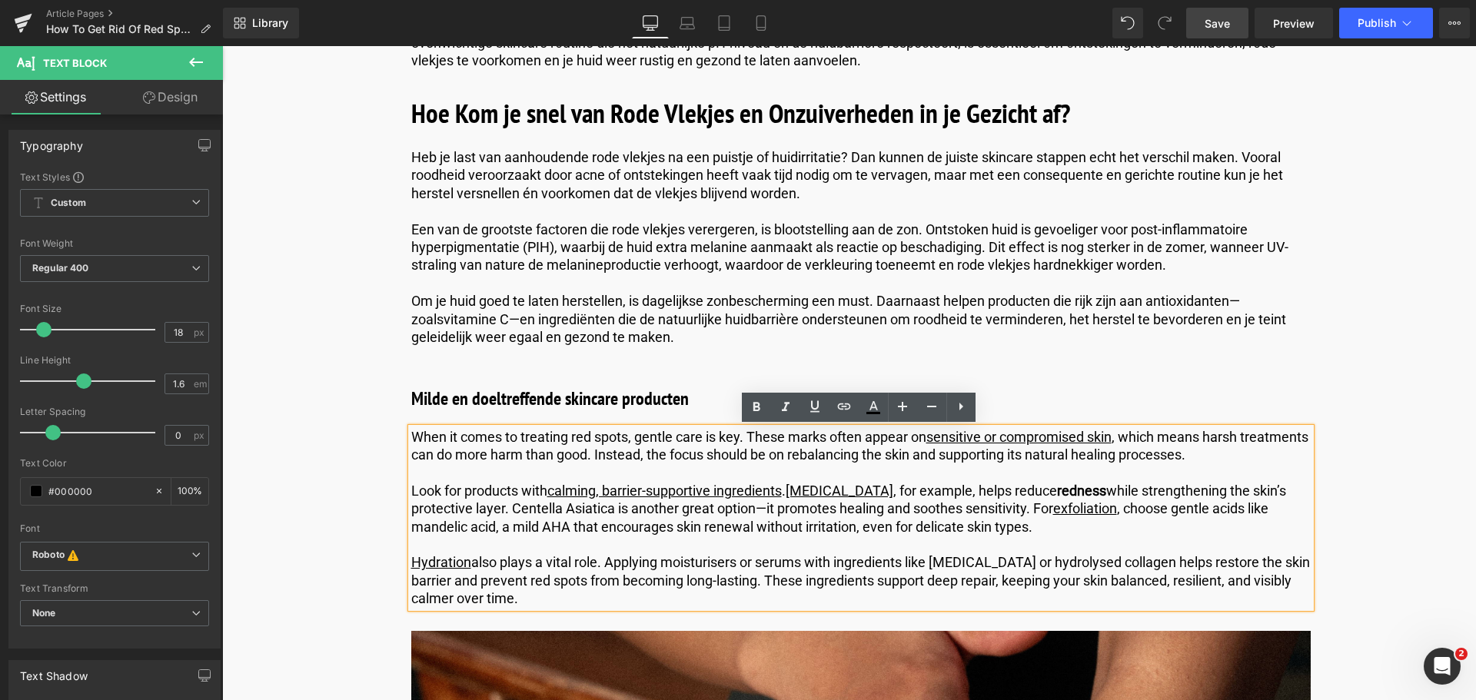
drag, startPoint x: 540, startPoint y: 599, endPoint x: 360, endPoint y: 423, distance: 251.6
click at [525, 606] on p "Hydration also plays a vital role. Applying moisturisers or serums with ingredi…" at bounding box center [860, 580] width 899 height 54
drag, startPoint x: 525, startPoint y: 600, endPoint x: 357, endPoint y: 427, distance: 241.9
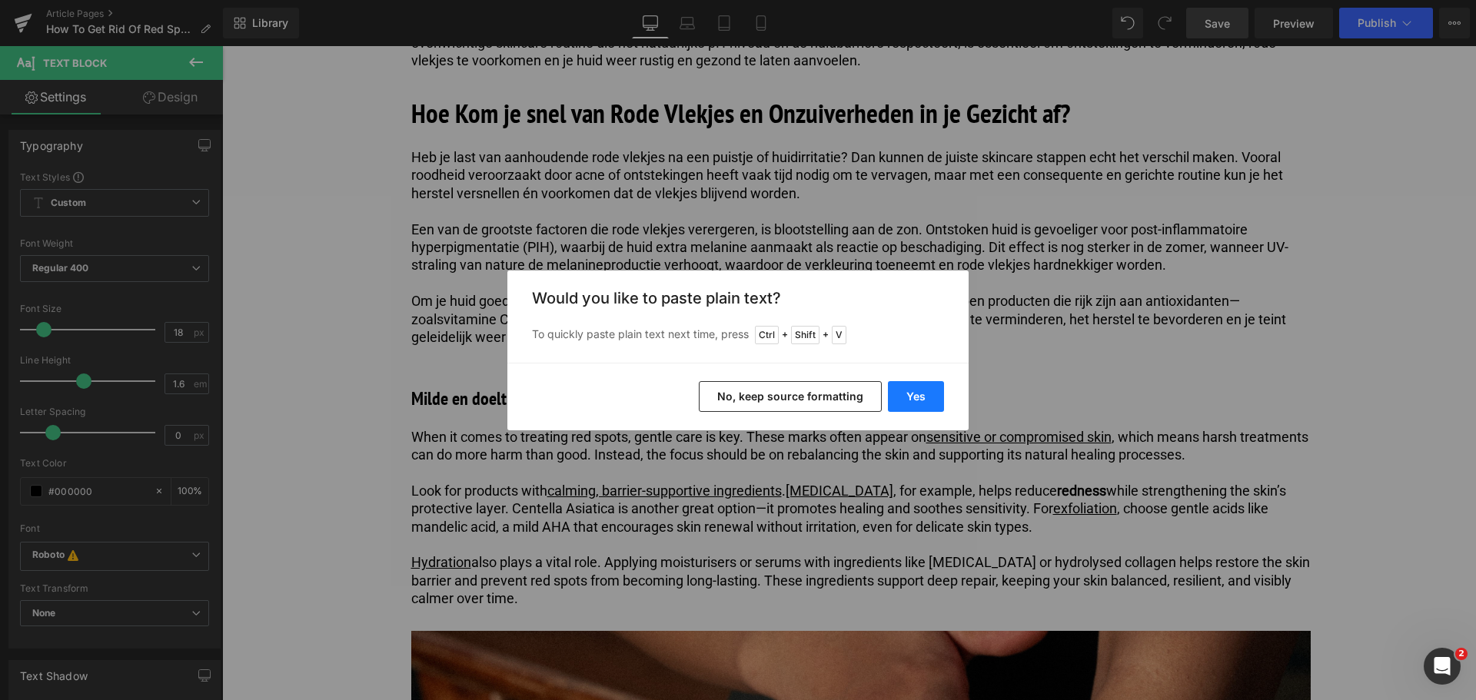
click at [908, 399] on button "Yes" at bounding box center [916, 396] width 56 height 31
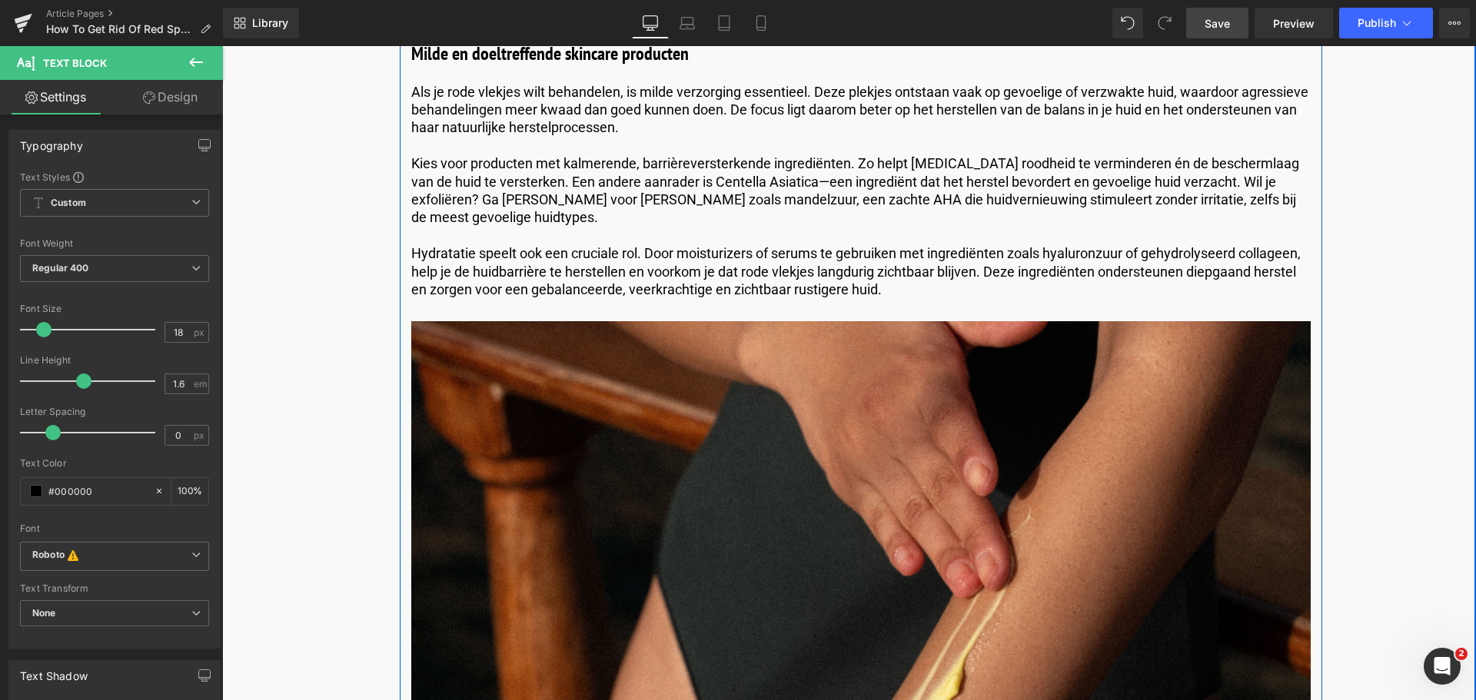
scroll to position [1844, 0]
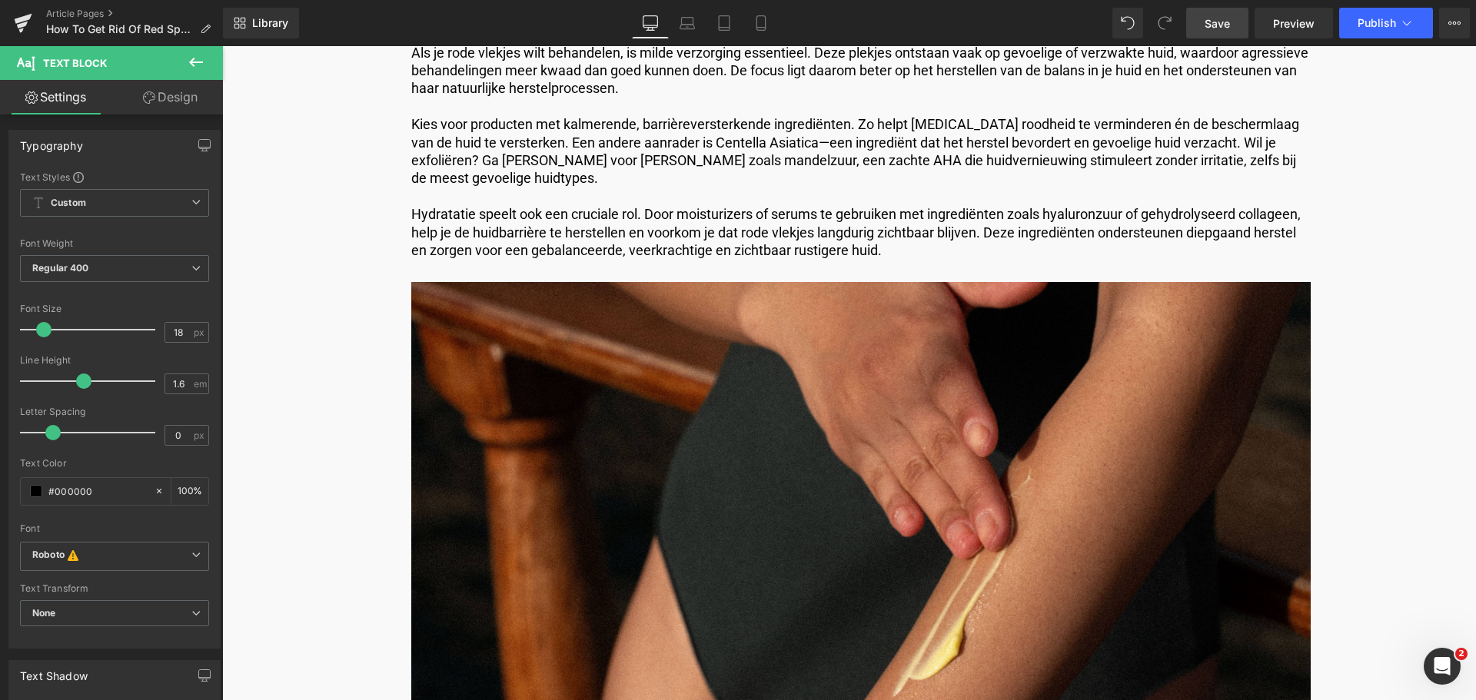
click at [1219, 31] on span "Save" at bounding box center [1216, 23] width 25 height 16
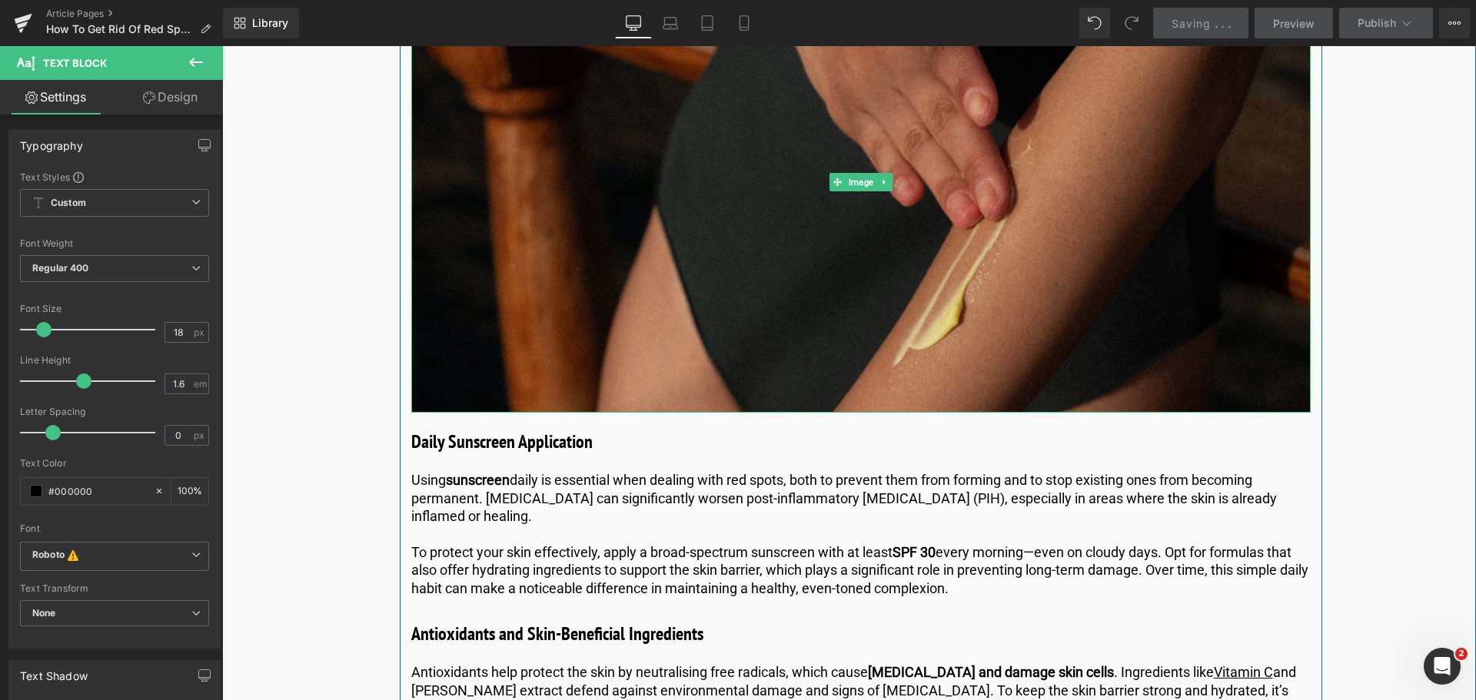
scroll to position [2229, 0]
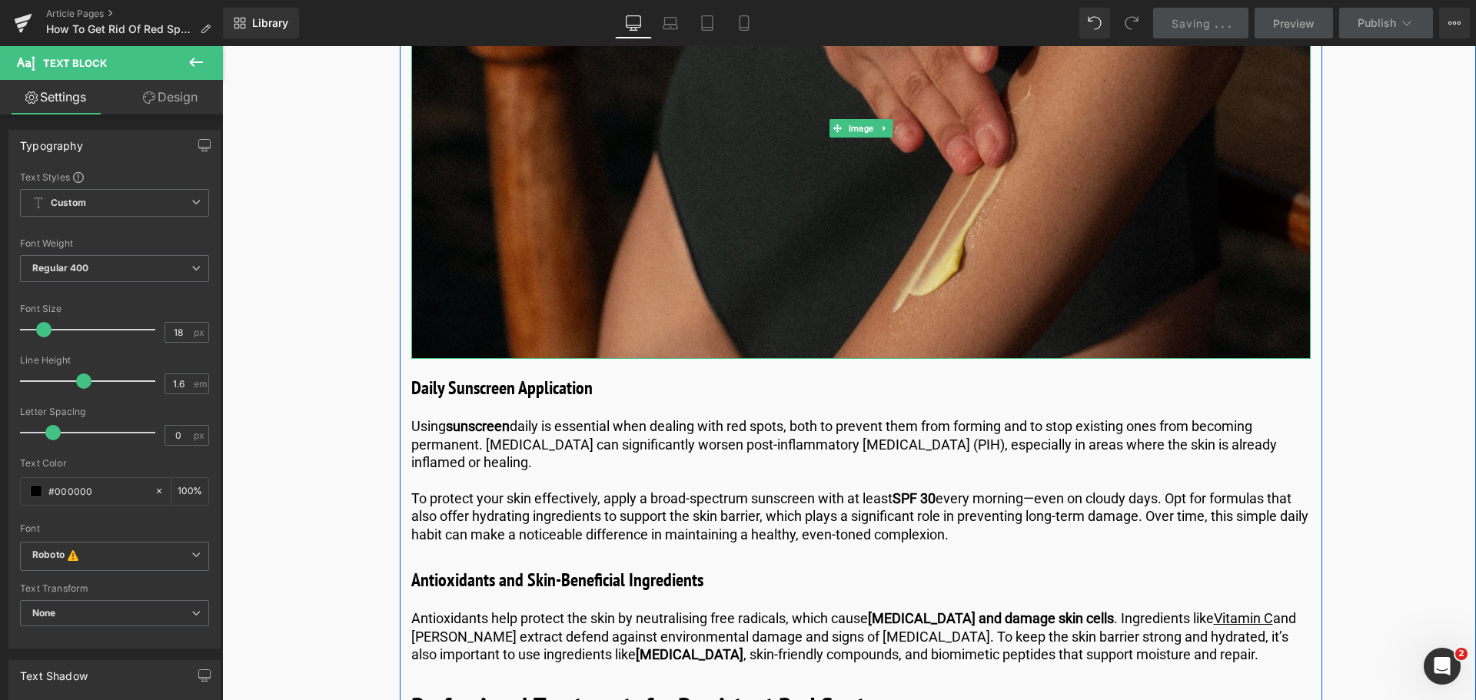
click at [639, 191] on img at bounding box center [860, 128] width 899 height 461
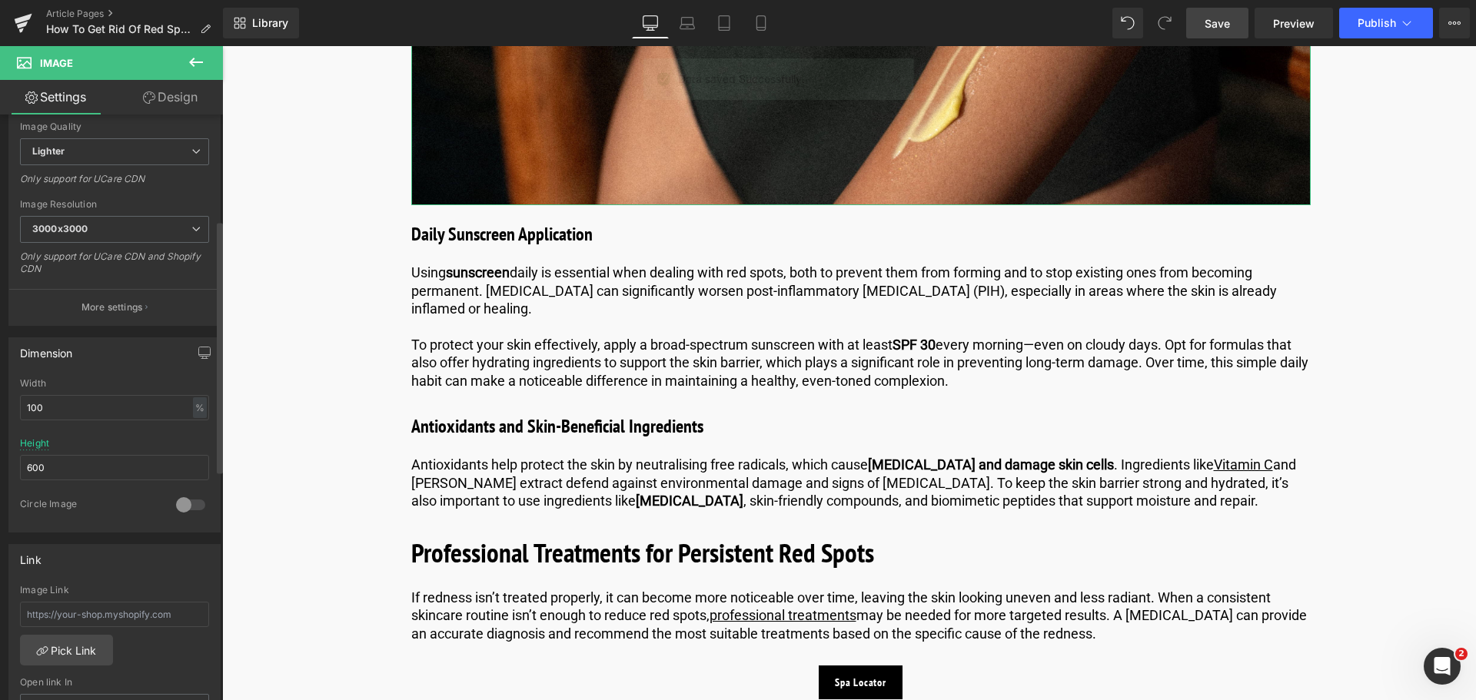
scroll to position [307, 0]
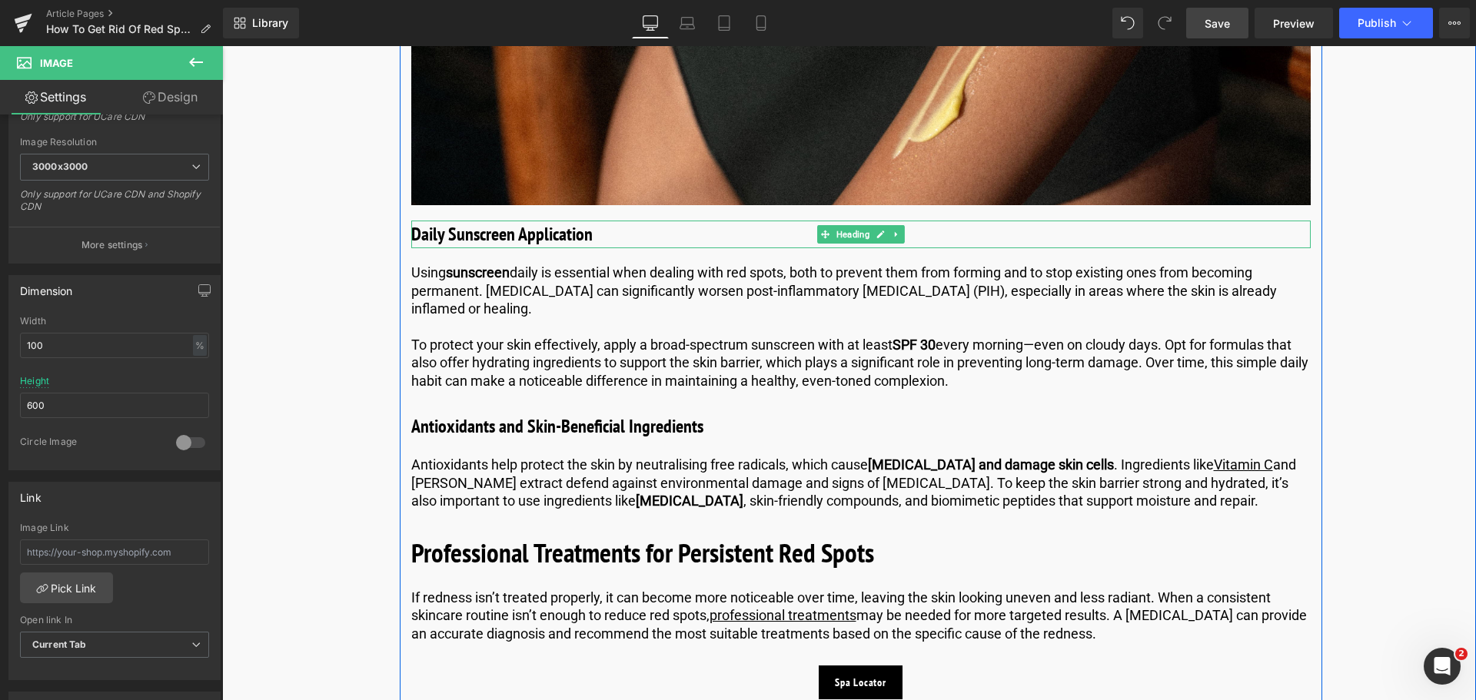
click at [551, 221] on h3 "Daily Sunscreen Application" at bounding box center [860, 235] width 899 height 28
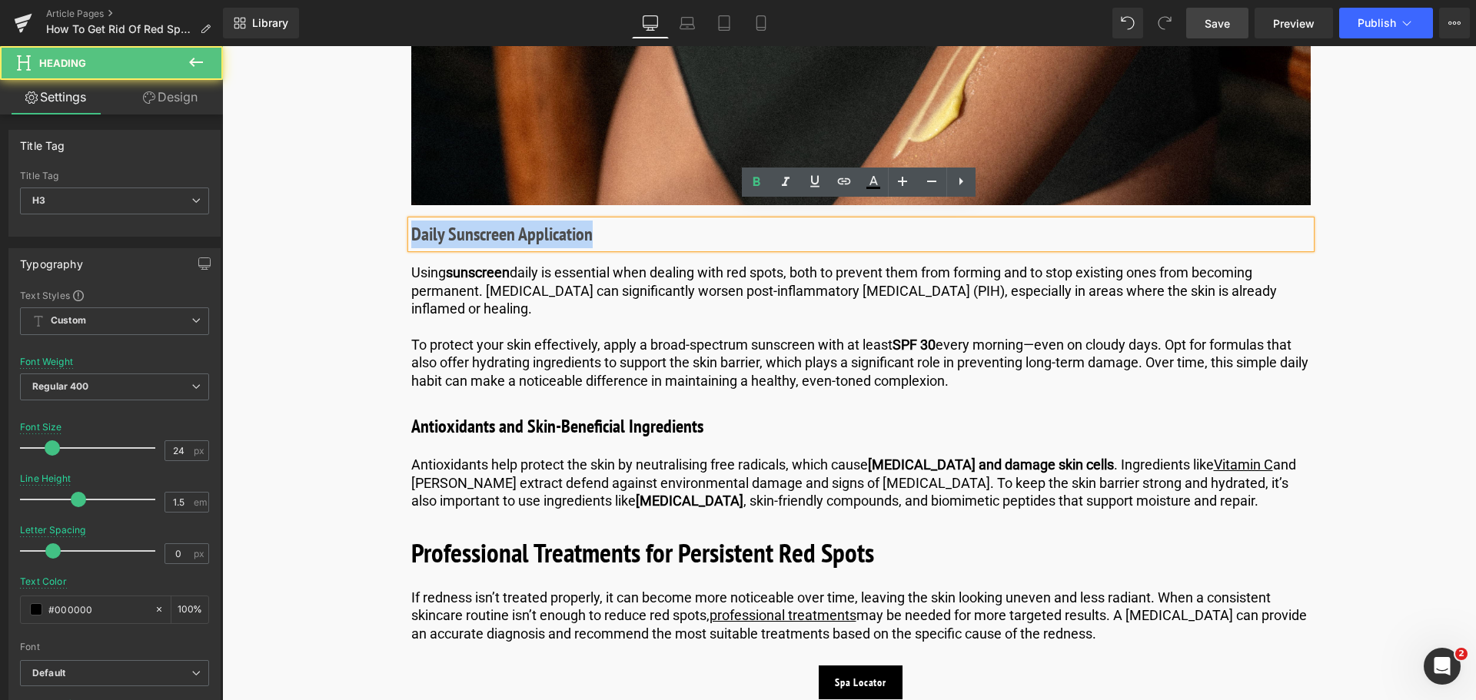
drag, startPoint x: 601, startPoint y: 218, endPoint x: 304, endPoint y: 218, distance: 297.4
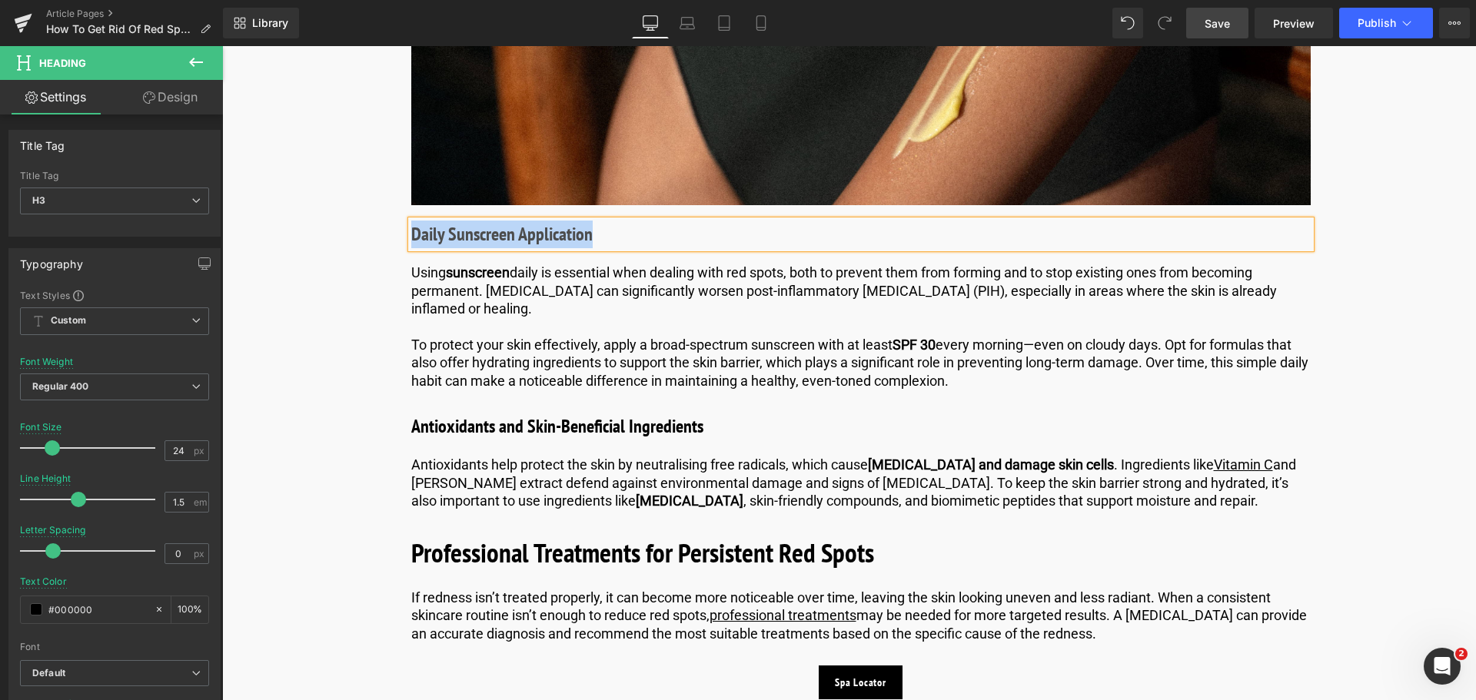
click at [613, 221] on h3 "Daily Sunscreen Application" at bounding box center [860, 235] width 899 height 28
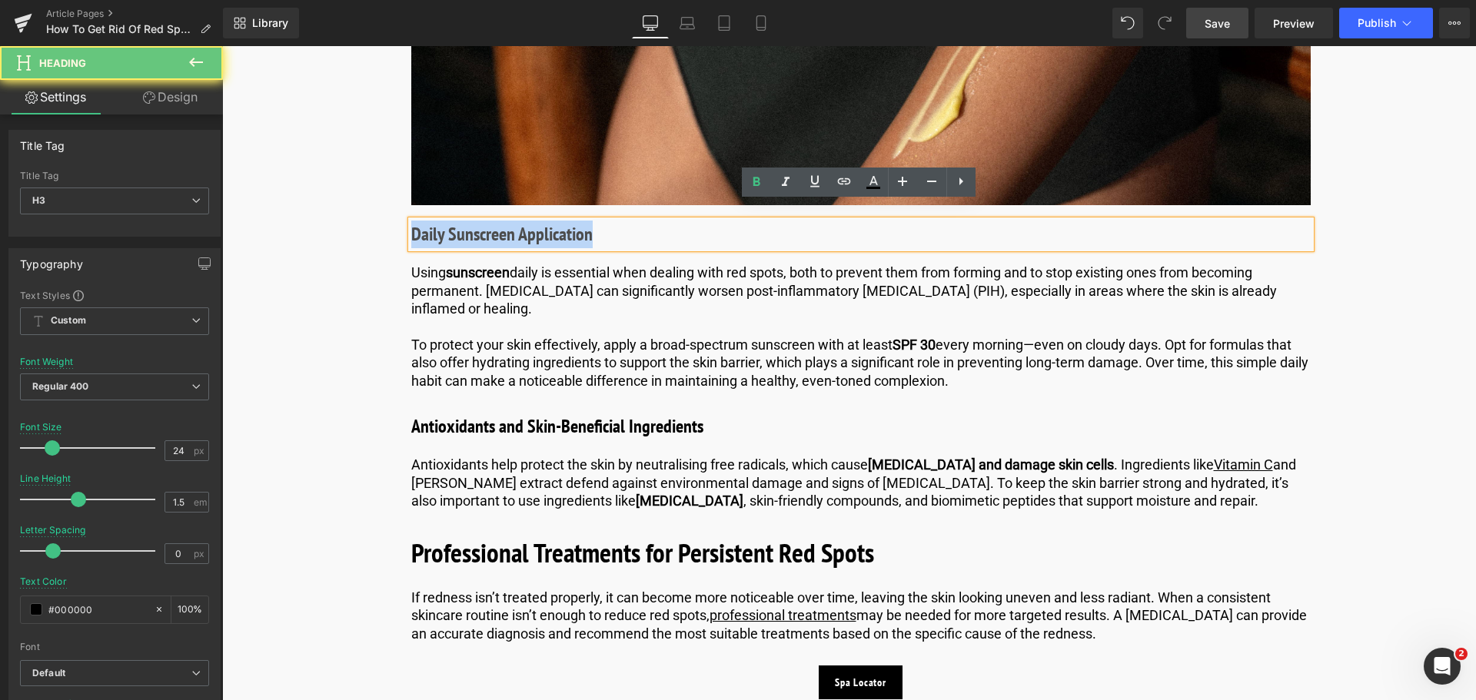
drag, startPoint x: 612, startPoint y: 217, endPoint x: 350, endPoint y: 212, distance: 261.4
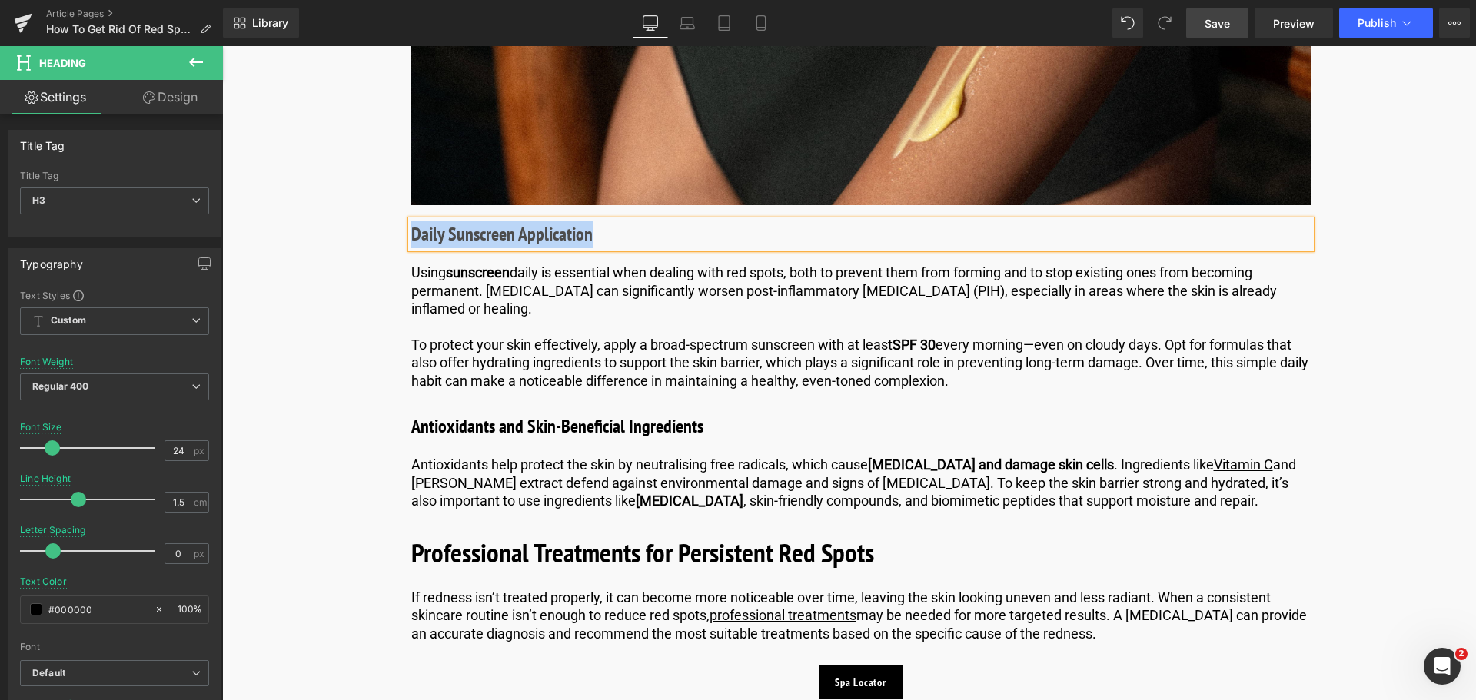
paste div
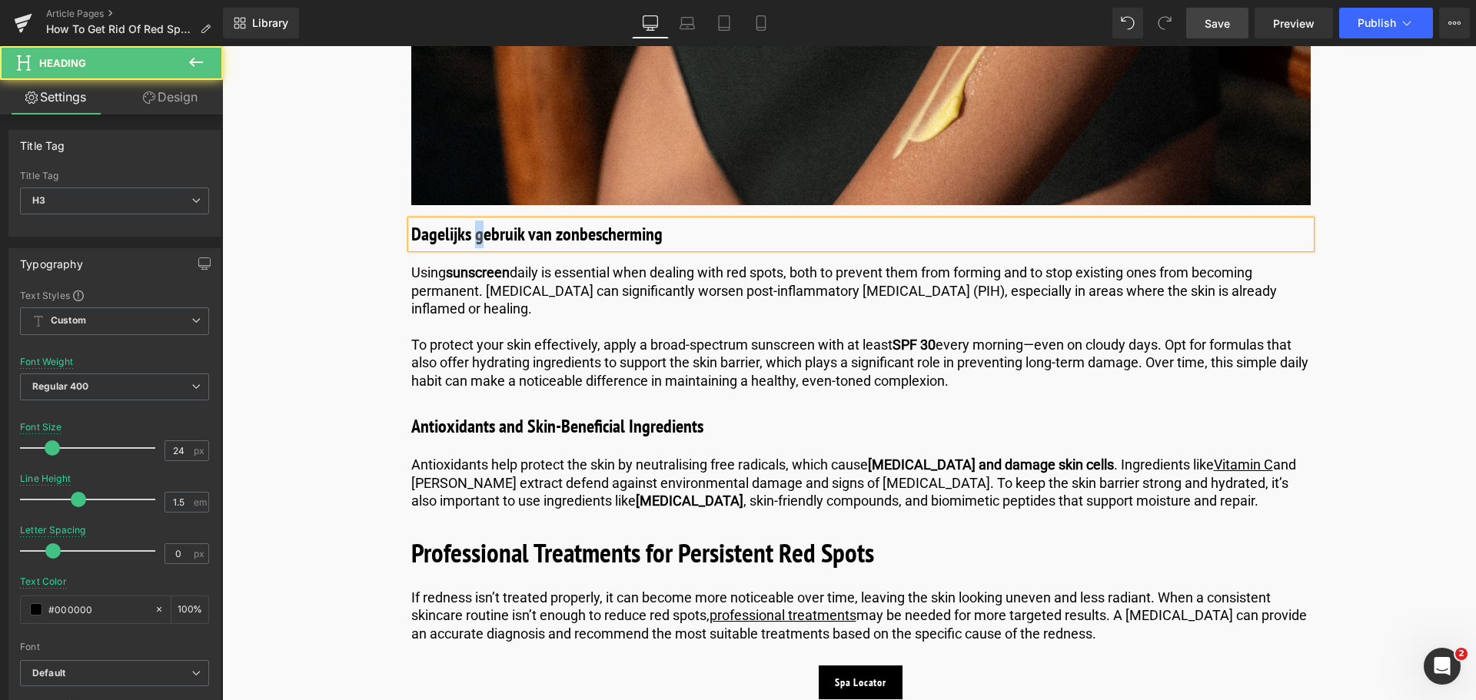
click at [474, 222] on h3 "Dagelijks gebruik van zonbescherming" at bounding box center [860, 235] width 899 height 28
click at [553, 221] on h3 "Dagelijks Gebruik van zonbescherming" at bounding box center [860, 235] width 899 height 28
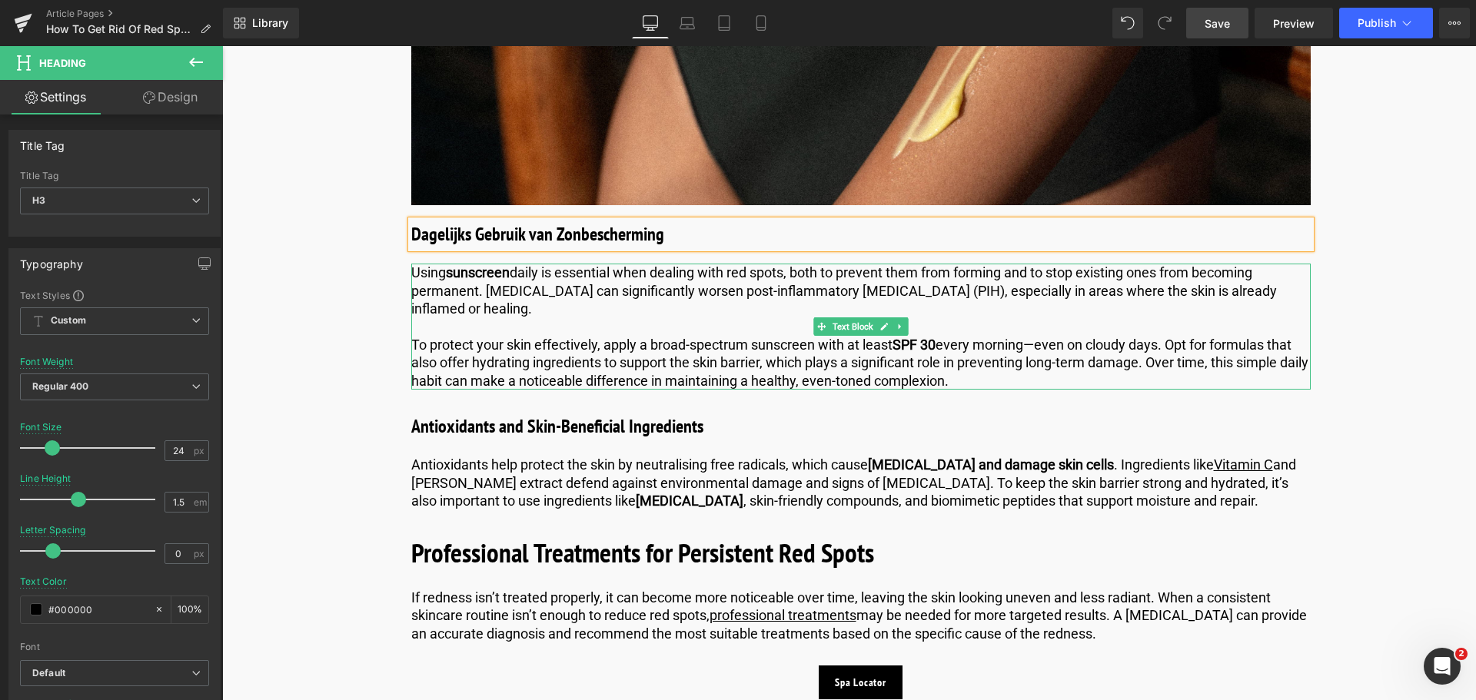
click at [1026, 363] on p "To protect your skin effectively, apply a broad-spectrum sunscreen with at leas…" at bounding box center [860, 363] width 899 height 54
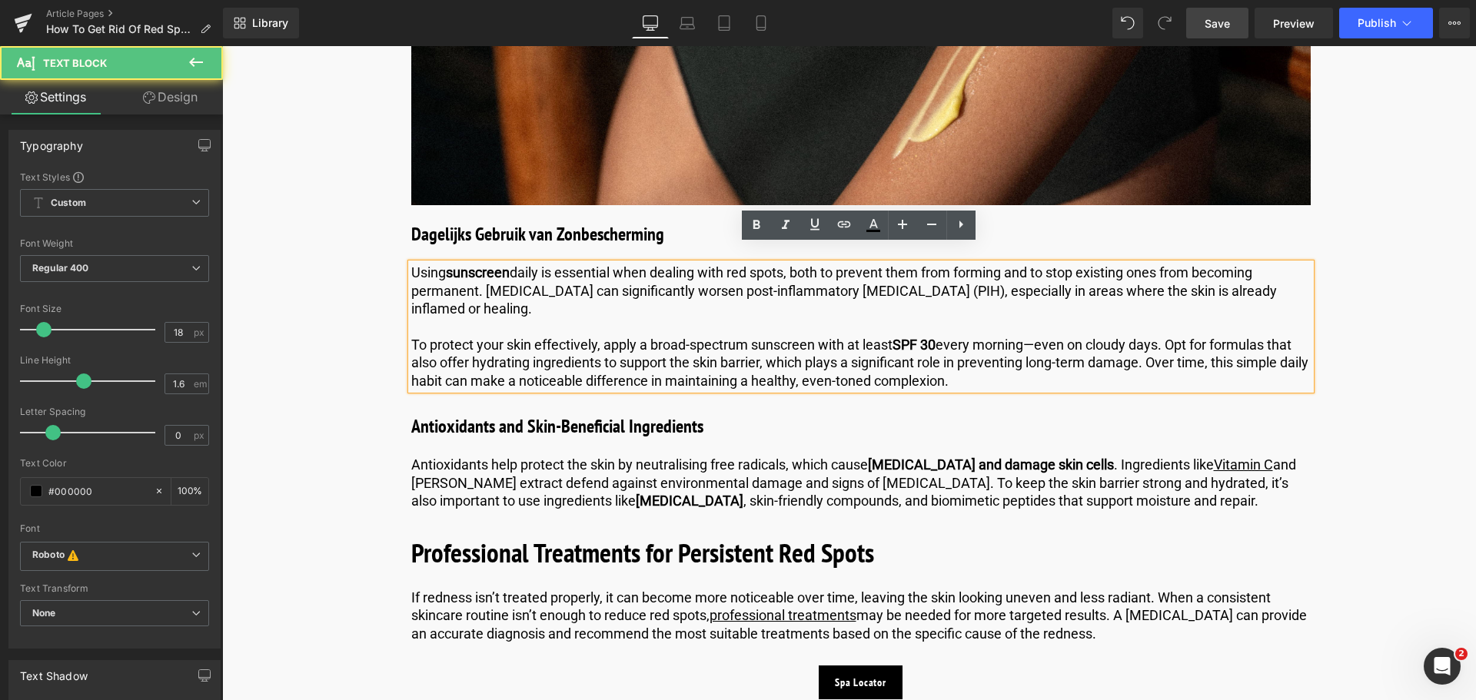
click at [1020, 360] on p "To protect your skin effectively, apply a broad-spectrum sunscreen with at leas…" at bounding box center [860, 363] width 899 height 54
drag, startPoint x: 1015, startPoint y: 363, endPoint x: 362, endPoint y: 267, distance: 660.3
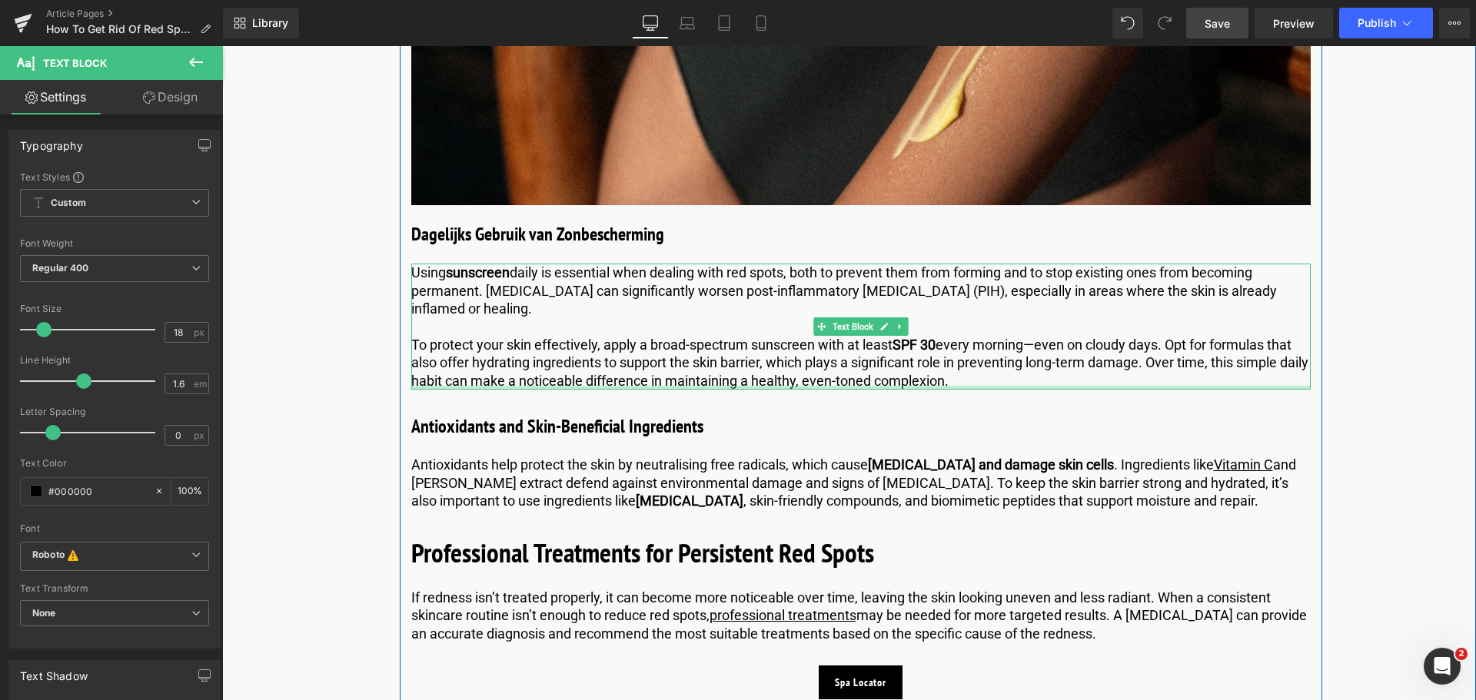
click at [1073, 367] on p "To protect your skin effectively, apply a broad-spectrum sunscreen with at leas…" at bounding box center [860, 363] width 899 height 54
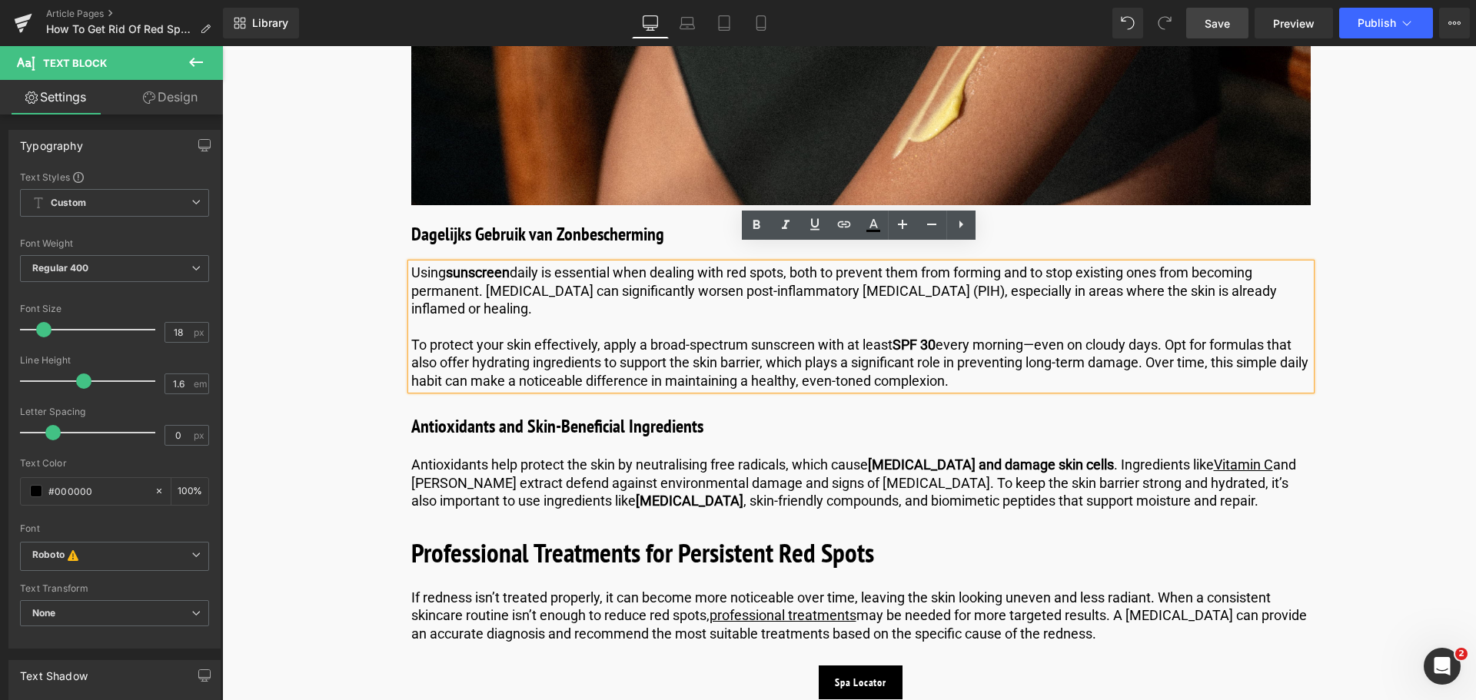
drag, startPoint x: 1016, startPoint y: 358, endPoint x: 35, endPoint y: 224, distance: 989.8
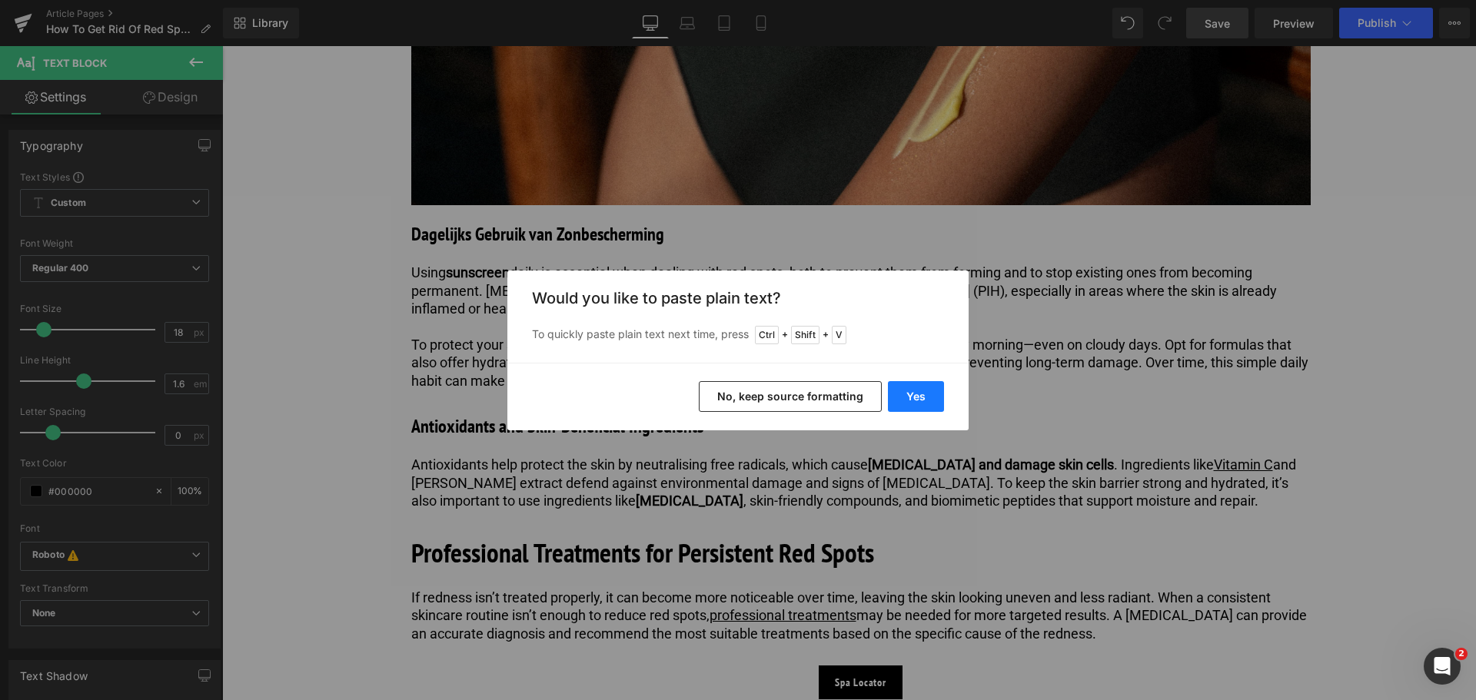
click at [902, 391] on button "Yes" at bounding box center [916, 396] width 56 height 31
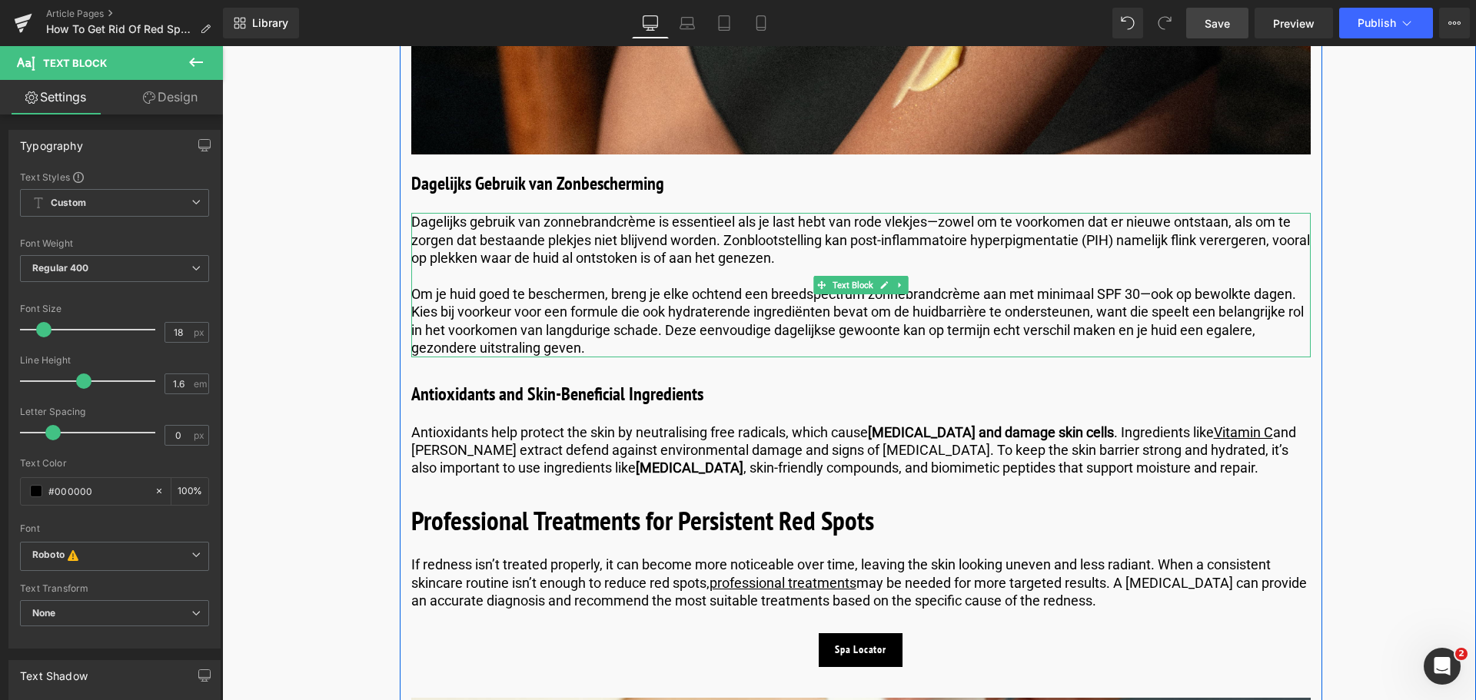
scroll to position [2459, 0]
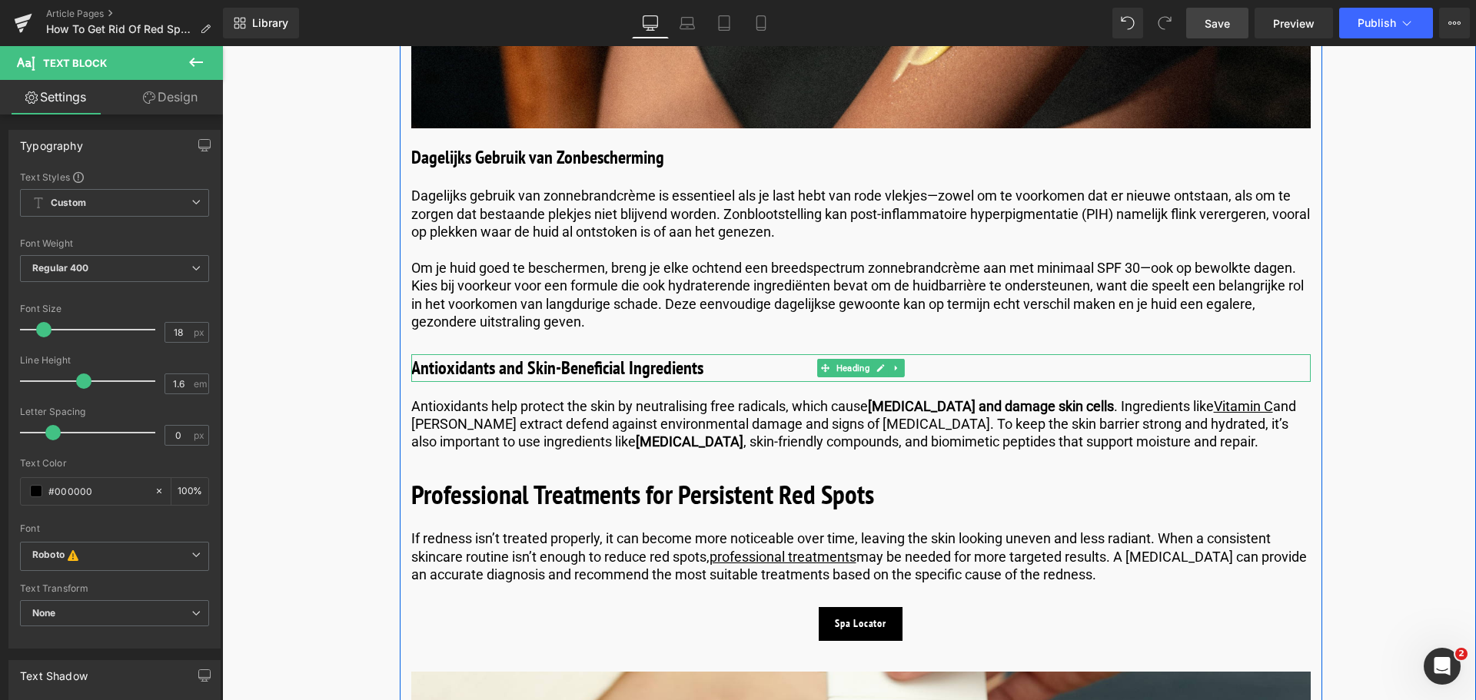
click at [699, 354] on h3 "Antioxidants and Skin-Beneficial Ingredients" at bounding box center [860, 368] width 899 height 28
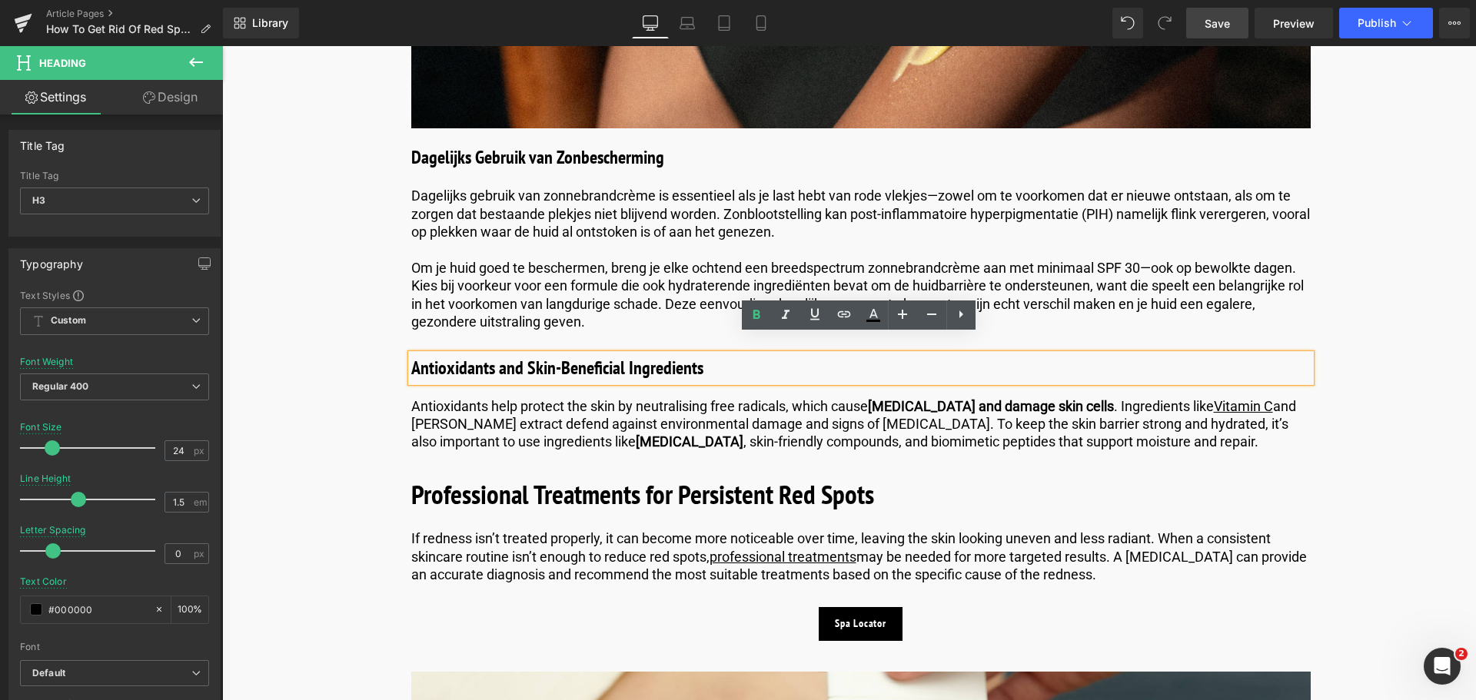
drag, startPoint x: 715, startPoint y: 354, endPoint x: 402, endPoint y: 342, distance: 313.0
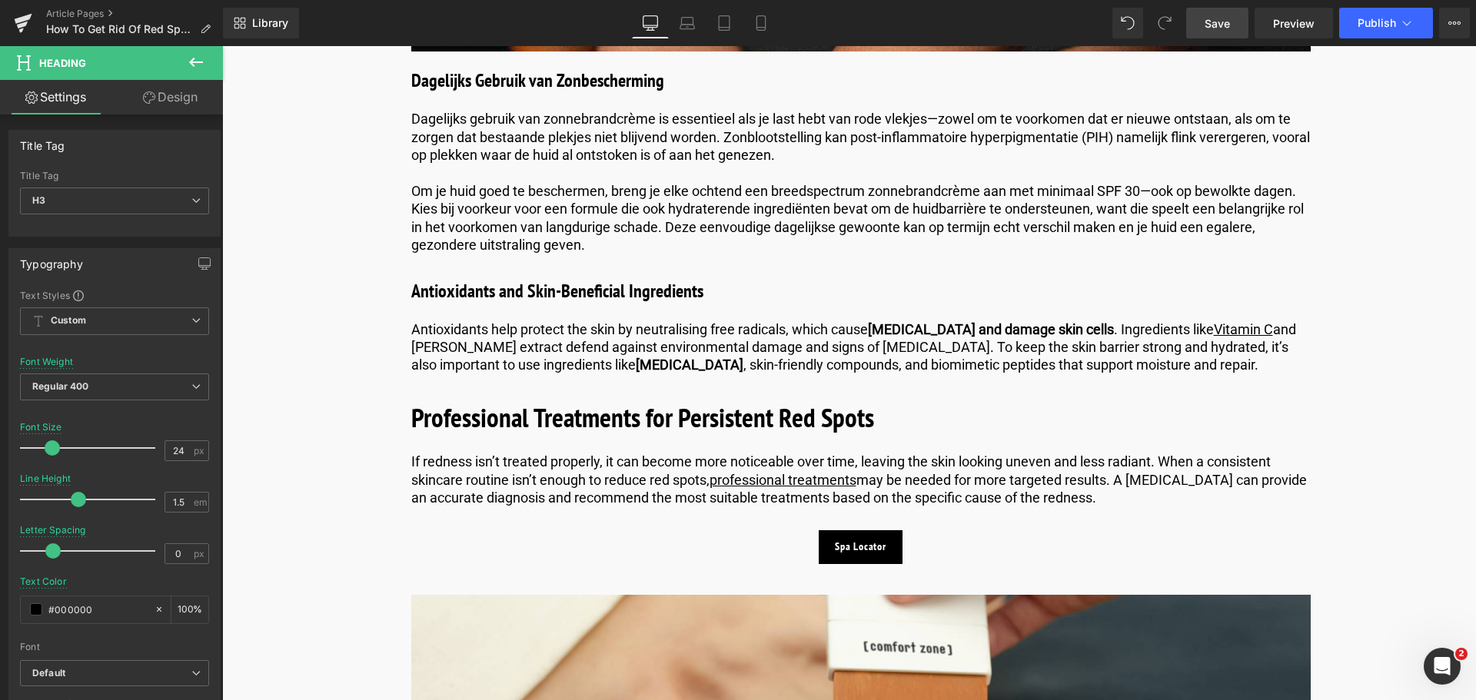
click at [1220, 21] on span "Save" at bounding box center [1216, 23] width 25 height 16
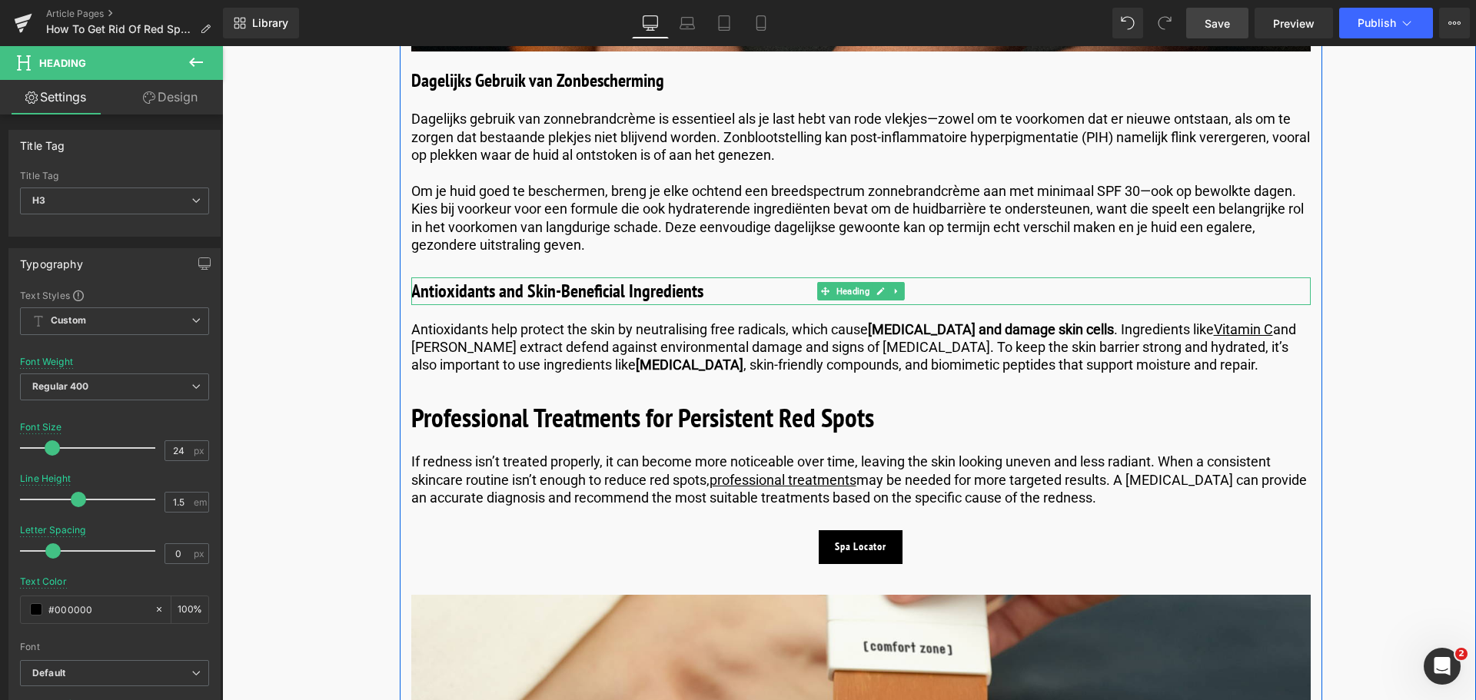
click at [689, 277] on h3 "Antioxidants and Skin-Beneficial Ingredients" at bounding box center [860, 291] width 899 height 28
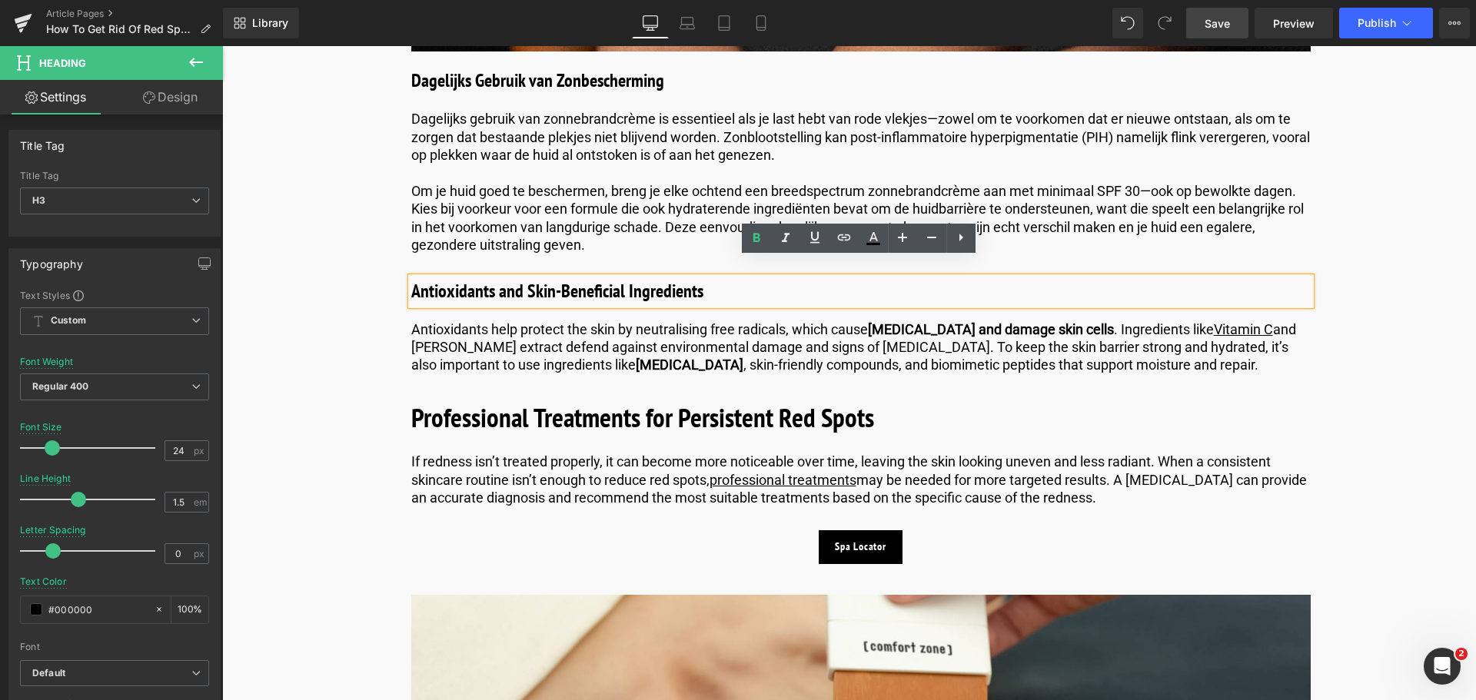
drag, startPoint x: 704, startPoint y: 275, endPoint x: 368, endPoint y: 268, distance: 335.9
paste div
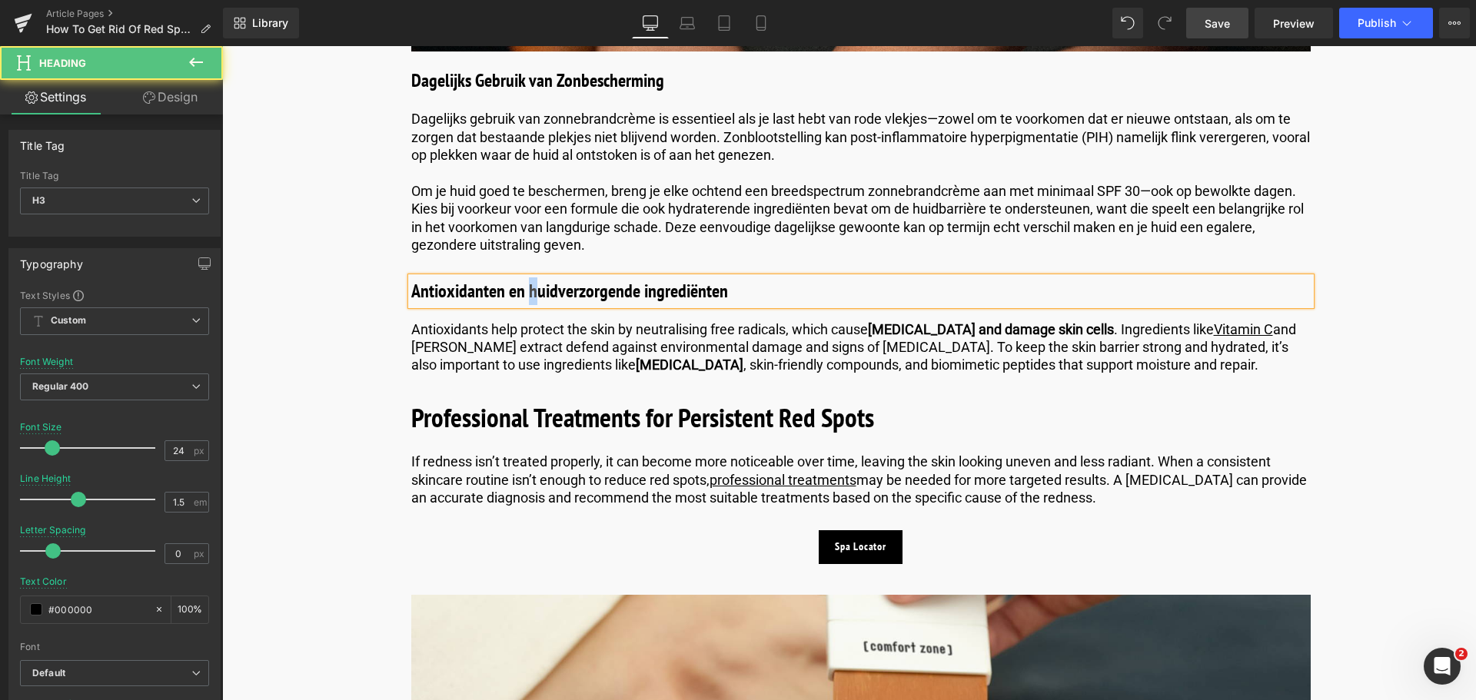
drag, startPoint x: 531, startPoint y: 274, endPoint x: 509, endPoint y: 257, distance: 28.4
click at [527, 277] on h3 "Antioxidanten en huidverzorgende ingrediënten" at bounding box center [860, 291] width 899 height 28
click at [641, 277] on h3 "Antioxidanten en Huidverzorgende ingrediënten" at bounding box center [860, 291] width 899 height 28
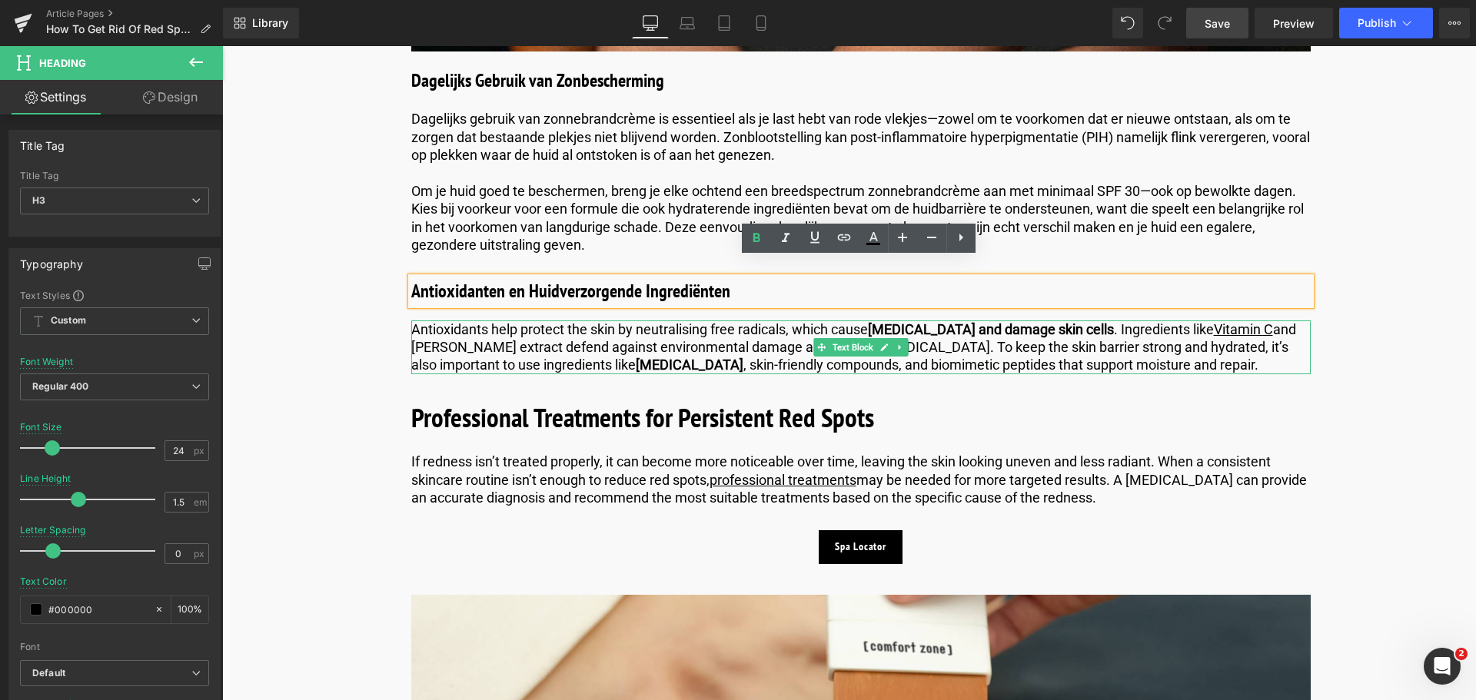
click at [457, 327] on p "Antioxidants help protect the skin by neutralising free radicals, which cause […" at bounding box center [860, 347] width 899 height 54
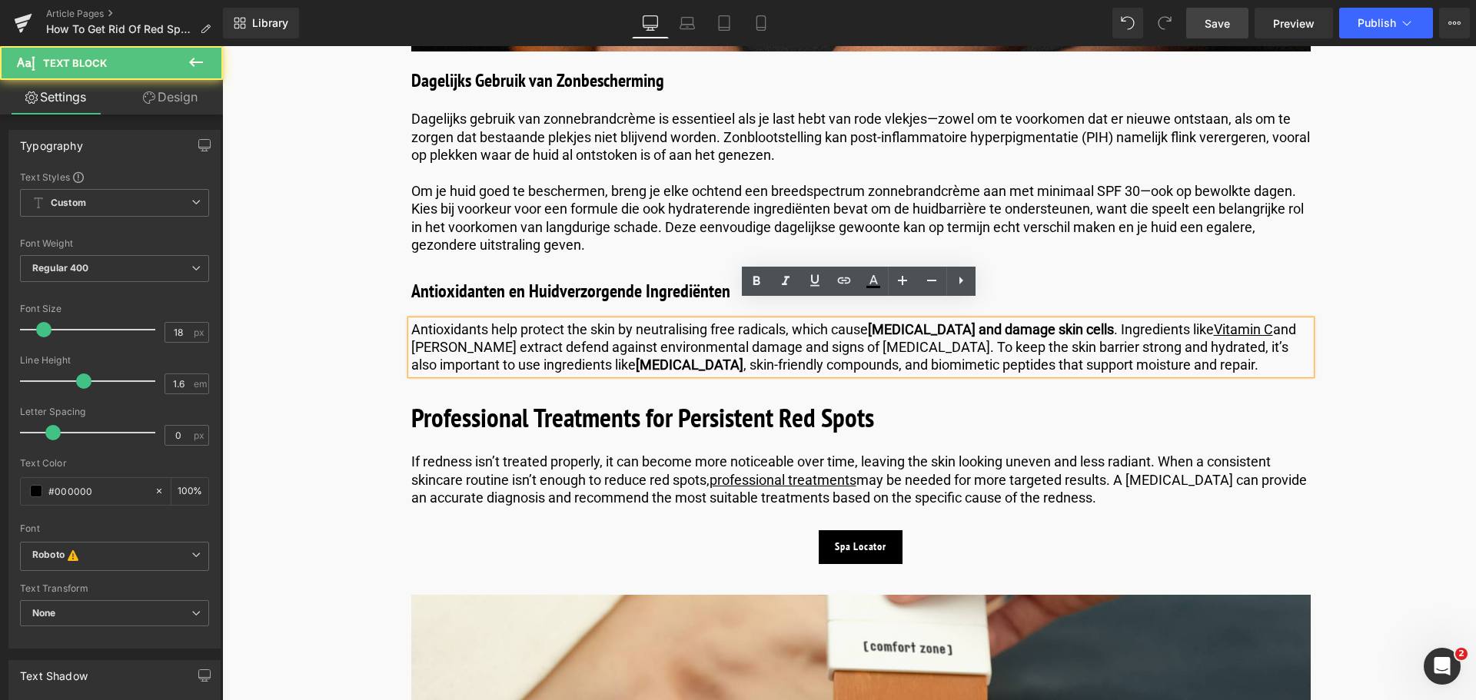
drag, startPoint x: 1236, startPoint y: 354, endPoint x: 259, endPoint y: 278, distance: 979.7
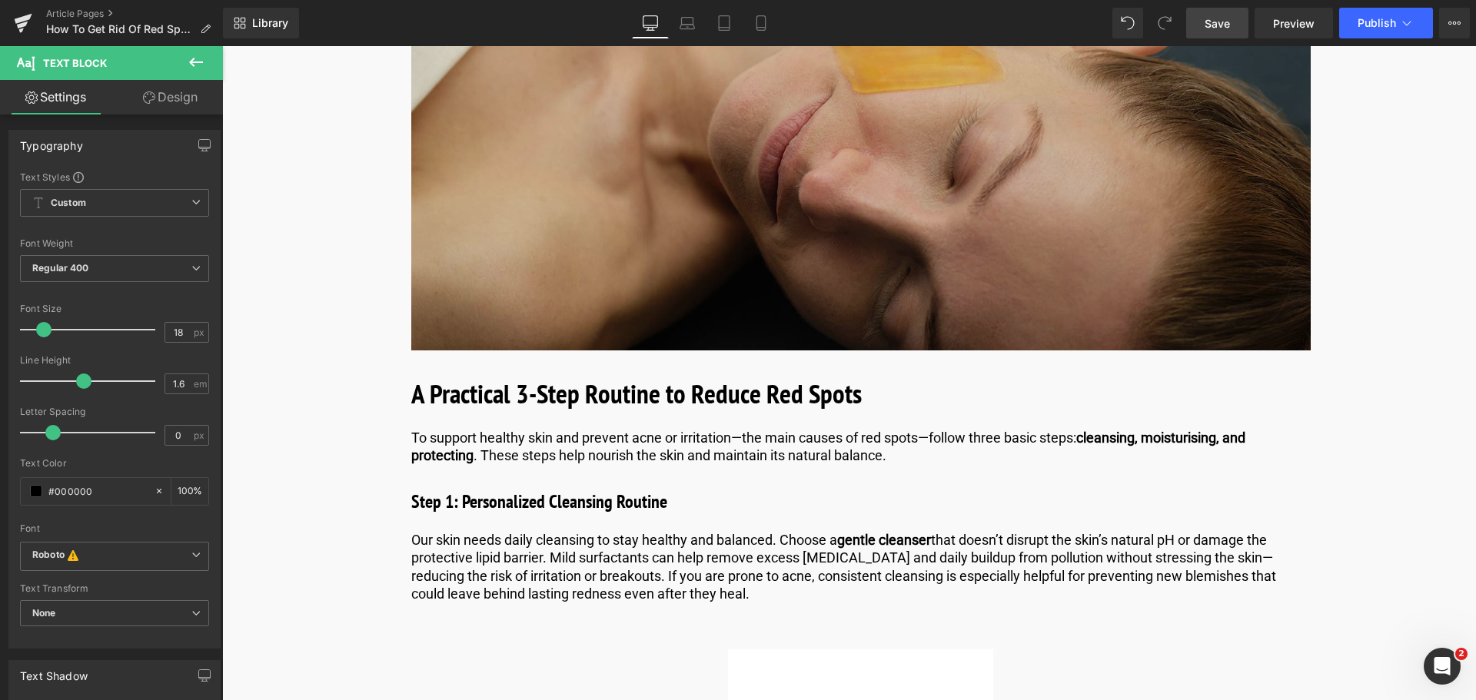
scroll to position [3305, 0]
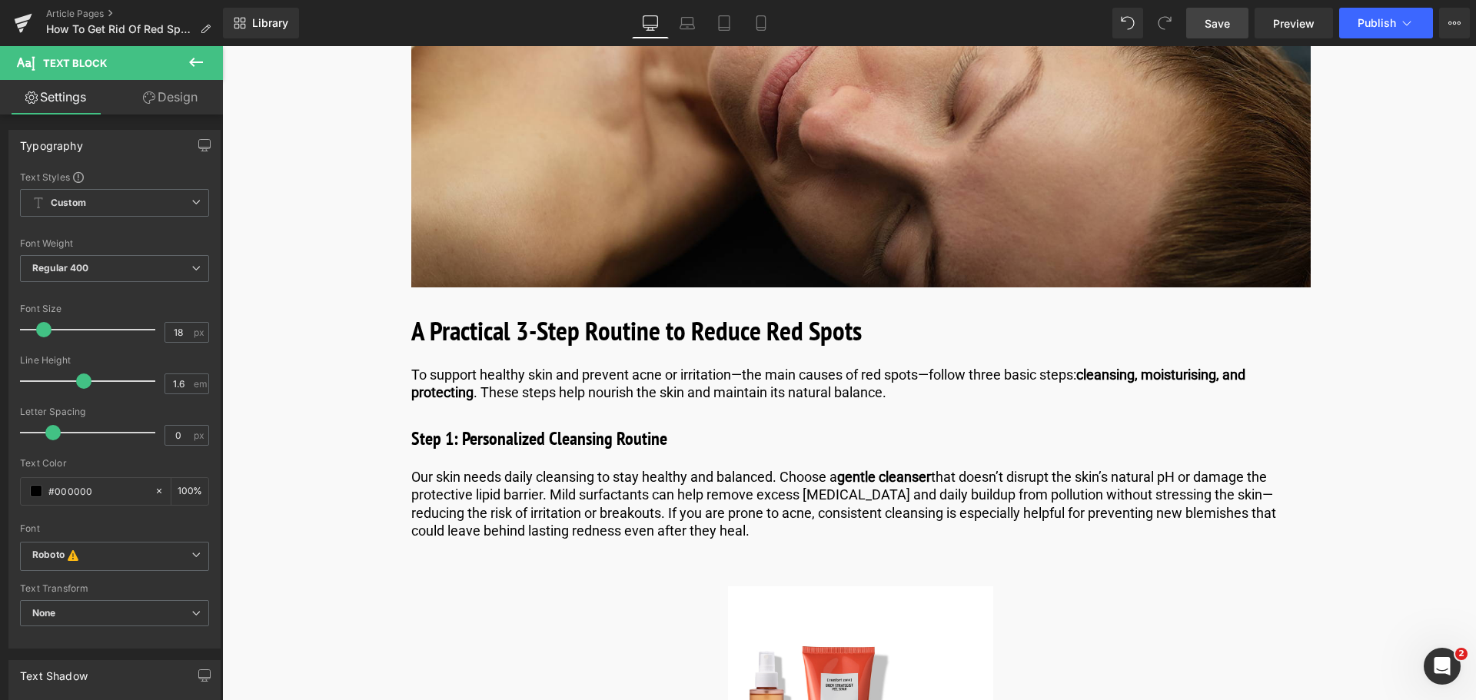
click at [1203, 31] on link "Save" at bounding box center [1217, 23] width 62 height 31
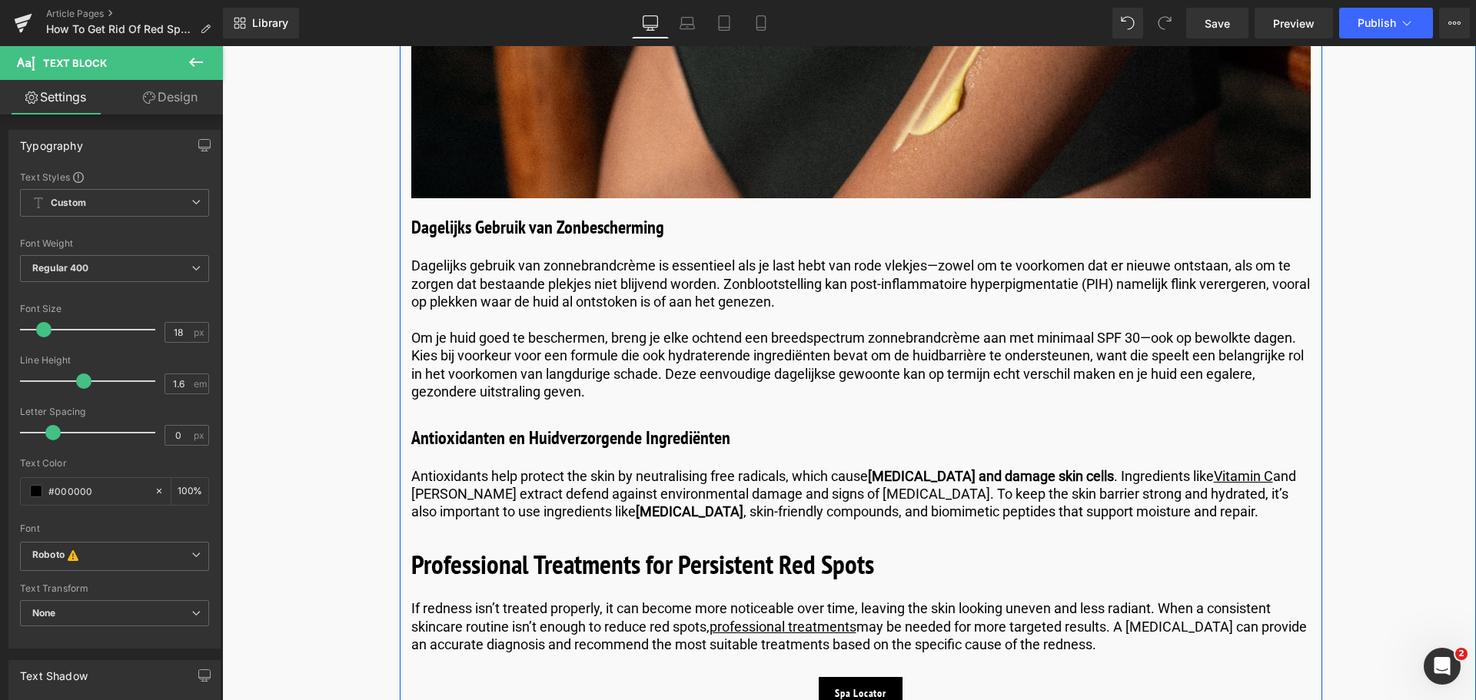
scroll to position [2459, 0]
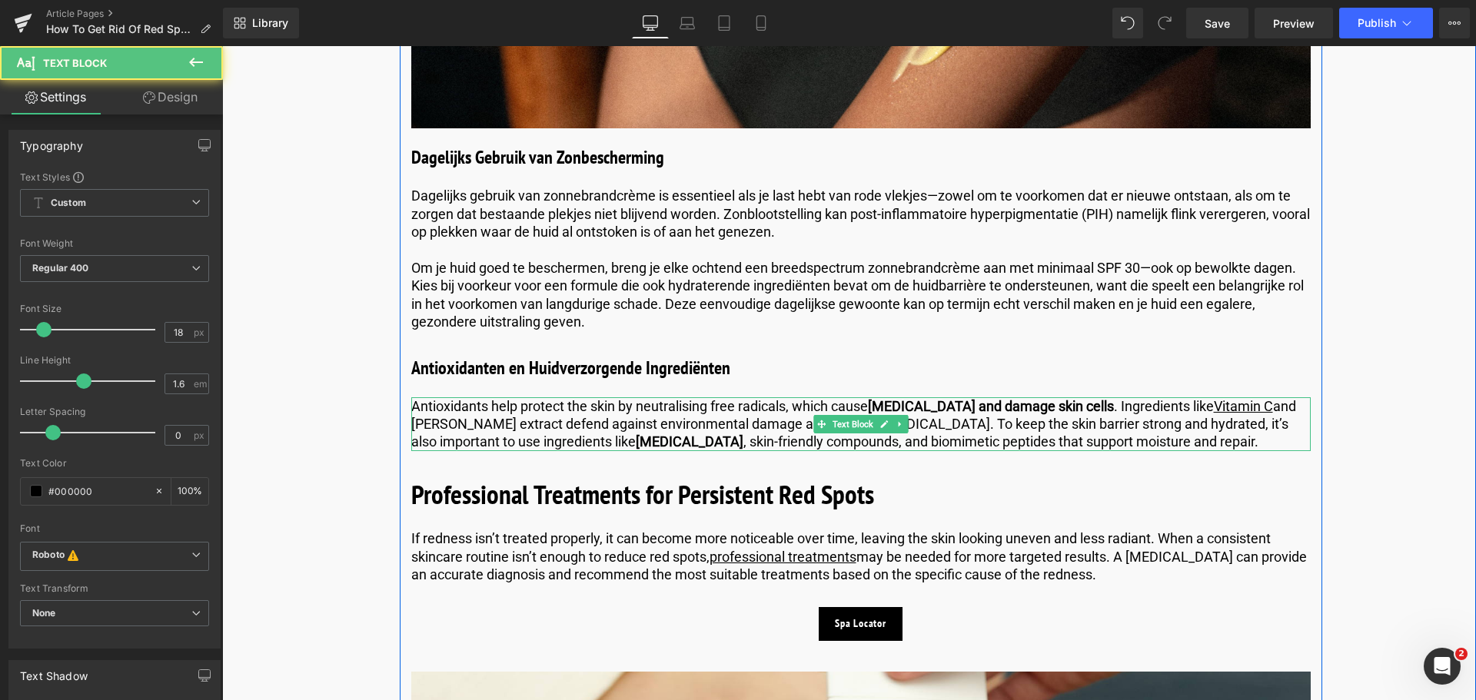
click at [1243, 424] on p "Antioxidants help protect the skin by neutralising free radicals, which cause […" at bounding box center [860, 424] width 899 height 54
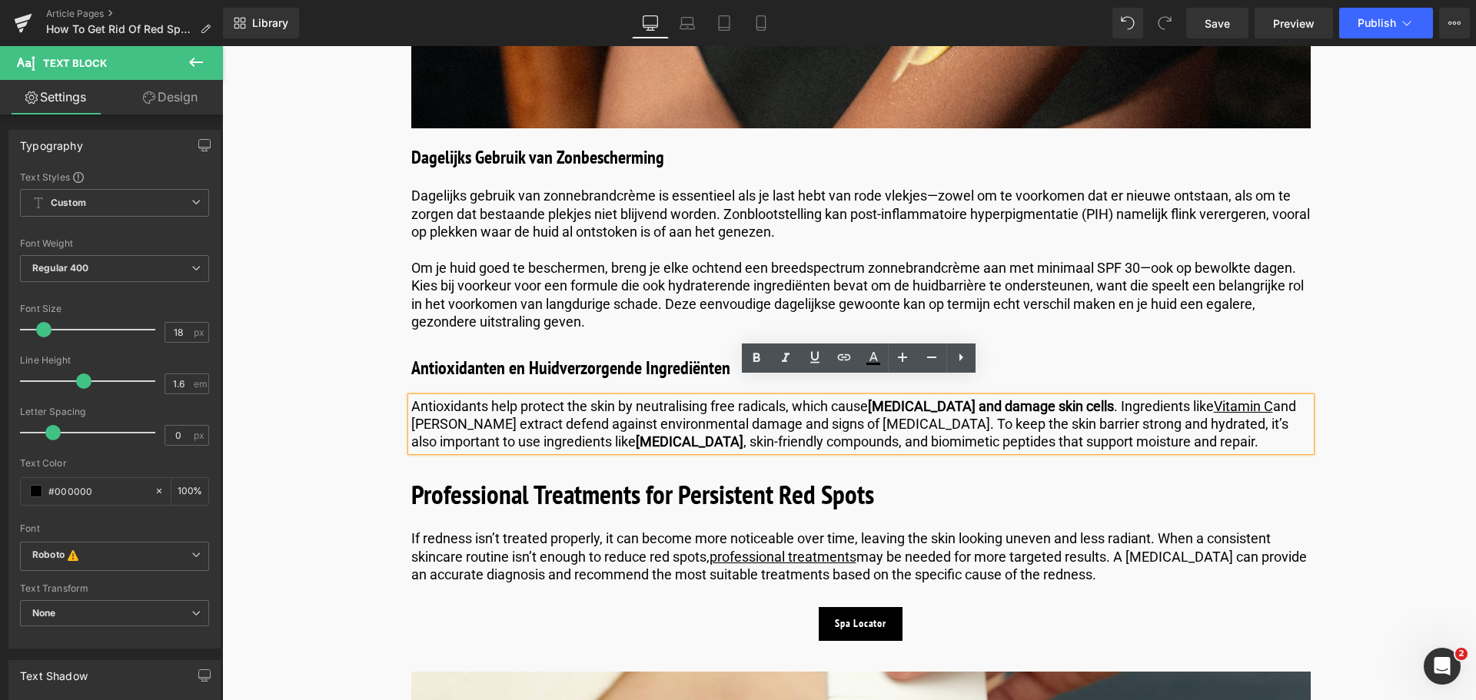
drag, startPoint x: 1242, startPoint y: 427, endPoint x: 327, endPoint y: 387, distance: 915.4
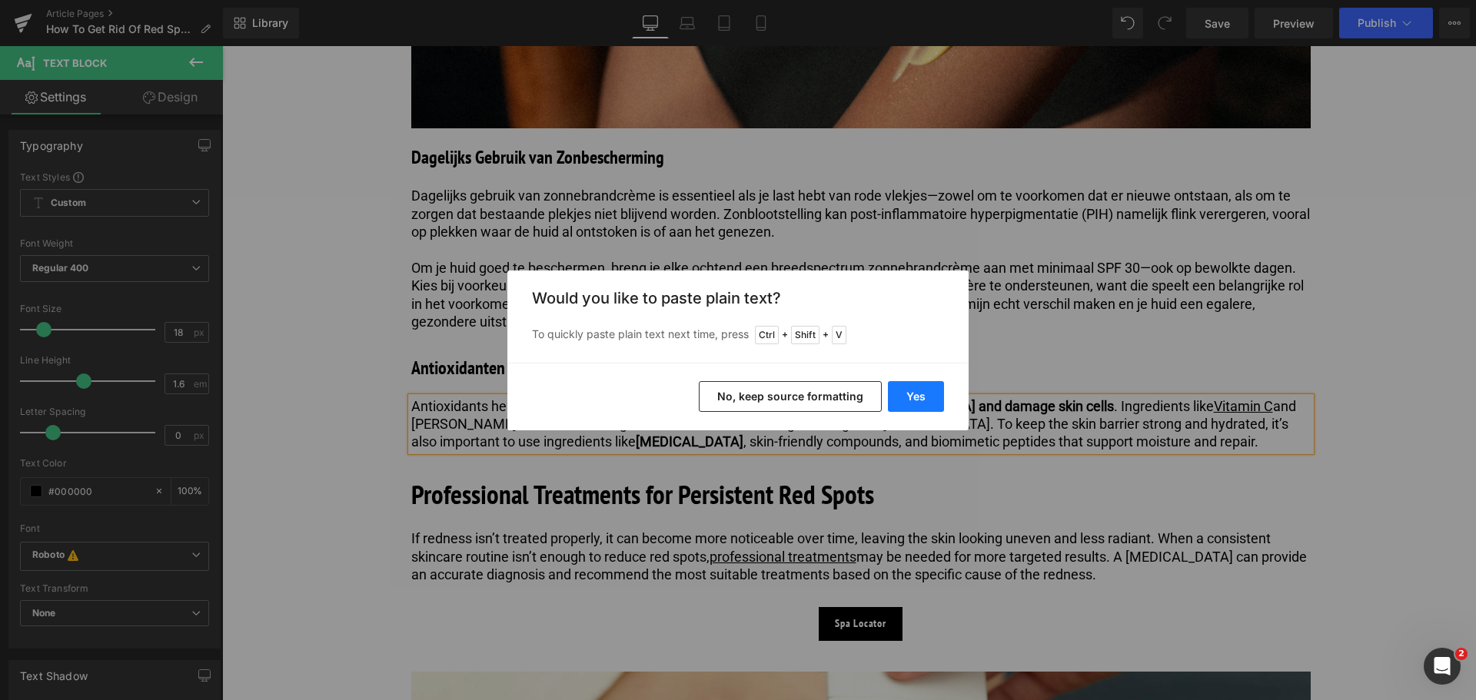
click at [907, 403] on button "Yes" at bounding box center [916, 396] width 56 height 31
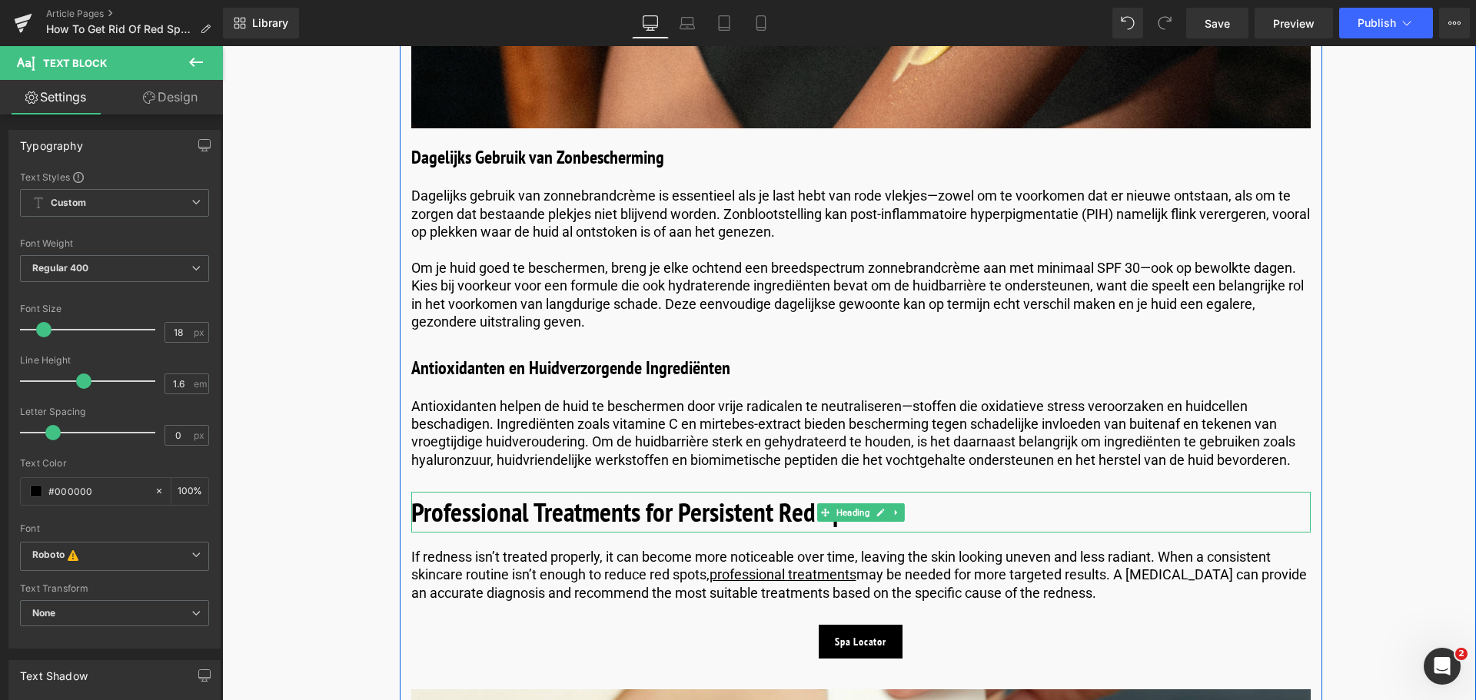
click at [785, 499] on b "Professional Treatments for Persistent Red Spots" at bounding box center [642, 511] width 463 height 35
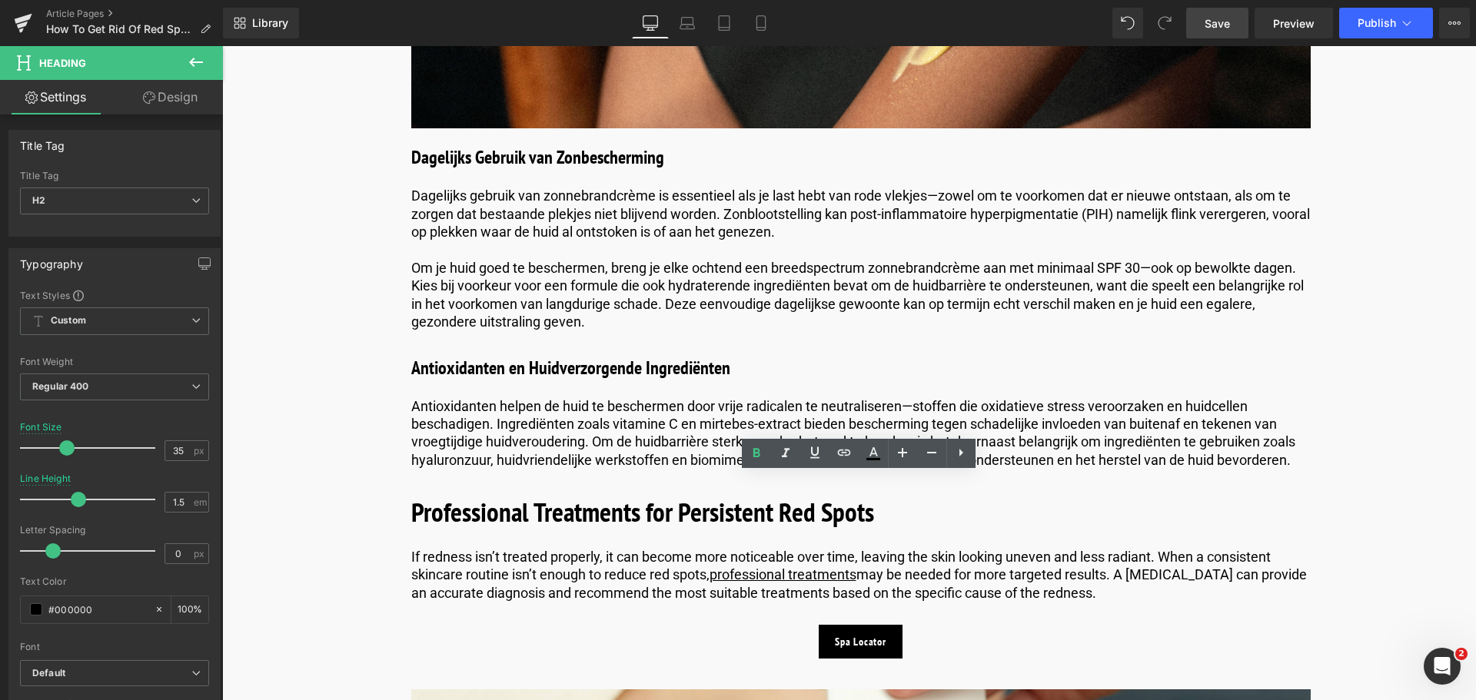
click at [1220, 25] on span "Save" at bounding box center [1216, 23] width 25 height 16
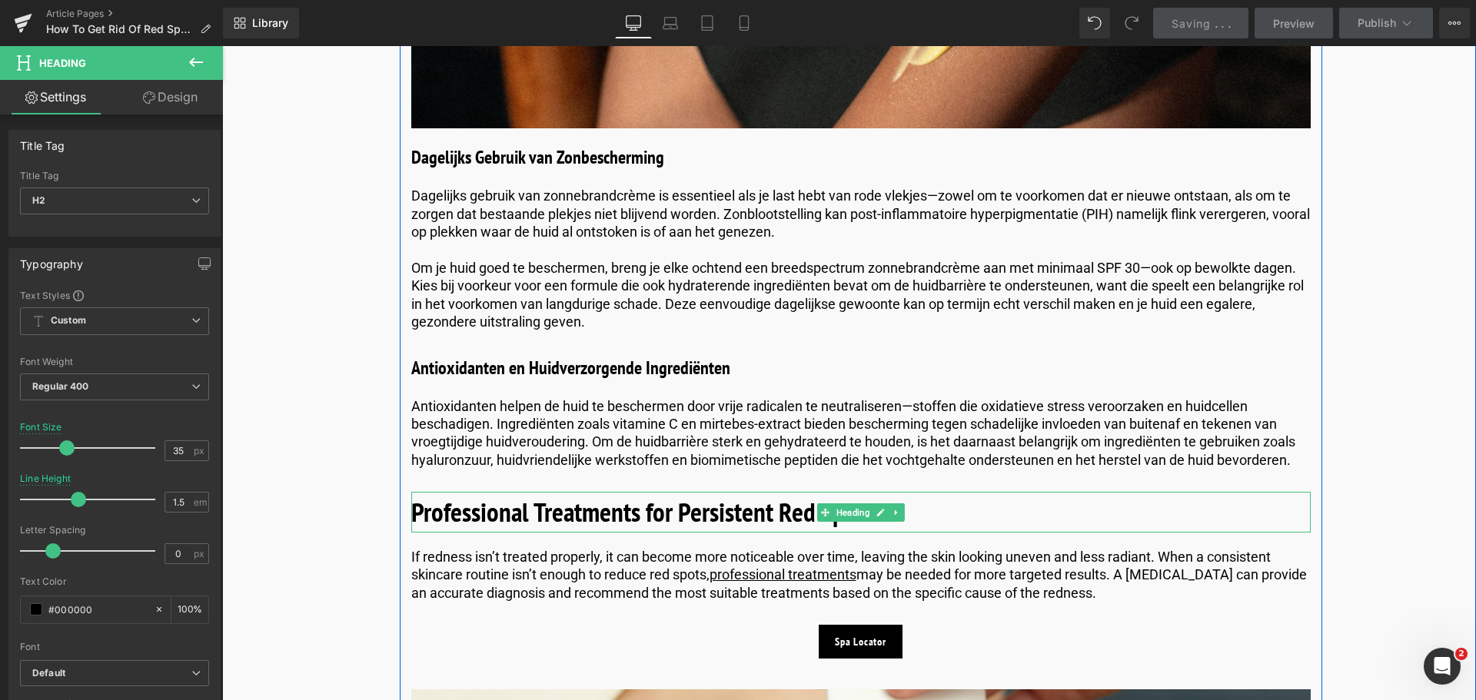
click at [957, 500] on h2 "Professional Treatments for Persistent Red Spots" at bounding box center [860, 512] width 899 height 41
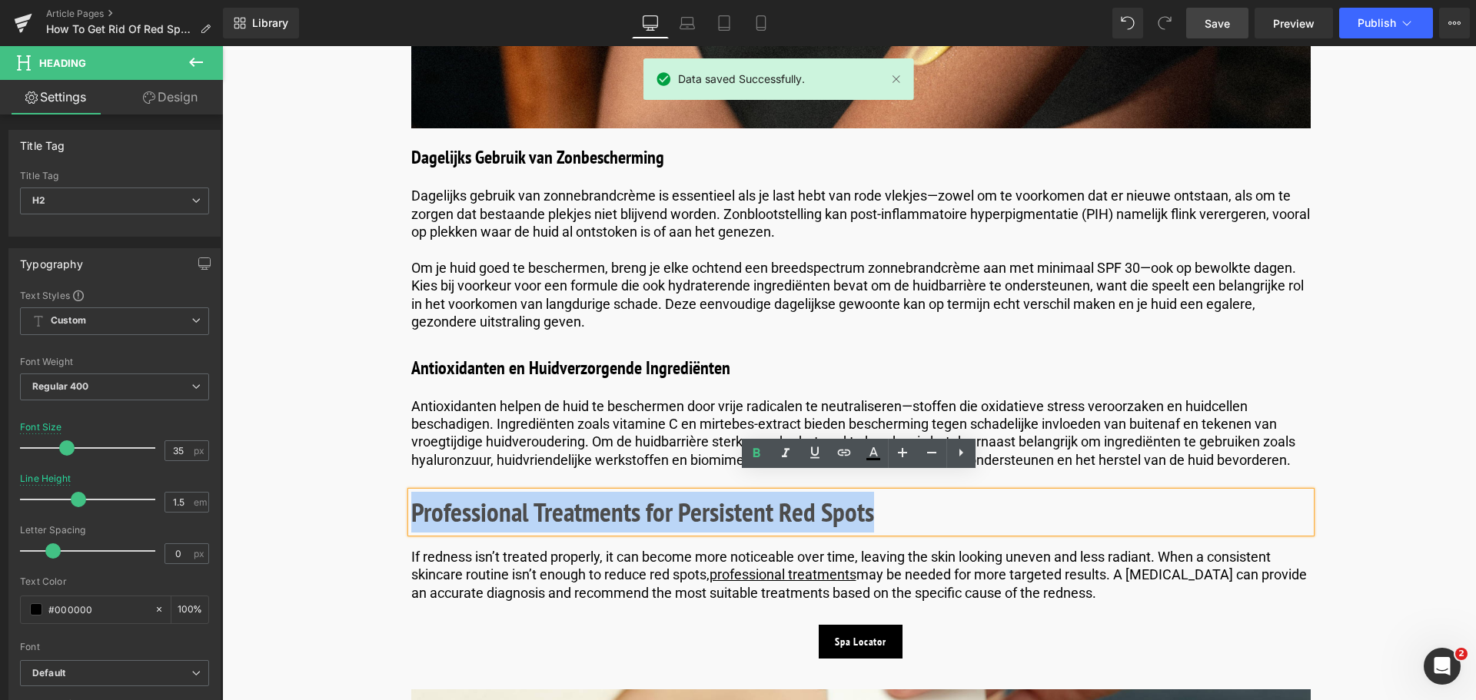
drag, startPoint x: 957, startPoint y: 500, endPoint x: 323, endPoint y: 457, distance: 635.5
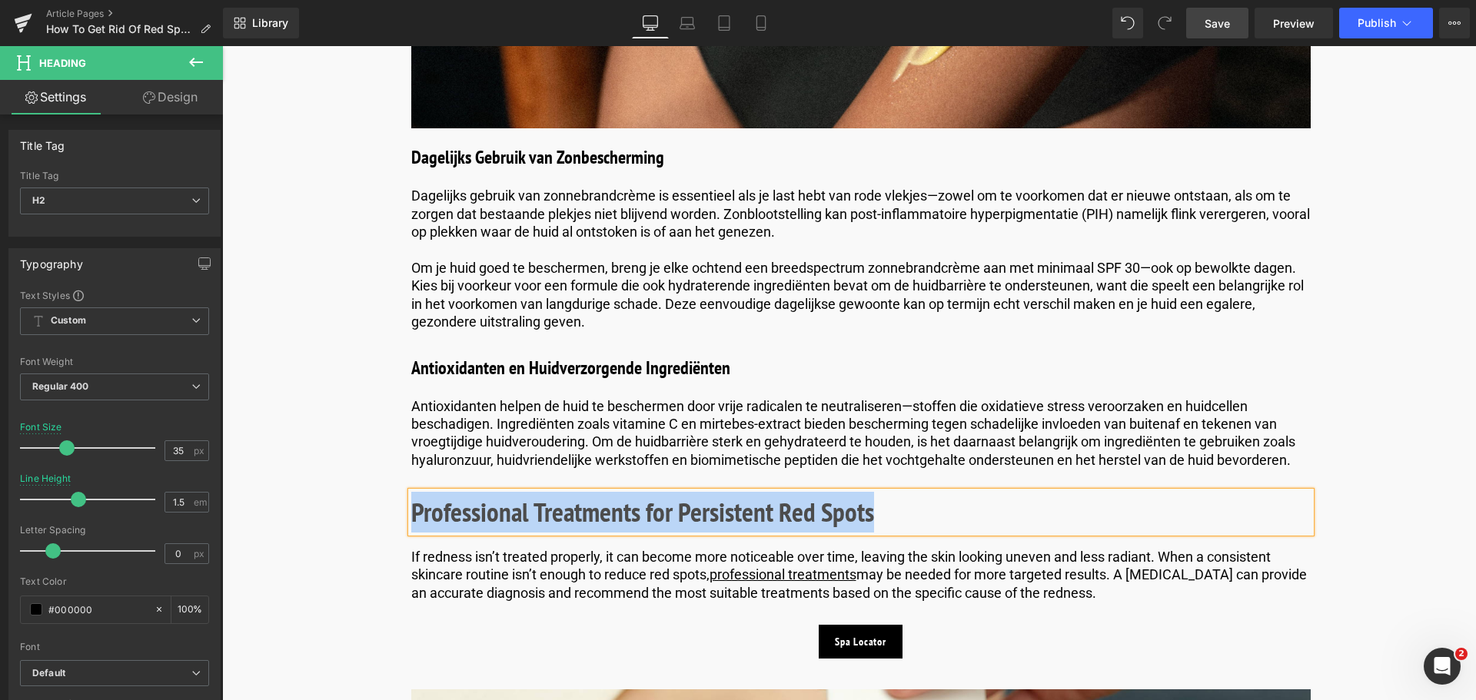
click at [873, 497] on h2 "Professional Treatments for Persistent Red Spots" at bounding box center [860, 512] width 899 height 41
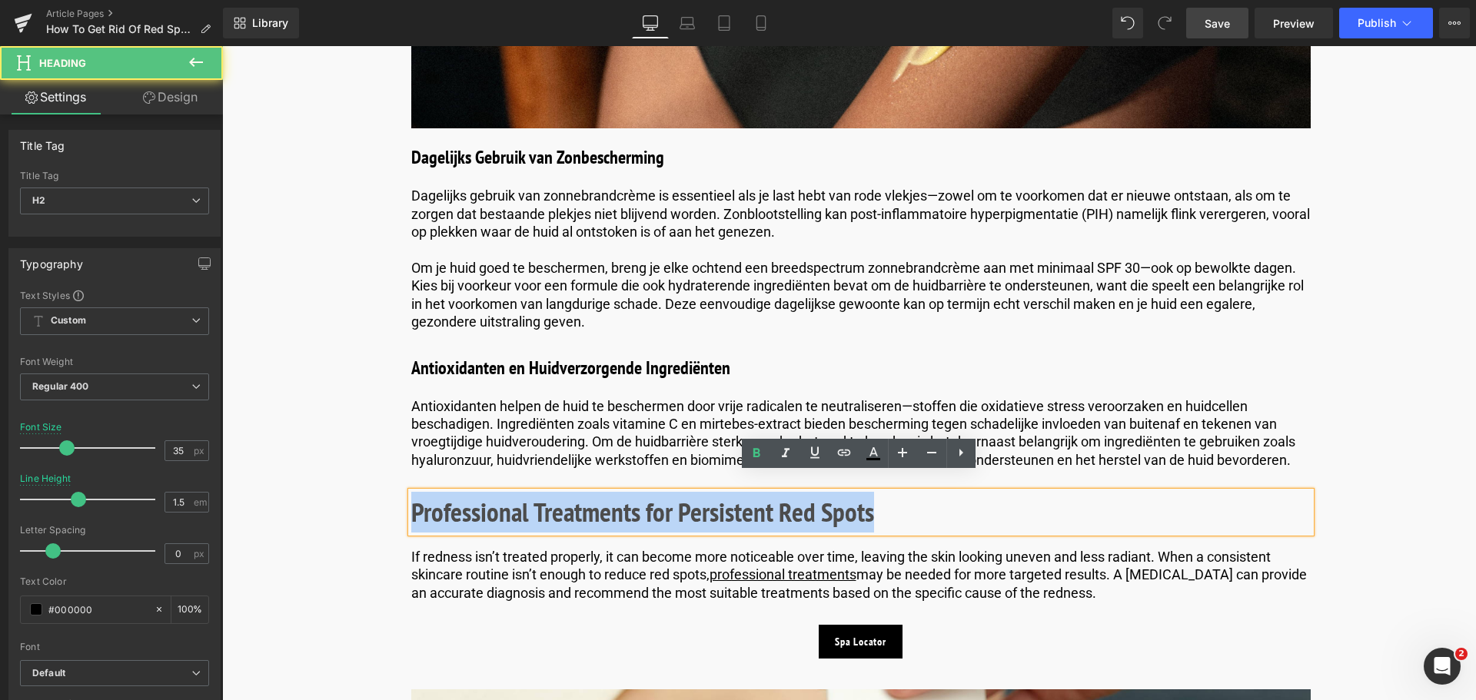
click at [874, 496] on h2 "Professional Treatments for Persistent Red Spots" at bounding box center [860, 512] width 899 height 41
drag, startPoint x: 874, startPoint y: 496, endPoint x: 280, endPoint y: 512, distance: 594.3
paste div
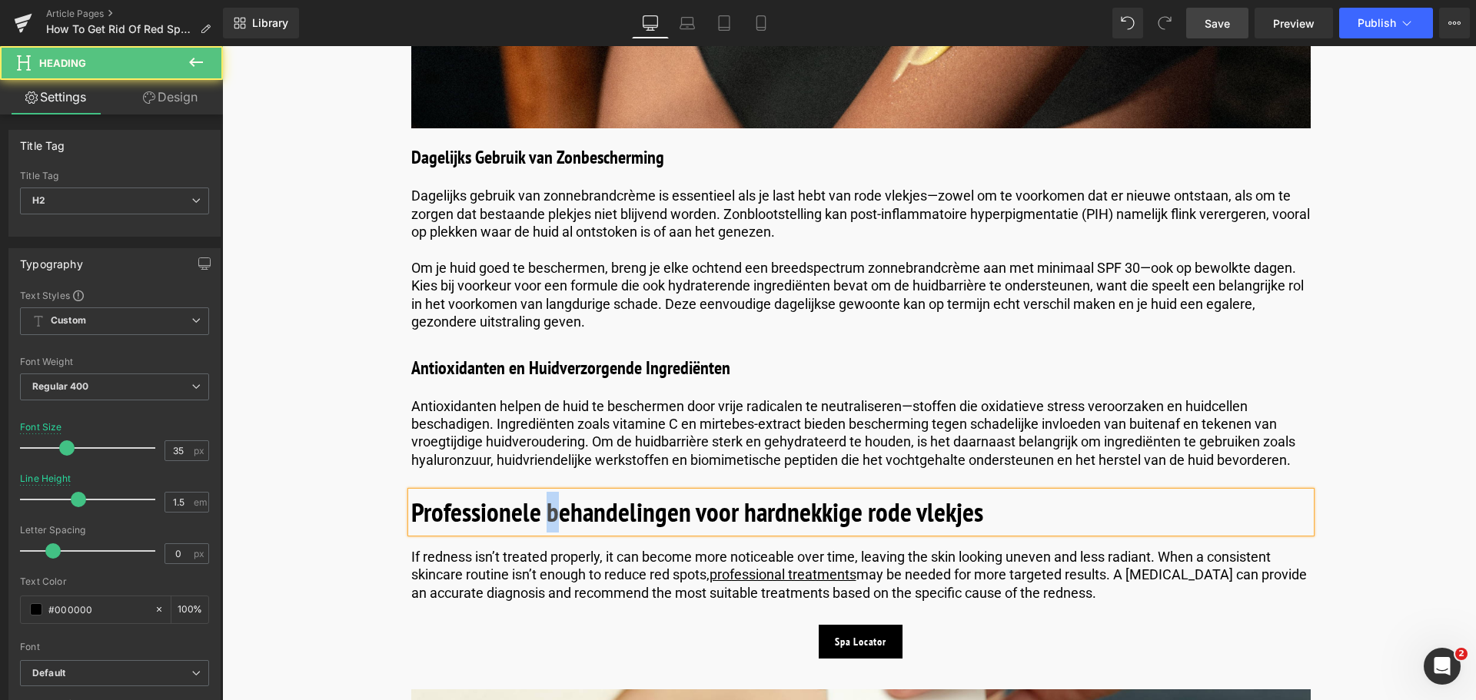
click at [547, 494] on b "Professionele behandelingen voor hardnekkige rode vlekjes" at bounding box center [697, 511] width 572 height 35
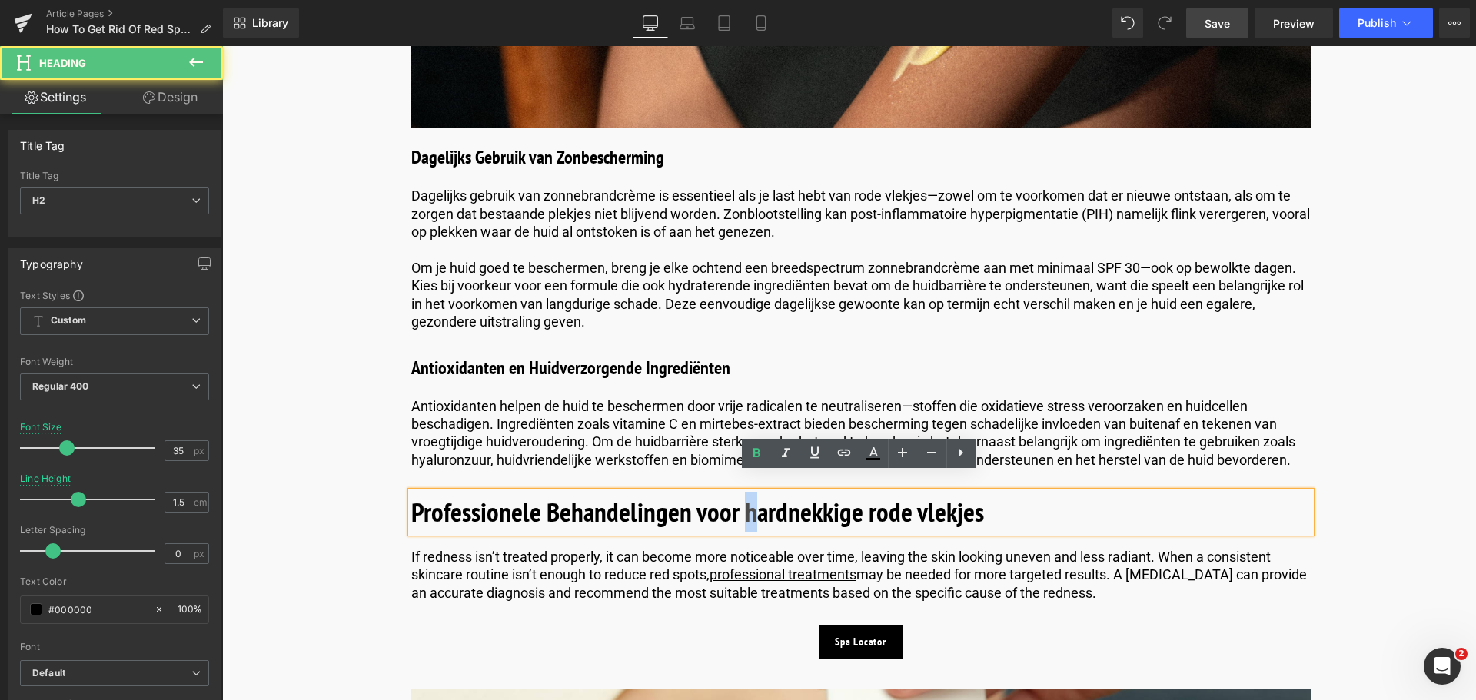
click at [742, 494] on b "Professionele Behandelingen voor hardnekkige rode vlekjes" at bounding box center [697, 511] width 573 height 35
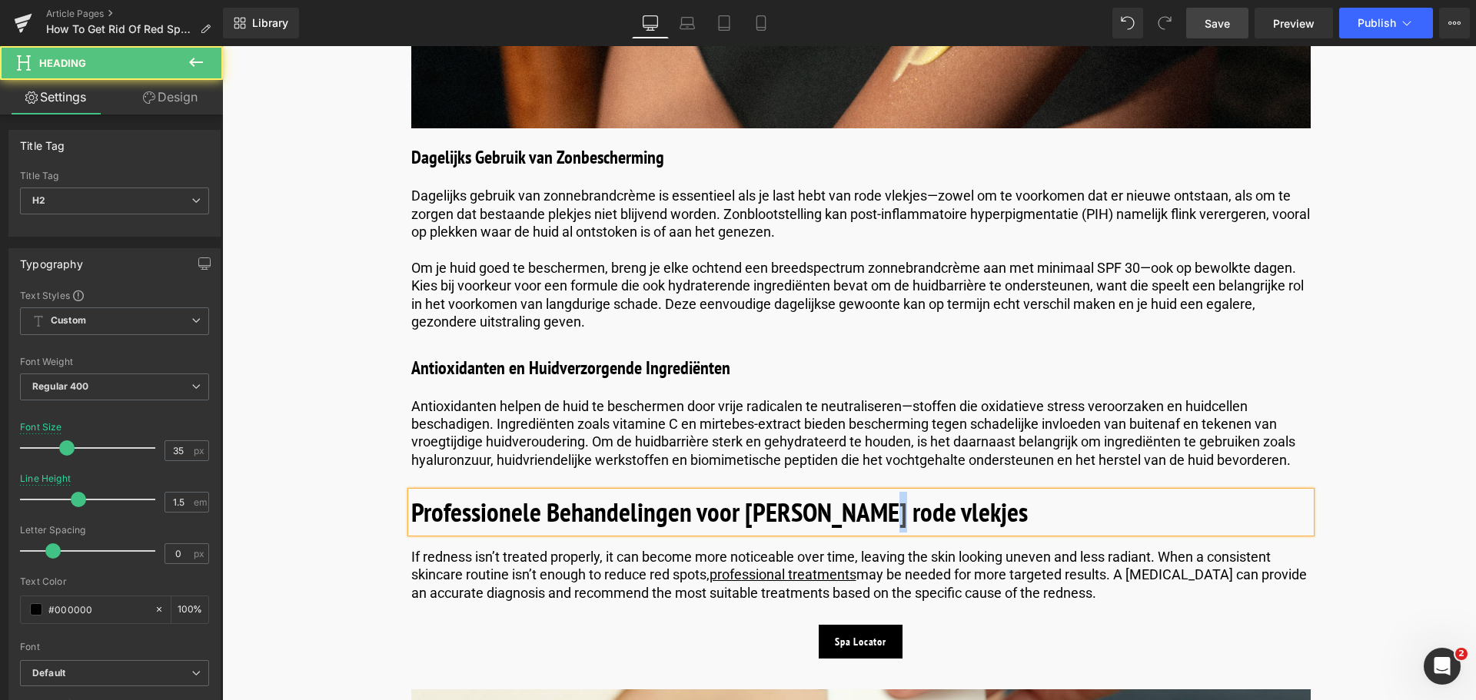
click at [868, 503] on b "Professionele Behandelingen voor [PERSON_NAME] rode vlekjes" at bounding box center [719, 511] width 616 height 35
click at [924, 494] on b "Professionele Behandelingen voor Hardnekkige Rode vlekjes" at bounding box center [701, 511] width 580 height 35
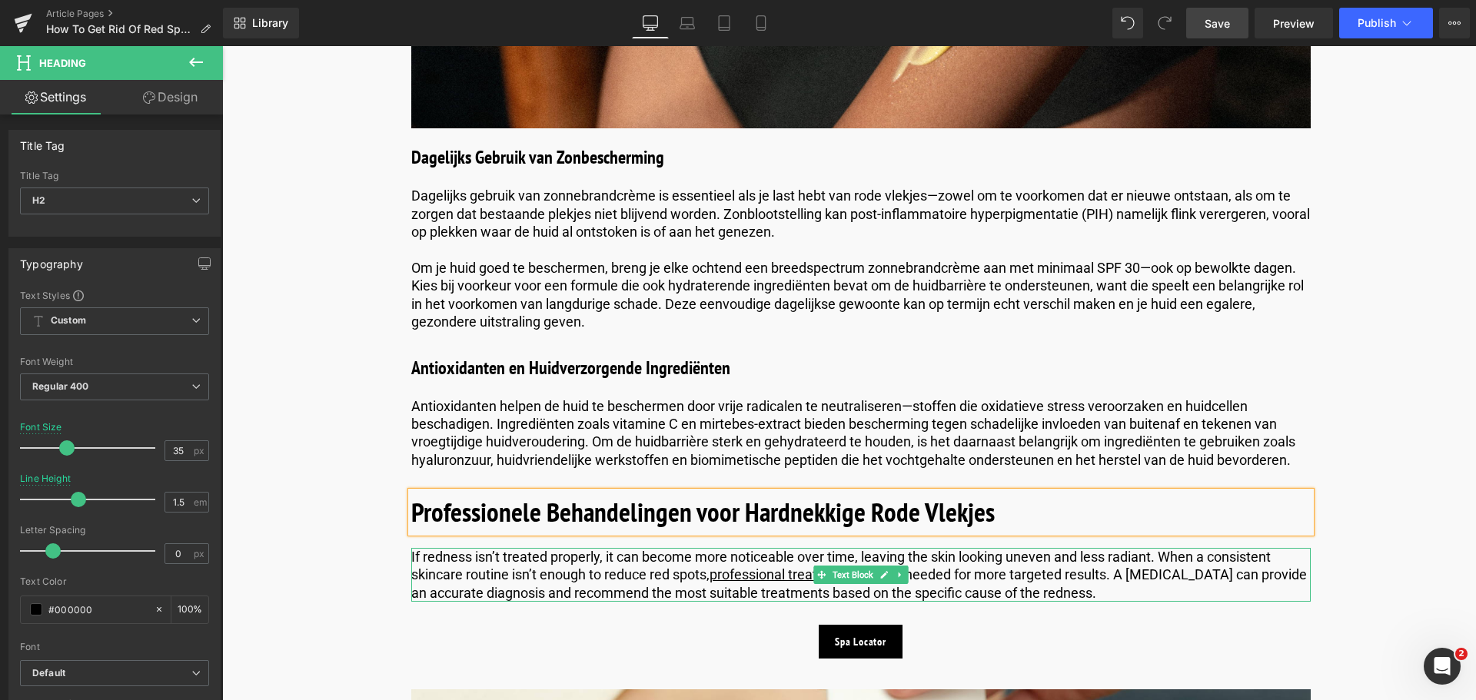
click at [1119, 573] on p "If redness isn’t treated properly, it can become more noticeable over time, lea…" at bounding box center [860, 575] width 899 height 54
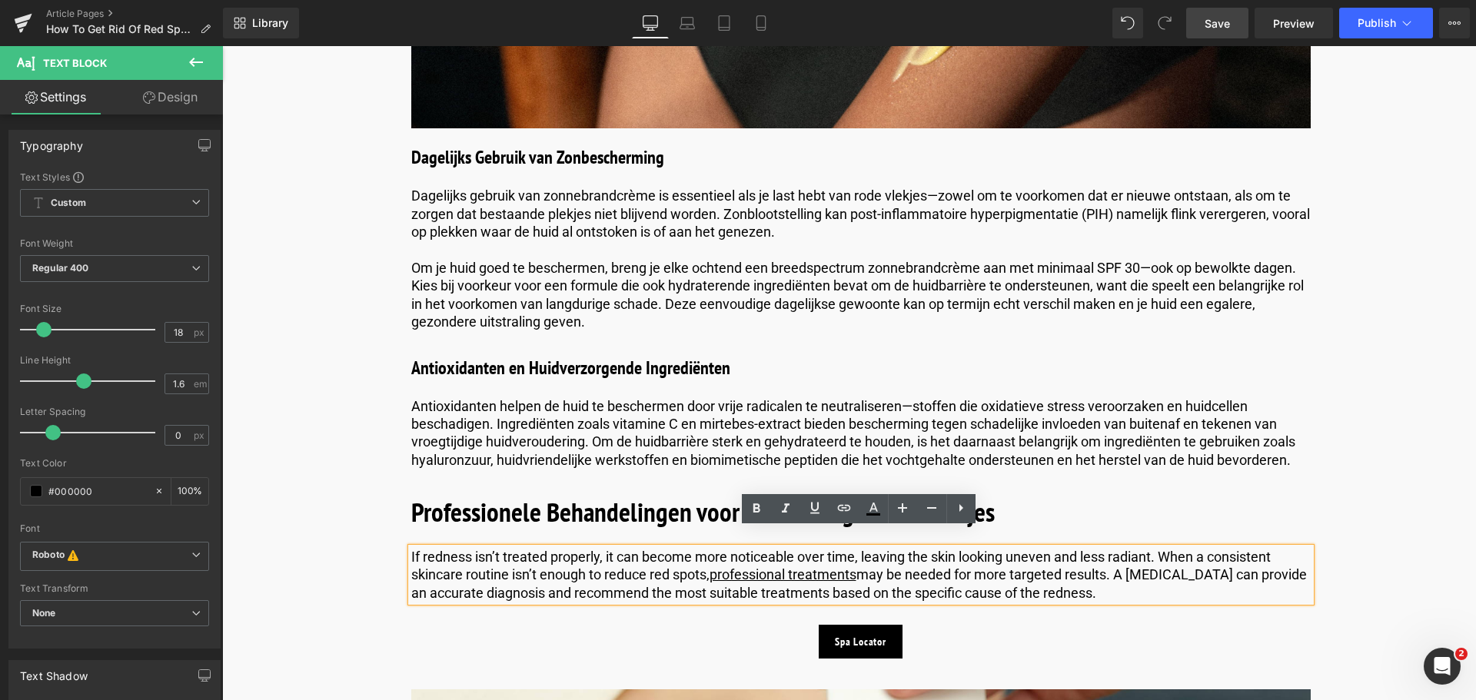
drag, startPoint x: 1108, startPoint y: 573, endPoint x: 393, endPoint y: 536, distance: 715.7
click at [1133, 583] on p "If redness isn’t treated properly, it can become more noticeable over time, lea…" at bounding box center [860, 575] width 899 height 54
drag, startPoint x: 1131, startPoint y: 578, endPoint x: 403, endPoint y: 529, distance: 730.2
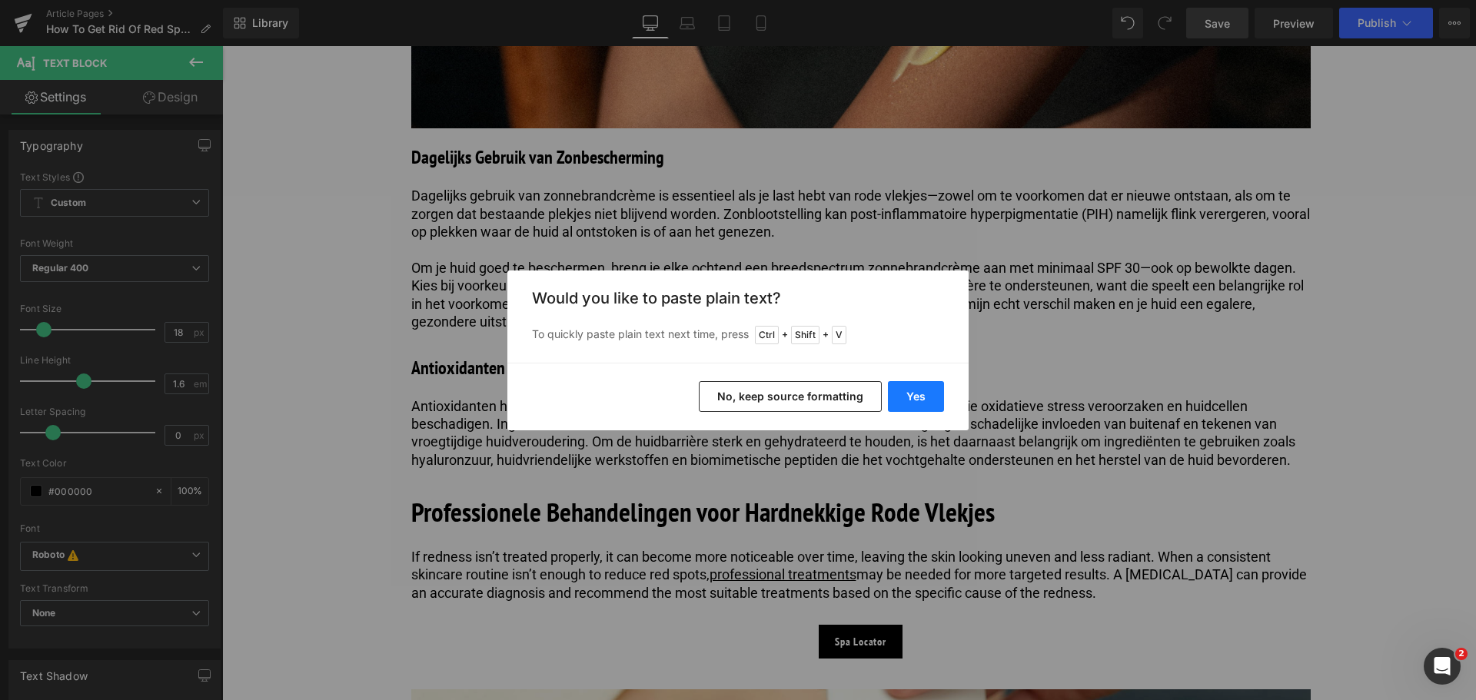
click at [917, 397] on button "Yes" at bounding box center [916, 396] width 56 height 31
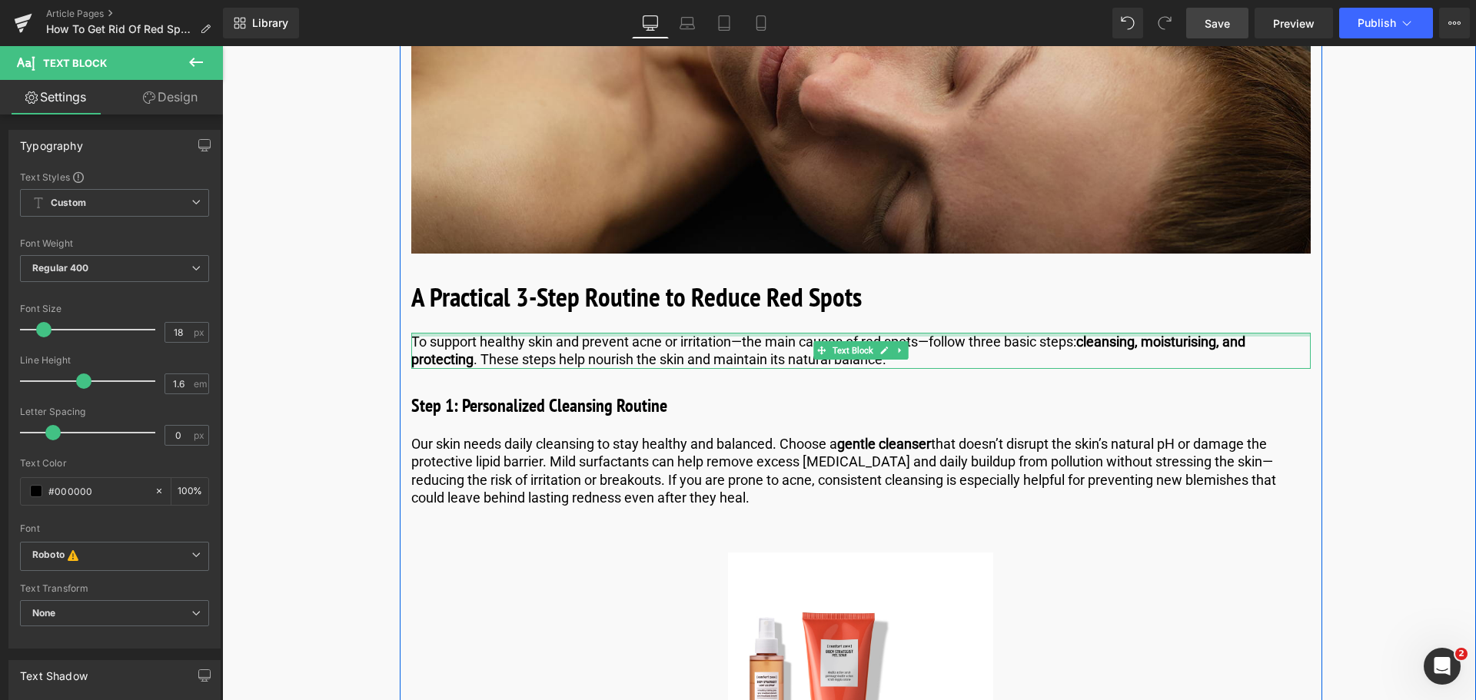
scroll to position [3382, 0]
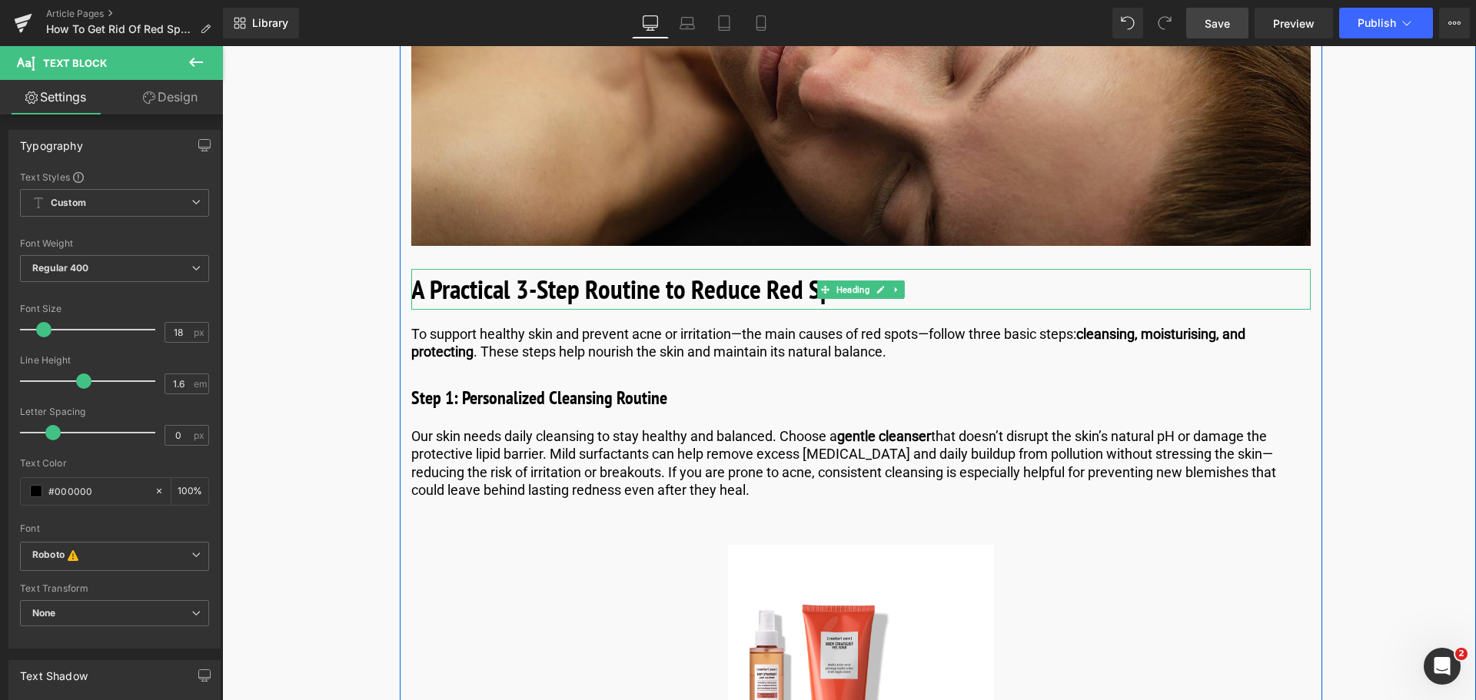
click at [995, 277] on h2 "A Practical 3-Step Routine to Reduce Red Spots" at bounding box center [860, 289] width 899 height 41
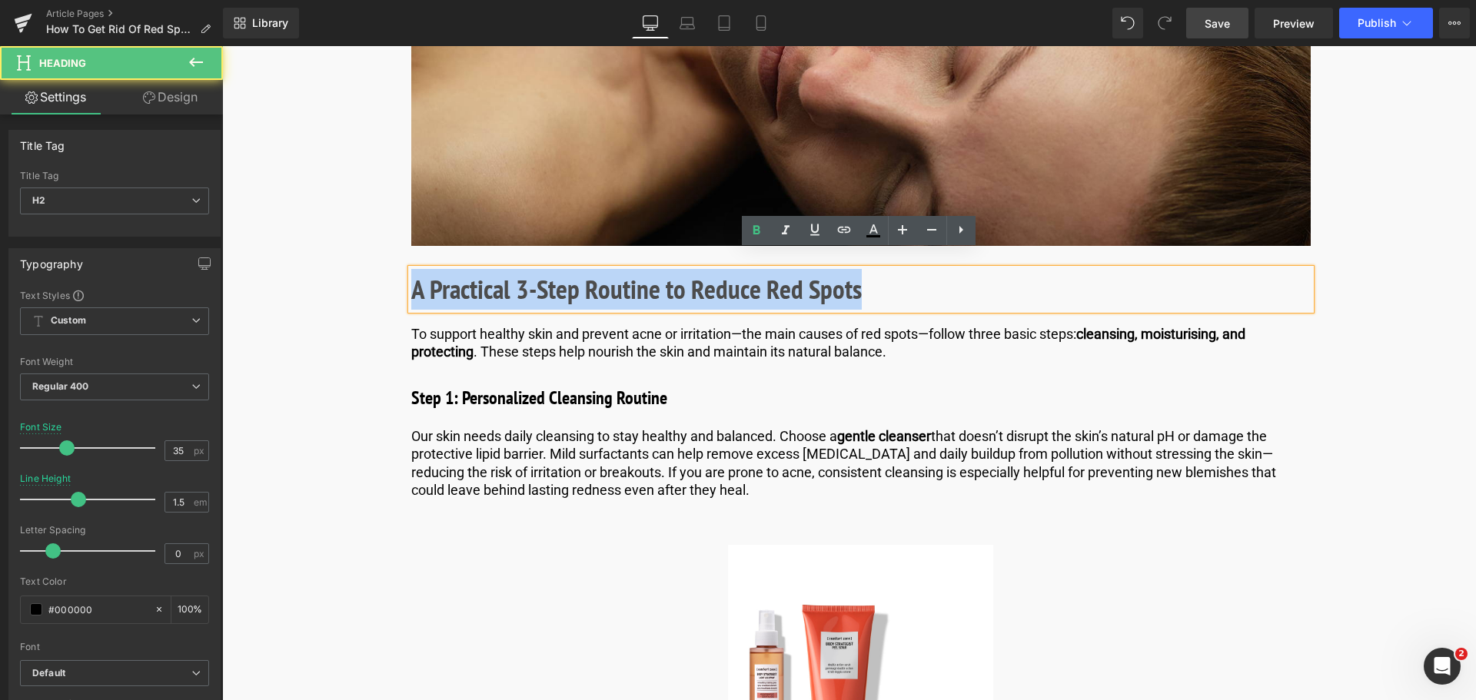
drag, startPoint x: 916, startPoint y: 273, endPoint x: 274, endPoint y: 267, distance: 641.7
click at [888, 269] on h2 "A Practical 3-Step Routine to Reduce Red Spots" at bounding box center [860, 289] width 899 height 41
drag, startPoint x: 888, startPoint y: 267, endPoint x: 328, endPoint y: 247, distance: 559.8
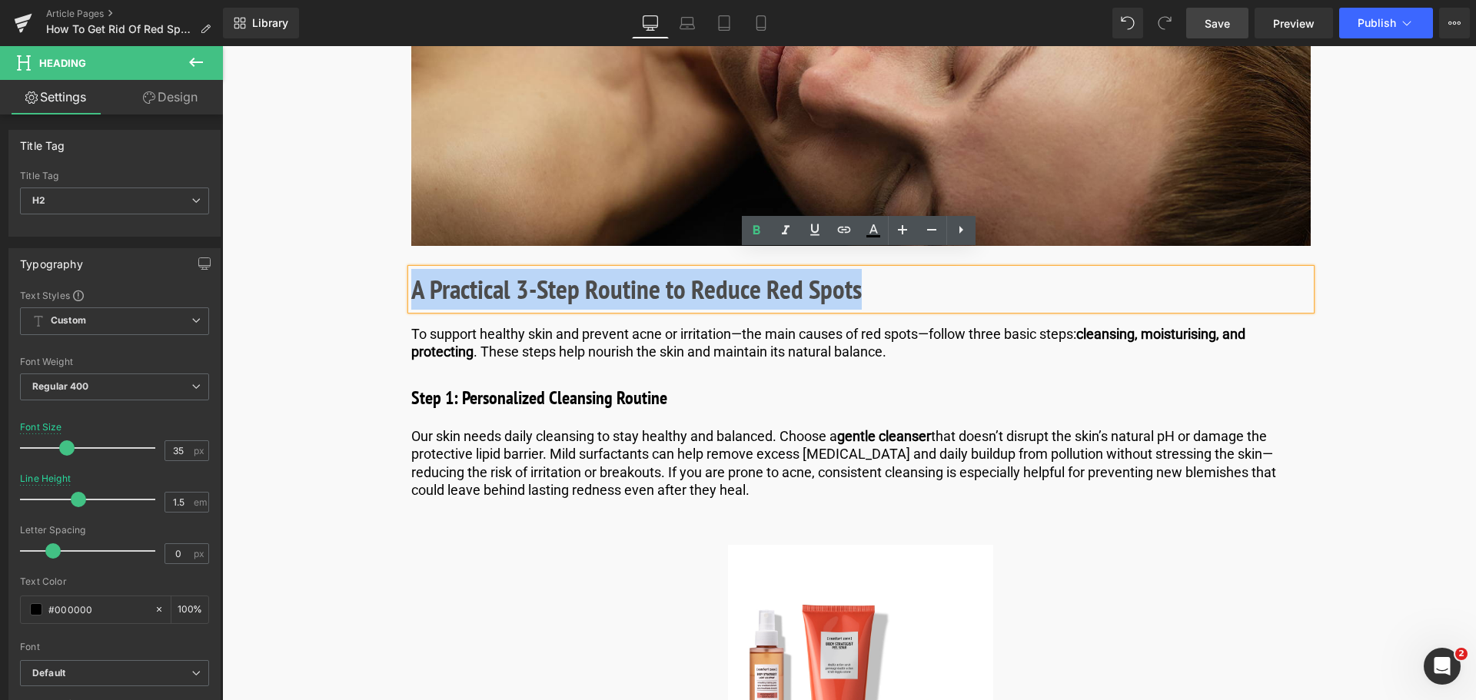
paste div
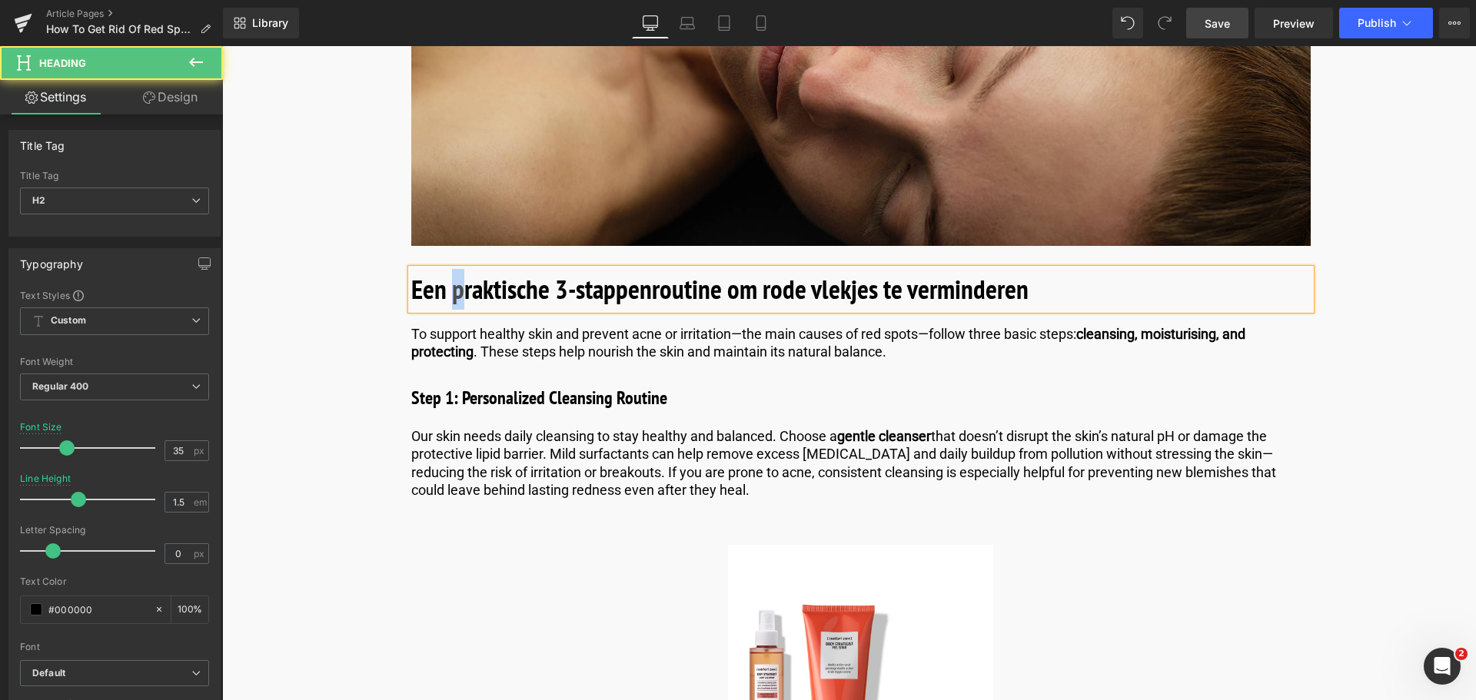
click at [452, 277] on b "Een praktische 3-stappenroutine om rode vlekjes te verminderen" at bounding box center [719, 288] width 617 height 35
click at [762, 277] on b "Een Praktische 3-stappenroutine om rode vlekjes te verminderen" at bounding box center [719, 288] width 617 height 35
drag, startPoint x: 826, startPoint y: 278, endPoint x: 816, endPoint y: 278, distance: 10.0
click at [816, 278] on b "Een Praktische 3-stappenroutine om Rode vlekjes te verminderen" at bounding box center [722, 288] width 623 height 35
click at [917, 274] on b "Een Praktische 3-stappenroutine om Rode Vlekjes te verminderen" at bounding box center [724, 288] width 626 height 35
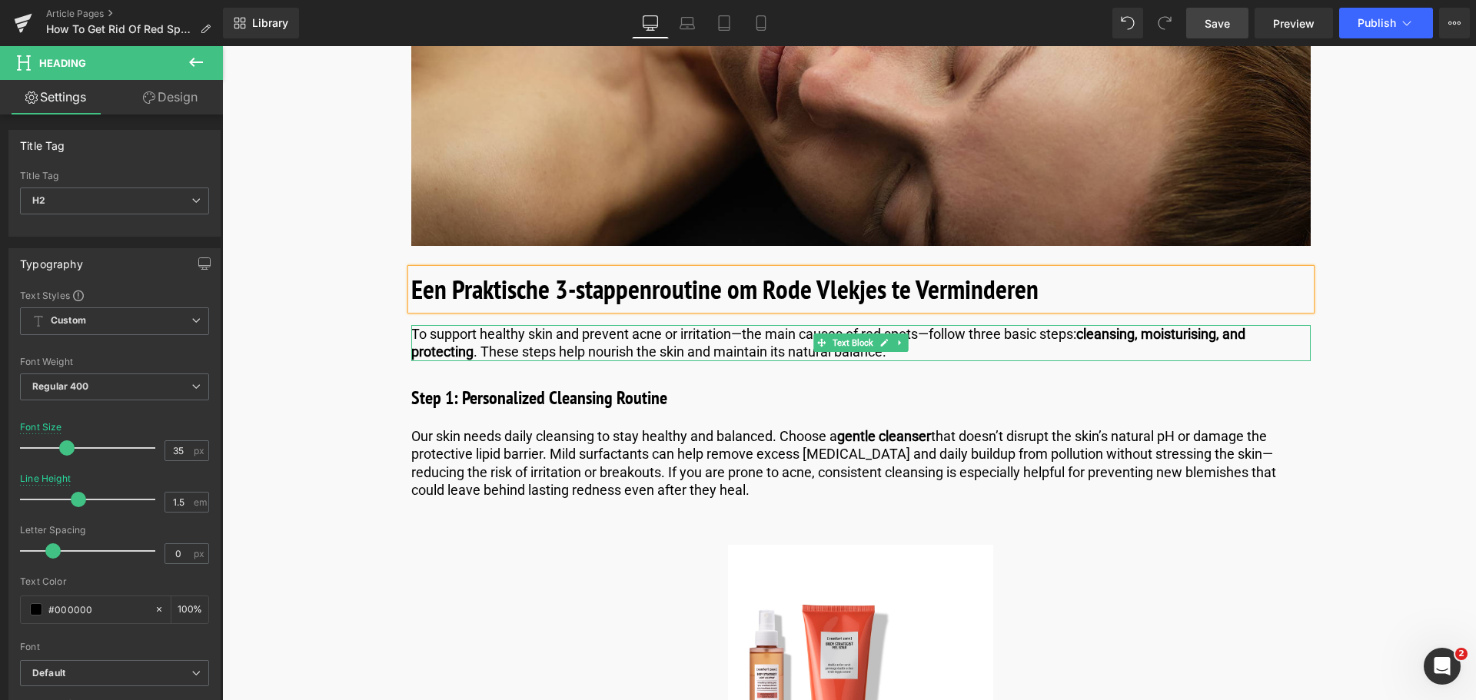
click at [981, 329] on p "To support healthy skin and prevent acne or irritation—the main causes of red s…" at bounding box center [860, 343] width 899 height 36
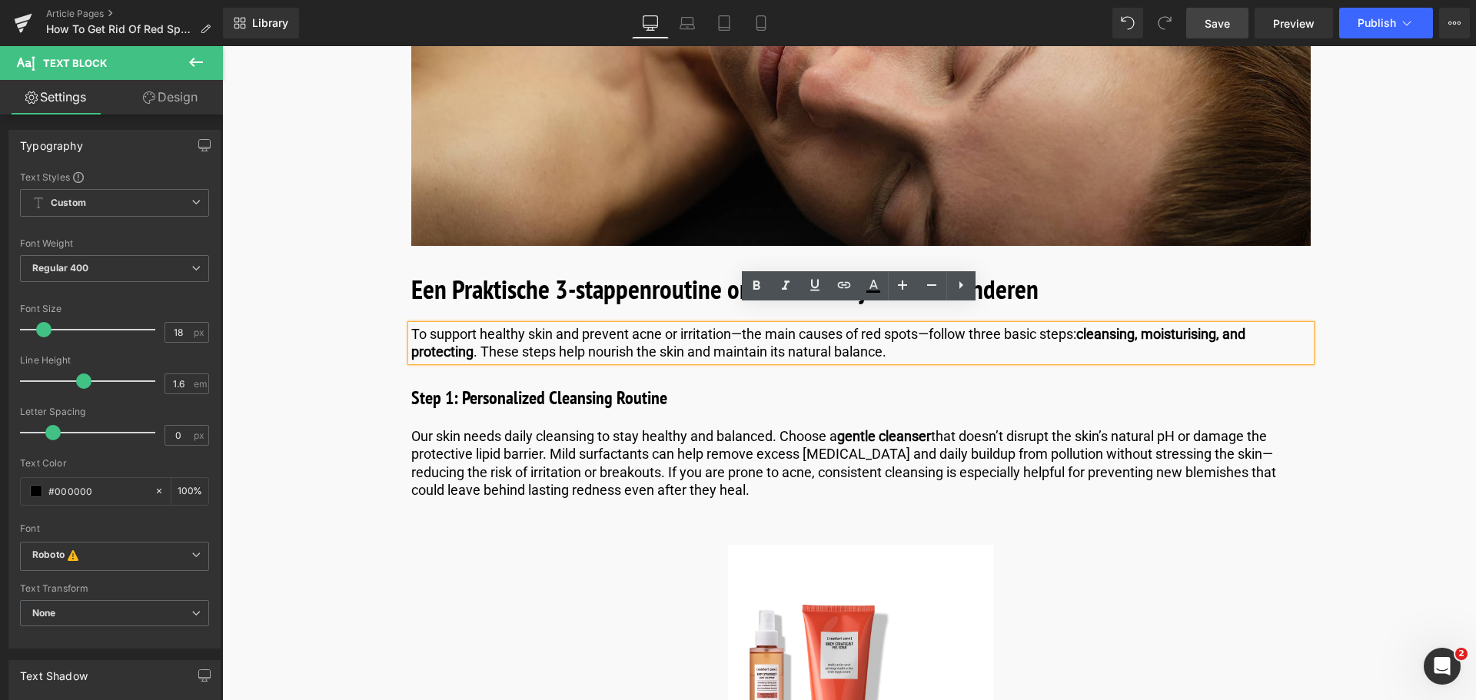
drag, startPoint x: 972, startPoint y: 335, endPoint x: 311, endPoint y: 298, distance: 662.0
click at [938, 334] on p "To support healthy skin and prevent acne or irritation—the main causes of red s…" at bounding box center [860, 343] width 899 height 36
drag, startPoint x: 932, startPoint y: 336, endPoint x: 303, endPoint y: 306, distance: 630.1
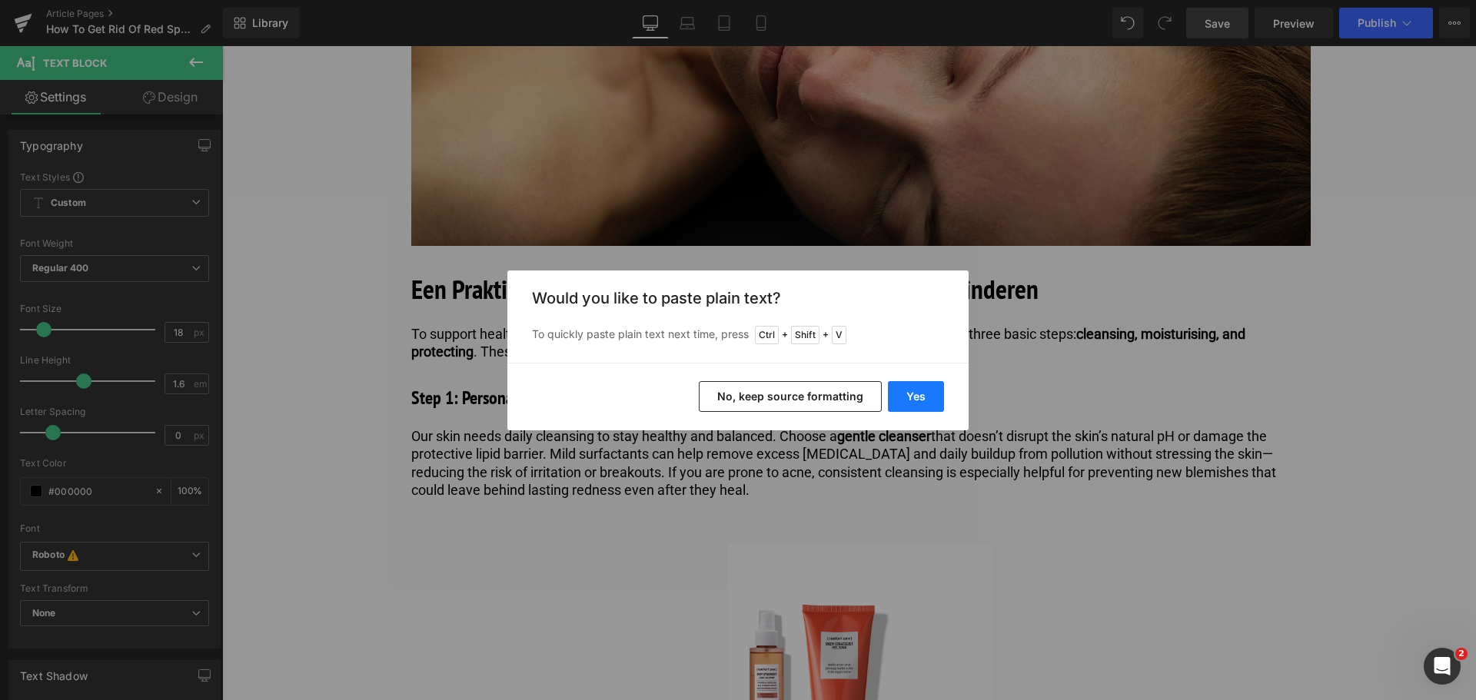
click at [908, 394] on button "Yes" at bounding box center [916, 396] width 56 height 31
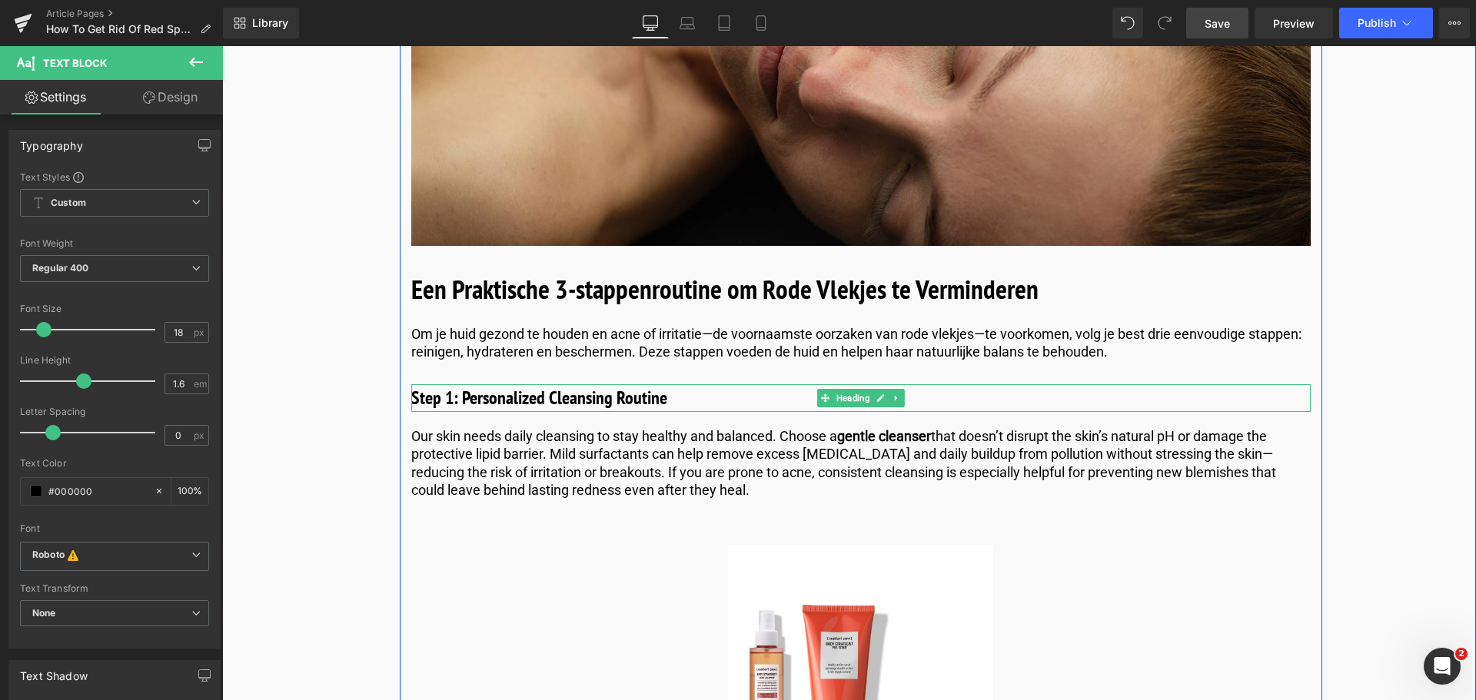
click at [679, 384] on h3 "Step 1: Personalized Cleansing Routine" at bounding box center [860, 398] width 899 height 28
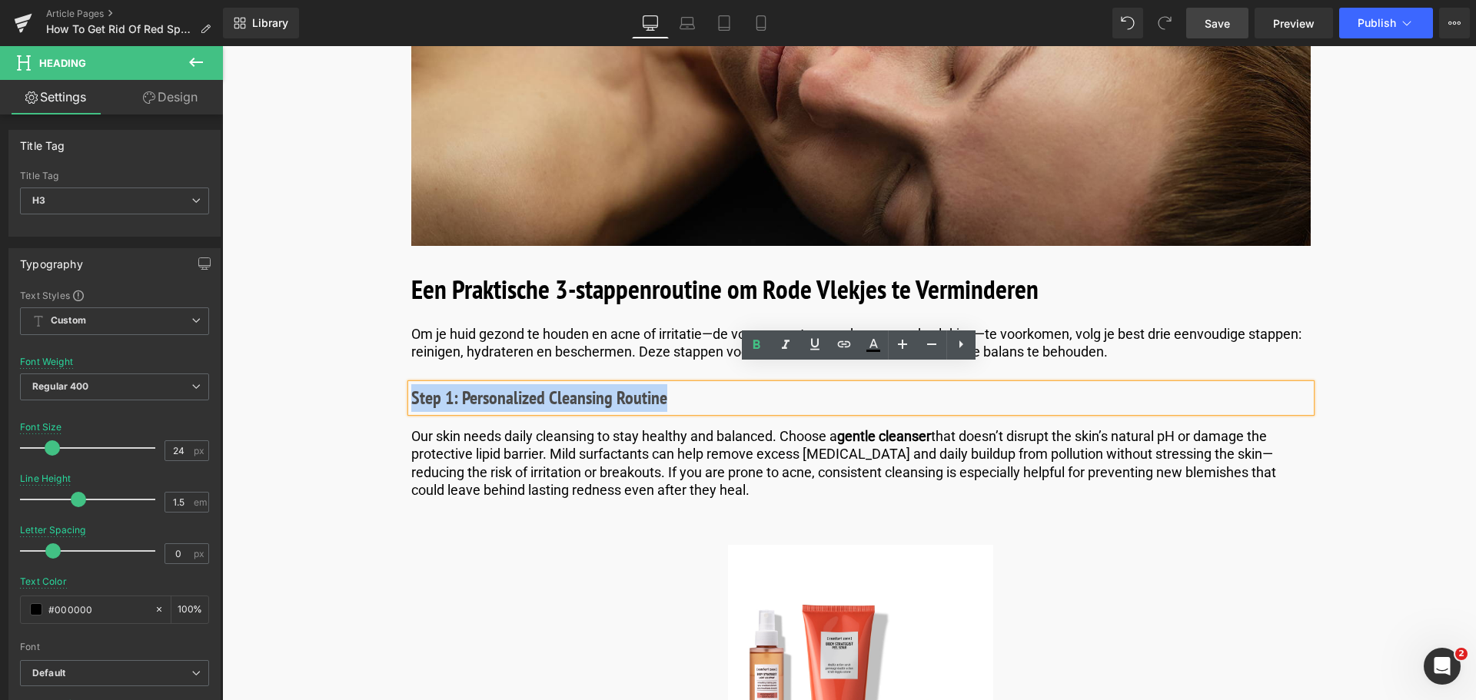
drag, startPoint x: 679, startPoint y: 383, endPoint x: 340, endPoint y: 382, distance: 338.9
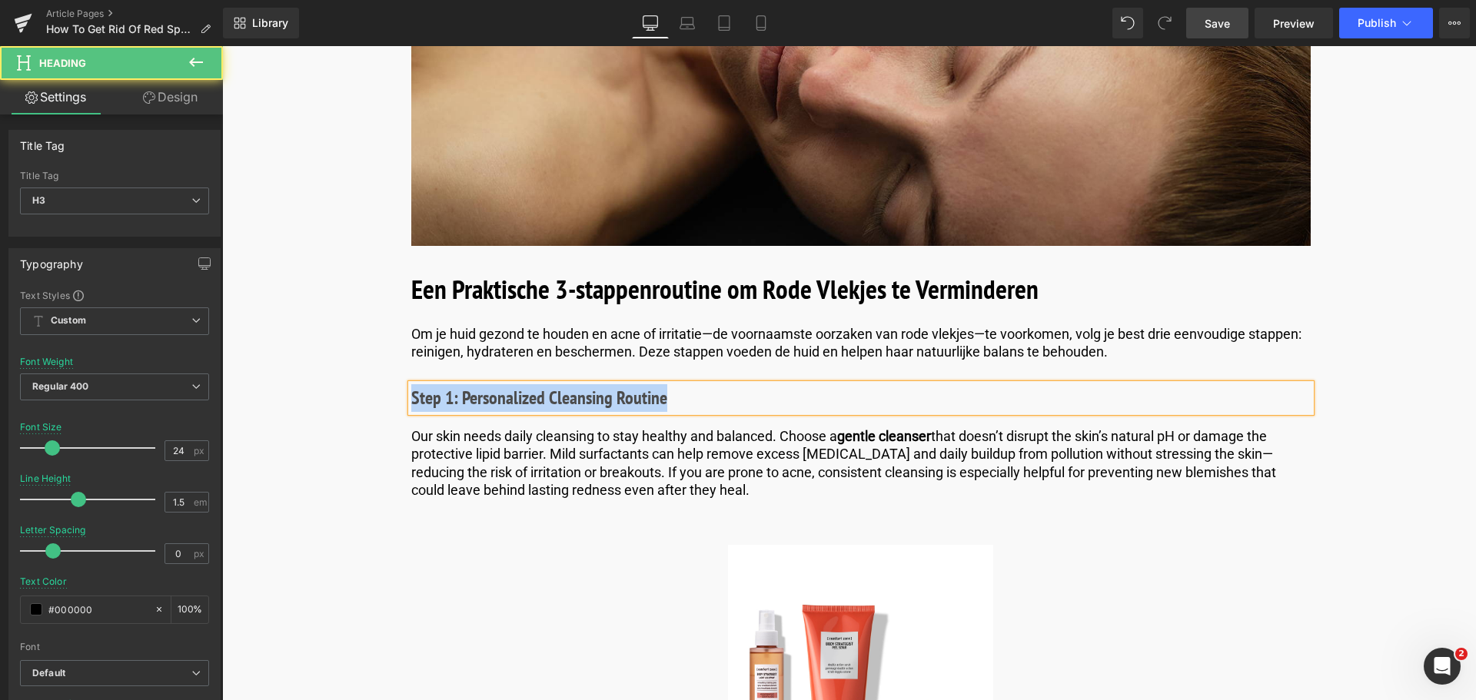
click at [676, 384] on h3 "Step 1: Personalized Cleansing Routine" at bounding box center [860, 398] width 899 height 28
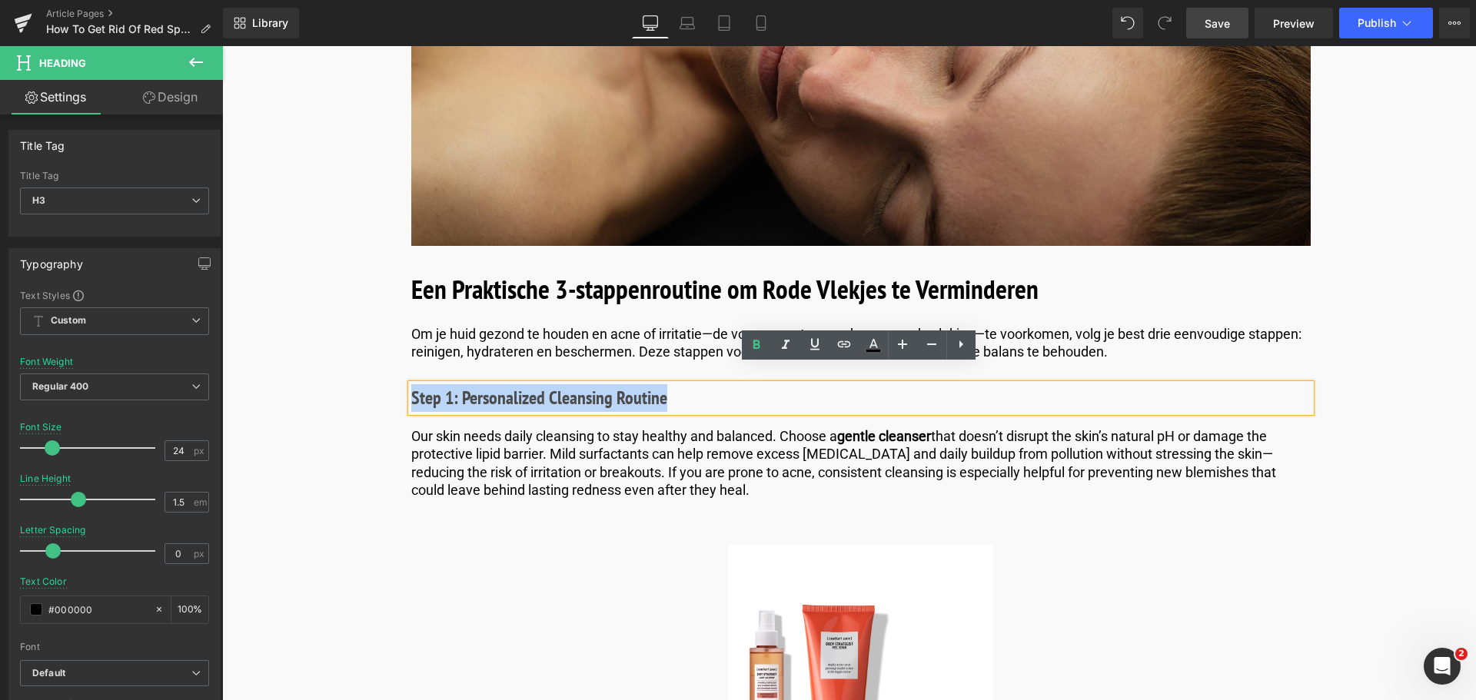
drag, startPoint x: 676, startPoint y: 374, endPoint x: 293, endPoint y: 363, distance: 383.6
paste div
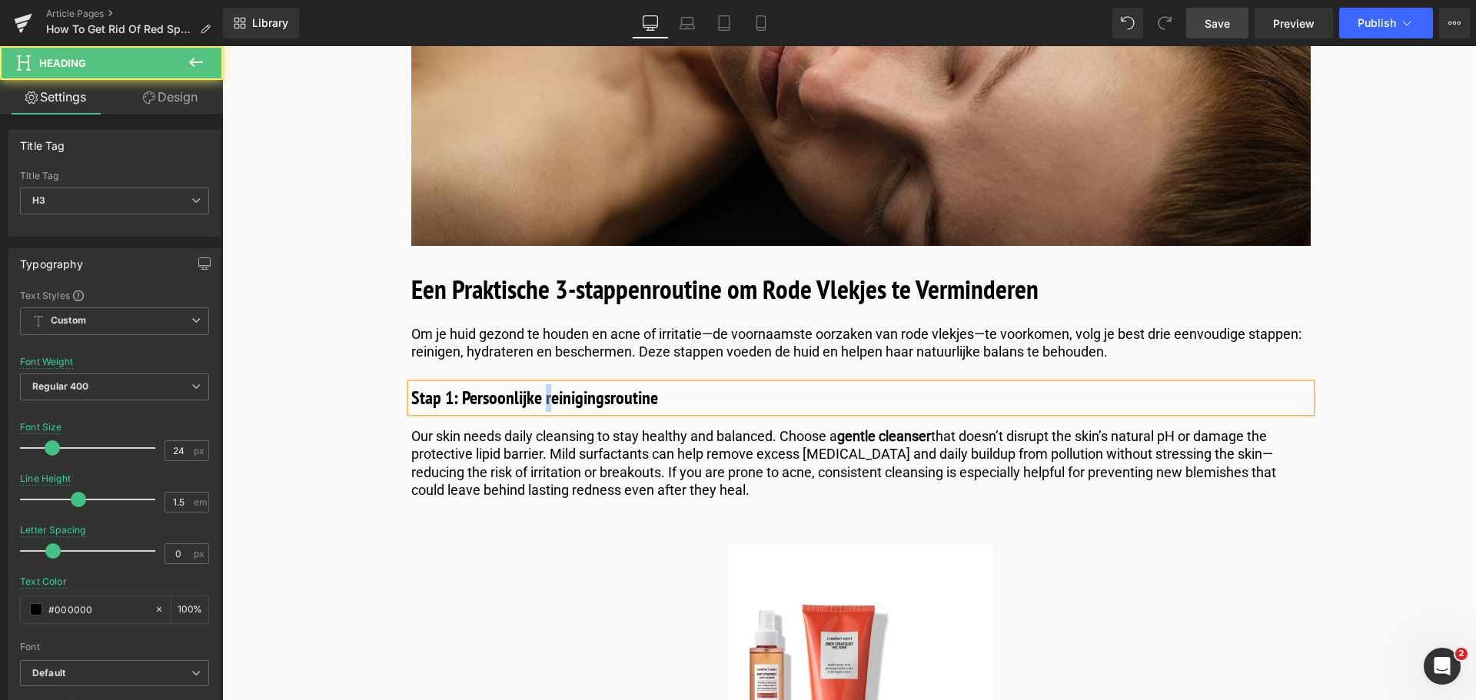
click at [549, 384] on h3 "Stap 1: Persoonlijke reinigingsroutine" at bounding box center [860, 398] width 899 height 28
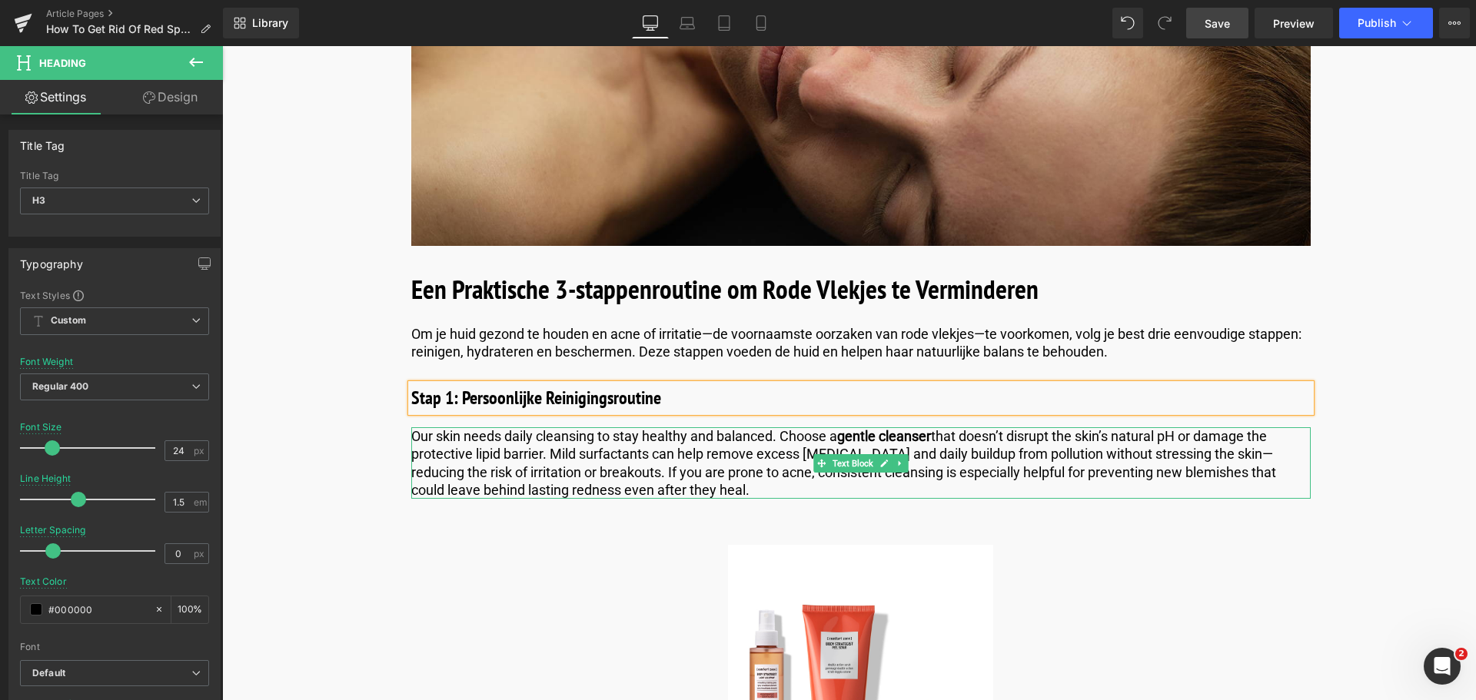
click at [582, 437] on p "Our skin needs daily cleansing to stay healthy and balanced. Choose a gentle cl…" at bounding box center [860, 463] width 899 height 72
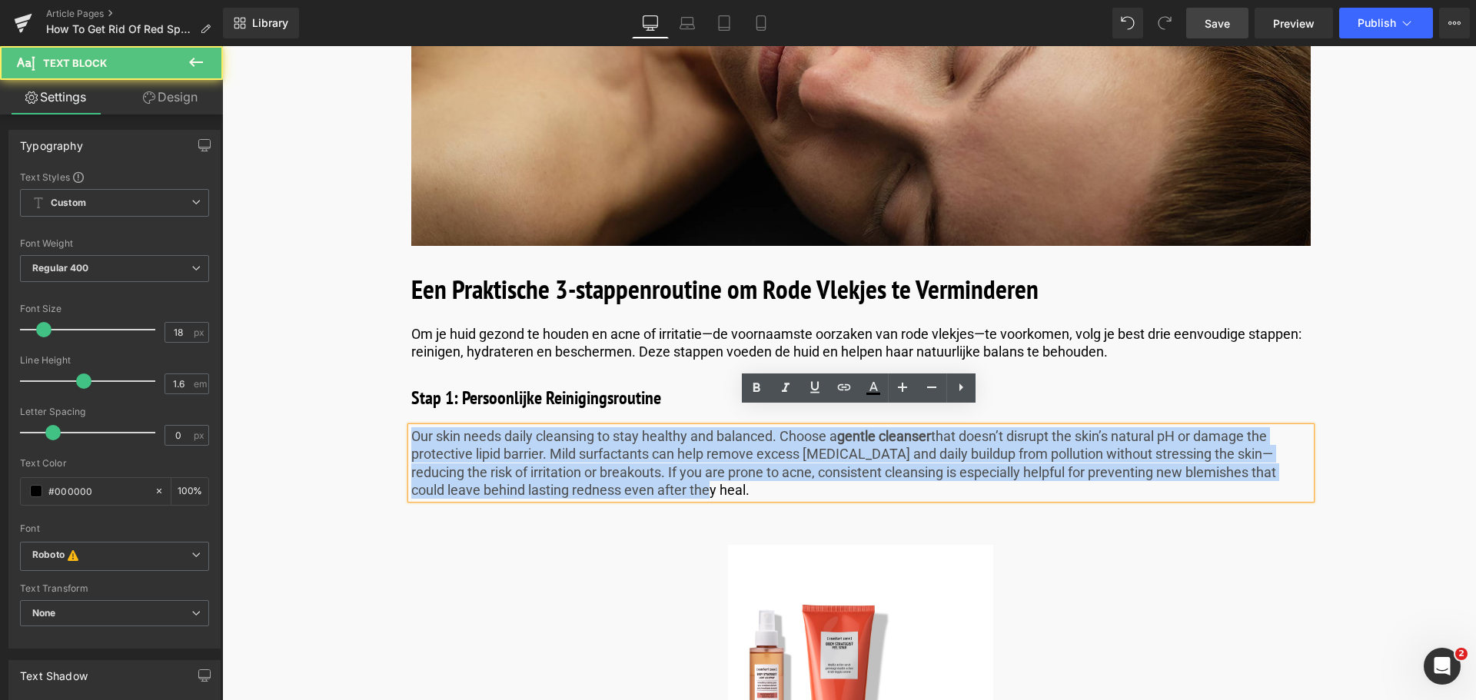
drag, startPoint x: 696, startPoint y: 480, endPoint x: 439, endPoint y: 430, distance: 261.5
click at [222, 383] on html "🌞 Gratis verzending voor al je bestellingen in augustus! Voor een zomer vol gem…" at bounding box center [848, 633] width 1253 height 7936
click at [692, 480] on p "Our skin needs daily cleansing to stay healthy and balanced. Choose a gentle cl…" at bounding box center [860, 463] width 899 height 72
drag, startPoint x: 692, startPoint y: 480, endPoint x: 172, endPoint y: 348, distance: 536.1
click at [222, 348] on html "🌞 Gratis verzending voor al je bestellingen in augustus! Voor een zomer vol gem…" at bounding box center [848, 633] width 1253 height 7936
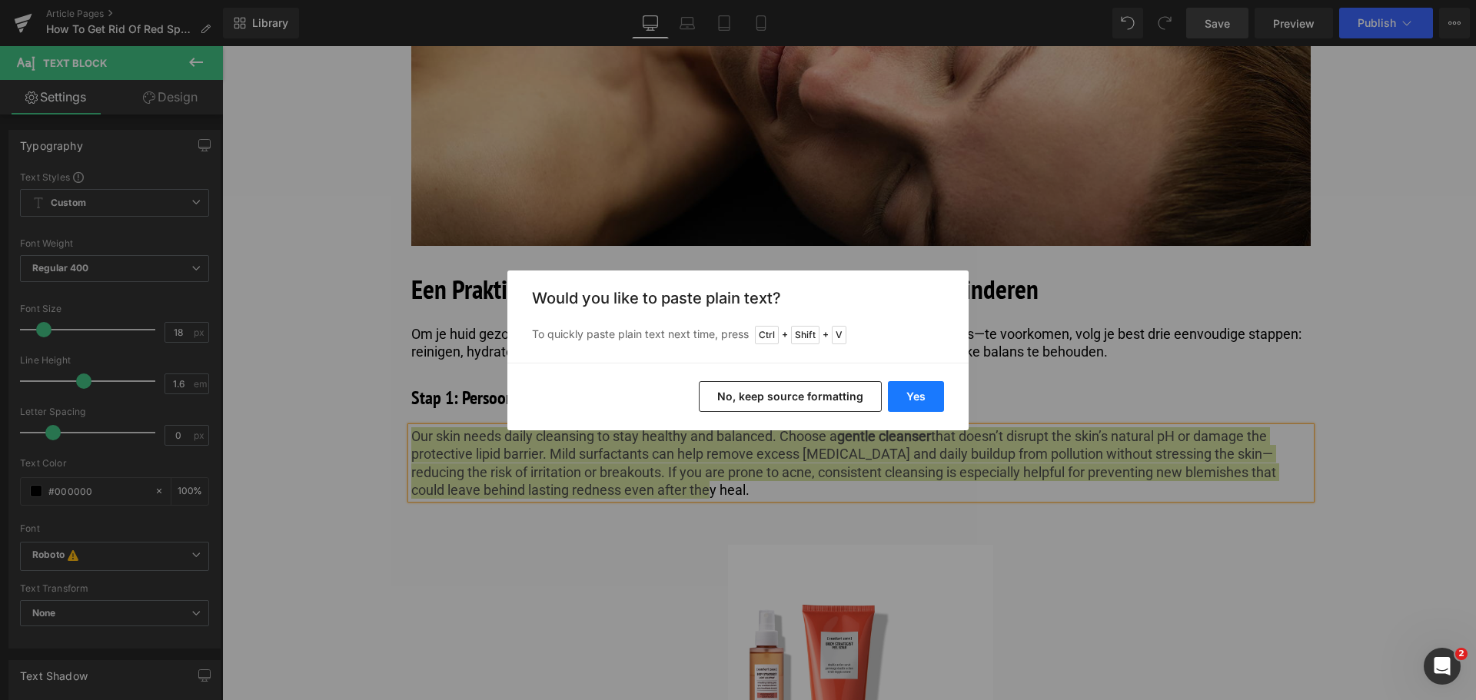
click at [916, 396] on button "Yes" at bounding box center [916, 396] width 56 height 31
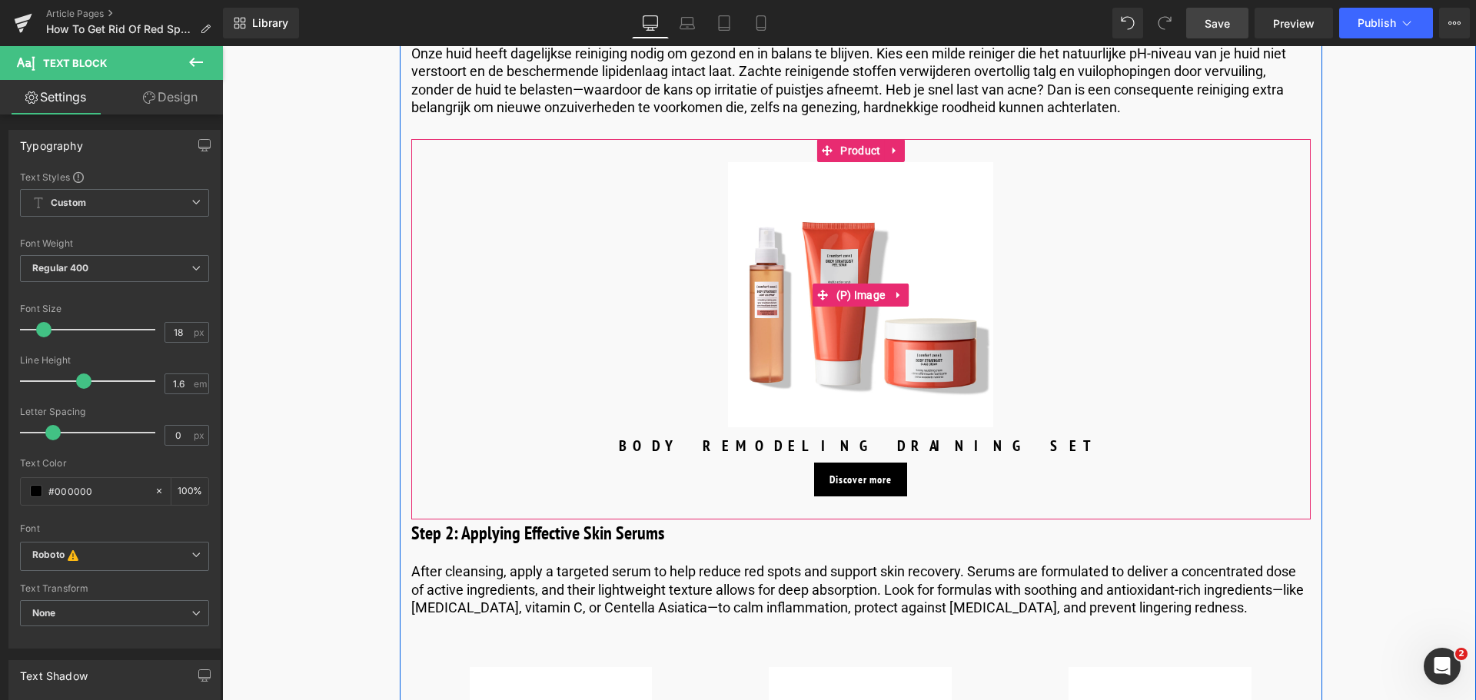
scroll to position [3766, 0]
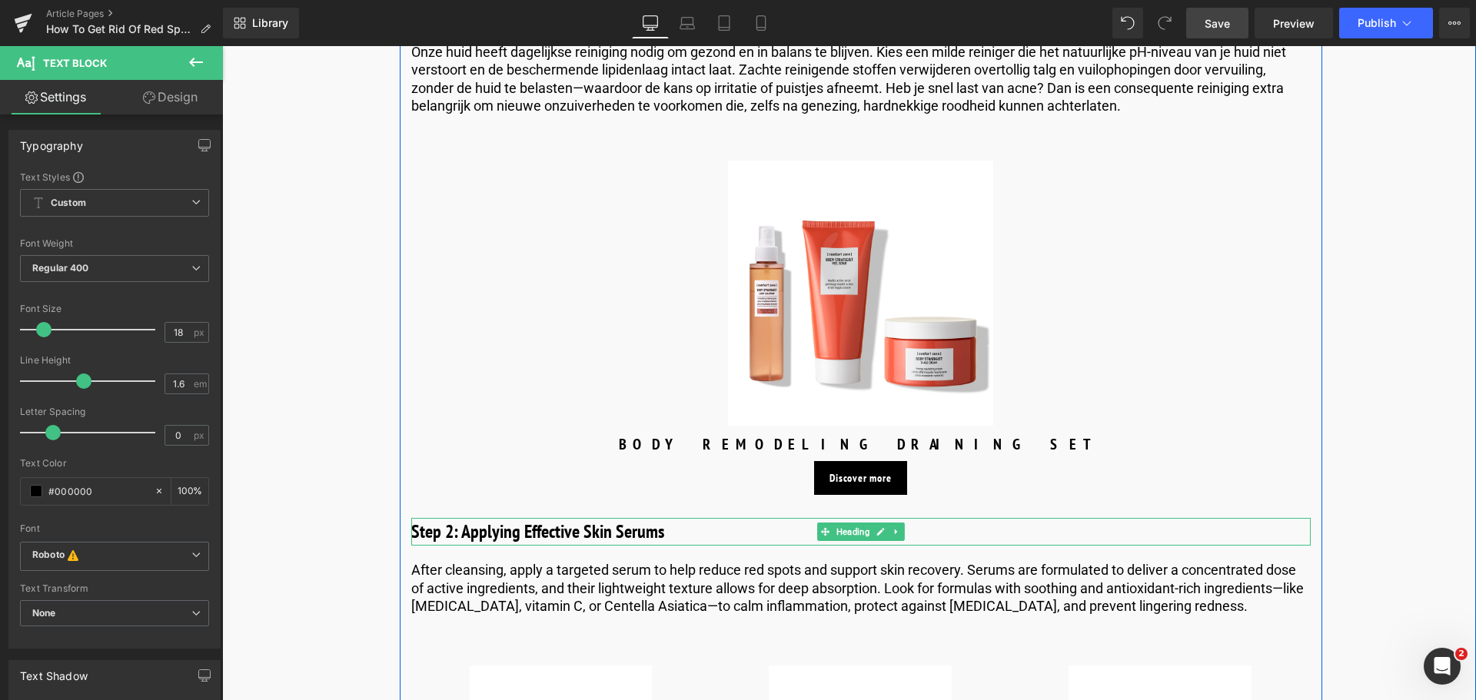
click at [661, 518] on h3 "Step 2: Applying Effective Skin Serums" at bounding box center [860, 532] width 899 height 28
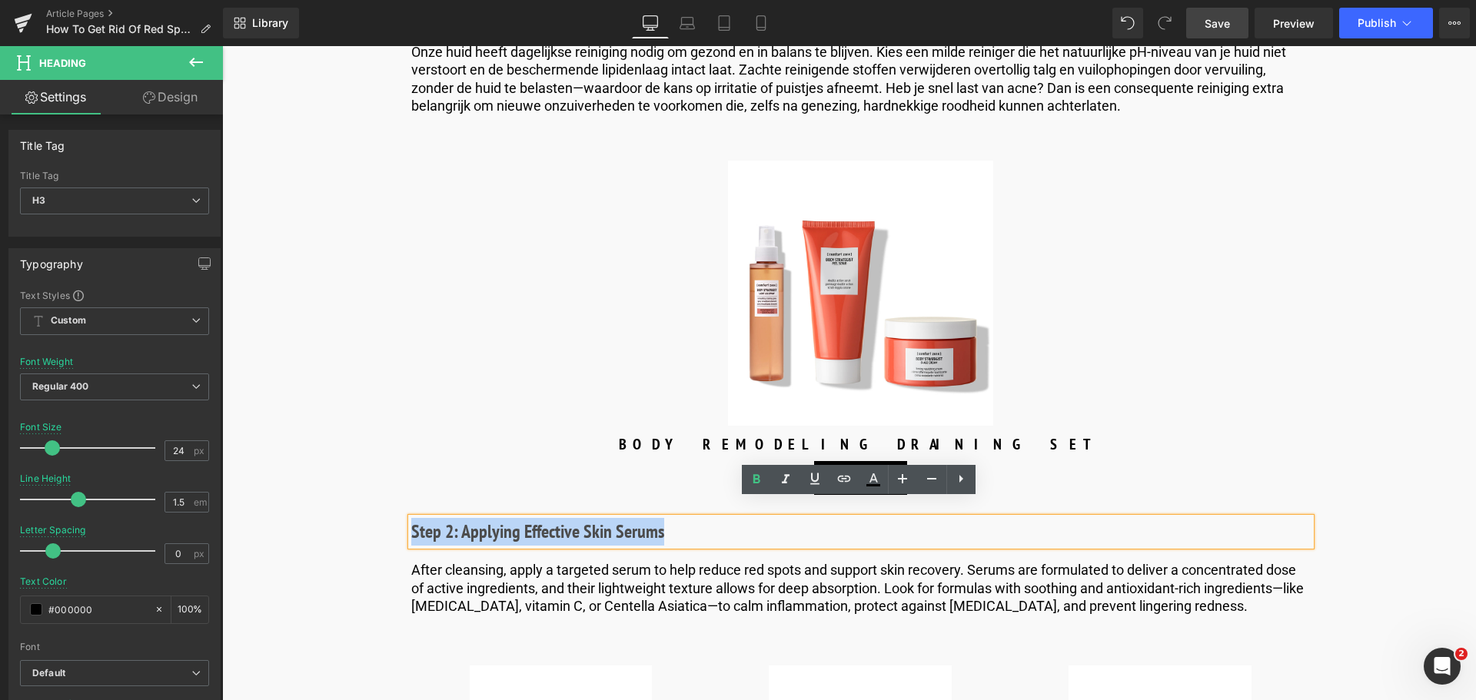
drag, startPoint x: 666, startPoint y: 513, endPoint x: 274, endPoint y: 525, distance: 391.4
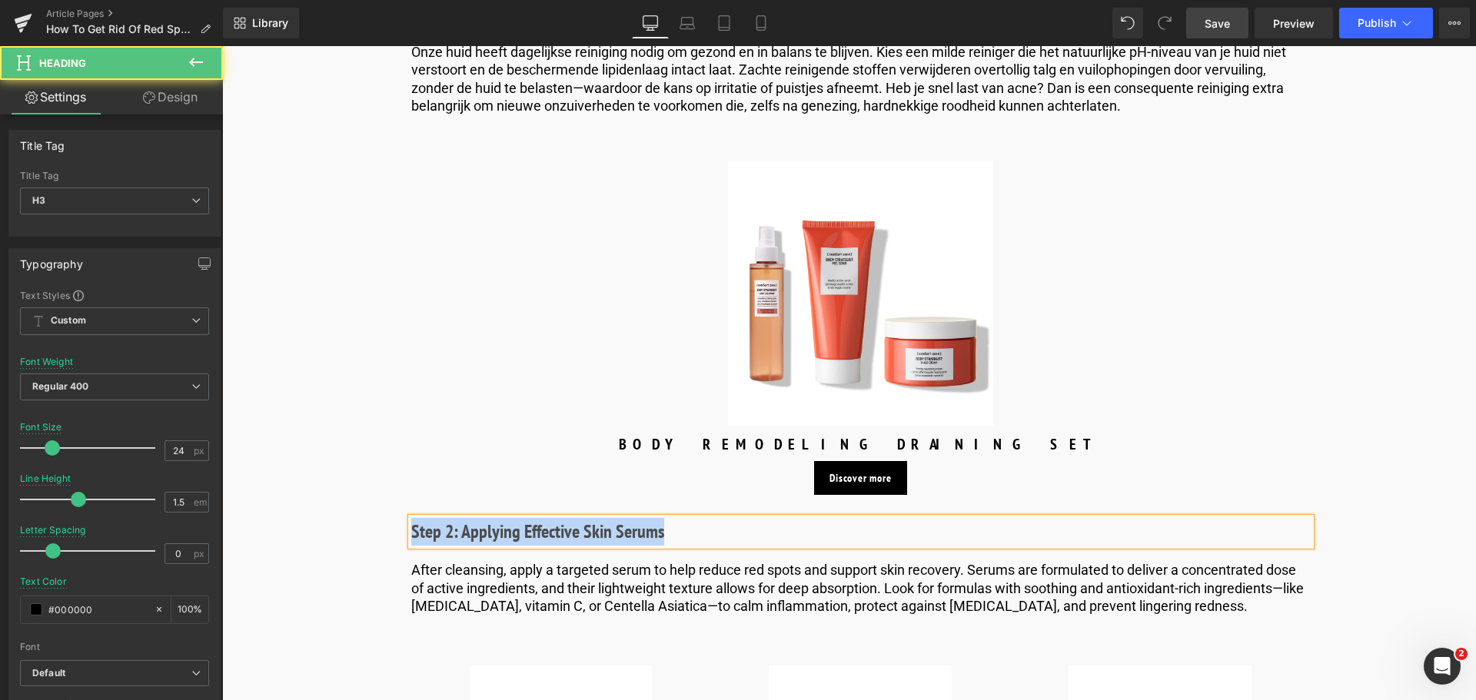
click at [720, 518] on h3 "Step 2: Applying Effective Skin Serums" at bounding box center [860, 532] width 899 height 28
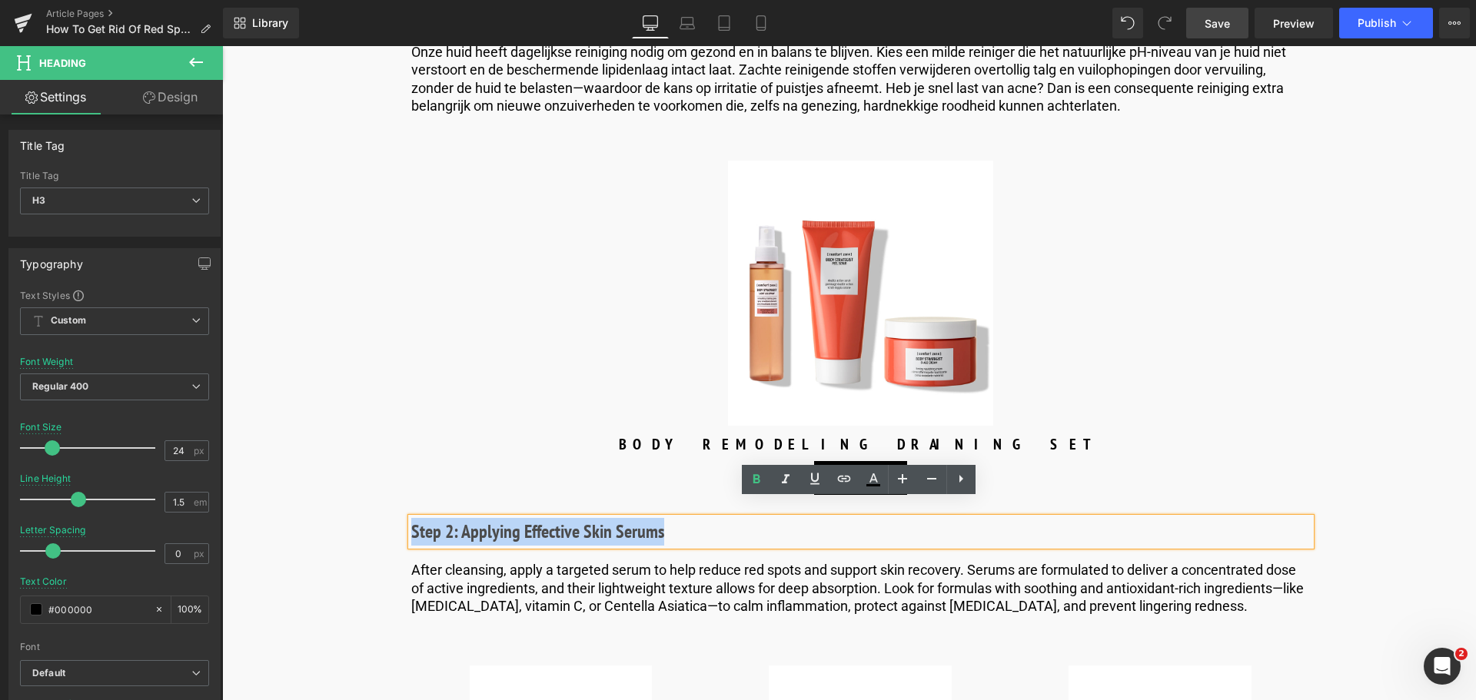
drag, startPoint x: 719, startPoint y: 517, endPoint x: 346, endPoint y: 489, distance: 374.6
paste div
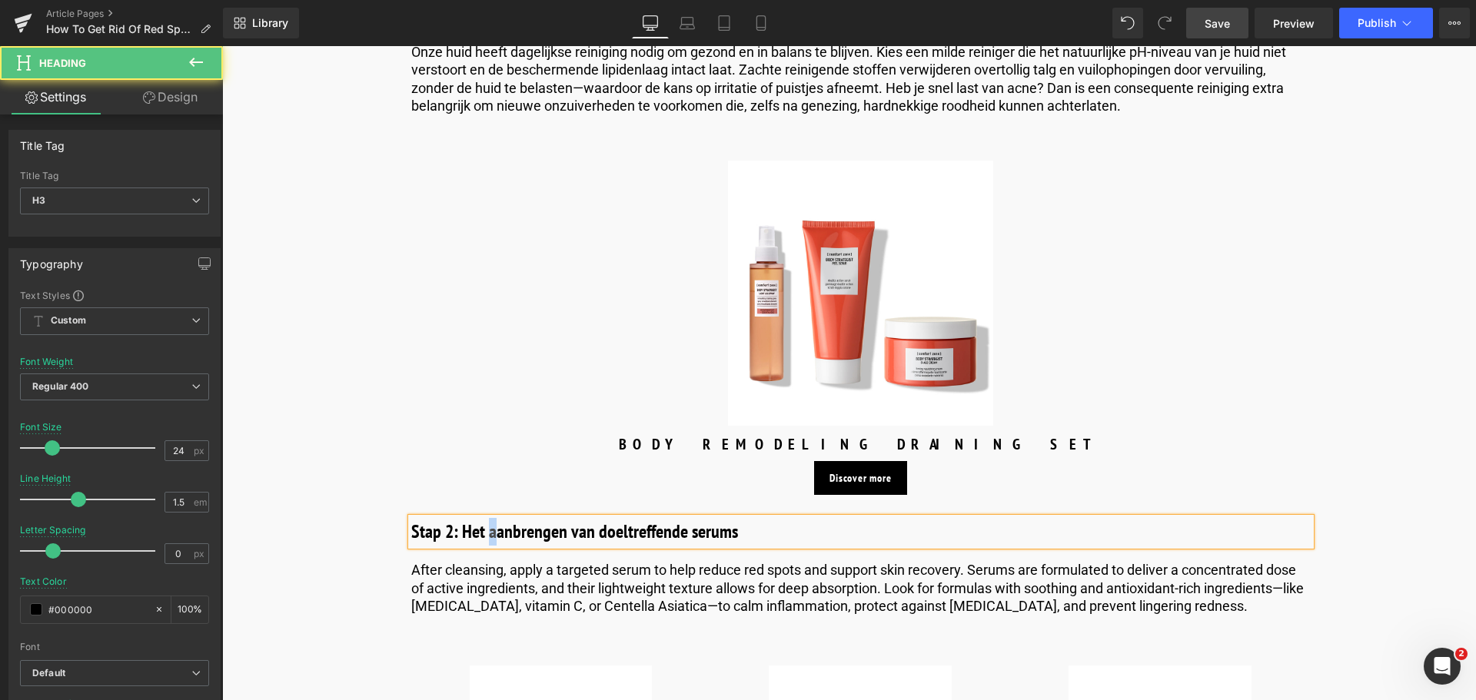
click at [486, 518] on h3 "Stap 2: Het aanbrengen van doeltreffende serums" at bounding box center [860, 532] width 899 height 28
click at [599, 518] on h3 "Stap 2: Het Aanbrengen van doeltreffende serums" at bounding box center [860, 532] width 899 height 28
click at [691, 518] on h3 "Stap 2: Het Aanbrengen van Doeltreffende serums" at bounding box center [860, 532] width 899 height 28
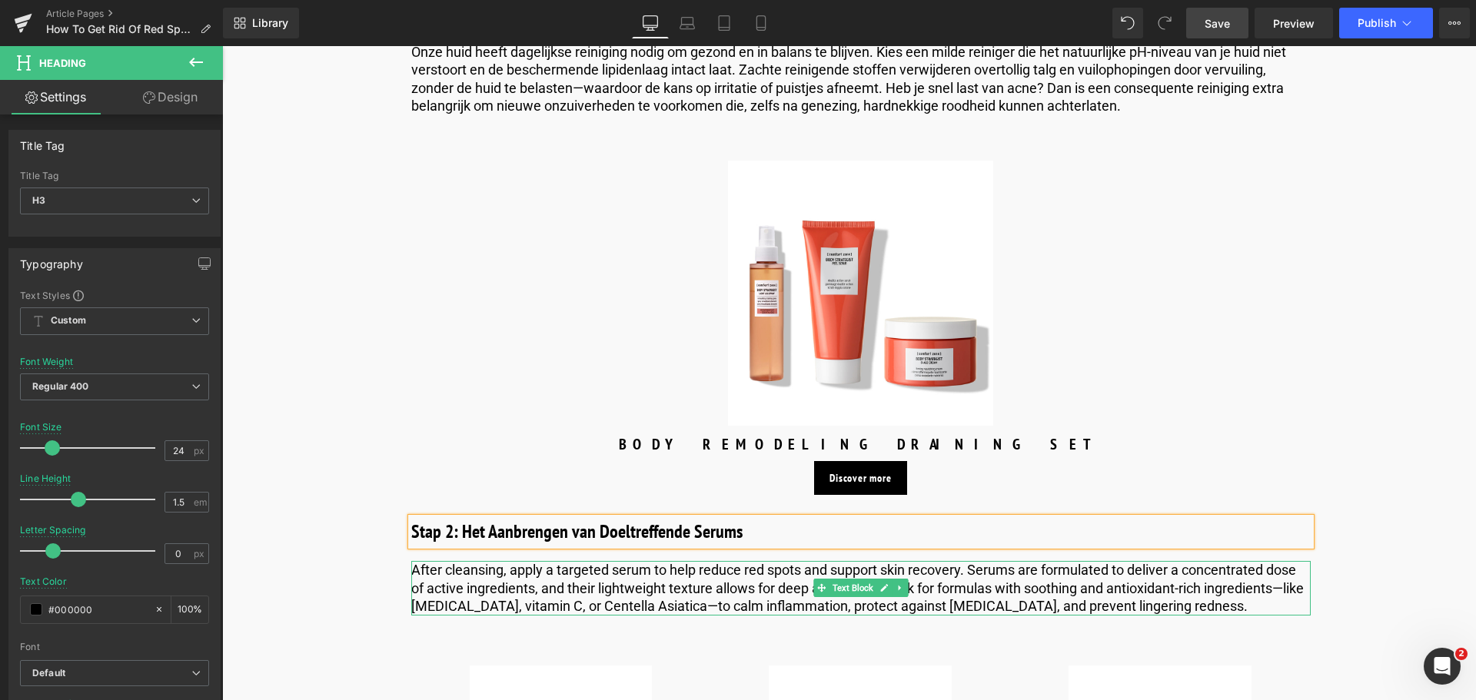
scroll to position [3843, 0]
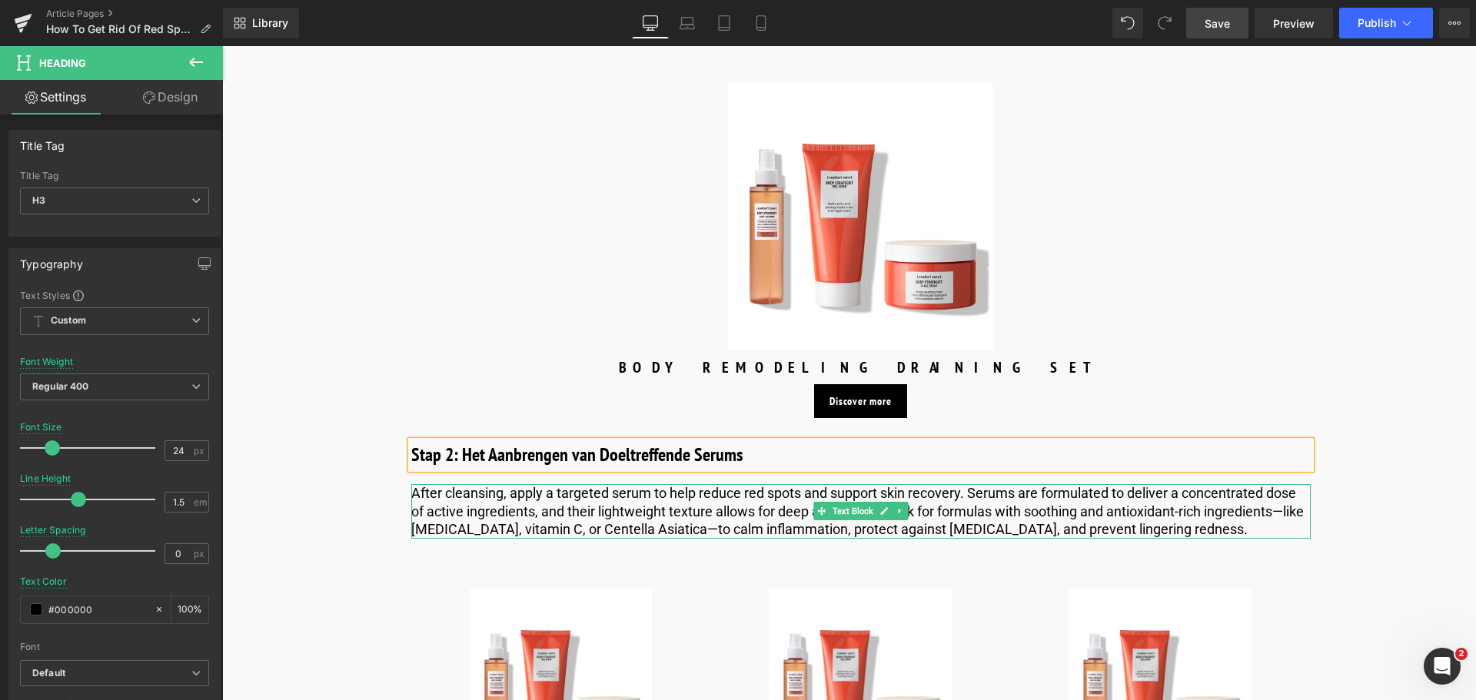
click at [641, 506] on p "After cleansing, apply a targeted serum to help reduce red spots and support sk…" at bounding box center [860, 511] width 899 height 54
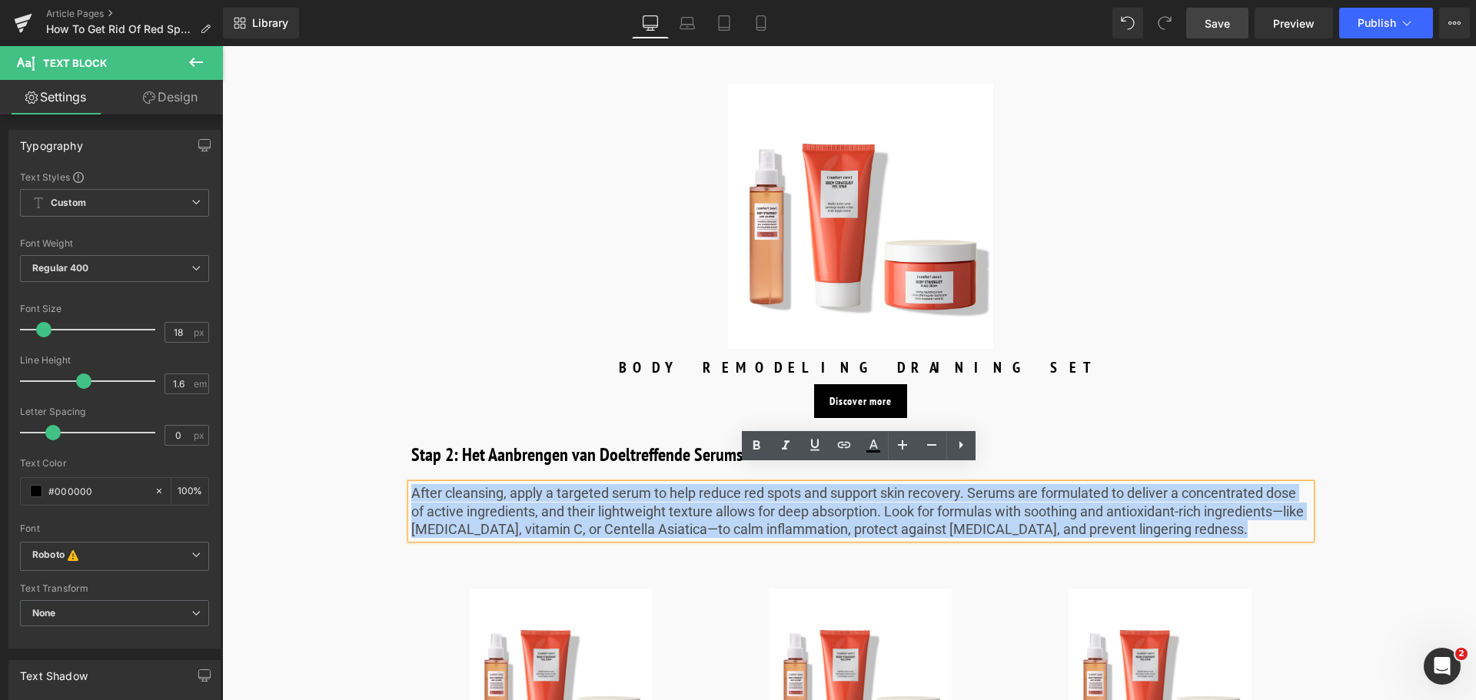
drag, startPoint x: 1272, startPoint y: 510, endPoint x: 381, endPoint y: 466, distance: 891.8
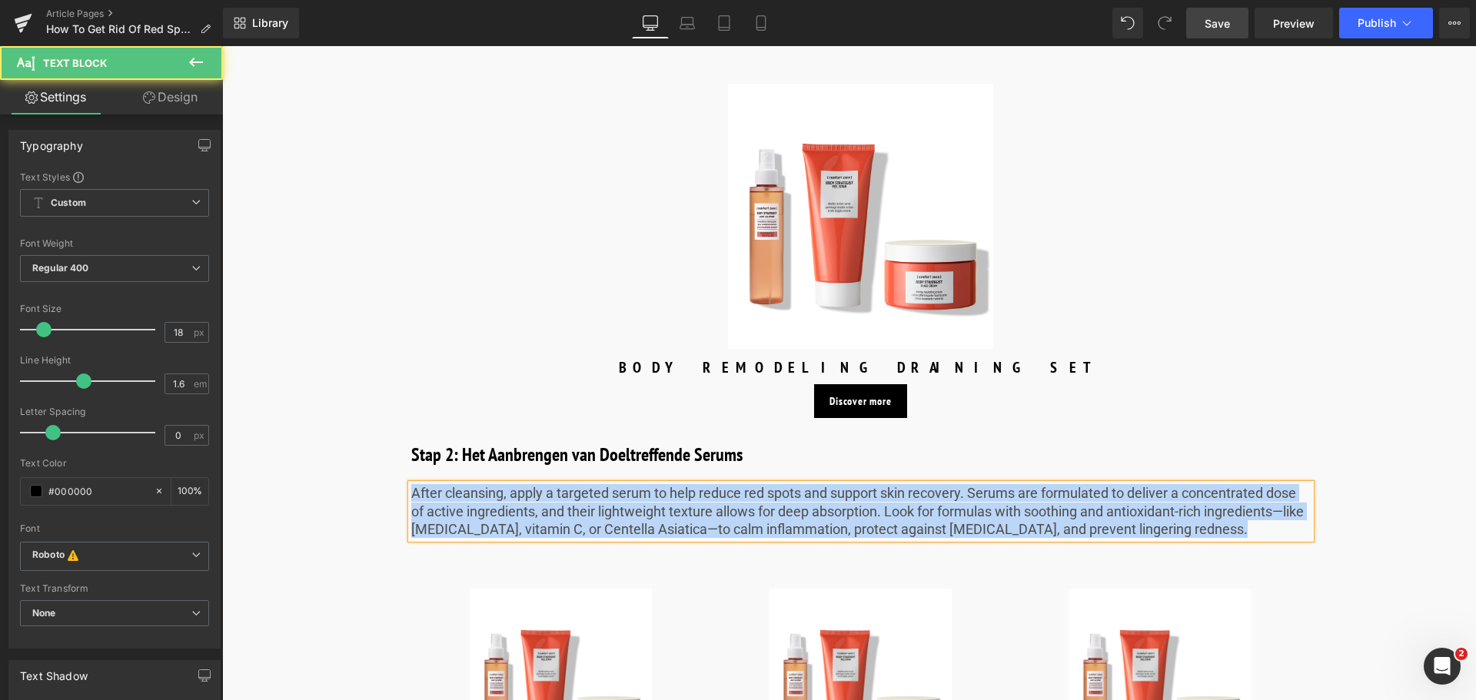
click at [1246, 510] on p "After cleansing, apply a targeted serum to help reduce red spots and support sk…" at bounding box center [860, 511] width 899 height 54
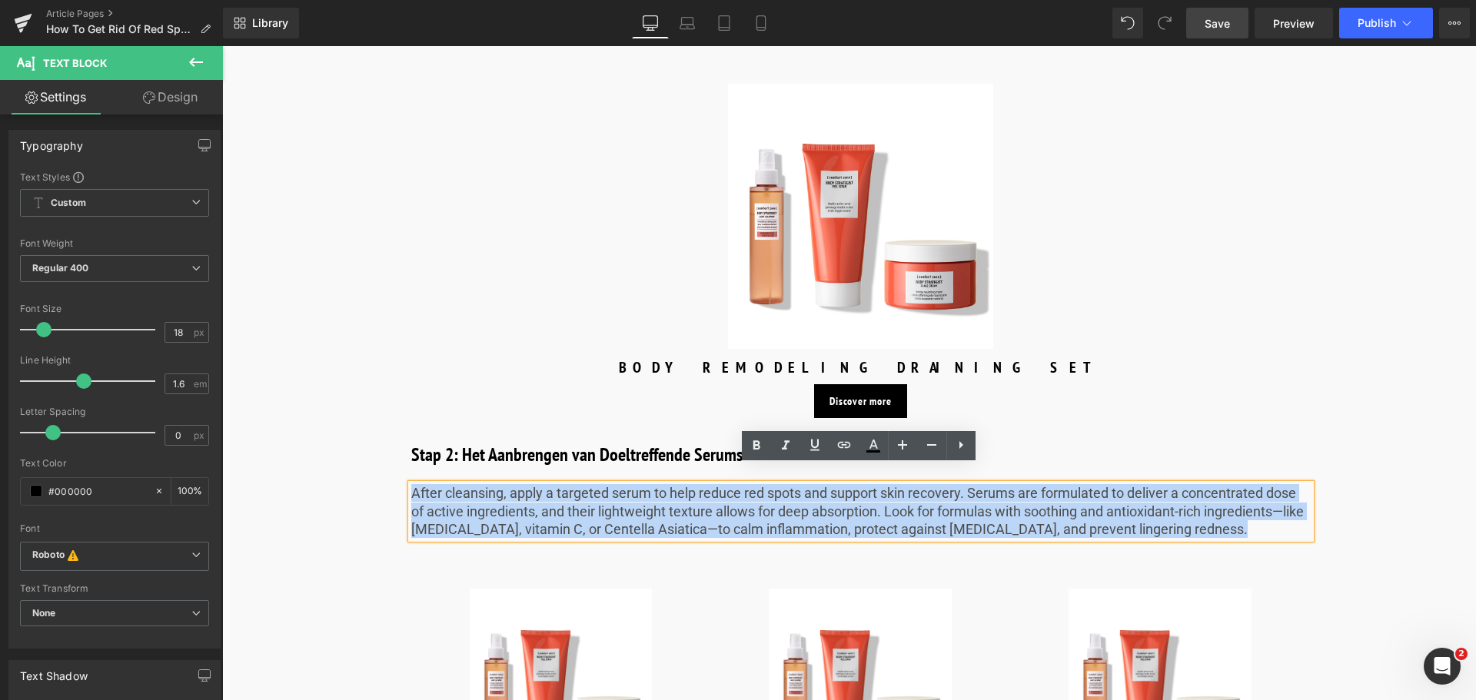
drag, startPoint x: 1216, startPoint y: 515, endPoint x: 329, endPoint y: 468, distance: 888.1
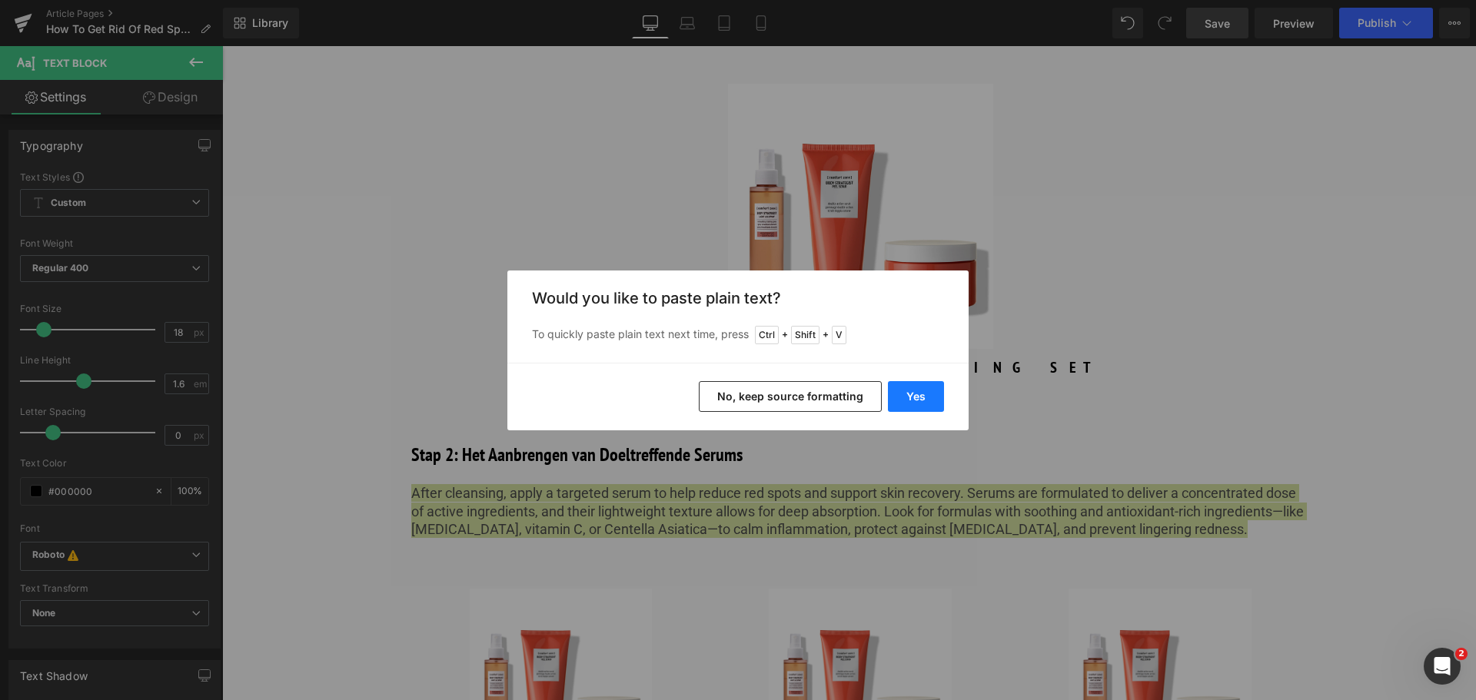
click at [917, 397] on button "Yes" at bounding box center [916, 396] width 56 height 31
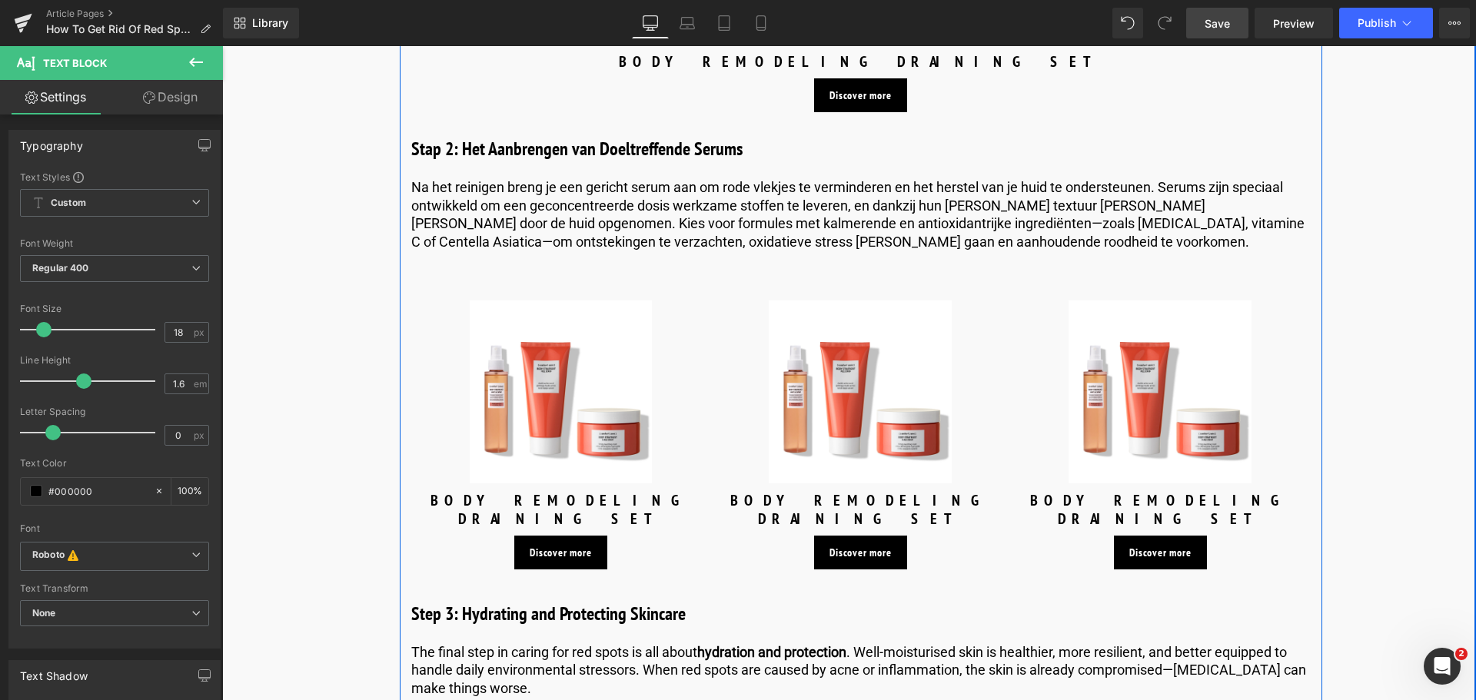
scroll to position [4150, 0]
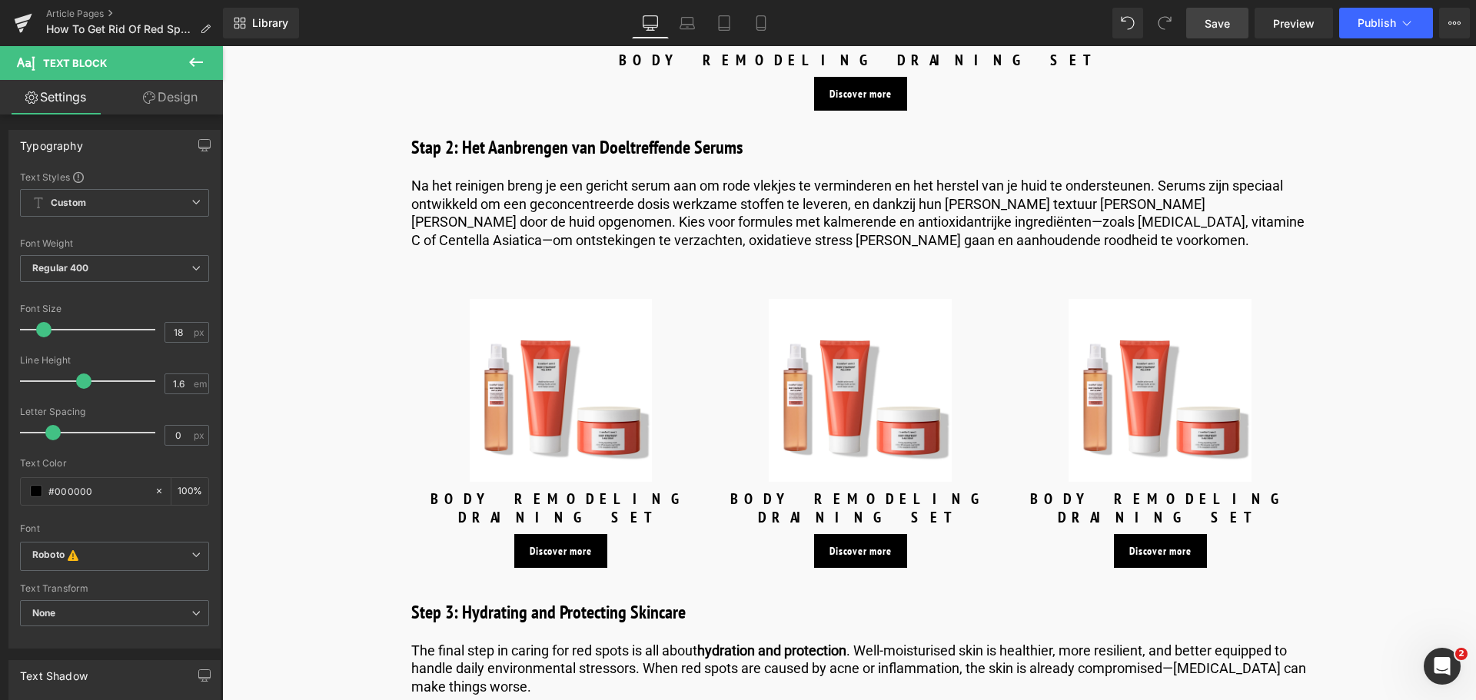
drag, startPoint x: 1214, startPoint y: 26, endPoint x: 869, endPoint y: 457, distance: 552.2
click at [1214, 26] on span "Save" at bounding box center [1216, 23] width 25 height 16
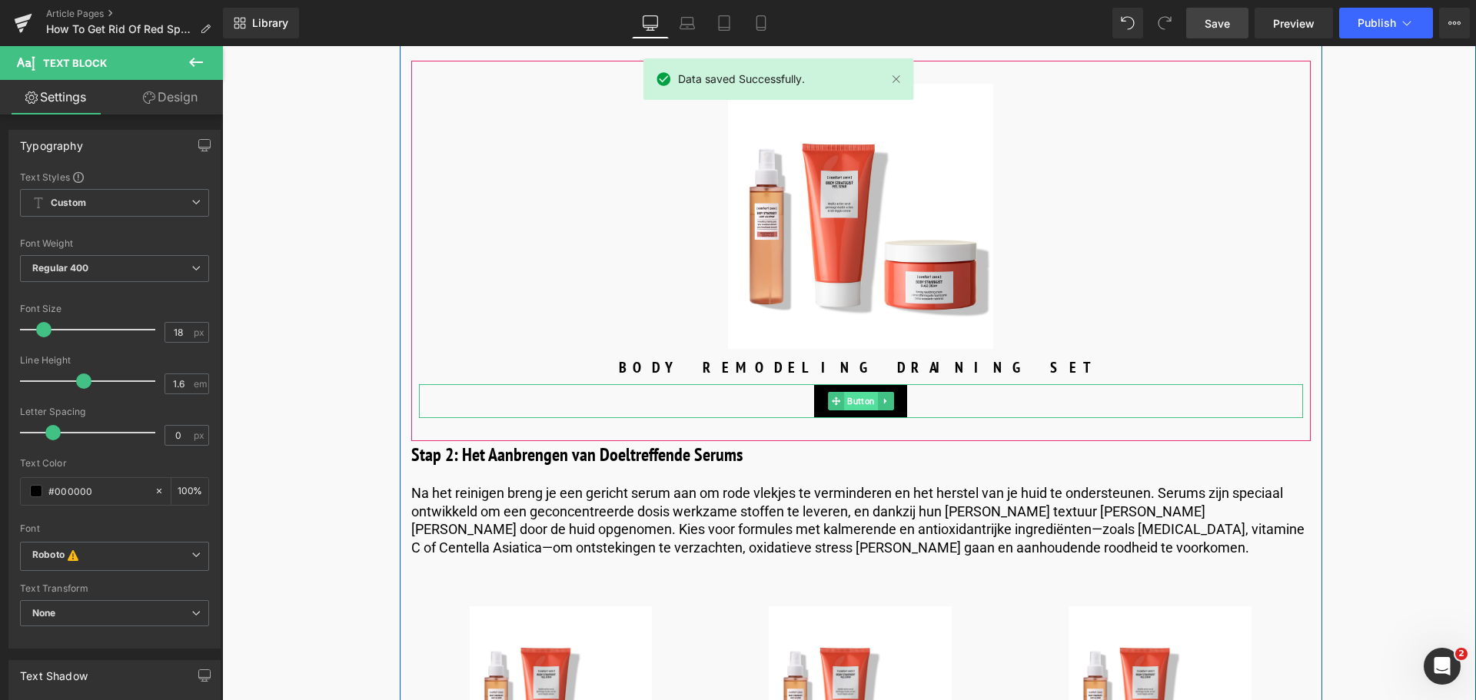
click at [847, 392] on span "Button" at bounding box center [861, 401] width 34 height 18
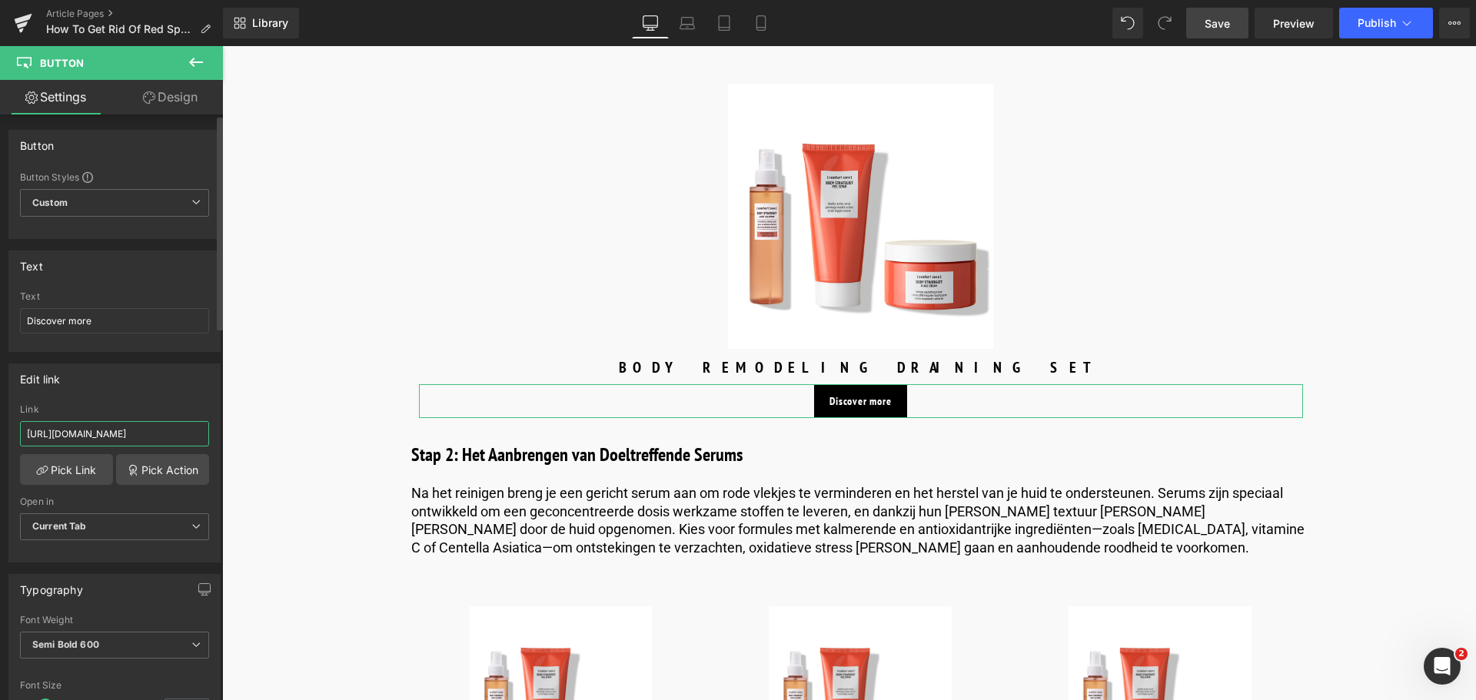
drag, startPoint x: 178, startPoint y: 432, endPoint x: 0, endPoint y: 424, distance: 177.7
click at [0, 424] on div "Edit link [URL][DOMAIN_NAME] Link [URL][DOMAIN_NAME] Pick Link Pick Action Curr…" at bounding box center [115, 457] width 230 height 211
type input "/products/remedy-cream-to-oil"
drag, startPoint x: 91, startPoint y: 322, endPoint x: 0, endPoint y: 317, distance: 91.6
click at [0, 317] on div "Text Discover more Text Discover more" at bounding box center [115, 295] width 230 height 113
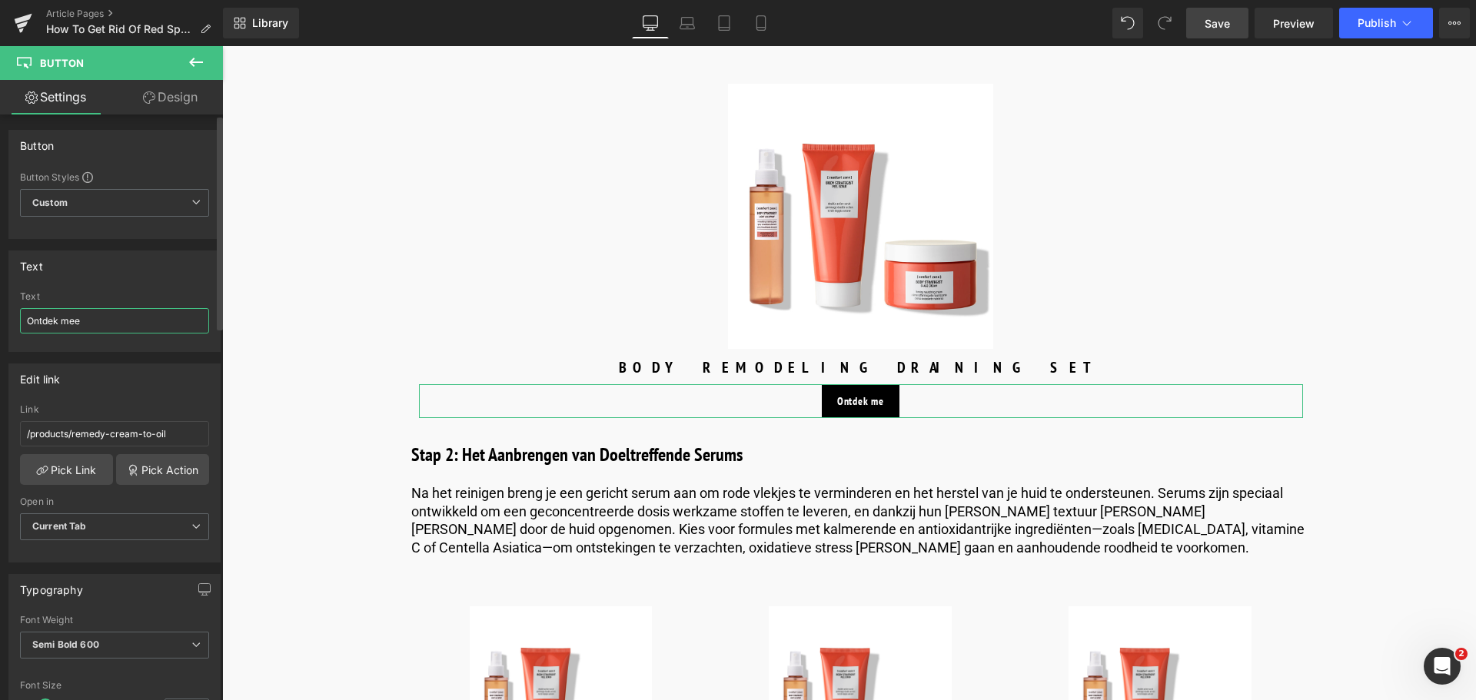
type input "Ontdek meer"
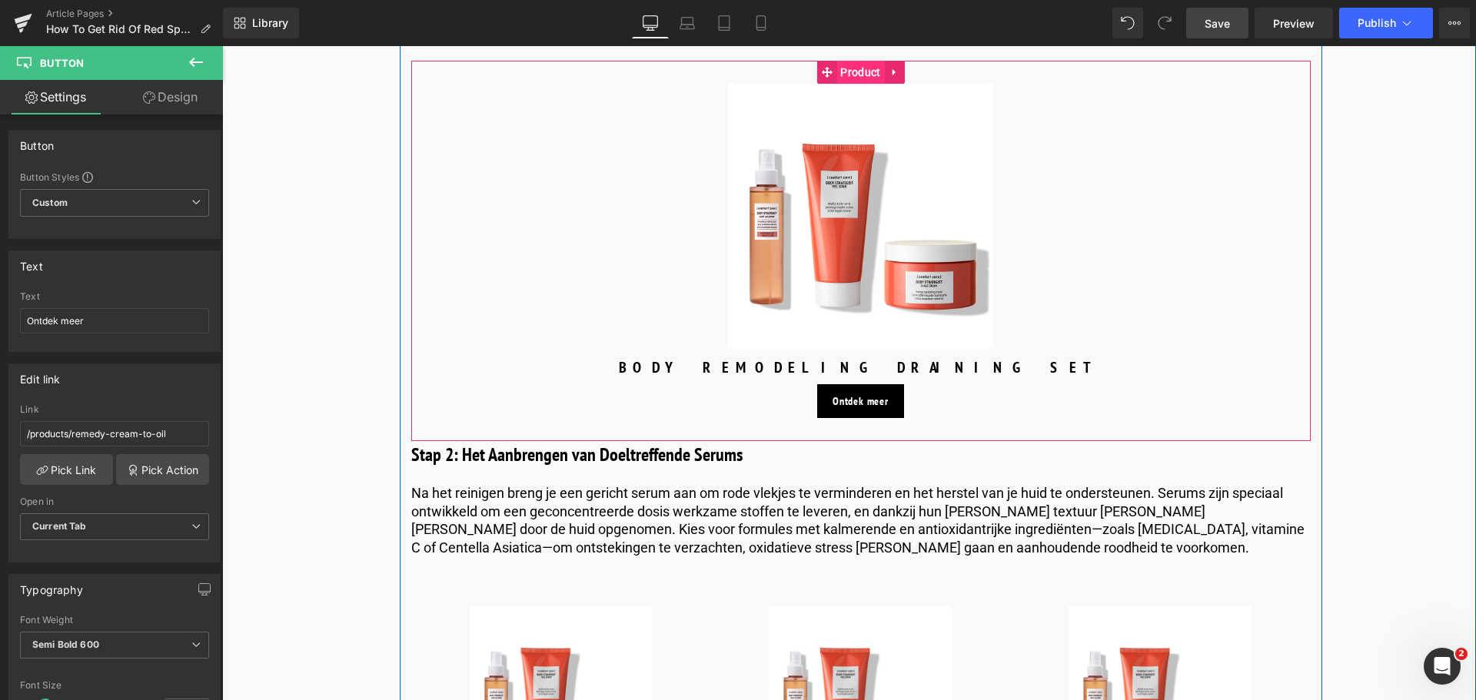
click at [848, 61] on span "Product" at bounding box center [860, 72] width 48 height 23
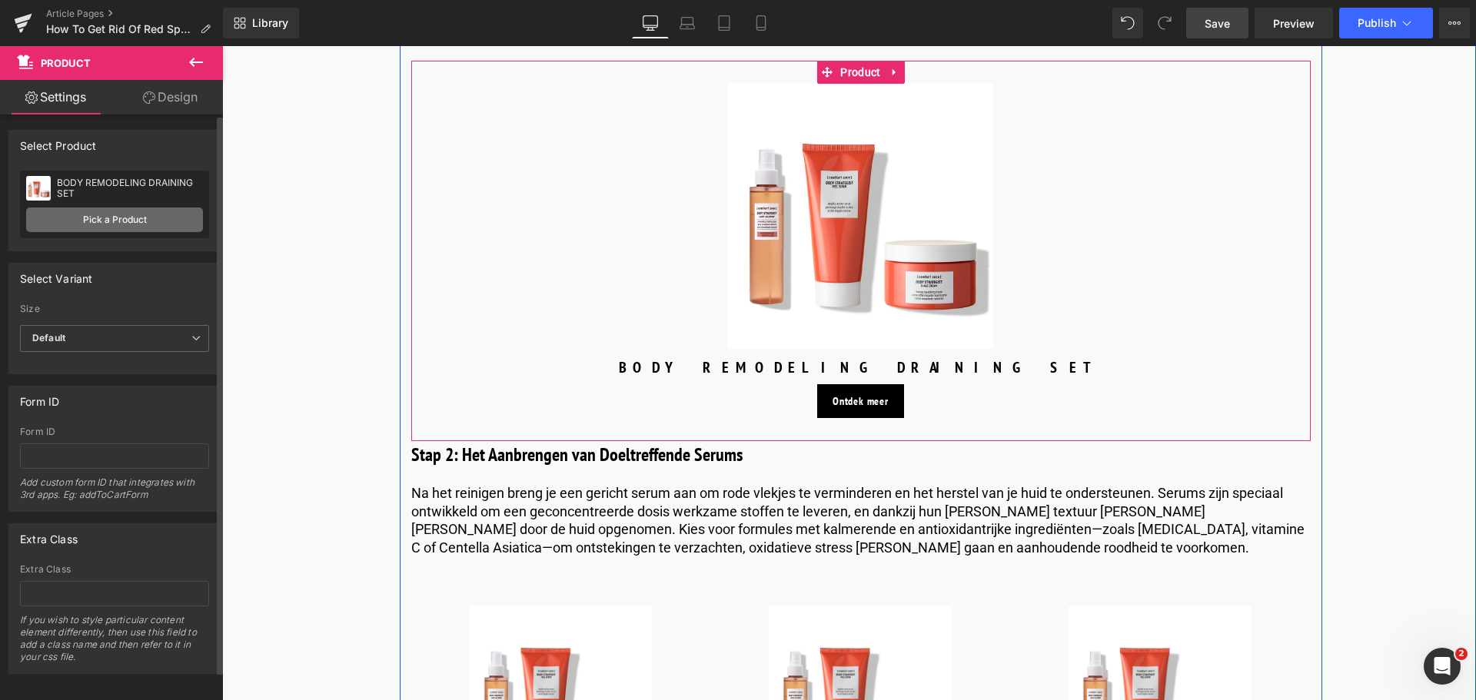
click at [83, 219] on link "Pick a Product" at bounding box center [114, 220] width 177 height 25
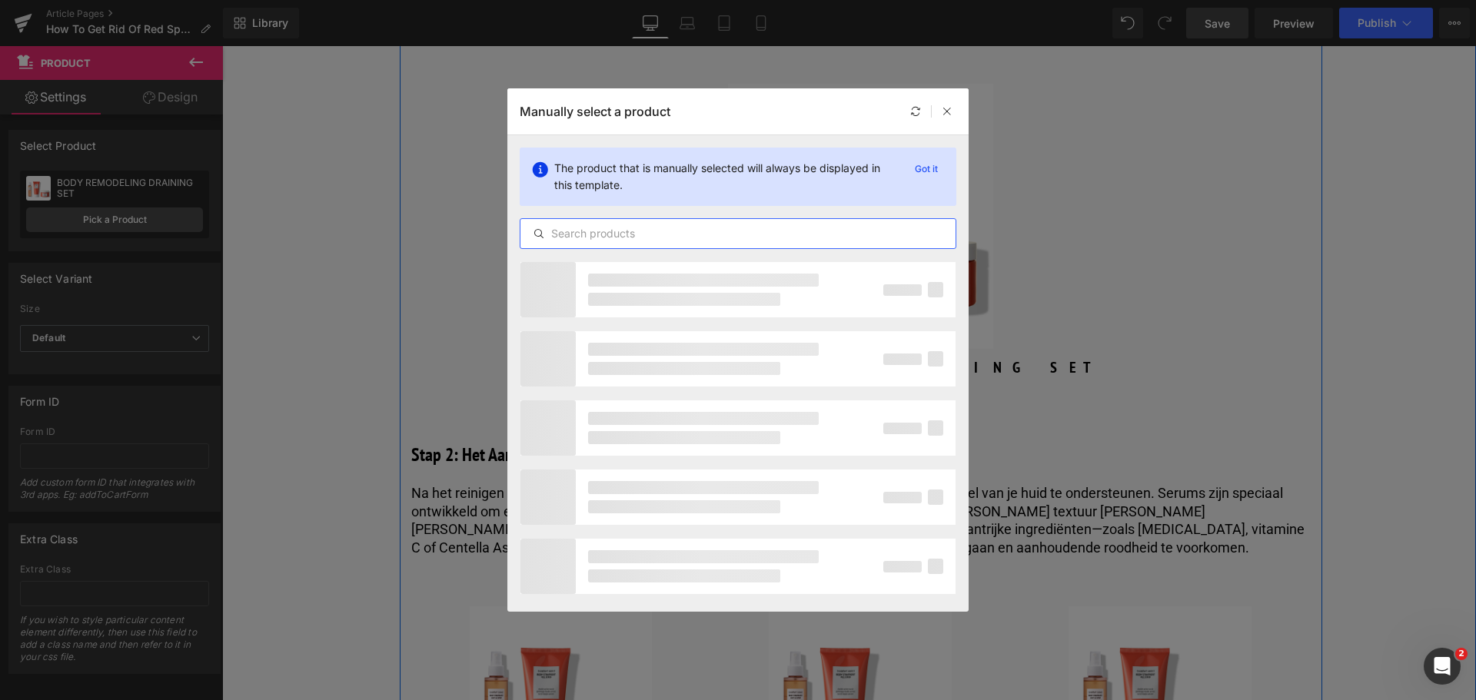
click at [631, 237] on input "text" at bounding box center [737, 233] width 435 height 18
type input "r"
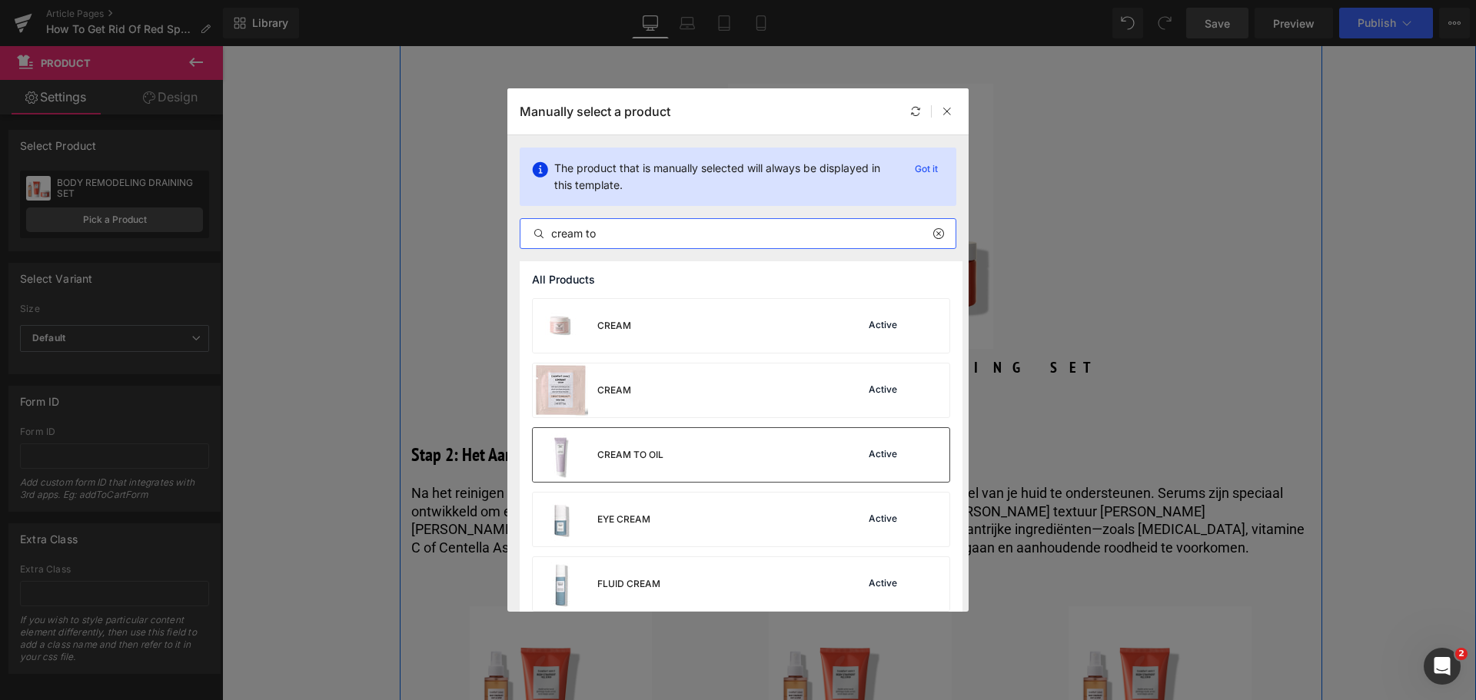
type input "cream to"
click at [655, 435] on div "CREAM TO OIL" at bounding box center [598, 455] width 131 height 54
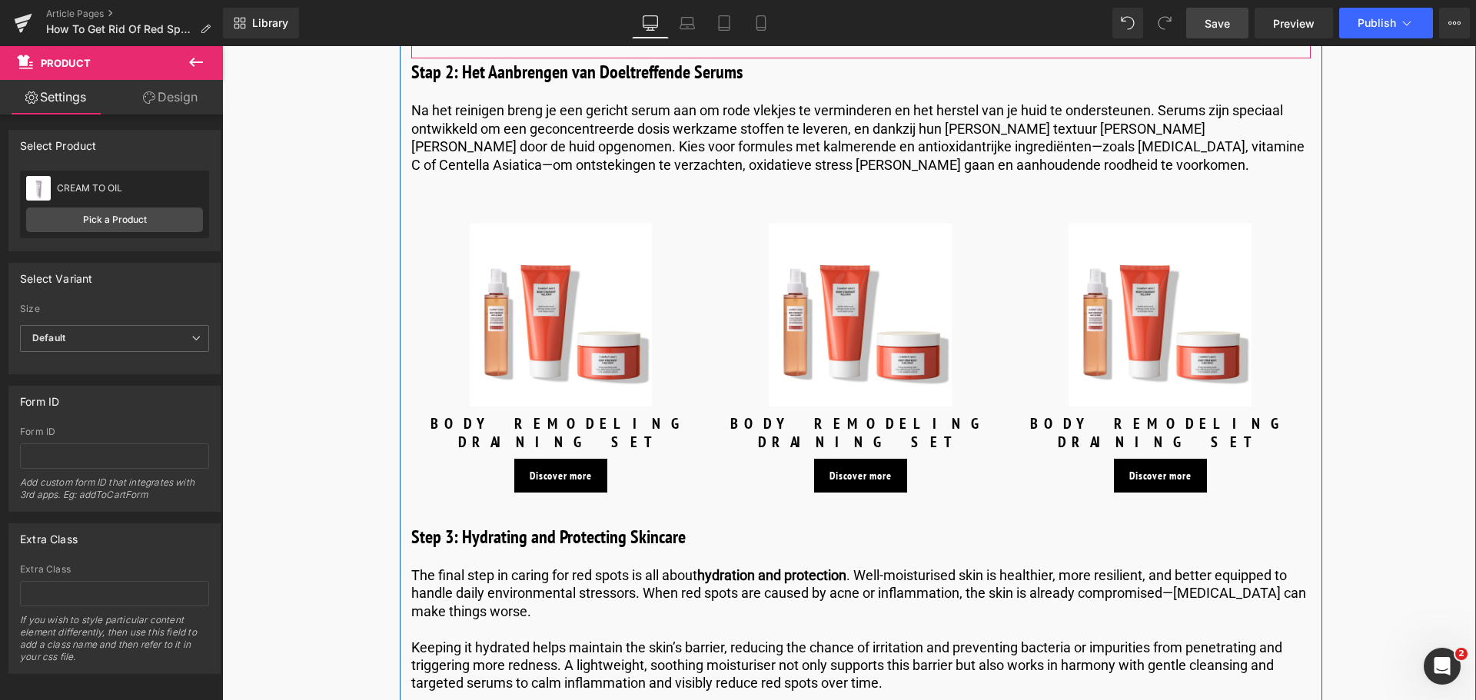
scroll to position [4227, 0]
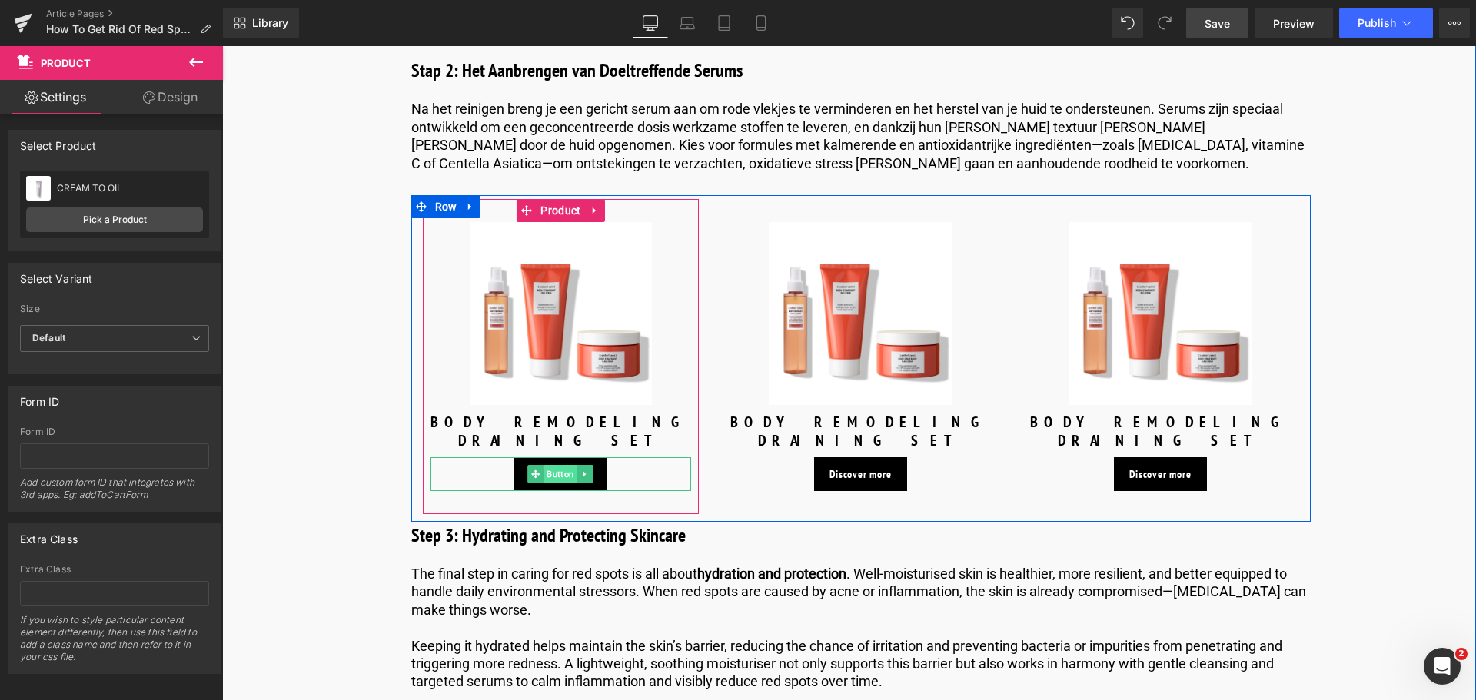
click at [547, 465] on span "Button" at bounding box center [561, 474] width 34 height 18
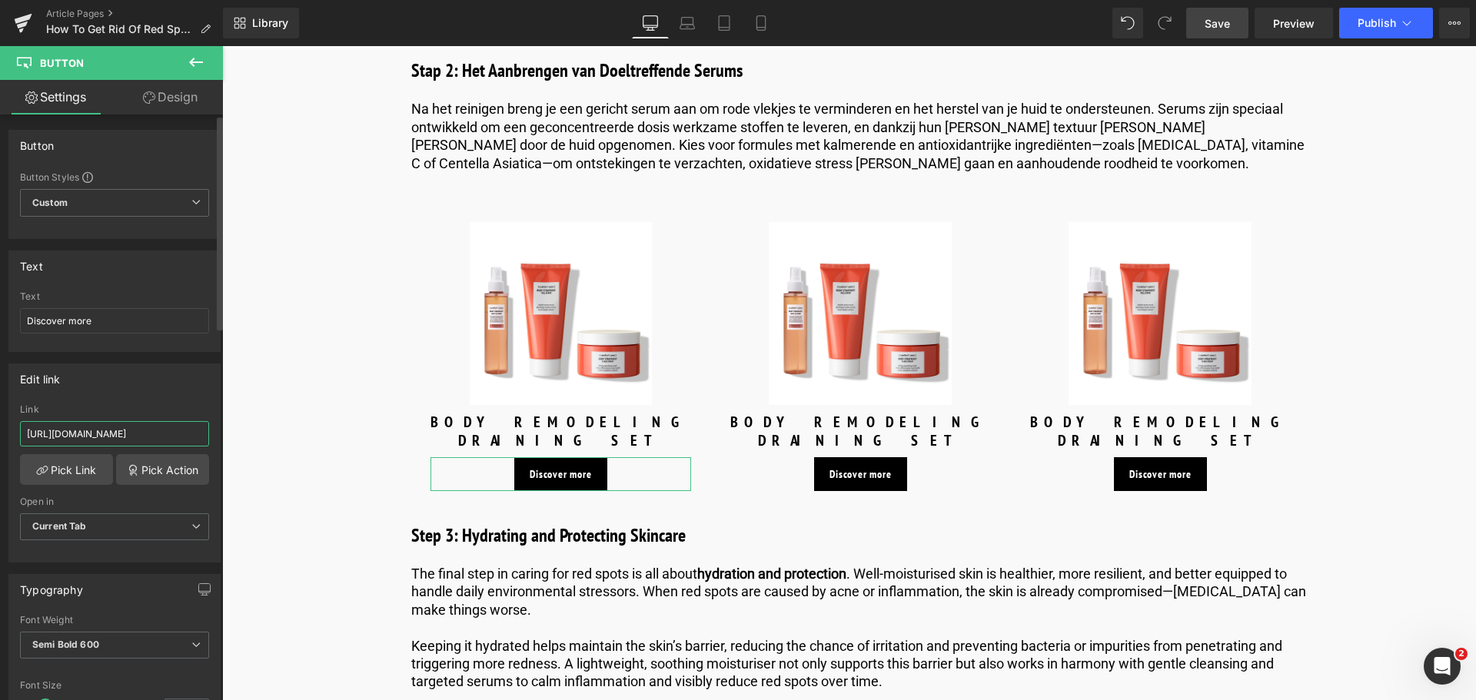
drag, startPoint x: 179, startPoint y: 436, endPoint x: 0, endPoint y: 437, distance: 179.1
click at [0, 437] on div "Edit link [URL][DOMAIN_NAME] Link [URL][DOMAIN_NAME] Pick Link Pick Action Curr…" at bounding box center [115, 457] width 230 height 211
type input "/products/skin-regimen-lx-ha4-jelly-serum"
drag, startPoint x: 95, startPoint y: 311, endPoint x: 0, endPoint y: 315, distance: 95.4
click at [0, 315] on div "Text Discover more Text Discover more" at bounding box center [115, 295] width 230 height 113
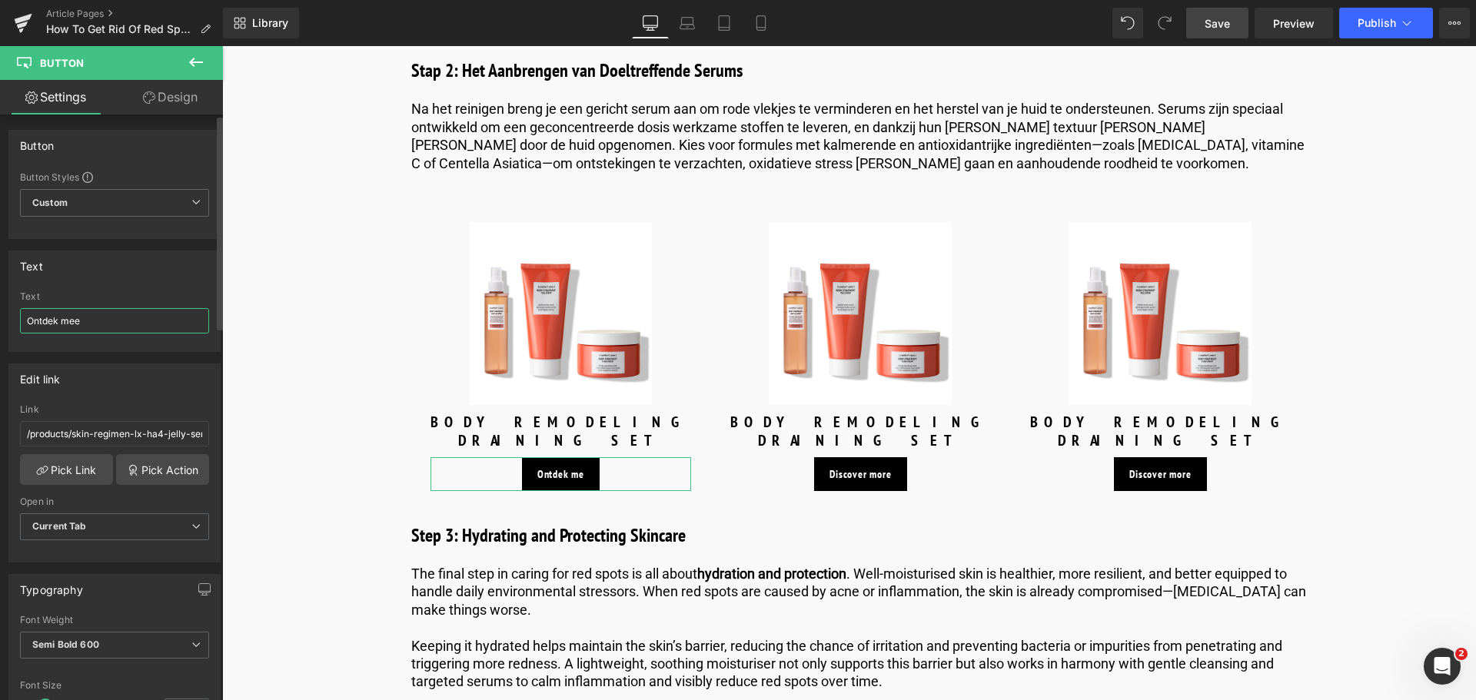
type input "Ontdek meer"
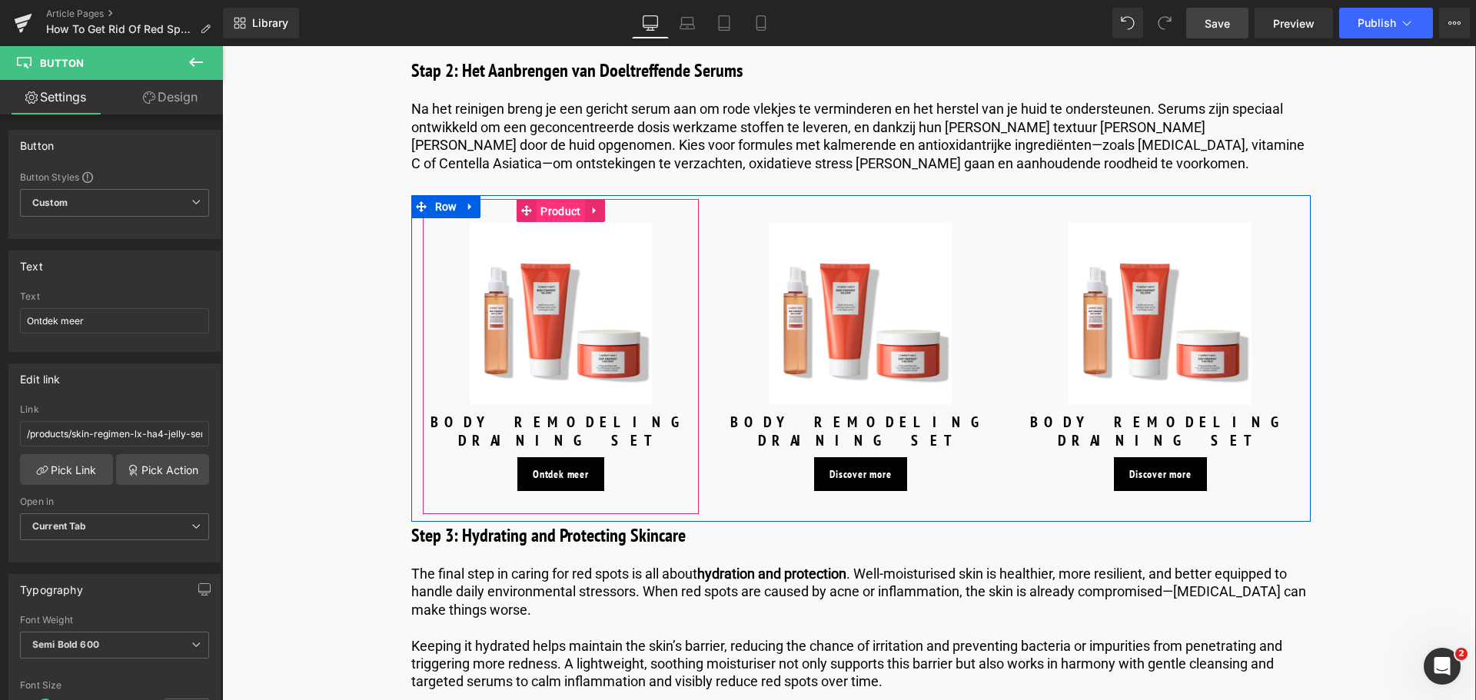
click at [554, 200] on span "Product" at bounding box center [560, 211] width 48 height 23
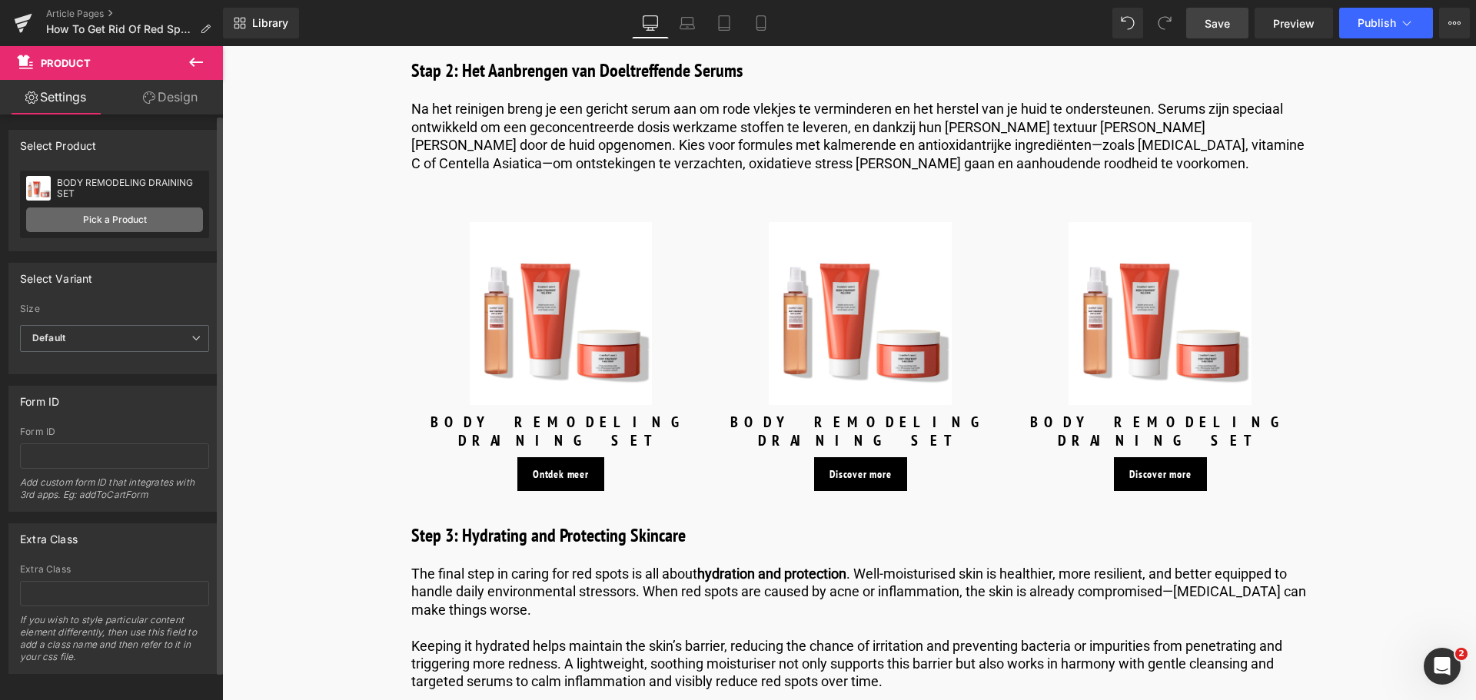
click at [111, 223] on link "Pick a Product" at bounding box center [114, 220] width 177 height 25
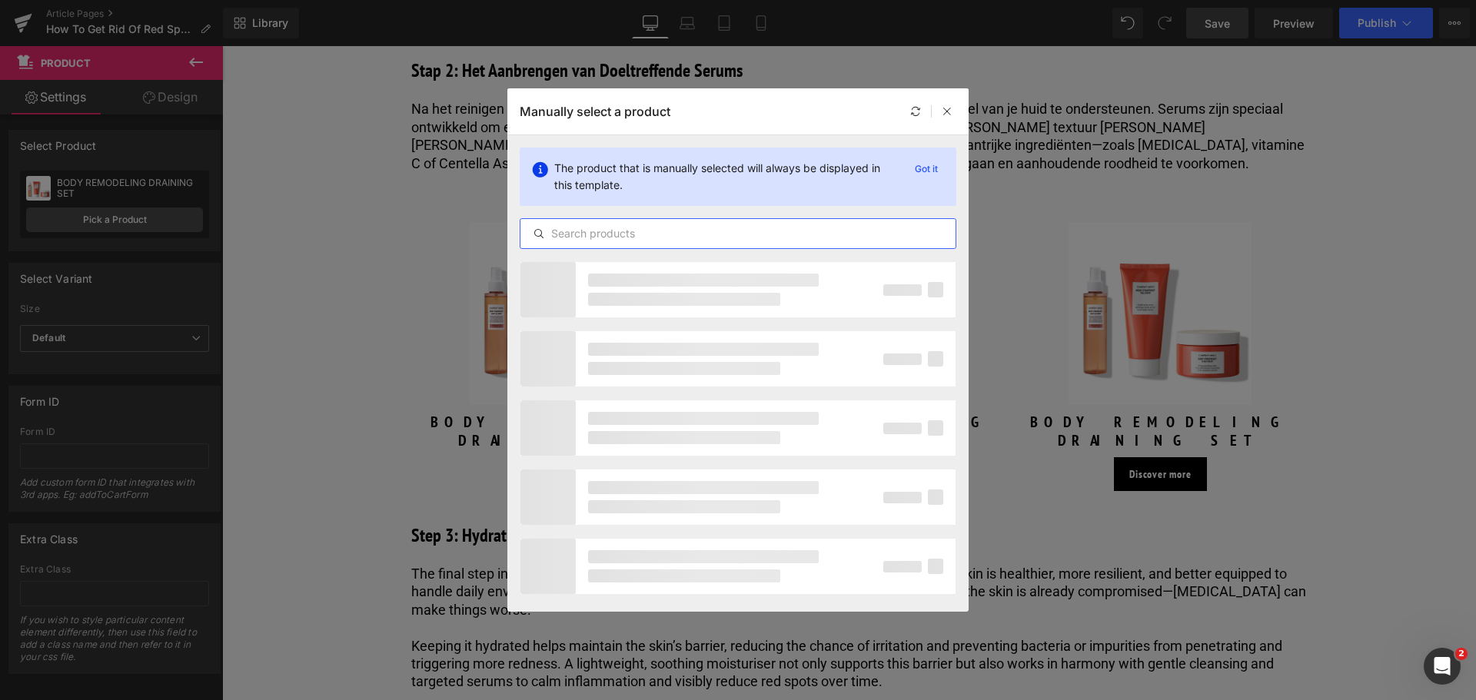
click at [642, 237] on input "text" at bounding box center [737, 233] width 435 height 18
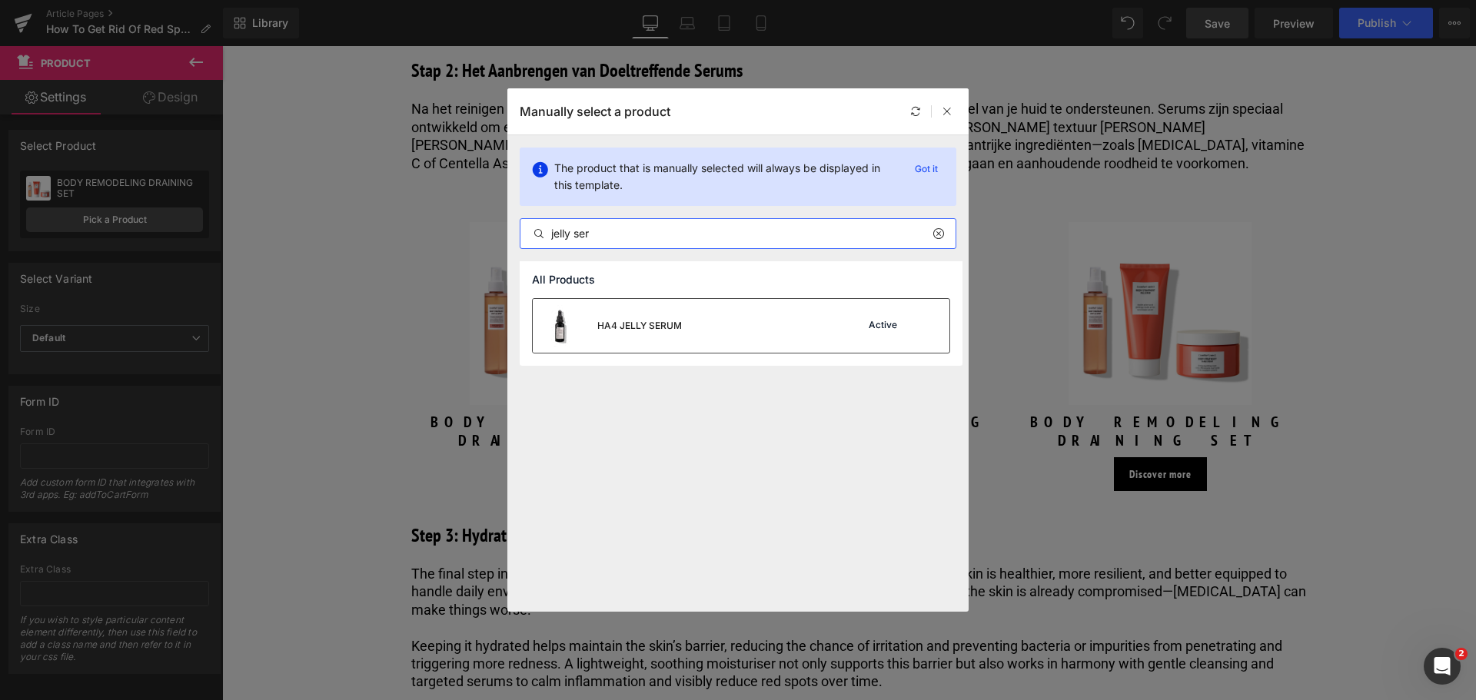
type input "jelly ser"
click at [645, 339] on div "HA4 JELLY SERUM" at bounding box center [607, 326] width 149 height 54
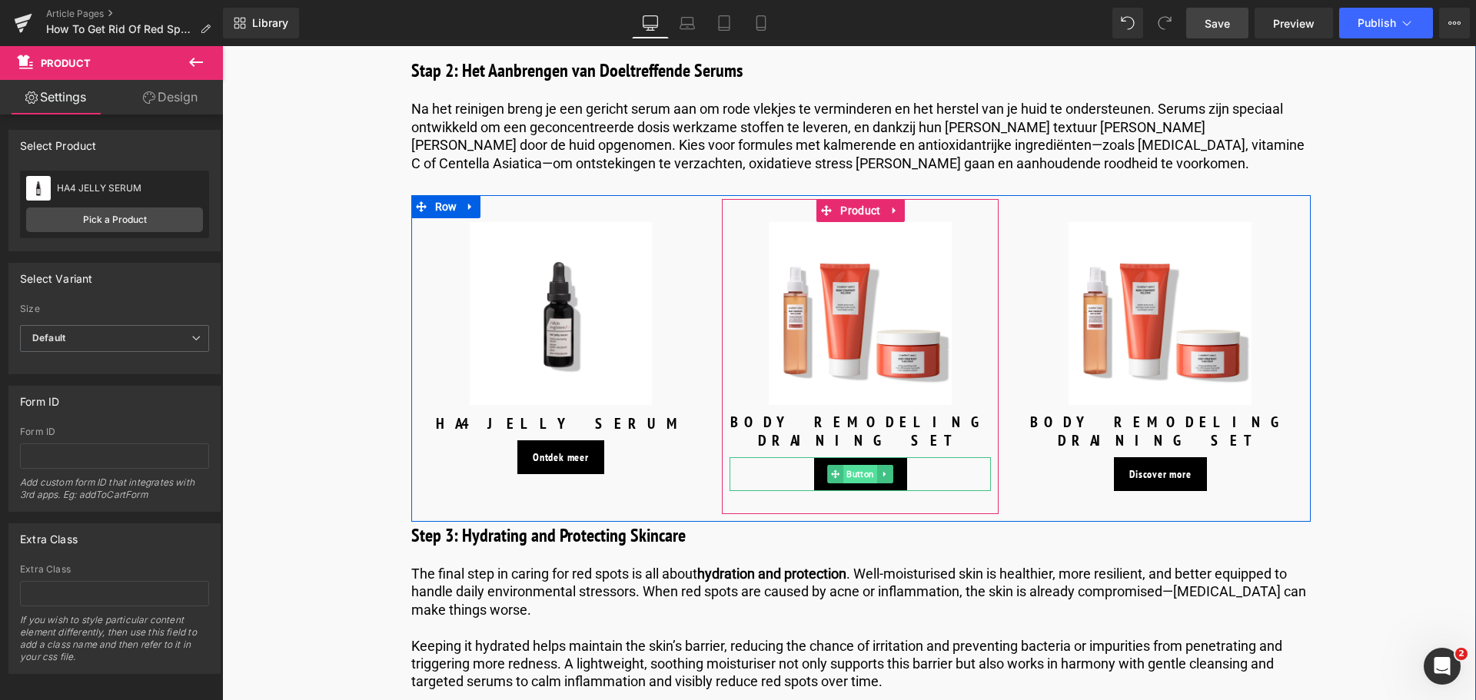
click at [858, 465] on span "Button" at bounding box center [861, 474] width 34 height 18
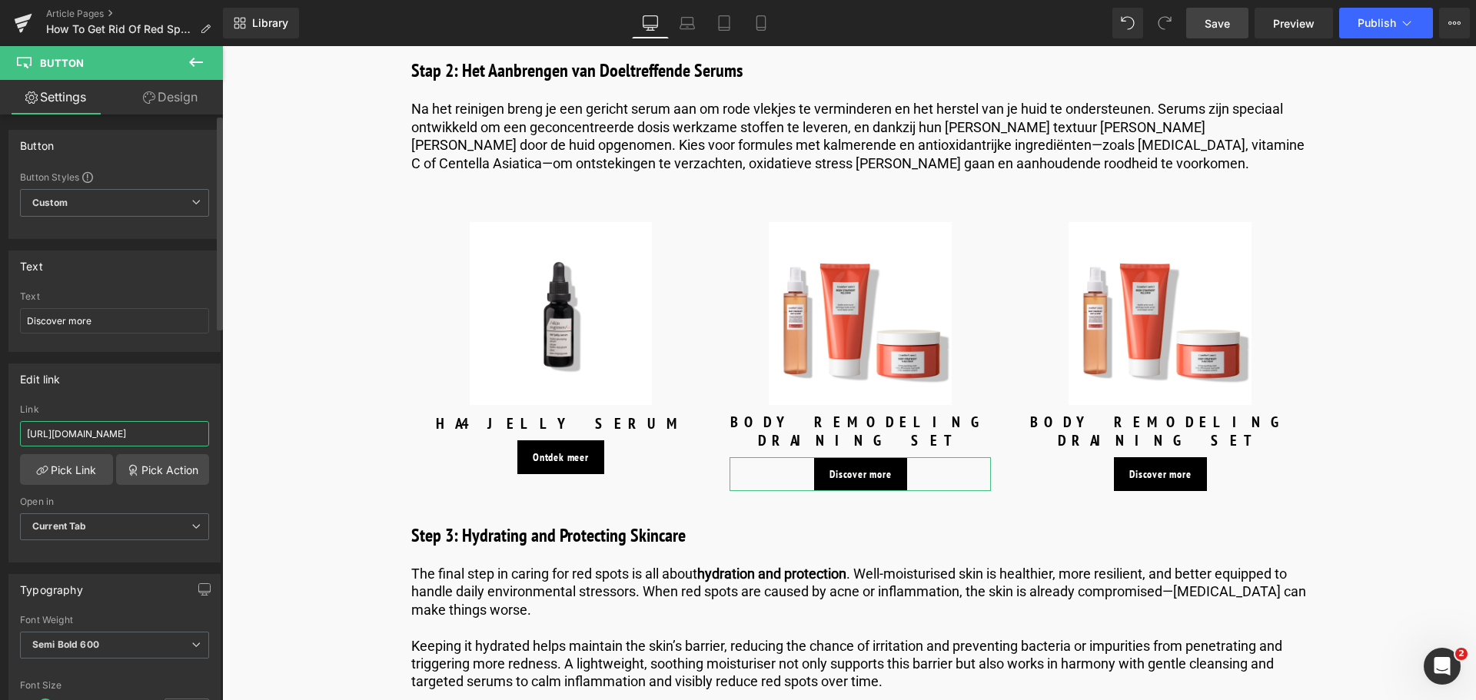
drag, startPoint x: 178, startPoint y: 432, endPoint x: 0, endPoint y: 427, distance: 178.4
click at [0, 427] on div "Edit link [URL][DOMAIN_NAME] Link [URL][DOMAIN_NAME] Pick Link Pick Action Curr…" at bounding box center [115, 457] width 230 height 211
type input "/products/remedy-serum"
drag, startPoint x: 102, startPoint y: 330, endPoint x: 0, endPoint y: 327, distance: 102.3
click at [0, 327] on div "Text Discover more Text Discover more" at bounding box center [115, 295] width 230 height 113
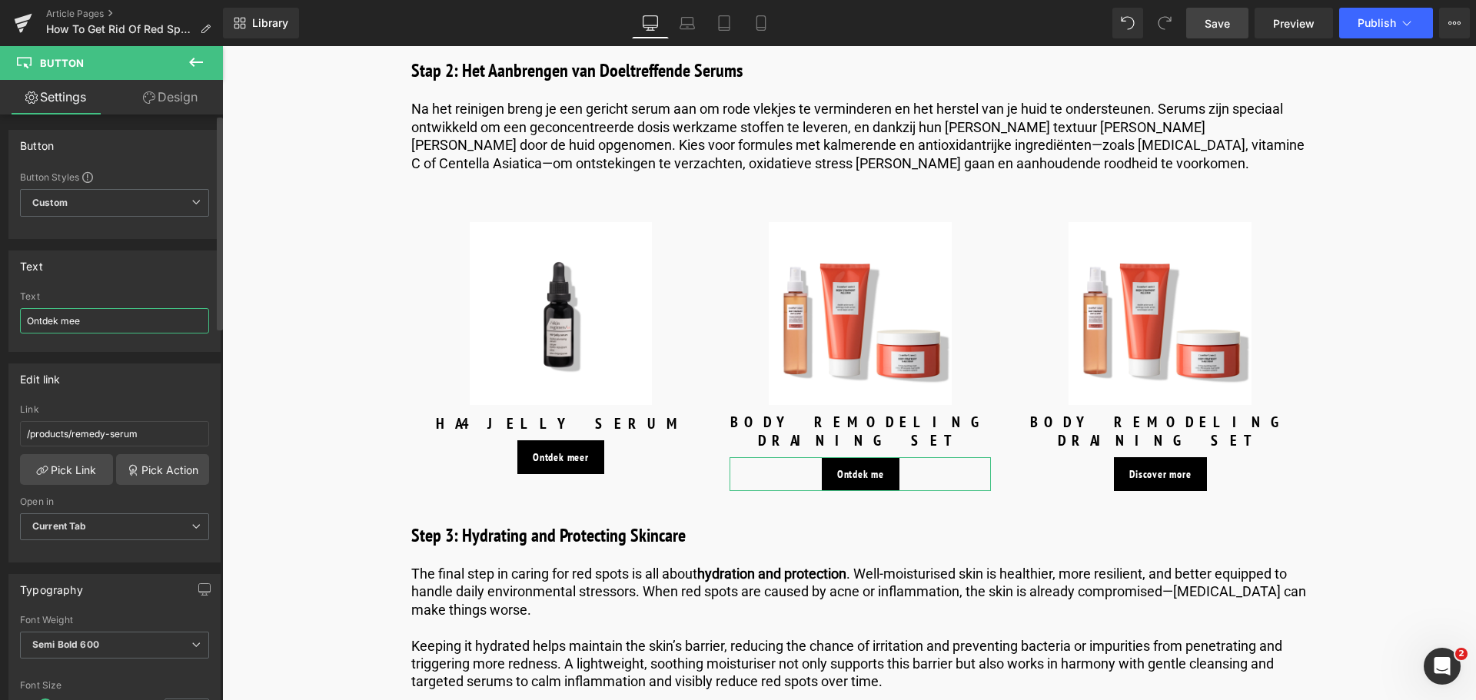
type input "Ontdek meer"
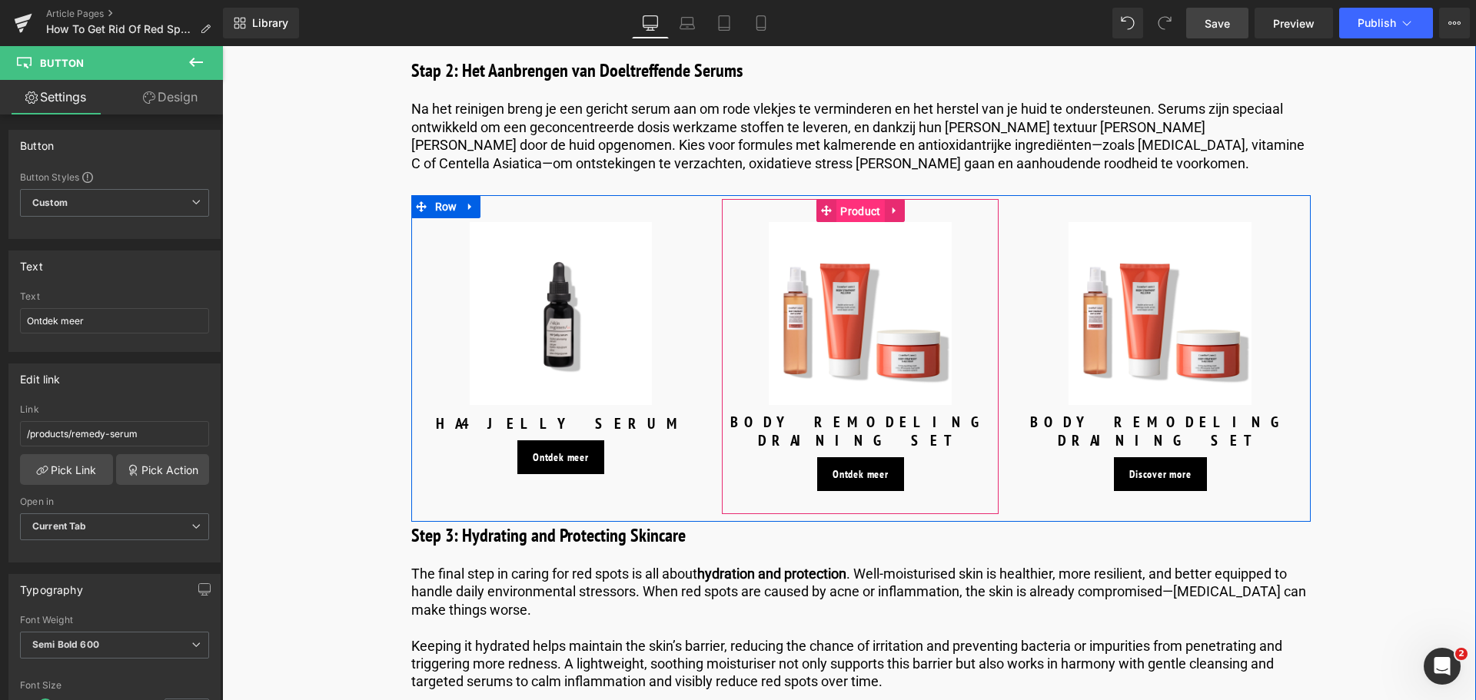
click at [849, 200] on span "Product" at bounding box center [860, 211] width 48 height 23
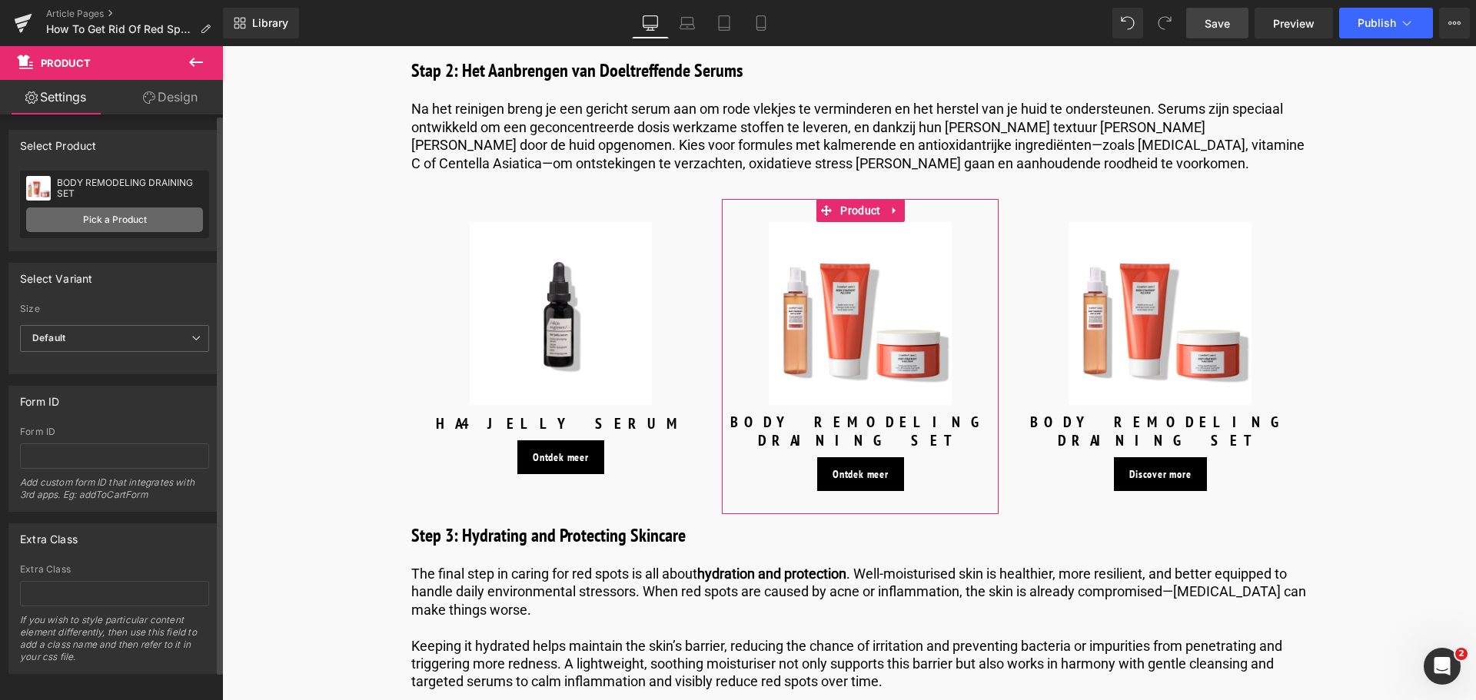
click at [114, 216] on link "Pick a Product" at bounding box center [114, 220] width 177 height 25
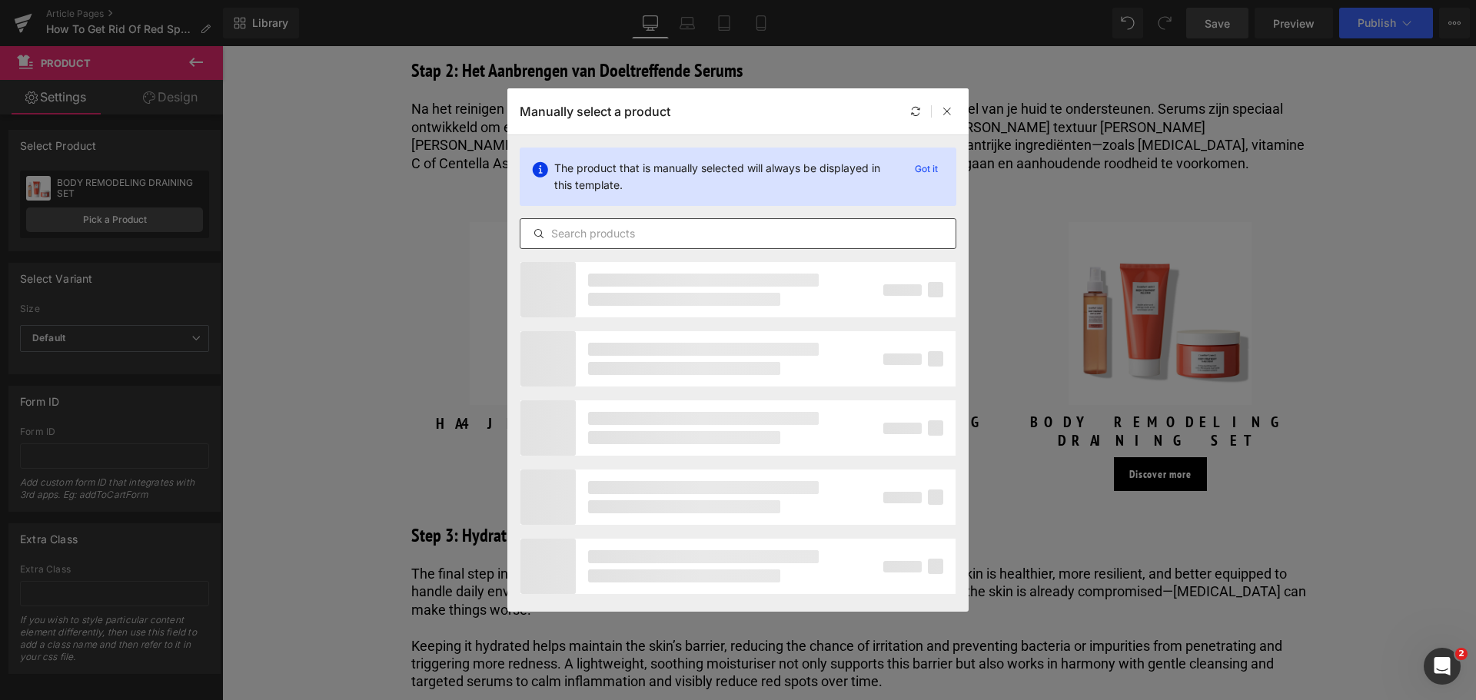
click at [616, 235] on input "text" at bounding box center [737, 233] width 435 height 18
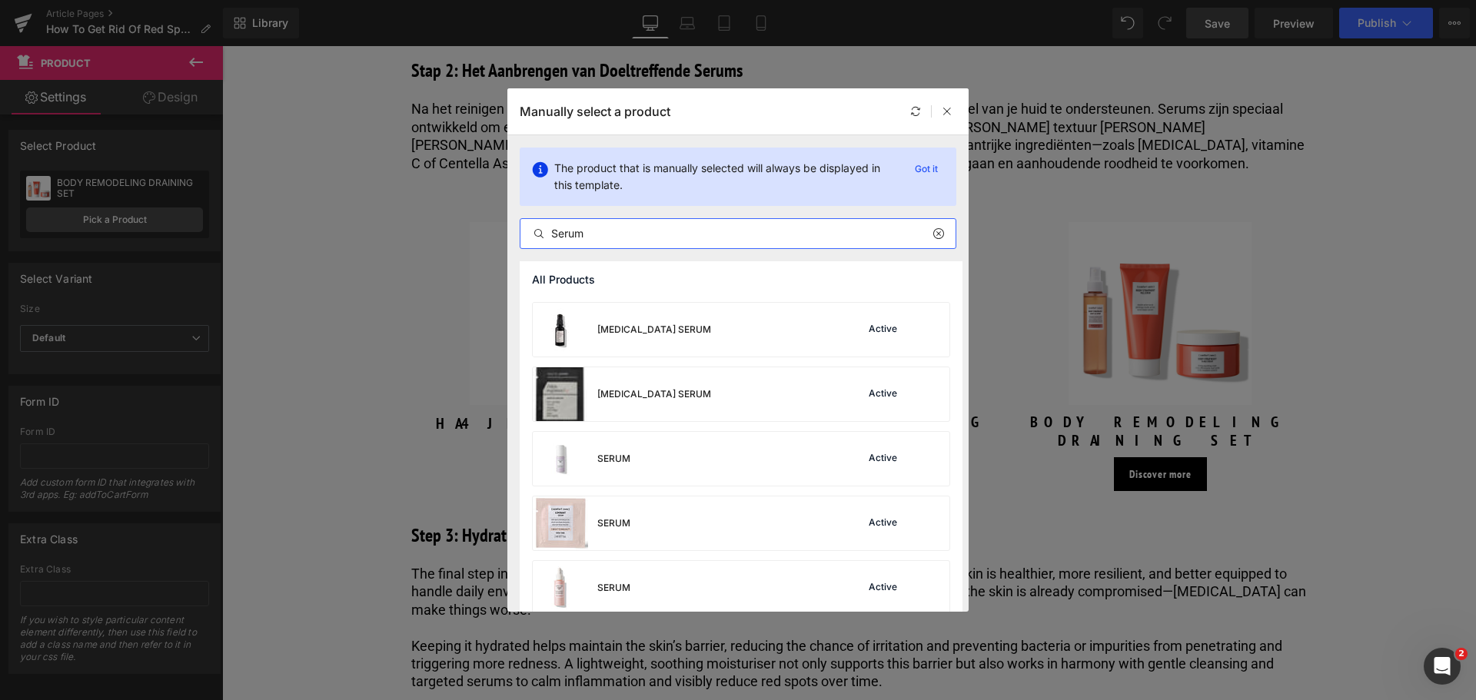
scroll to position [461, 0]
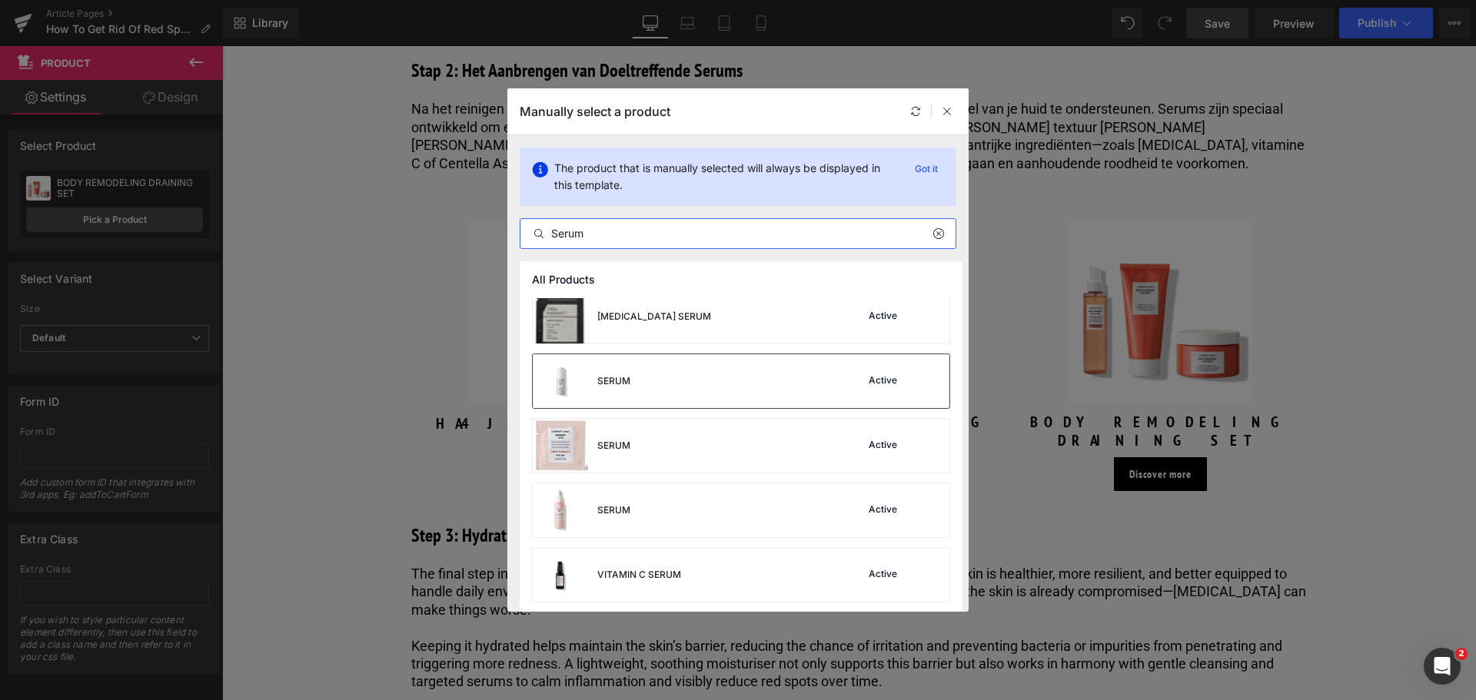
type input "Serum"
click at [737, 380] on div "SERUM Active" at bounding box center [741, 381] width 417 height 54
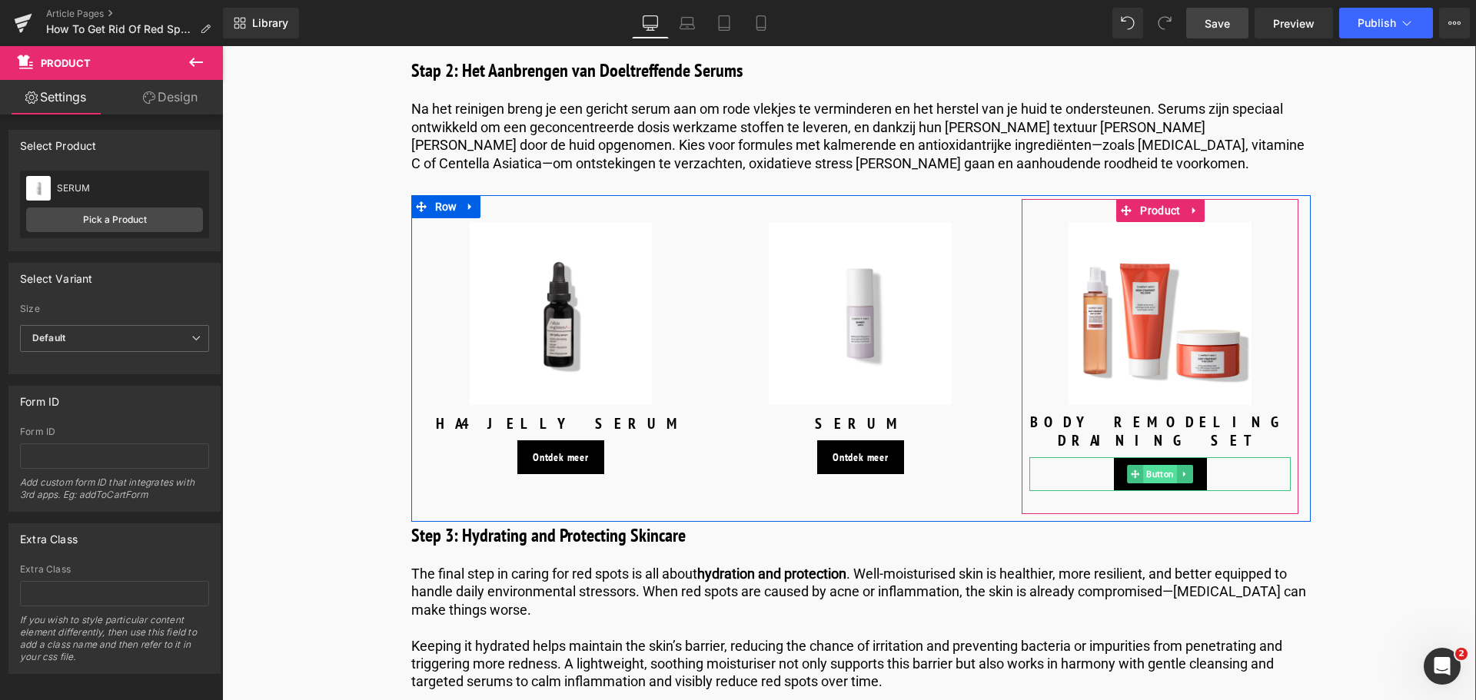
click at [1162, 465] on span "Button" at bounding box center [1161, 474] width 34 height 18
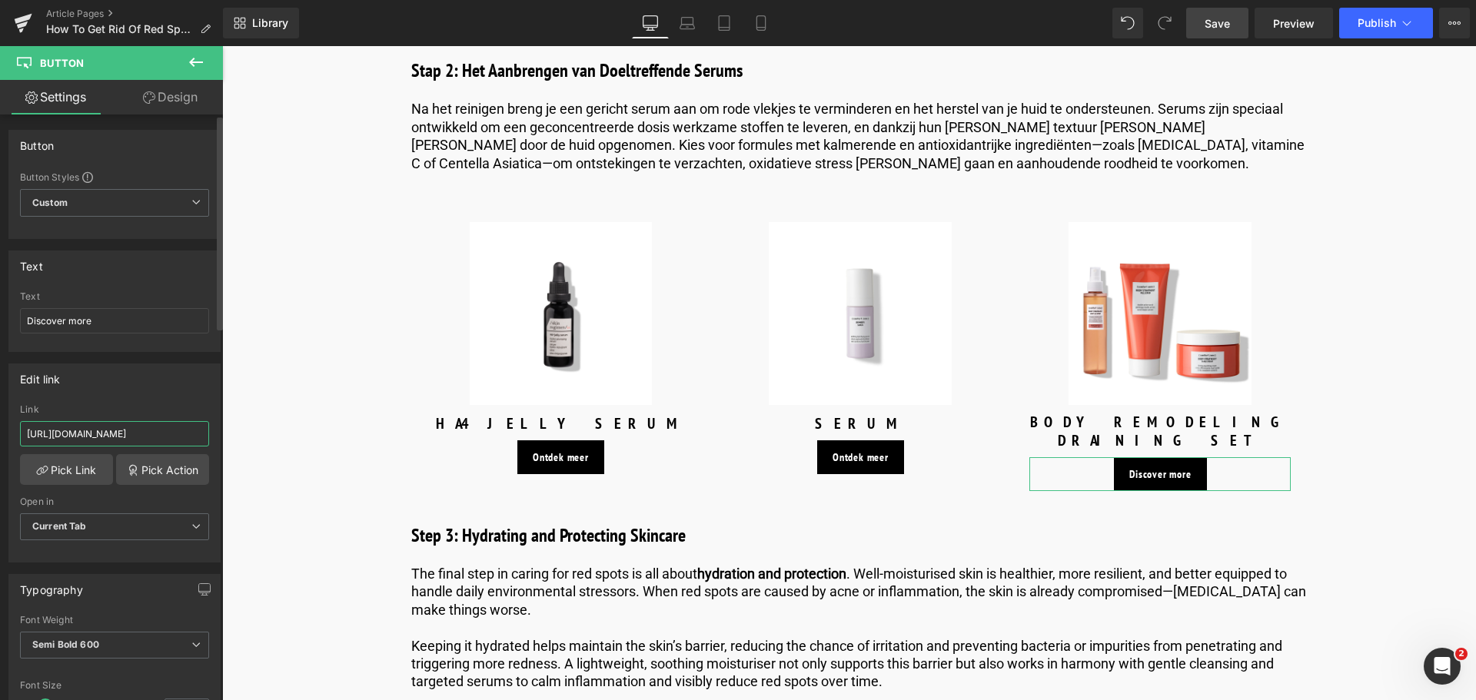
drag, startPoint x: 179, startPoint y: 430, endPoint x: 0, endPoint y: 405, distance: 180.7
click at [0, 405] on div "Edit link [URL][DOMAIN_NAME] Link [URL][DOMAIN_NAME] Pick Link Pick Action Curr…" at bounding box center [115, 457] width 230 height 211
type input "/products/hydramemory-water-source-serum"
drag, startPoint x: 96, startPoint y: 321, endPoint x: 0, endPoint y: 320, distance: 96.1
click at [0, 320] on div "Text Discover more Text Discover more" at bounding box center [115, 295] width 230 height 113
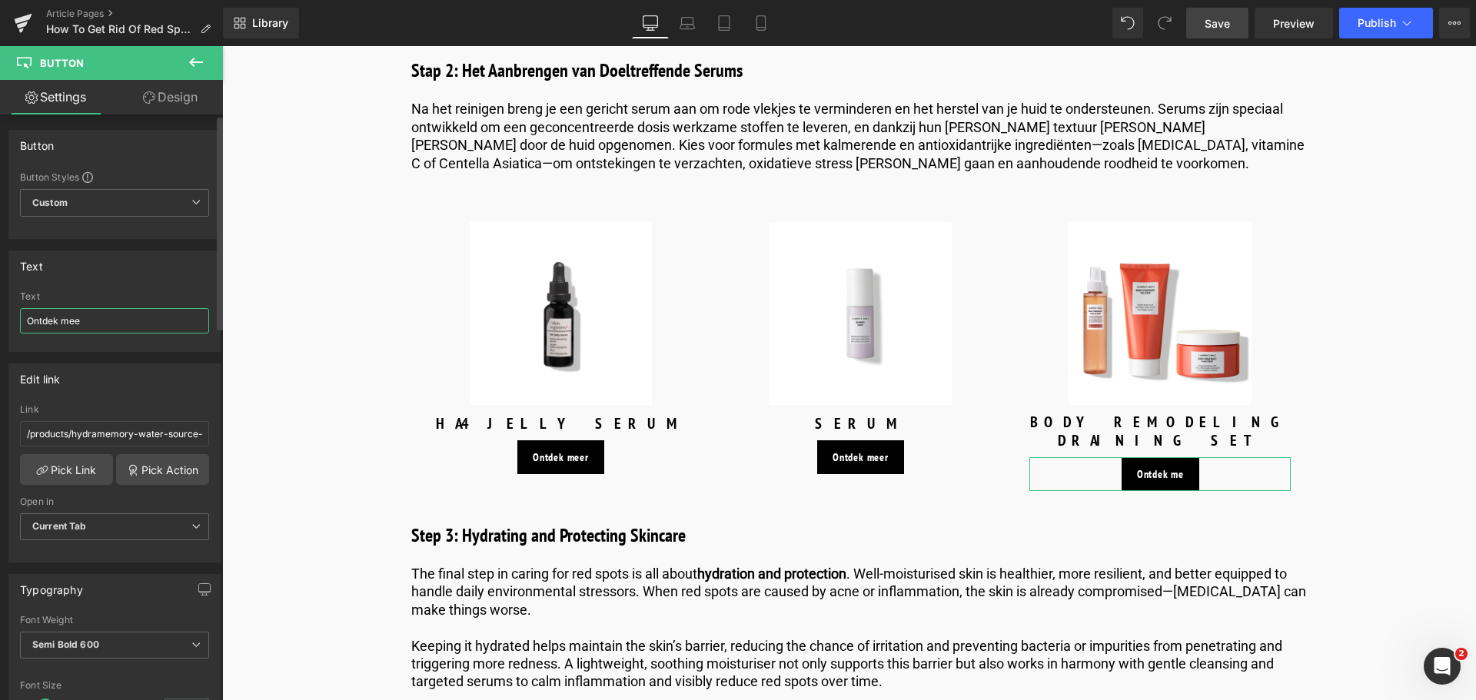
type input "Ontdek meer"
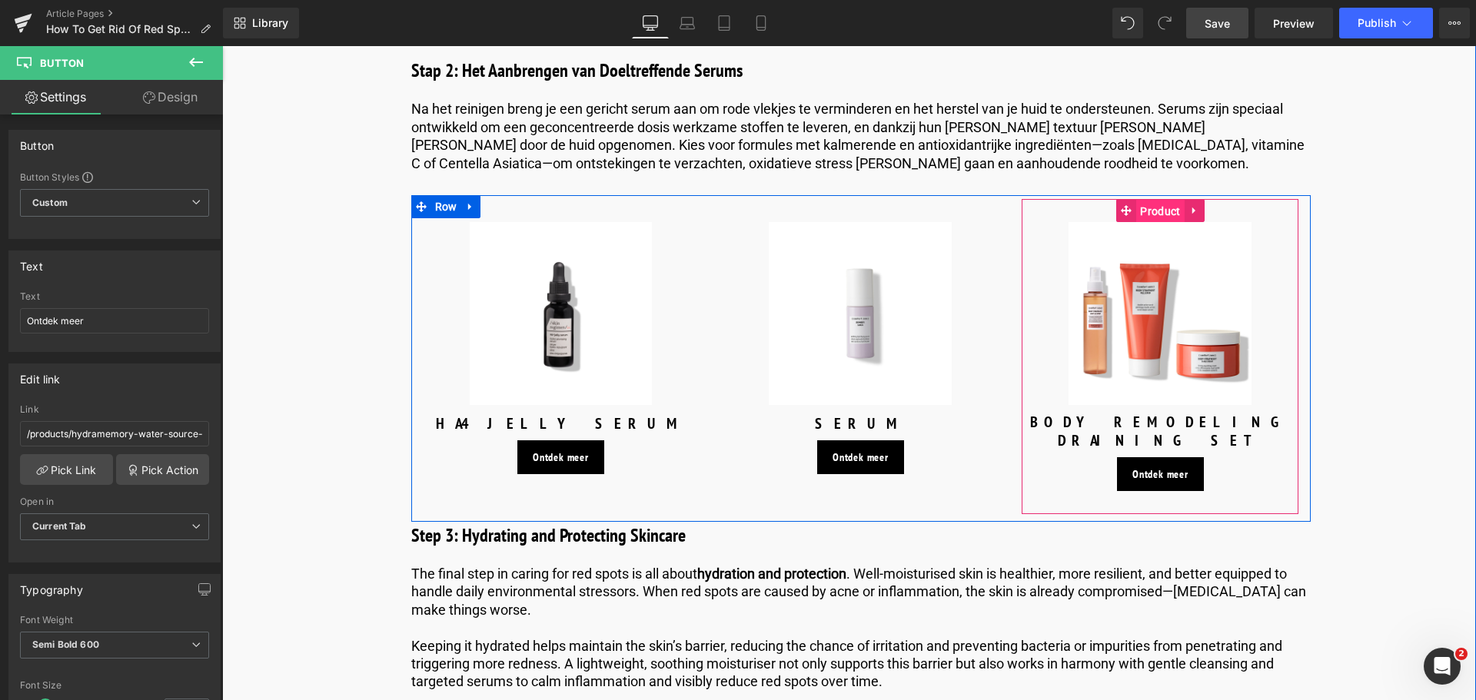
click at [1153, 200] on span "Product" at bounding box center [1160, 211] width 48 height 23
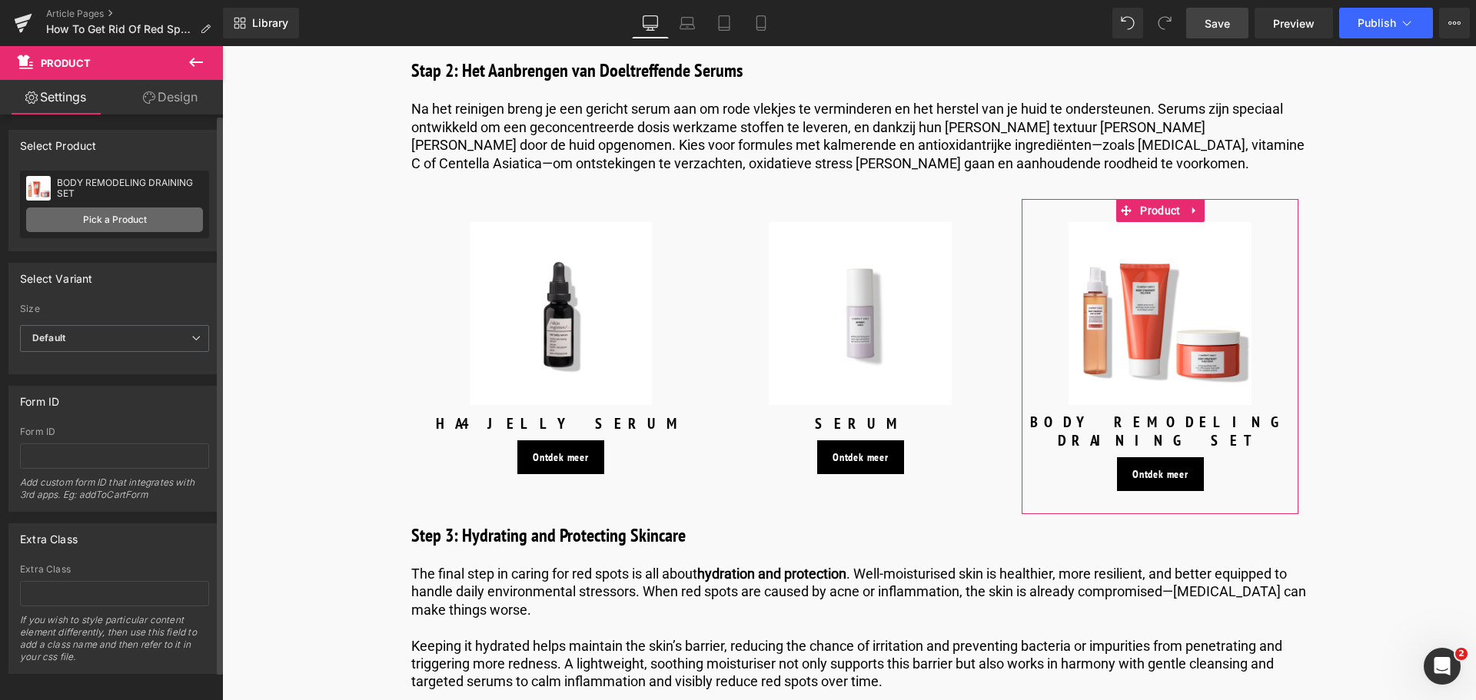
click at [111, 225] on link "Pick a Product" at bounding box center [114, 220] width 177 height 25
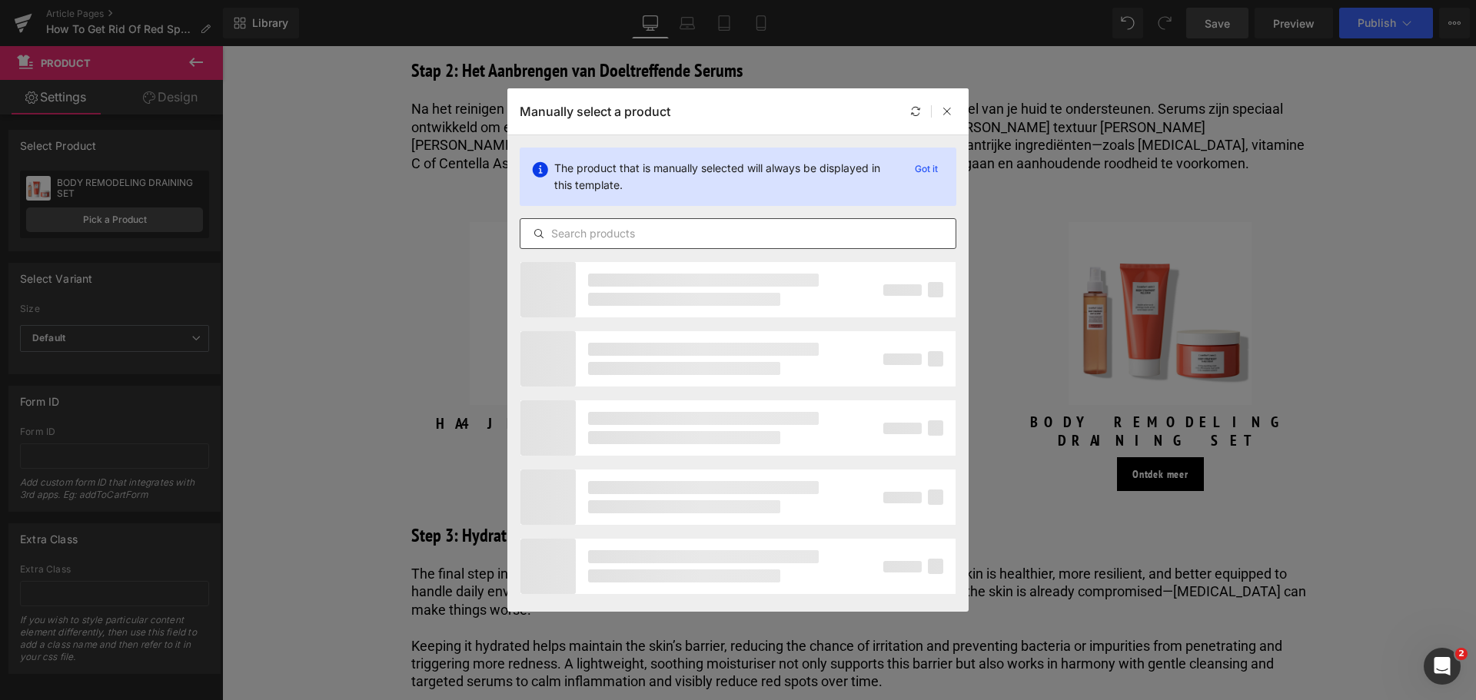
click at [624, 223] on div at bounding box center [738, 233] width 437 height 31
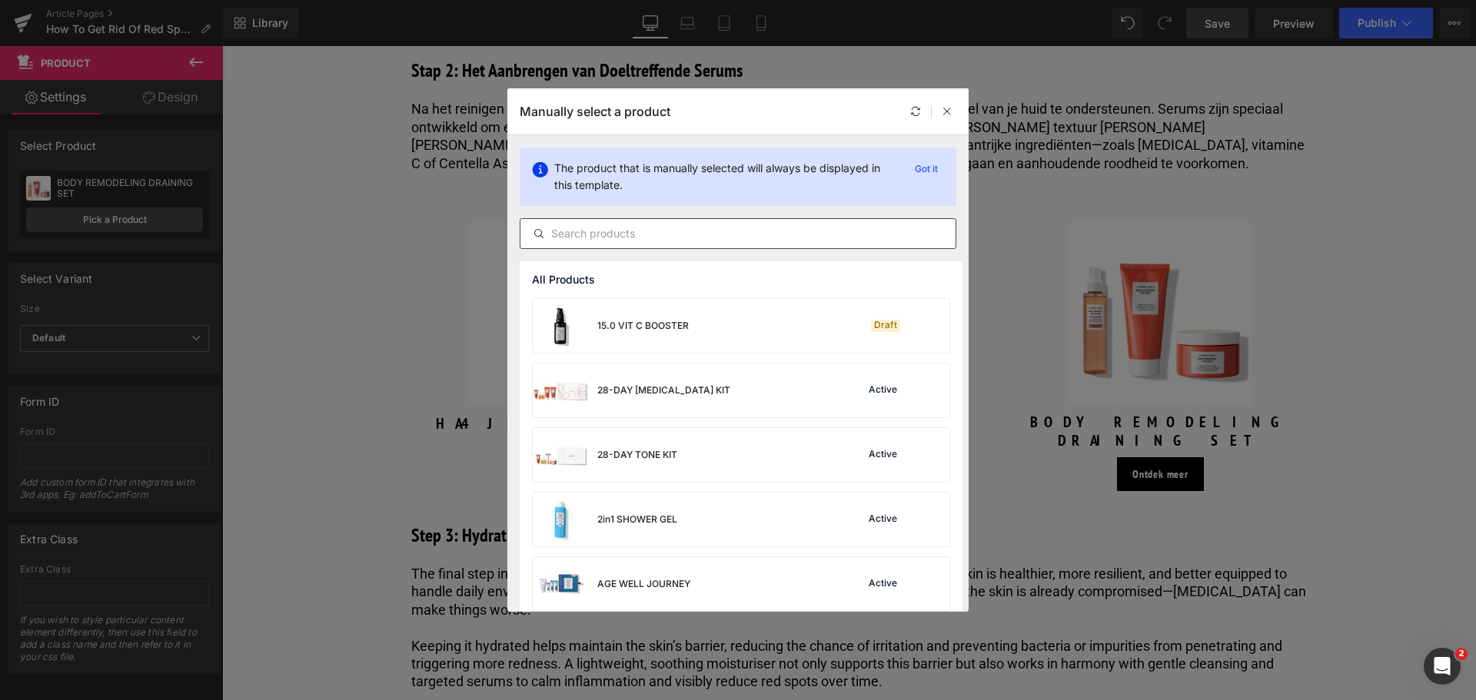
click at [616, 235] on input "text" at bounding box center [737, 233] width 435 height 18
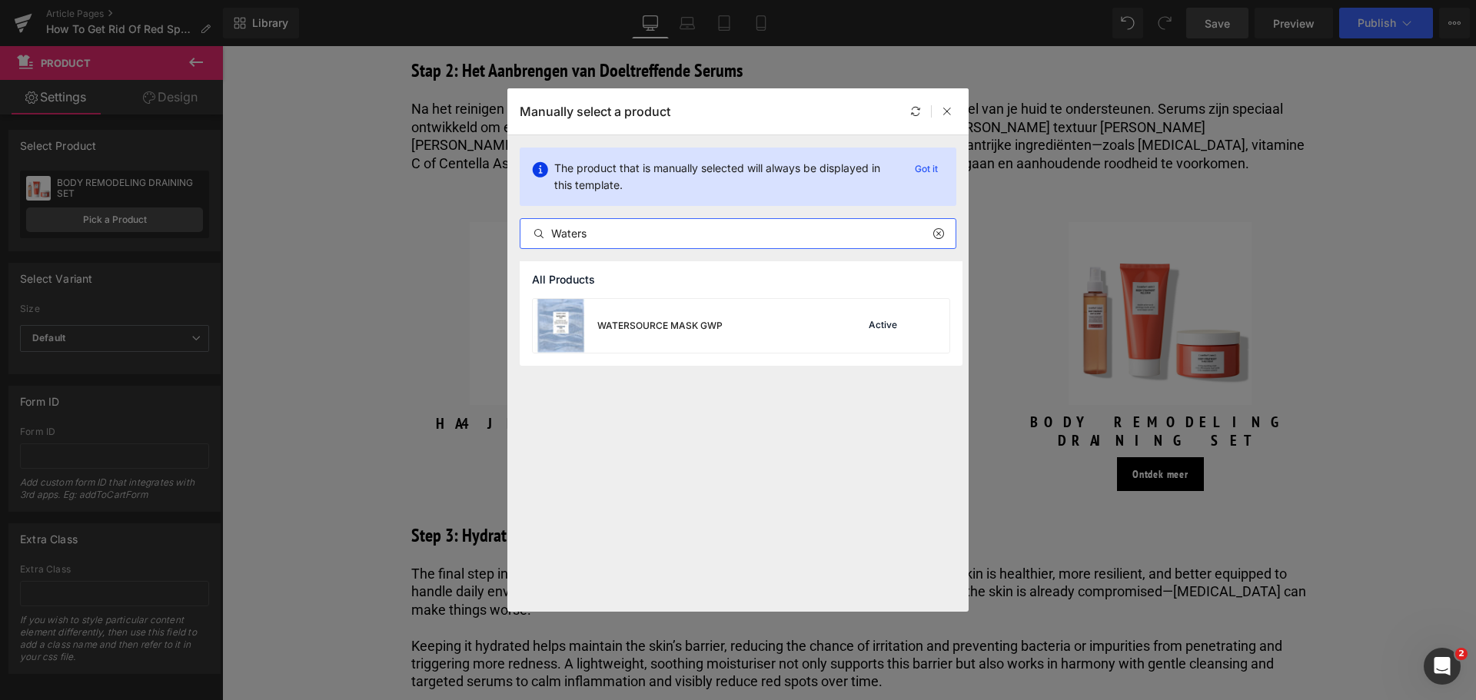
drag, startPoint x: 599, startPoint y: 233, endPoint x: 521, endPoint y: 233, distance: 77.6
click at [521, 233] on input "Waters" at bounding box center [737, 233] width 435 height 18
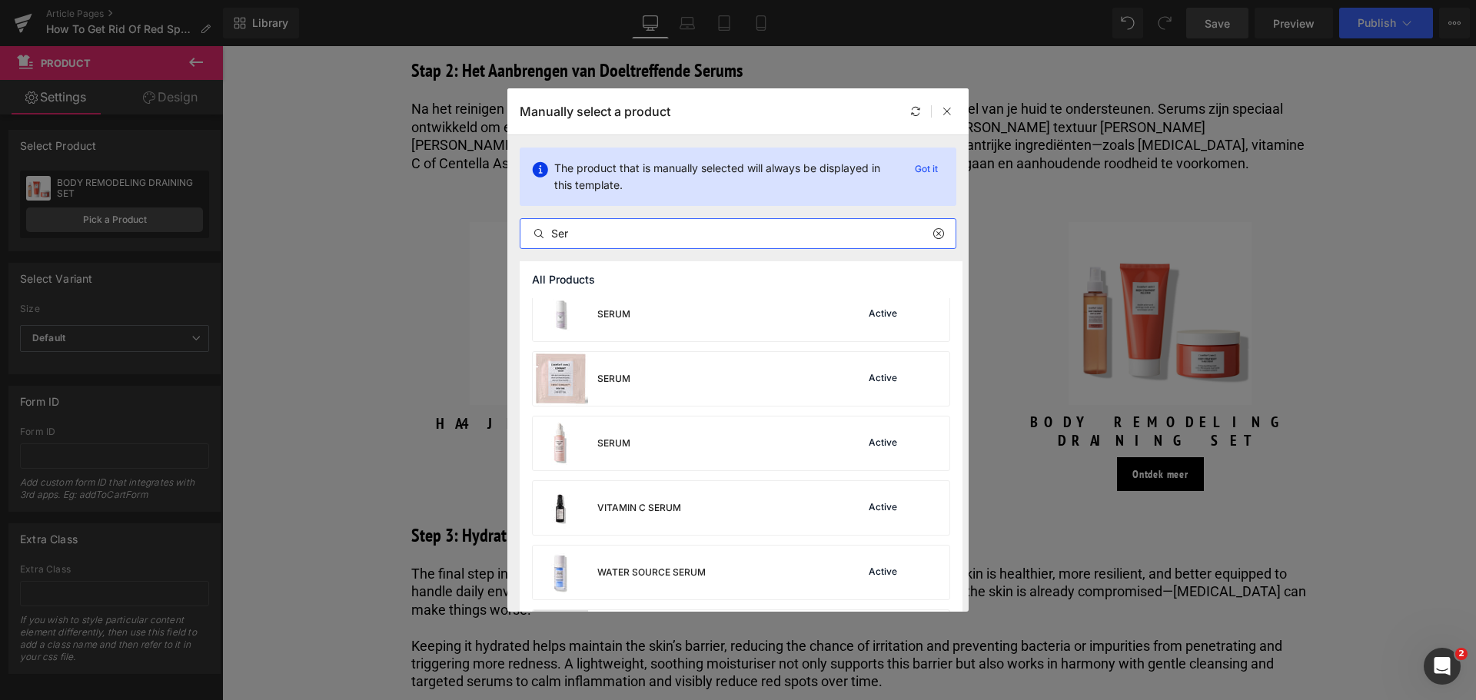
scroll to position [538, 0]
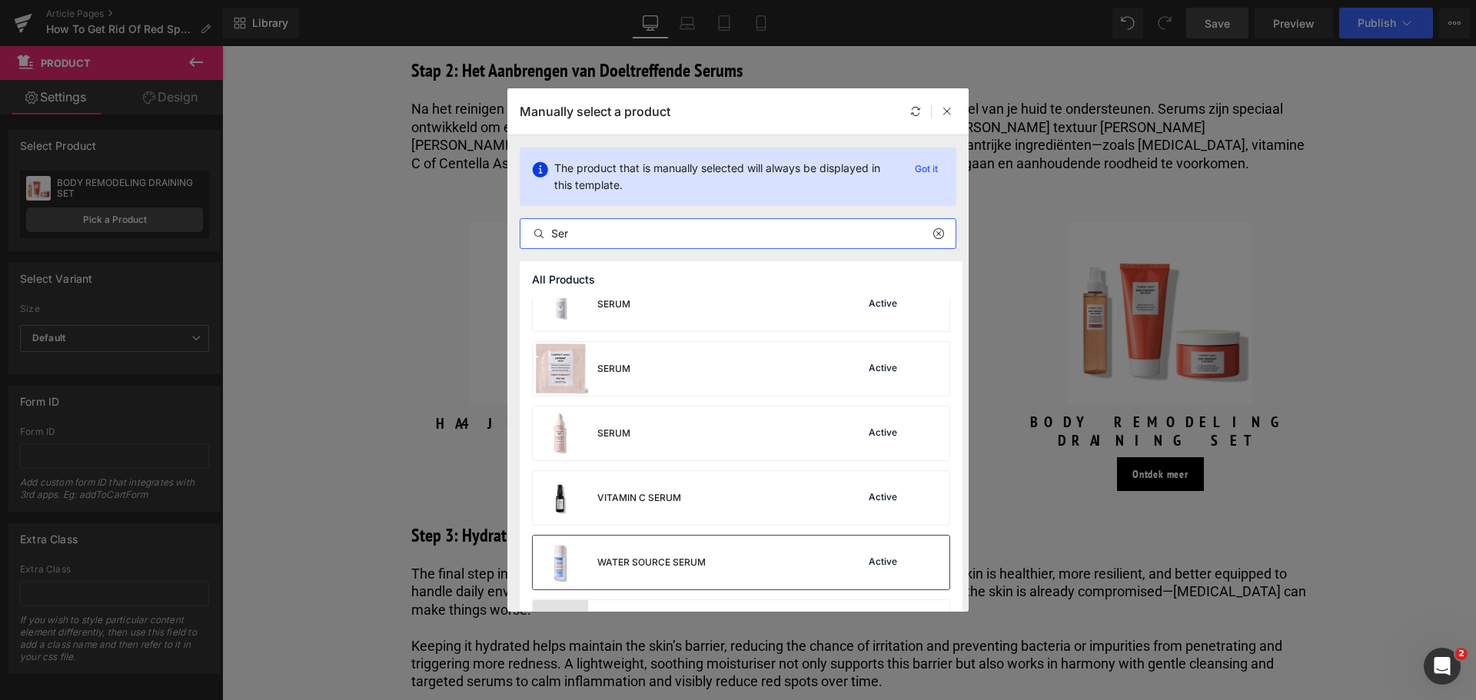
type input "Ser"
click at [715, 548] on div "WATER SOURCE SERUM Active" at bounding box center [741, 563] width 417 height 54
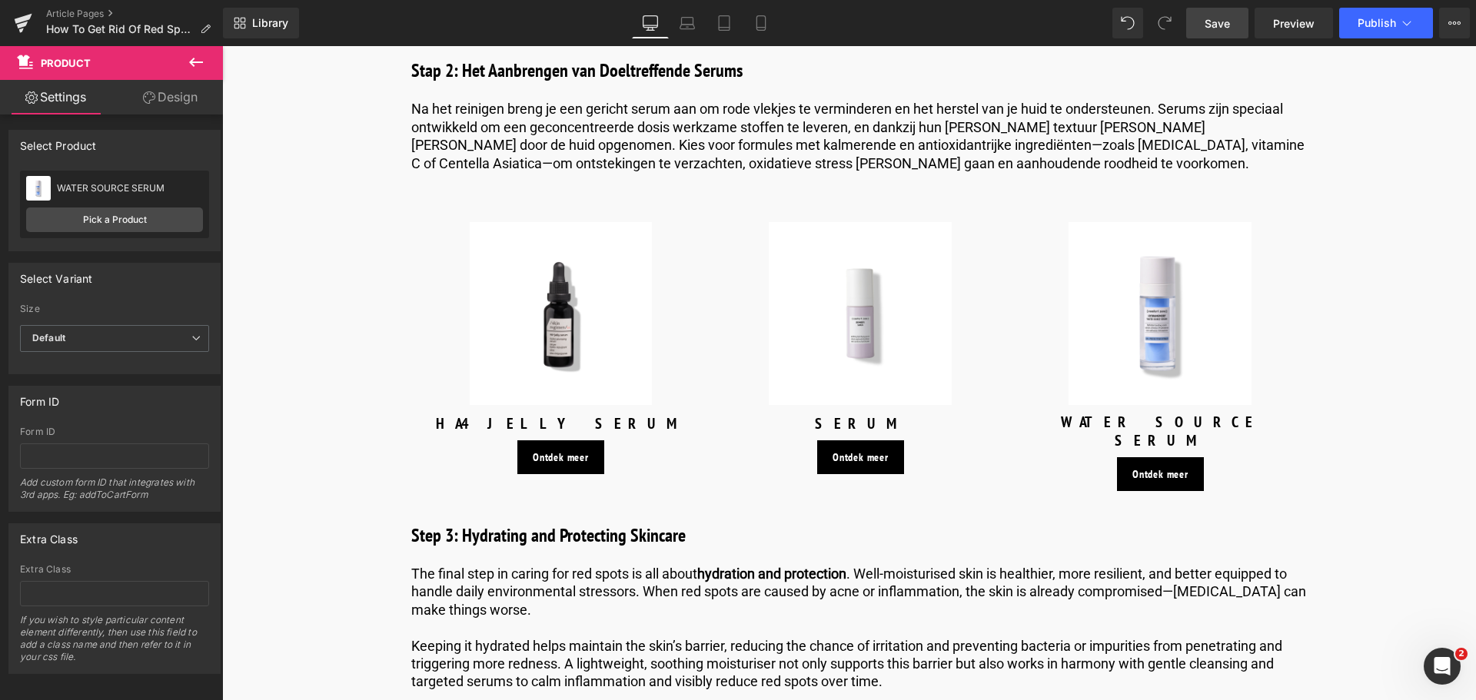
click at [1207, 24] on span "Save" at bounding box center [1216, 23] width 25 height 16
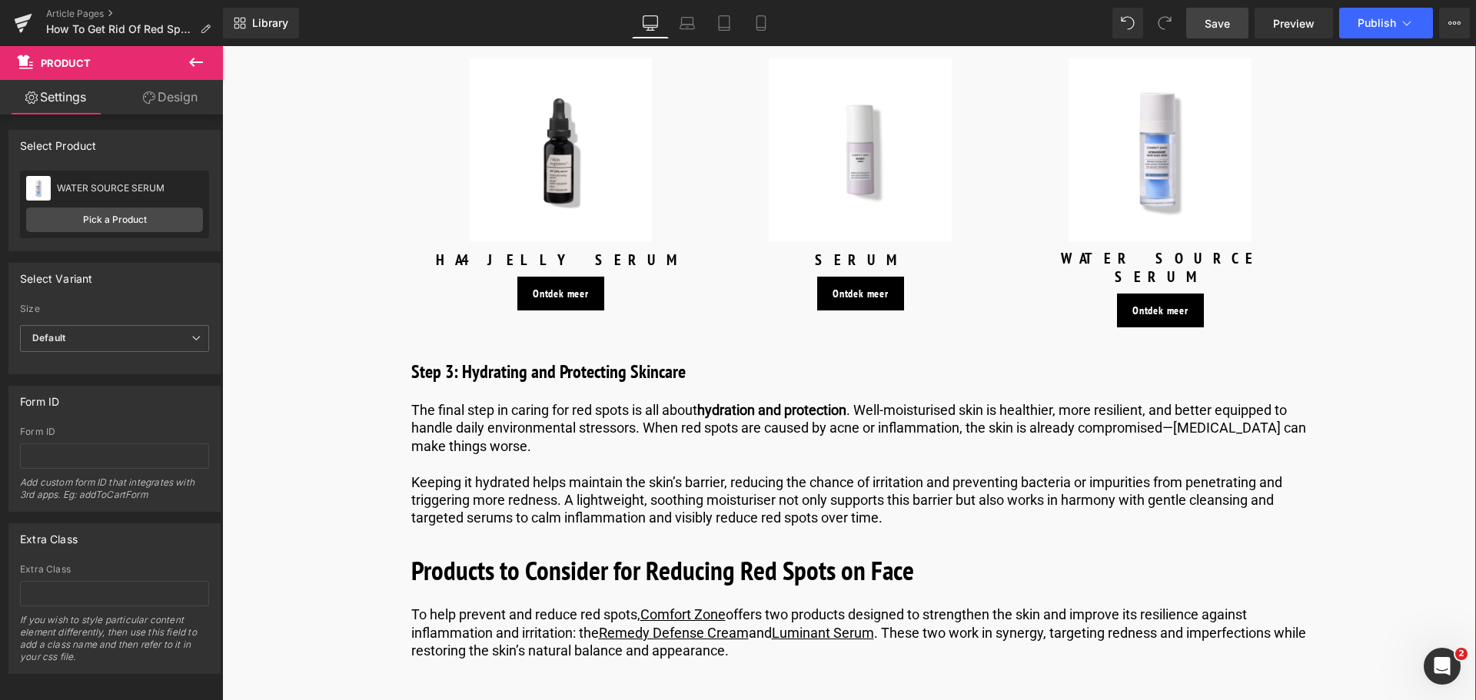
scroll to position [4534, 0]
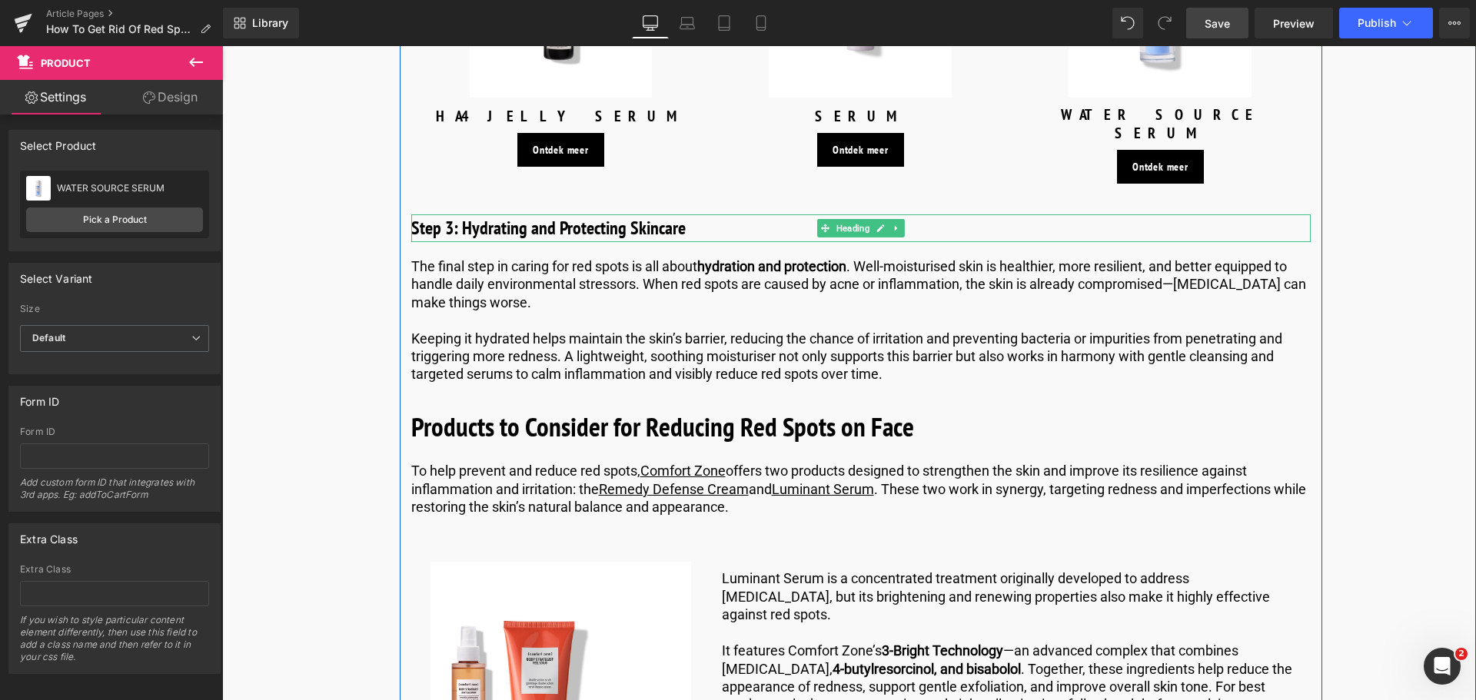
click at [689, 214] on h3 "Step 3: Hydrating and Protecting Skincare" at bounding box center [860, 228] width 899 height 28
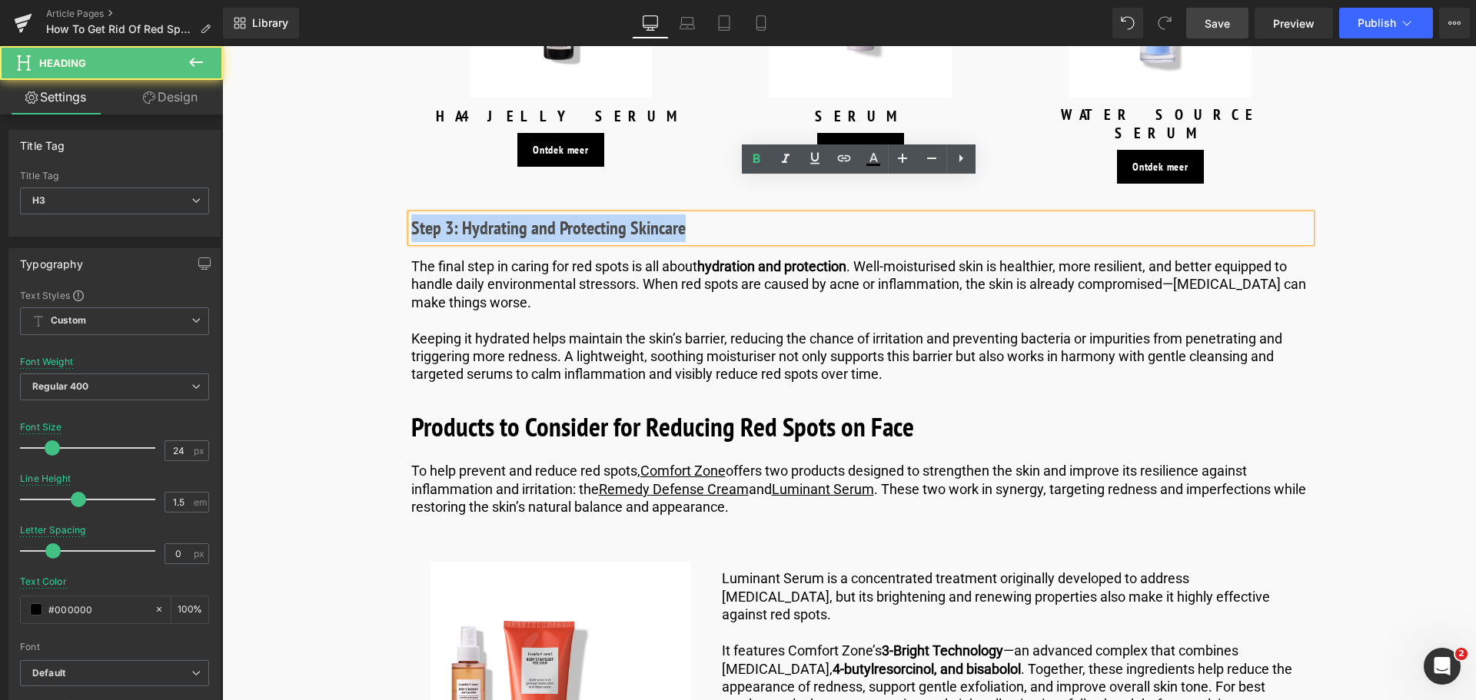
drag, startPoint x: 689, startPoint y: 194, endPoint x: 354, endPoint y: 195, distance: 335.1
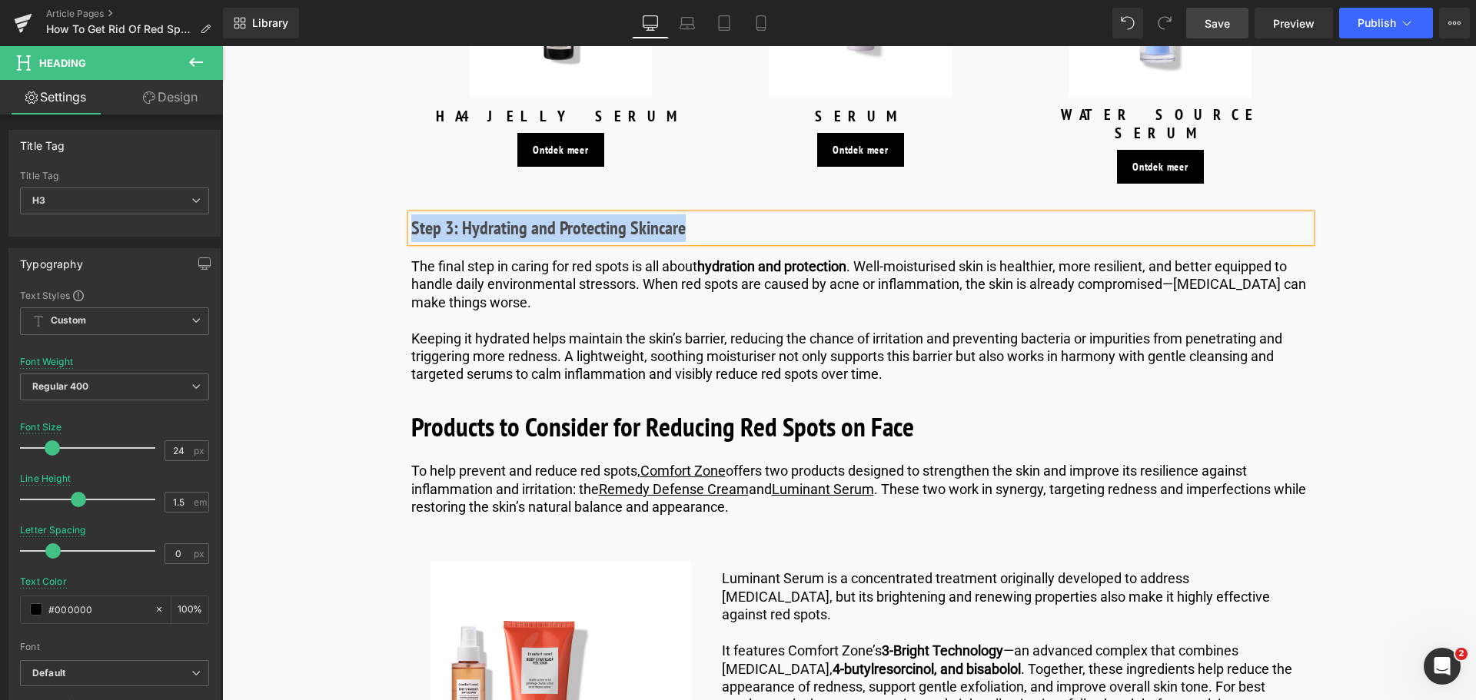
click at [701, 214] on h3 "Step 3: Hydrating and Protecting Skincare" at bounding box center [860, 228] width 899 height 28
drag, startPoint x: 701, startPoint y: 198, endPoint x: 297, endPoint y: 188, distance: 404.4
paste div
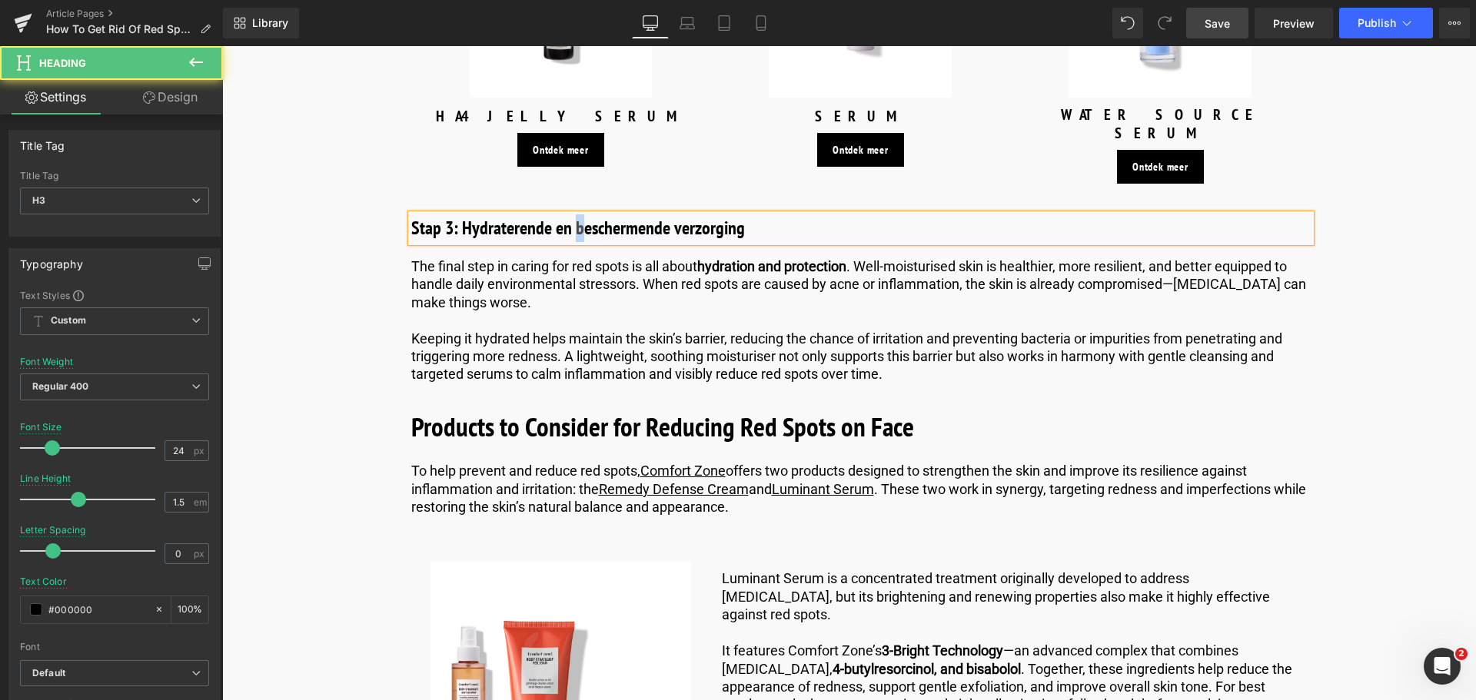
click at [574, 214] on h3 "Stap 3: Hydraterende en beschermende verzorging" at bounding box center [860, 228] width 899 height 28
